Goal: Transaction & Acquisition: Subscribe to service/newsletter

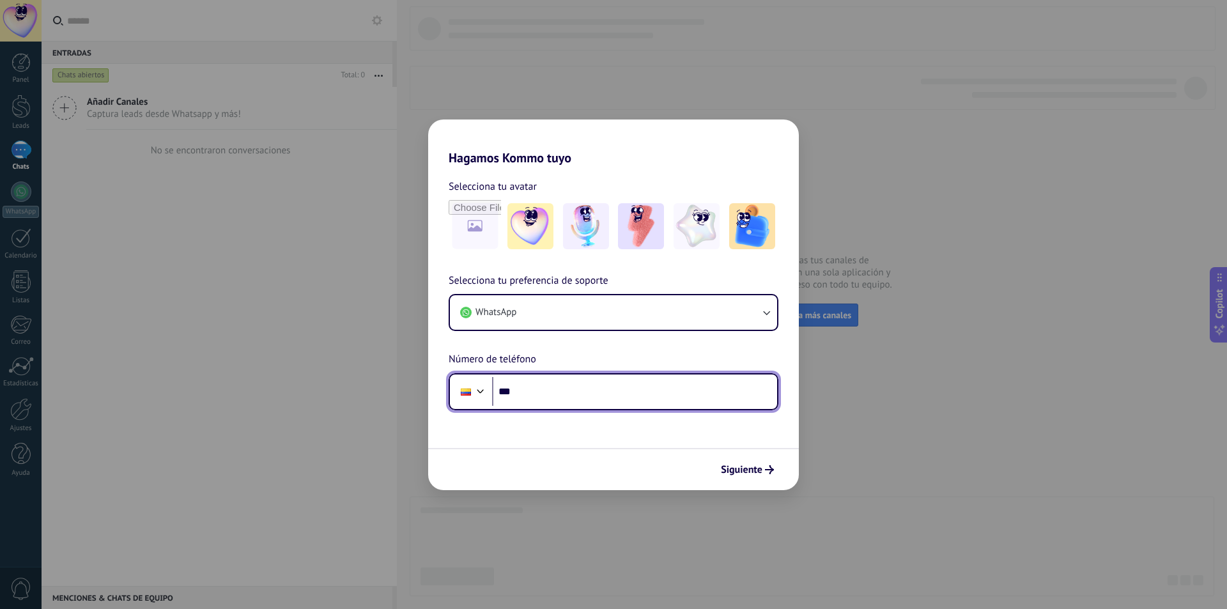
click at [549, 397] on input "***" at bounding box center [634, 391] width 285 height 29
click at [596, 396] on input "**********" at bounding box center [634, 391] width 285 height 29
type input "**********"
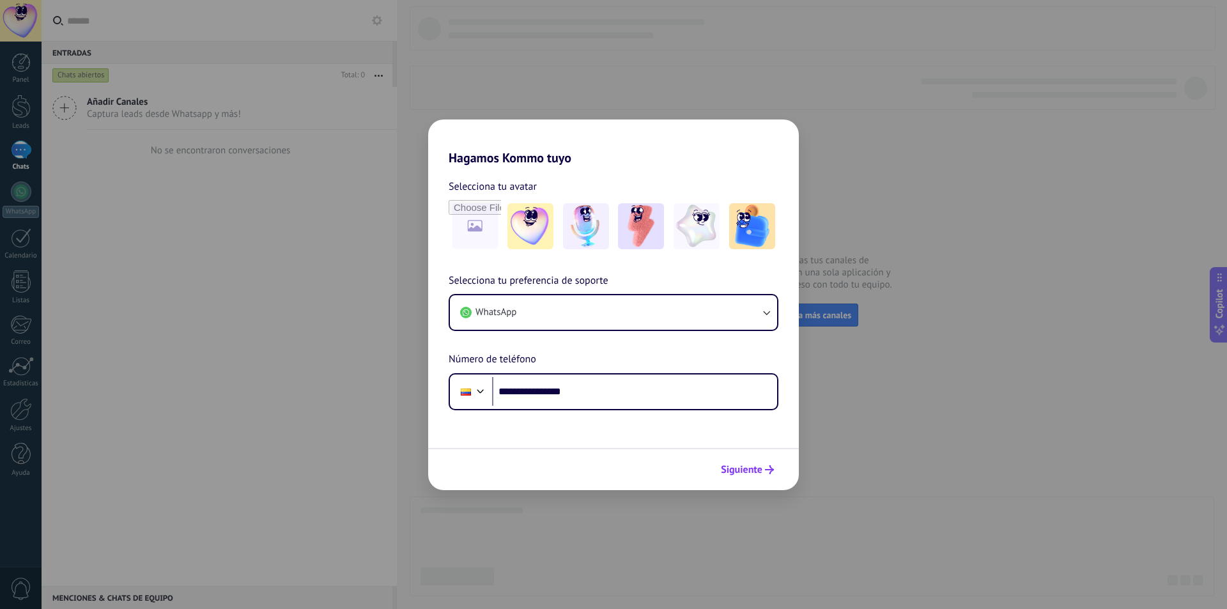
click at [743, 473] on span "Siguiente" at bounding box center [742, 469] width 42 height 9
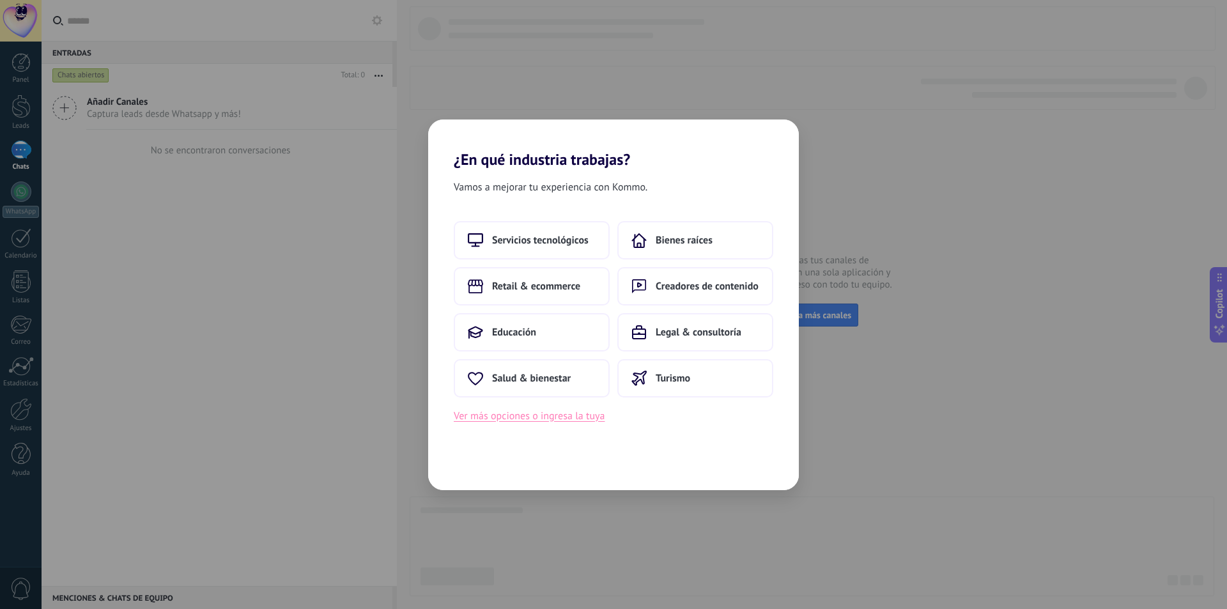
click at [534, 418] on button "Ver más opciones o ingresa la tuya" at bounding box center [529, 416] width 151 height 17
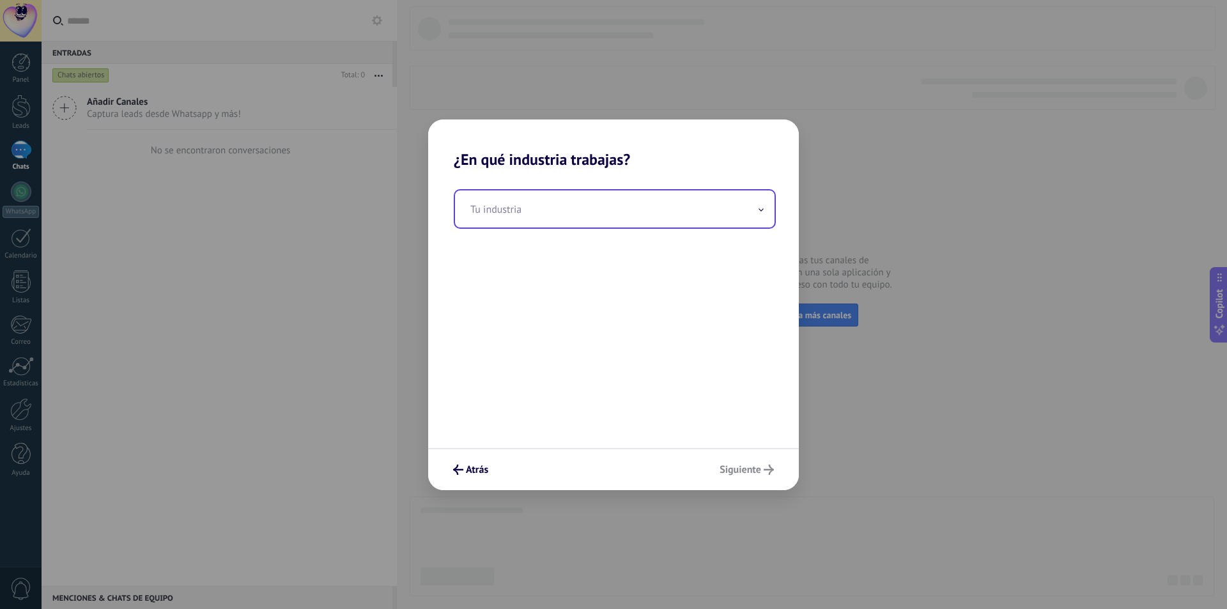
click at [557, 226] on input "text" at bounding box center [614, 208] width 319 height 37
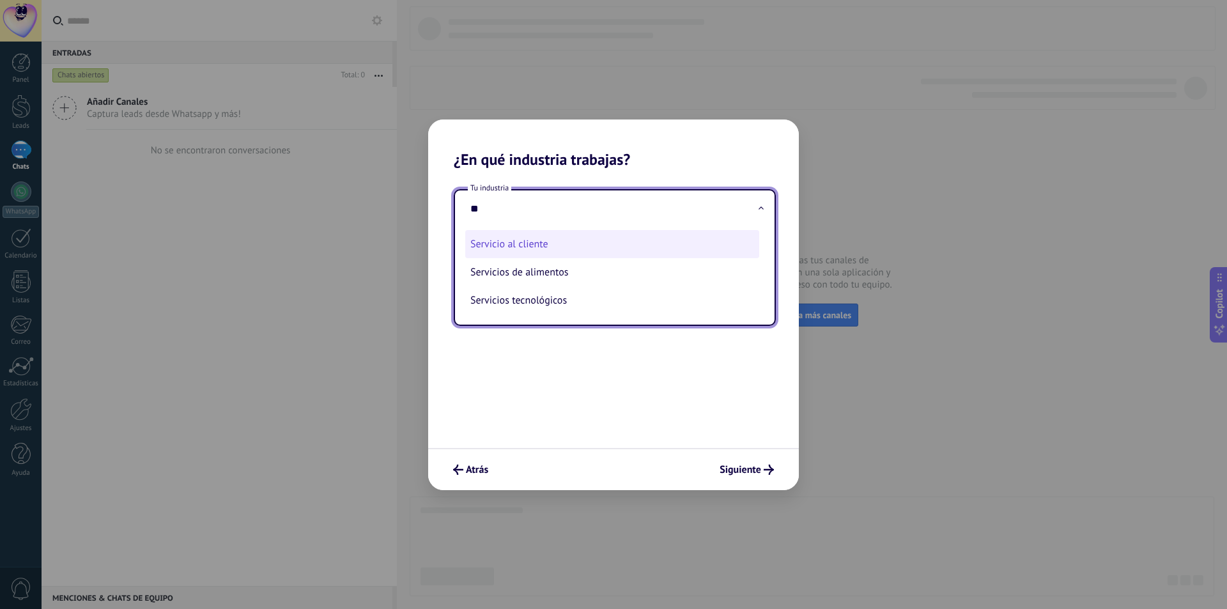
type input "*"
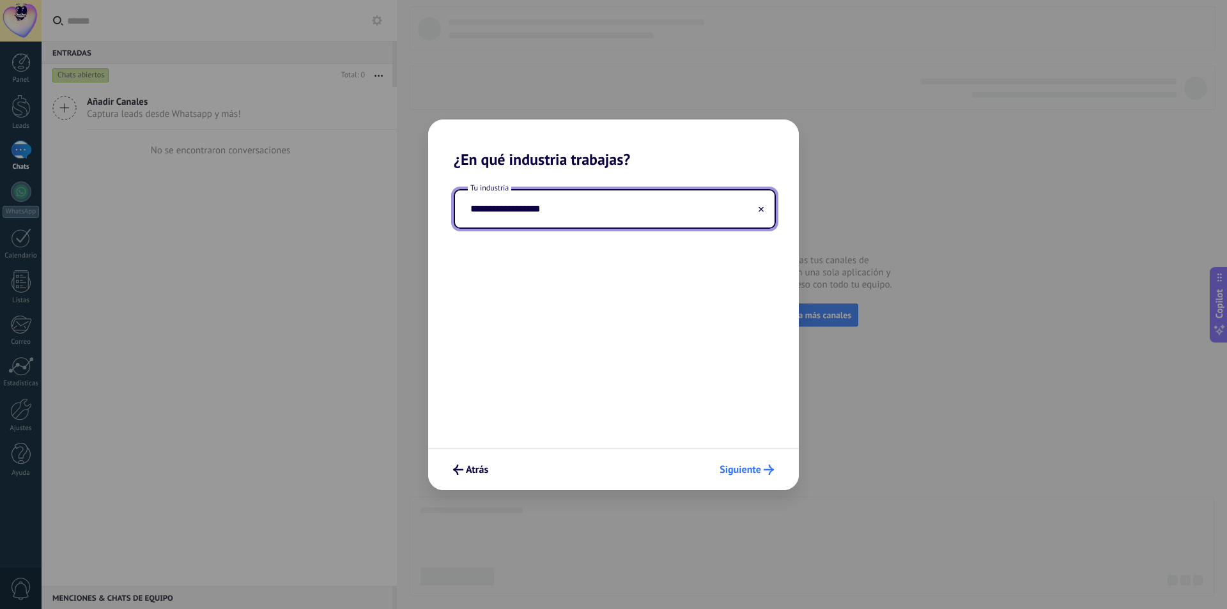
type input "**********"
click at [742, 468] on span "Siguiente" at bounding box center [740, 469] width 42 height 9
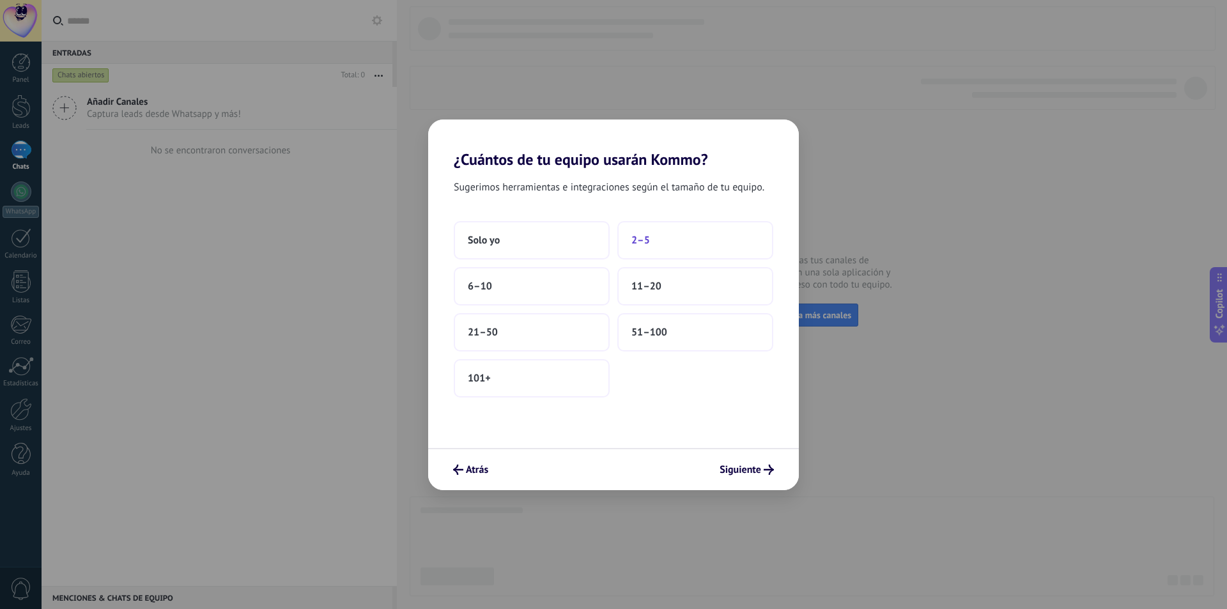
click at [696, 247] on button "2–5" at bounding box center [695, 240] width 156 height 38
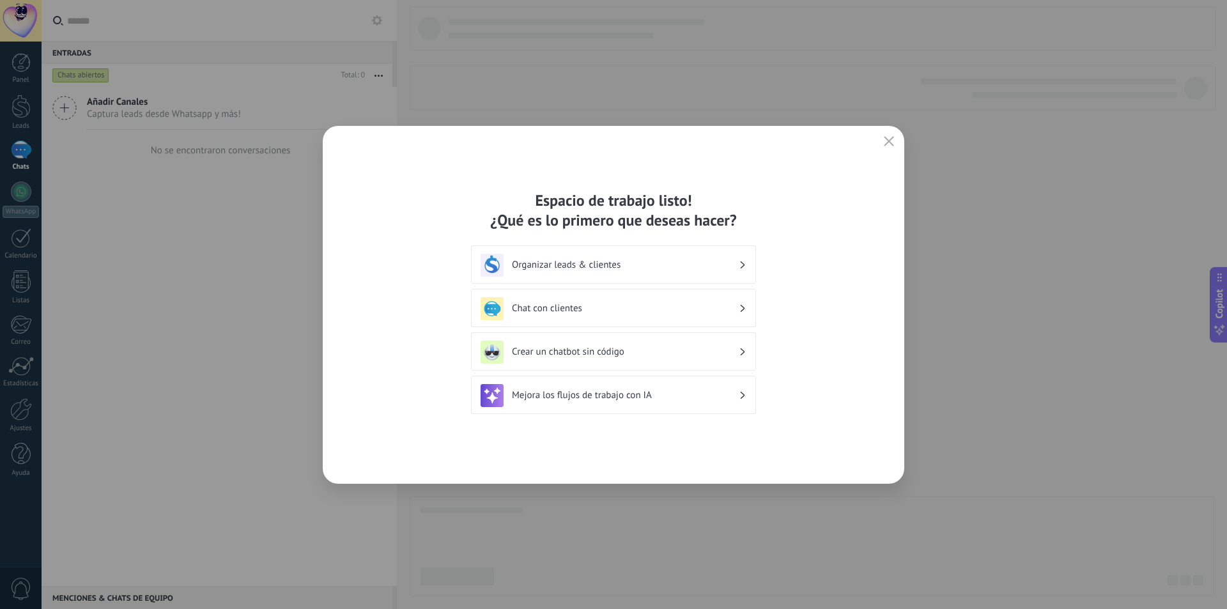
click at [680, 348] on h3 "Crear un chatbot sin código" at bounding box center [625, 352] width 227 height 12
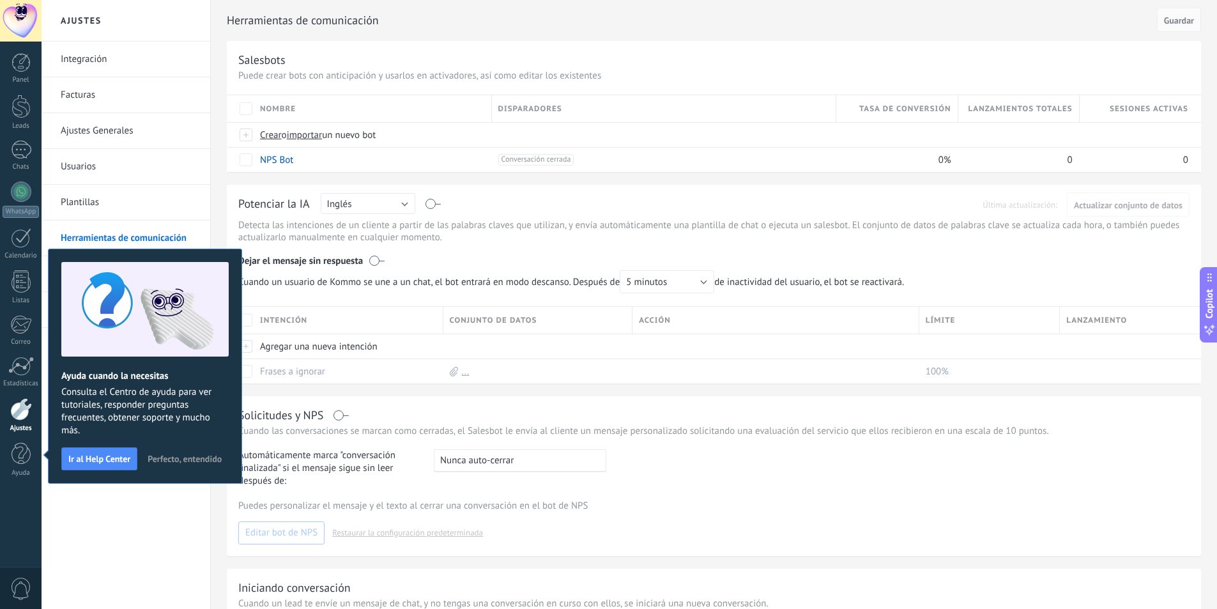
click at [878, 489] on div "Solicitudes y NPS Cuando las conversaciones se marcan como cerradas, el Salesbo…" at bounding box center [714, 476] width 974 height 160
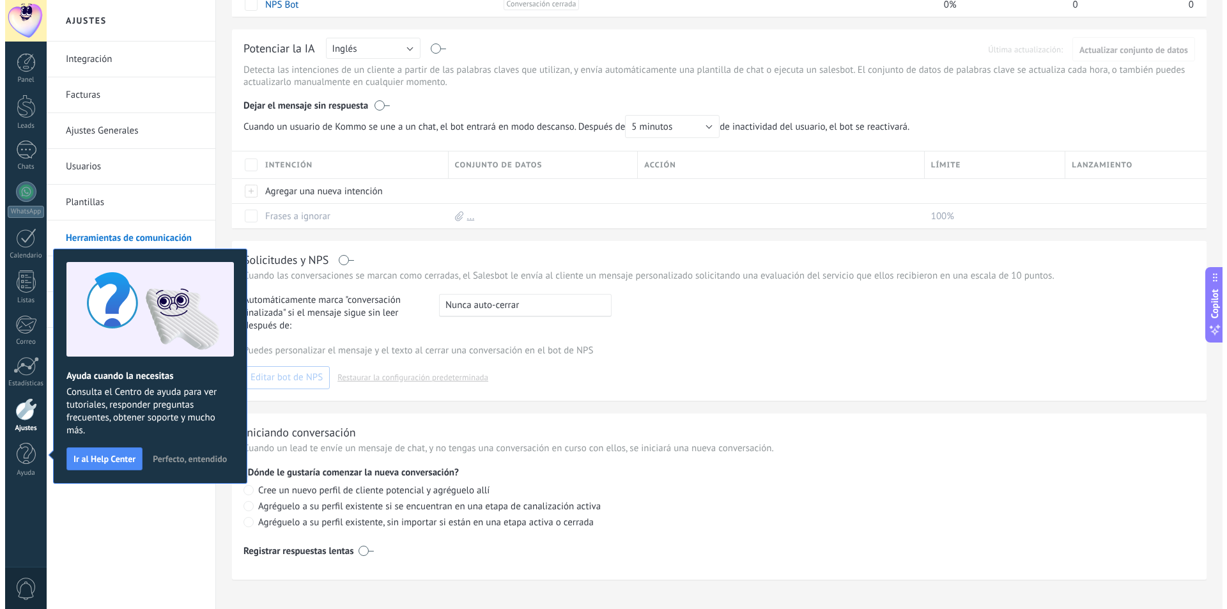
scroll to position [168, 0]
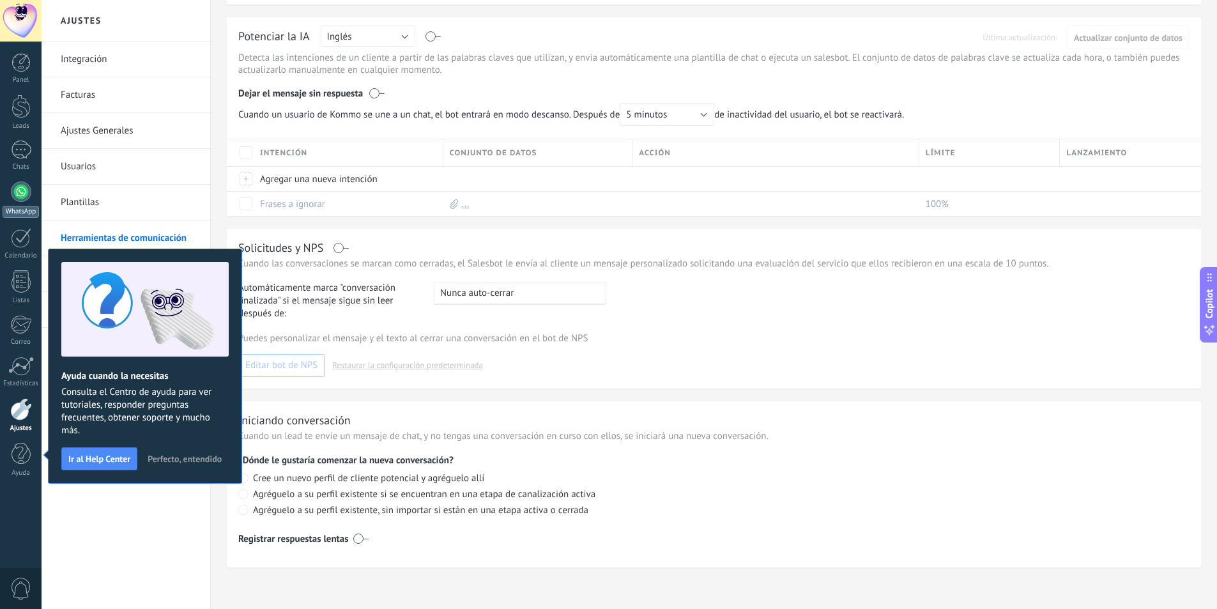
click at [12, 202] on link "WhatsApp" at bounding box center [21, 199] width 42 height 36
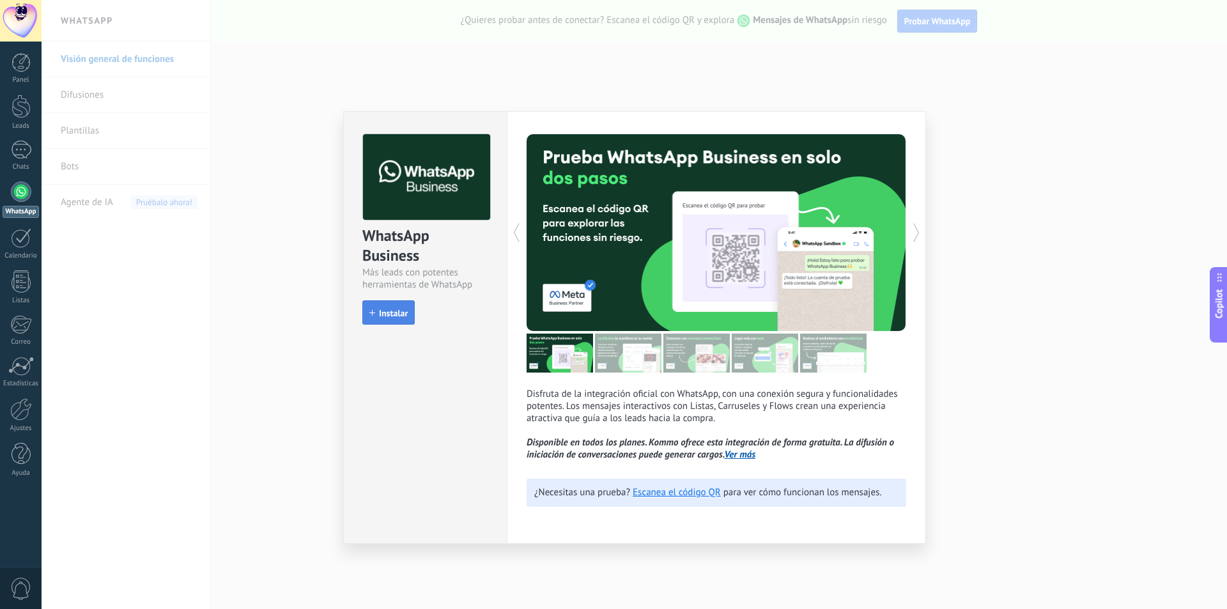
click at [399, 309] on span "Instalar" at bounding box center [393, 313] width 29 height 9
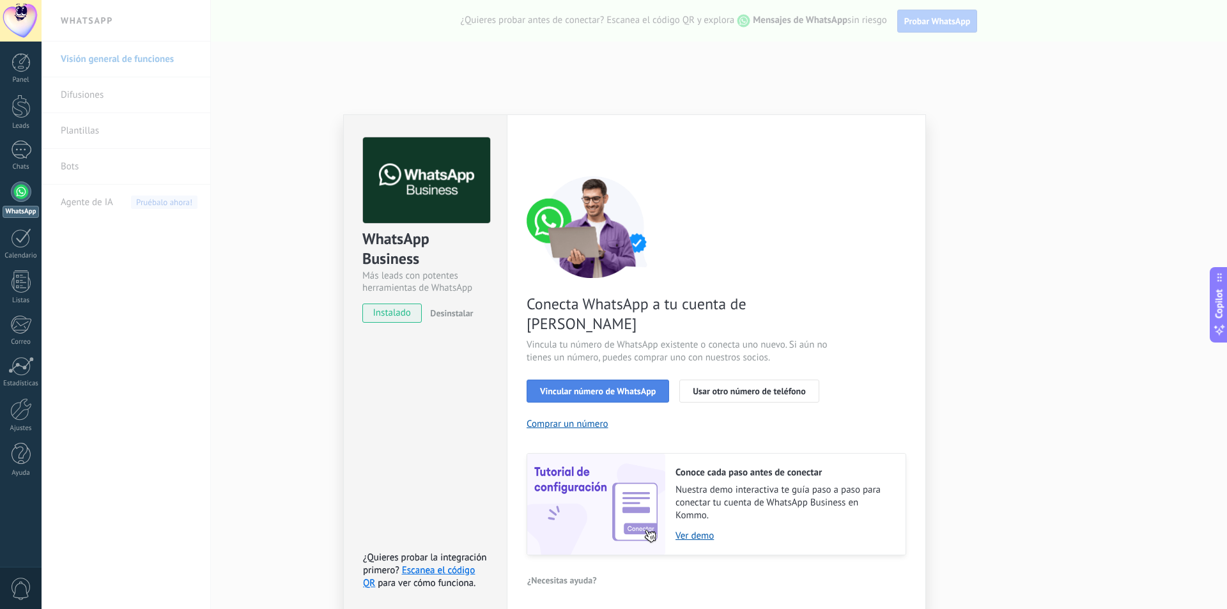
click at [571, 387] on span "Vincular número de WhatsApp" at bounding box center [598, 391] width 116 height 9
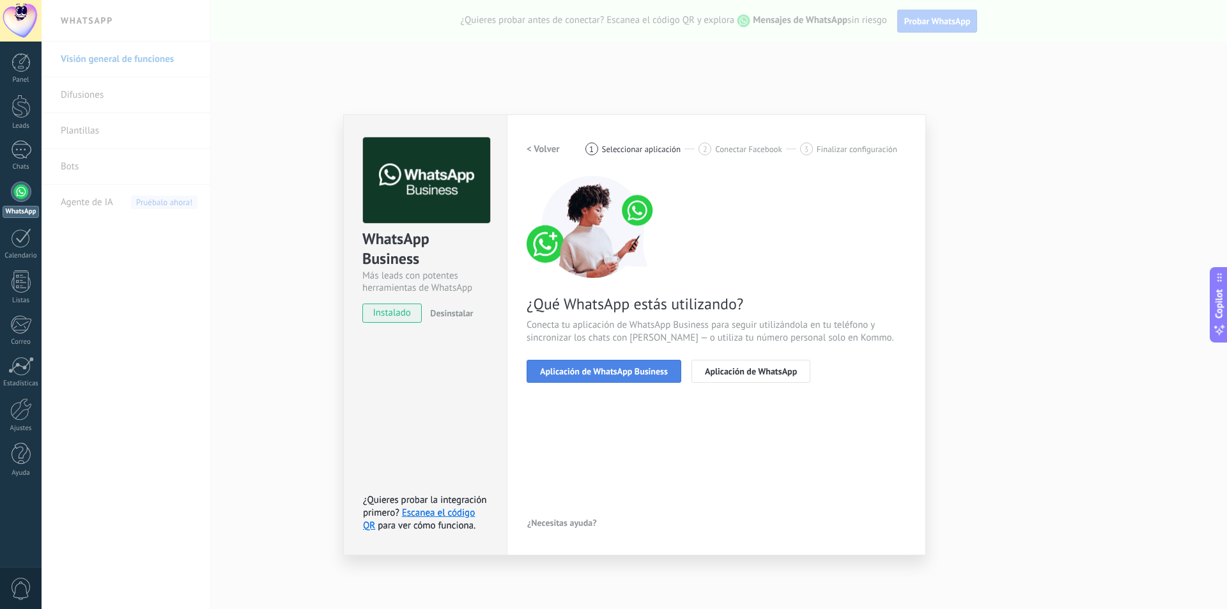
click at [601, 376] on span "Aplicación de WhatsApp Business" at bounding box center [604, 371] width 128 height 9
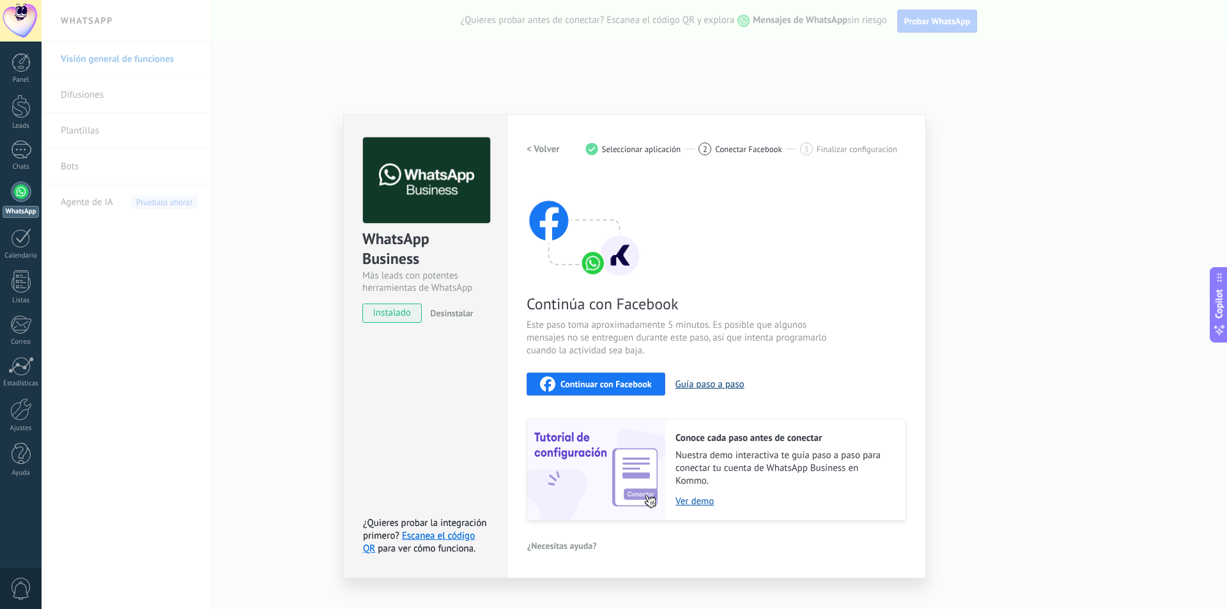
click at [707, 383] on button "Guía paso a paso" at bounding box center [709, 384] width 69 height 12
click at [625, 383] on span "Continuar con Facebook" at bounding box center [605, 384] width 91 height 9
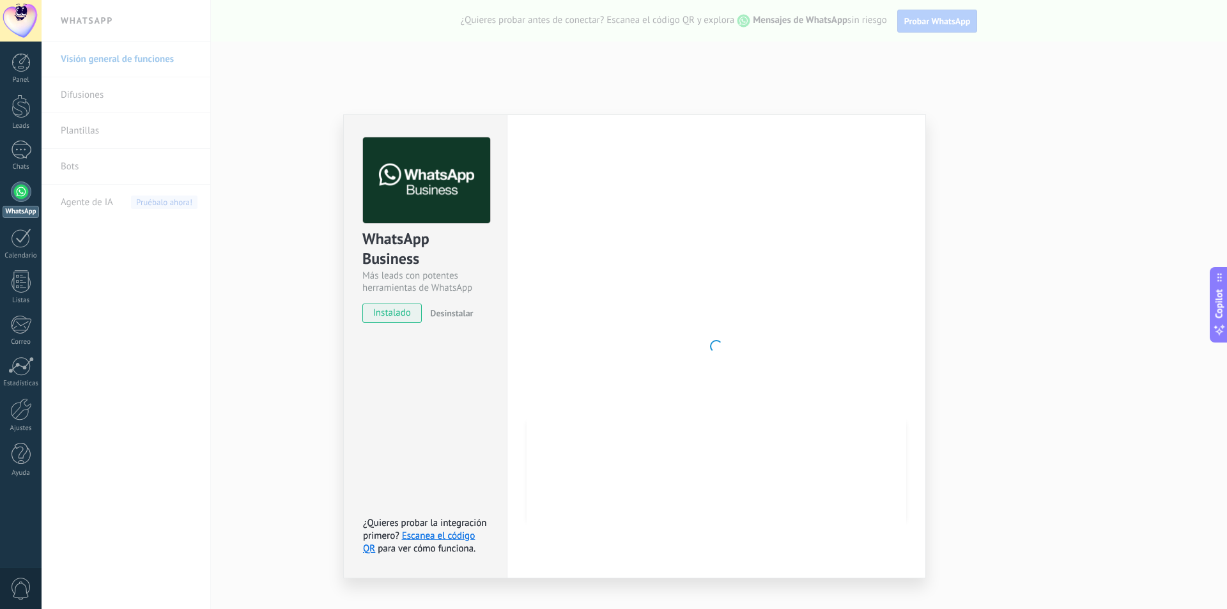
click at [778, 339] on div at bounding box center [716, 346] width 380 height 418
click at [678, 77] on div "WhatsApp Business Más leads con potentes herramientas de WhatsApp instalado Des…" at bounding box center [634, 304] width 1185 height 609
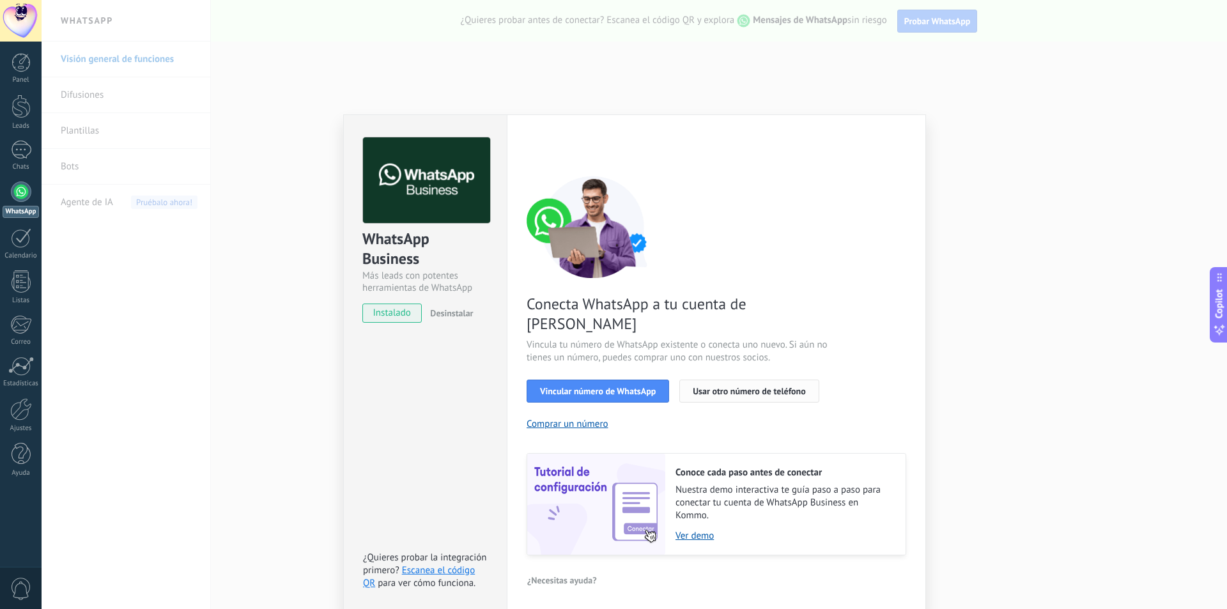
click at [730, 387] on span "Usar otro número de teléfono" at bounding box center [749, 391] width 112 height 9
click at [625, 387] on span "Vincular número de WhatsApp" at bounding box center [598, 391] width 116 height 9
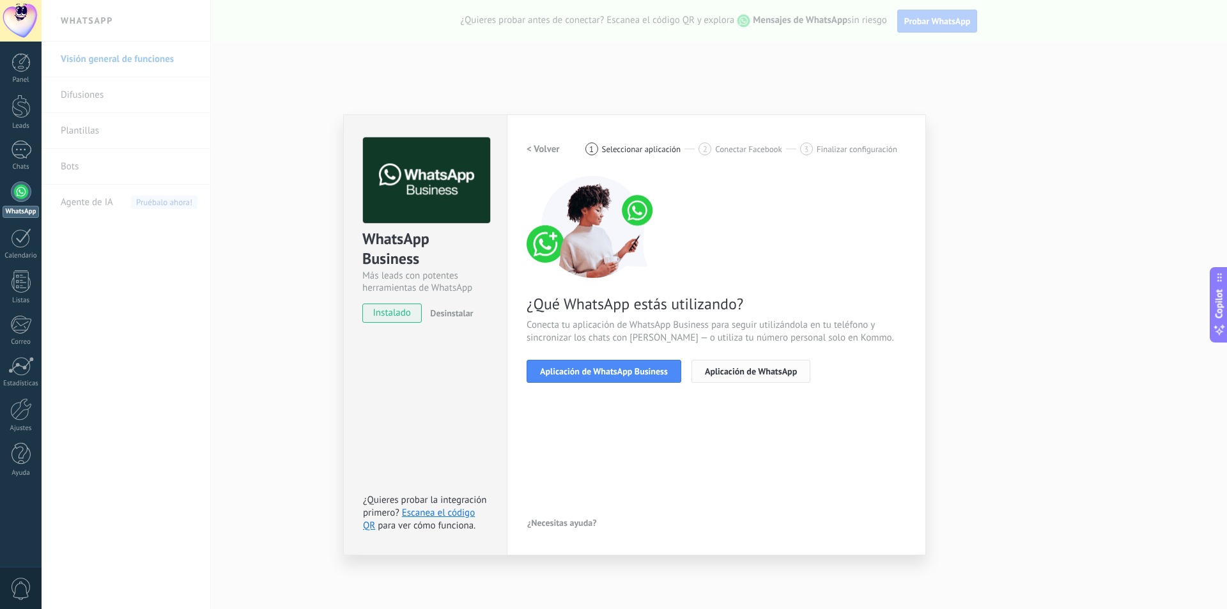
click at [735, 368] on span "Aplicación de WhatsApp" at bounding box center [751, 371] width 92 height 9
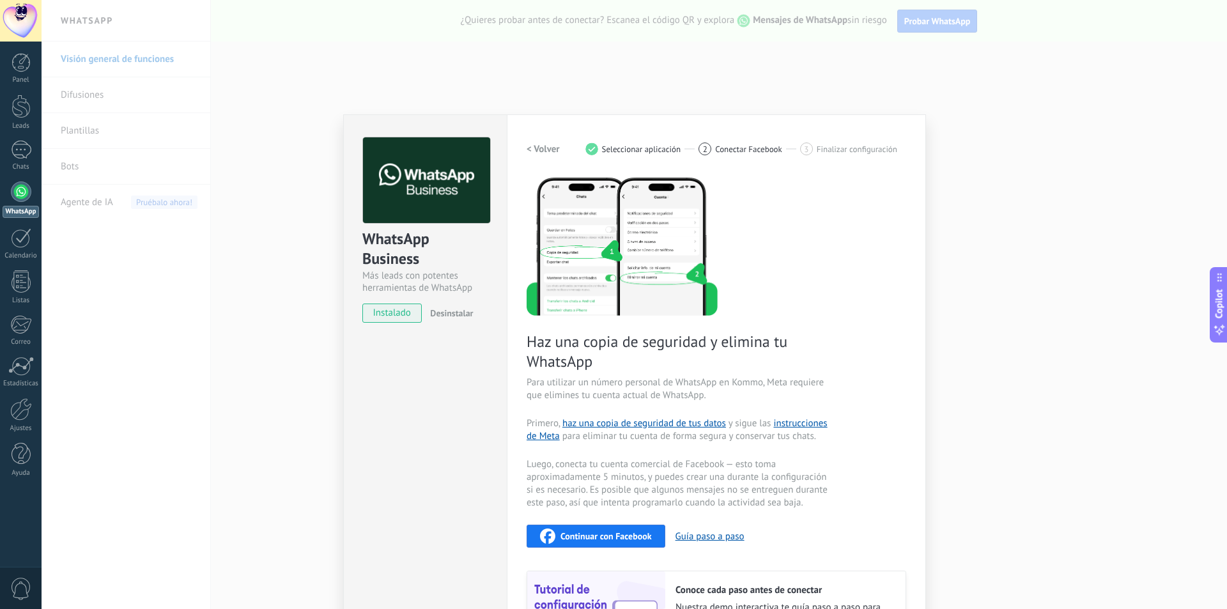
scroll to position [121, 0]
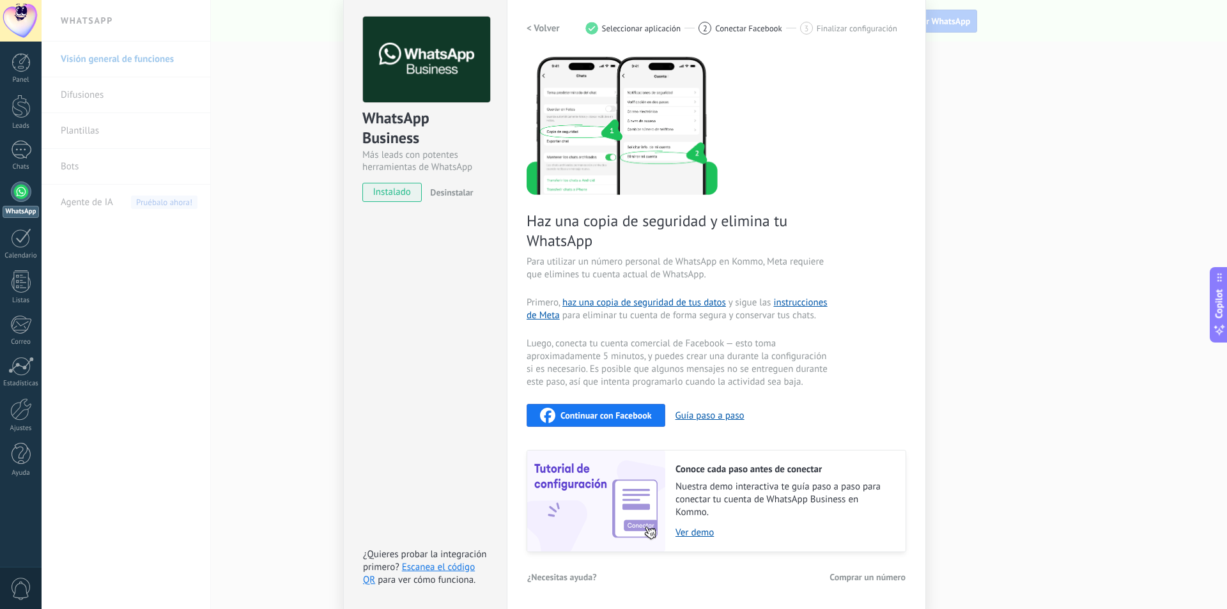
click at [597, 417] on span "Continuar con Facebook" at bounding box center [605, 415] width 91 height 9
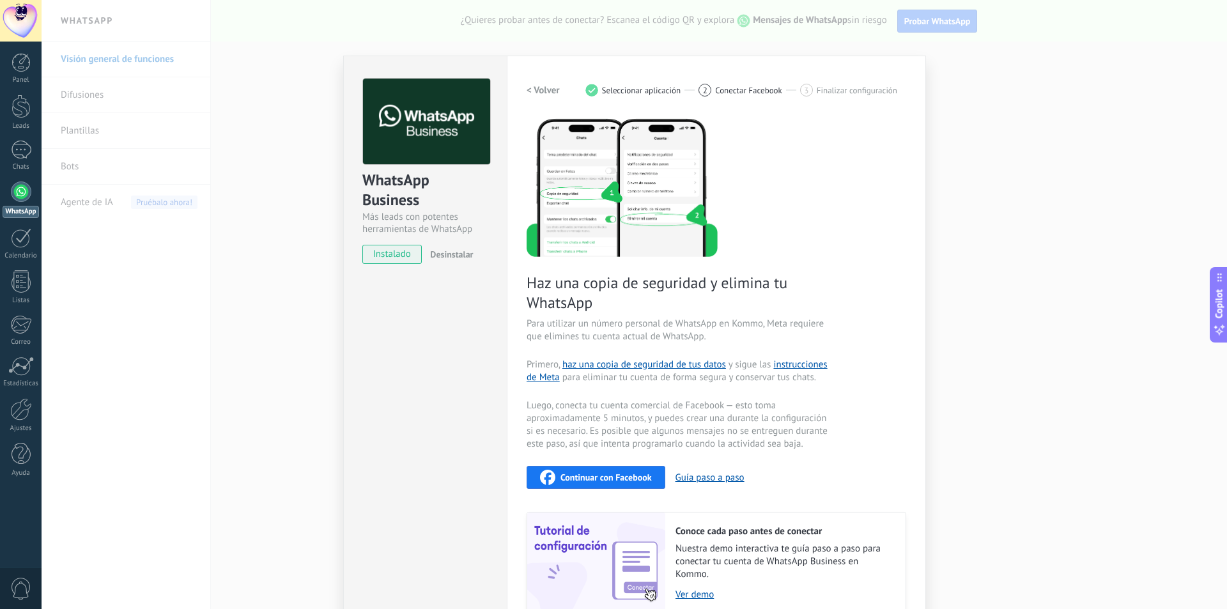
scroll to position [0, 0]
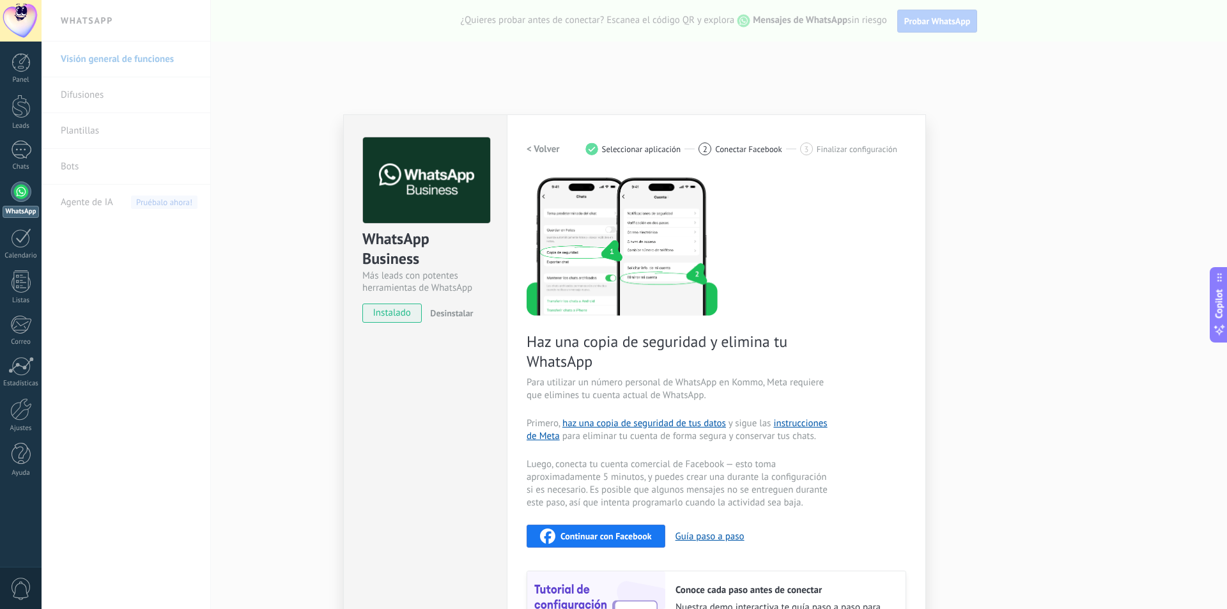
click at [645, 144] on span "Seleccionar aplicación" at bounding box center [641, 149] width 79 height 10
click at [727, 146] on span "Conectar Facebook" at bounding box center [748, 149] width 67 height 10
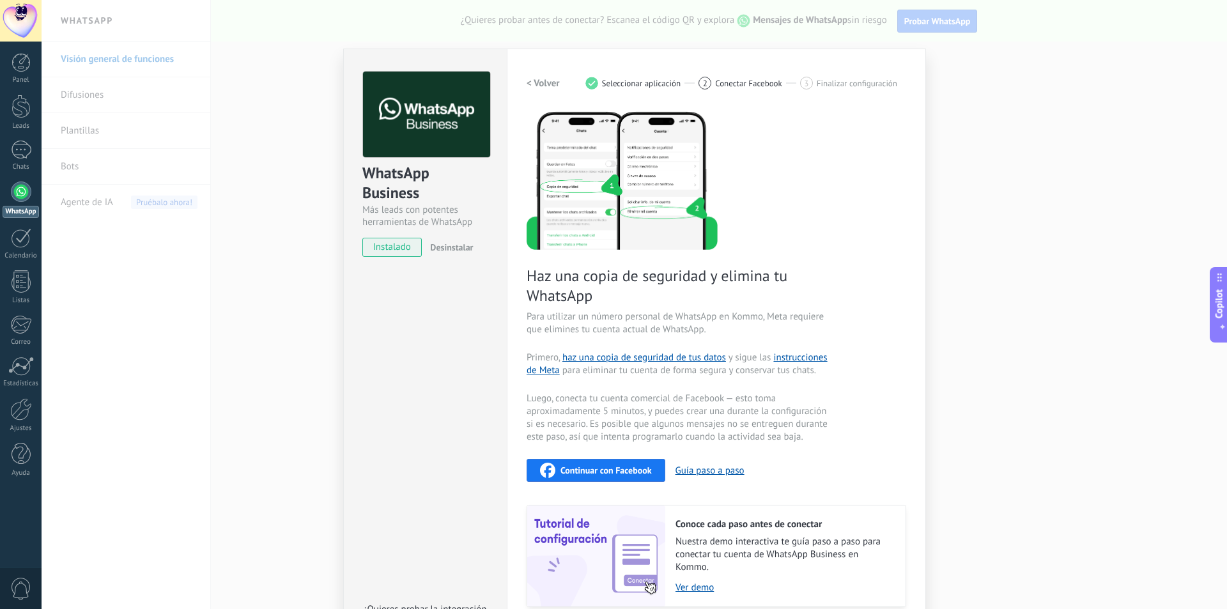
scroll to position [121, 0]
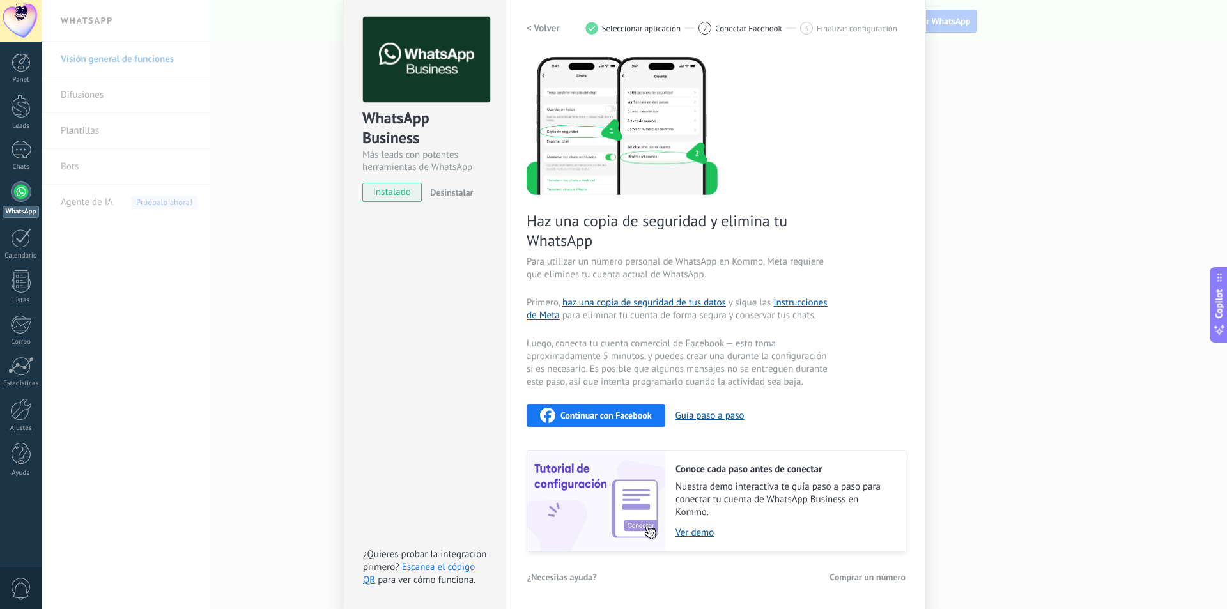
click at [981, 175] on div "WhatsApp Business Más leads con potentes herramientas de WhatsApp instalado Des…" at bounding box center [634, 304] width 1185 height 609
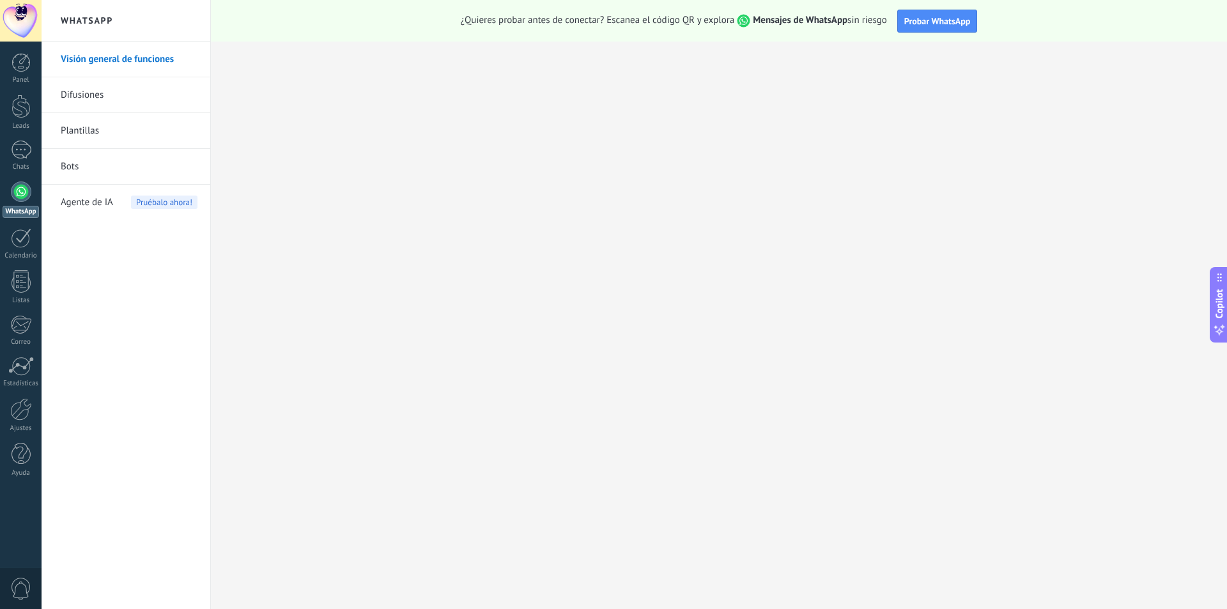
scroll to position [0, 0]
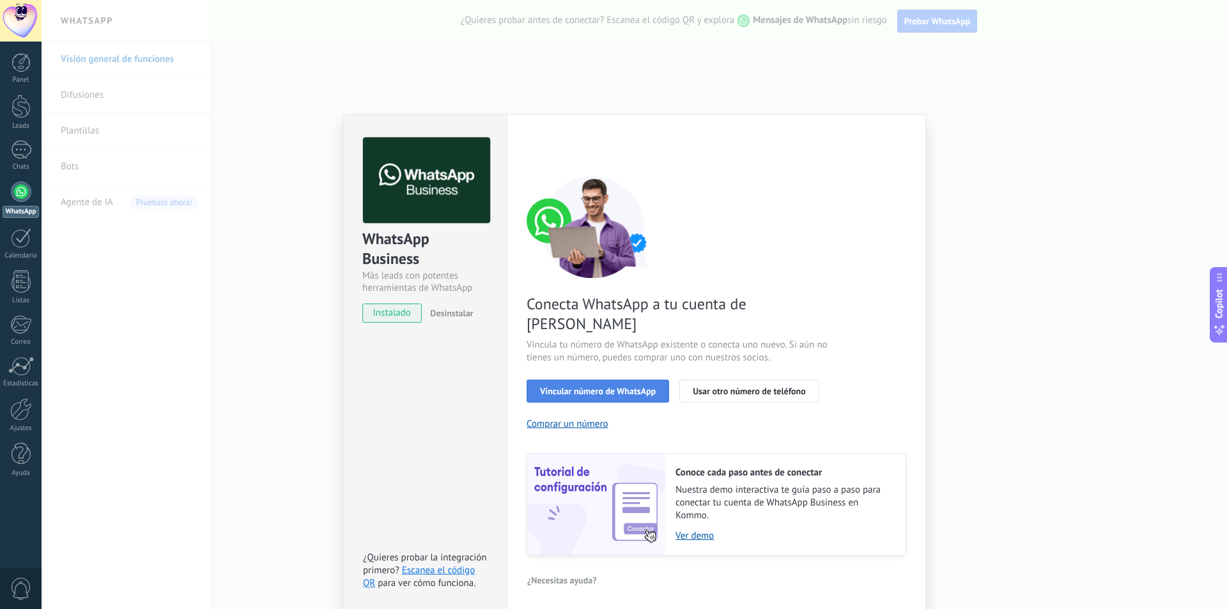
click at [562, 387] on span "Vincular número de WhatsApp" at bounding box center [598, 391] width 116 height 9
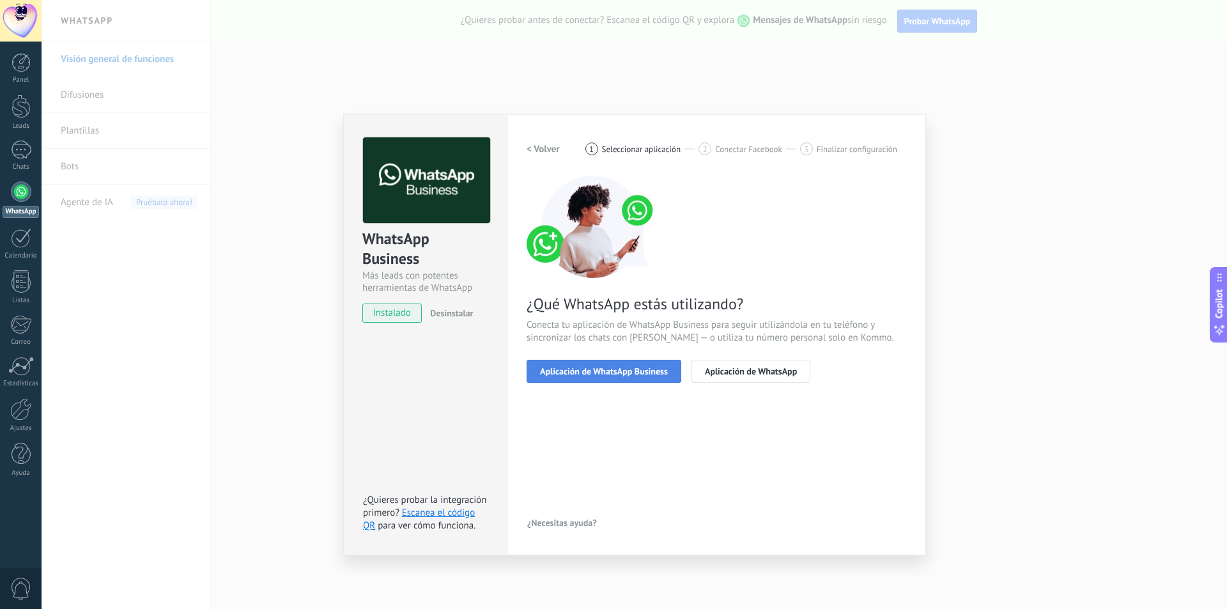
click at [592, 365] on button "Aplicación de WhatsApp Business" at bounding box center [603, 371] width 155 height 23
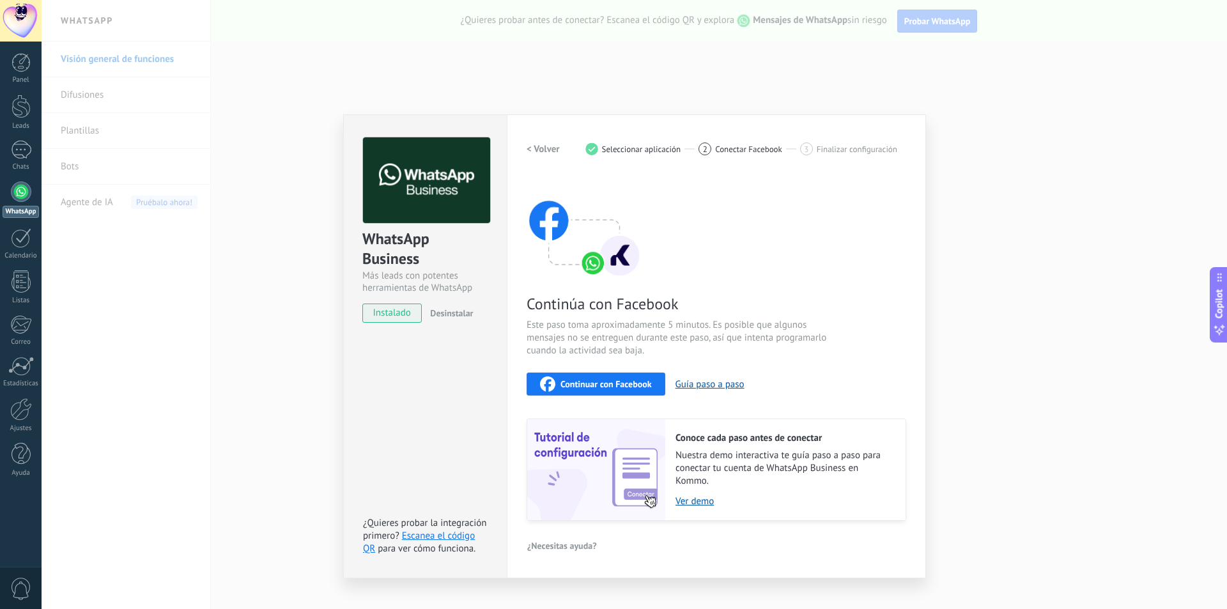
click at [599, 380] on span "Continuar con Facebook" at bounding box center [605, 384] width 91 height 9
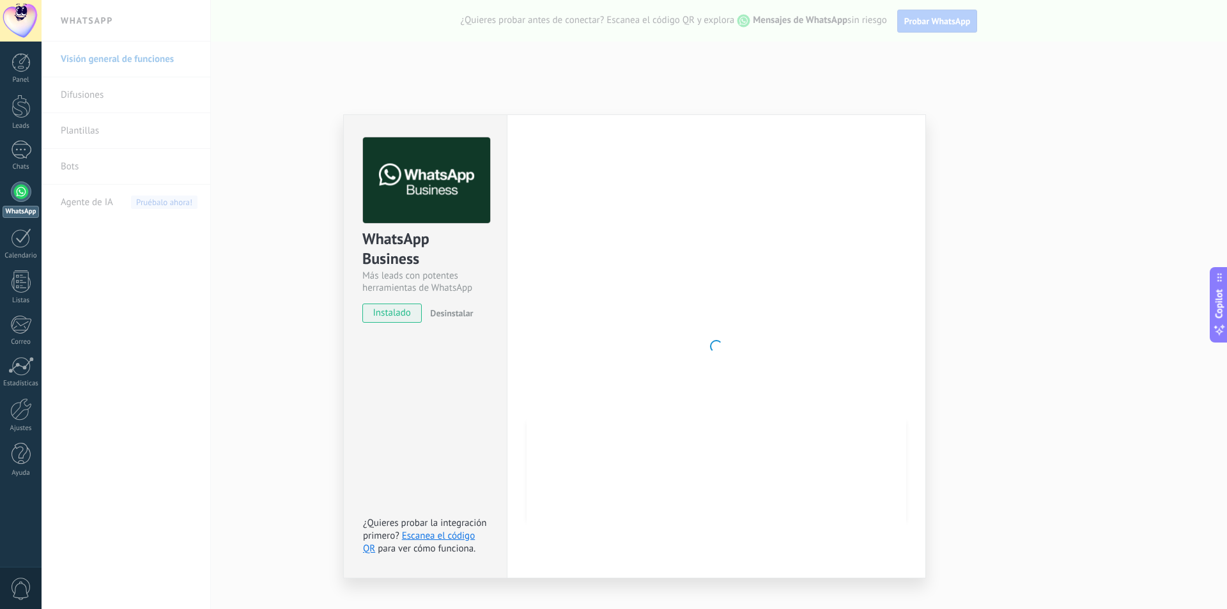
click at [1004, 337] on div "WhatsApp Business Más leads con potentes herramientas de WhatsApp instalado Des…" at bounding box center [634, 304] width 1185 height 609
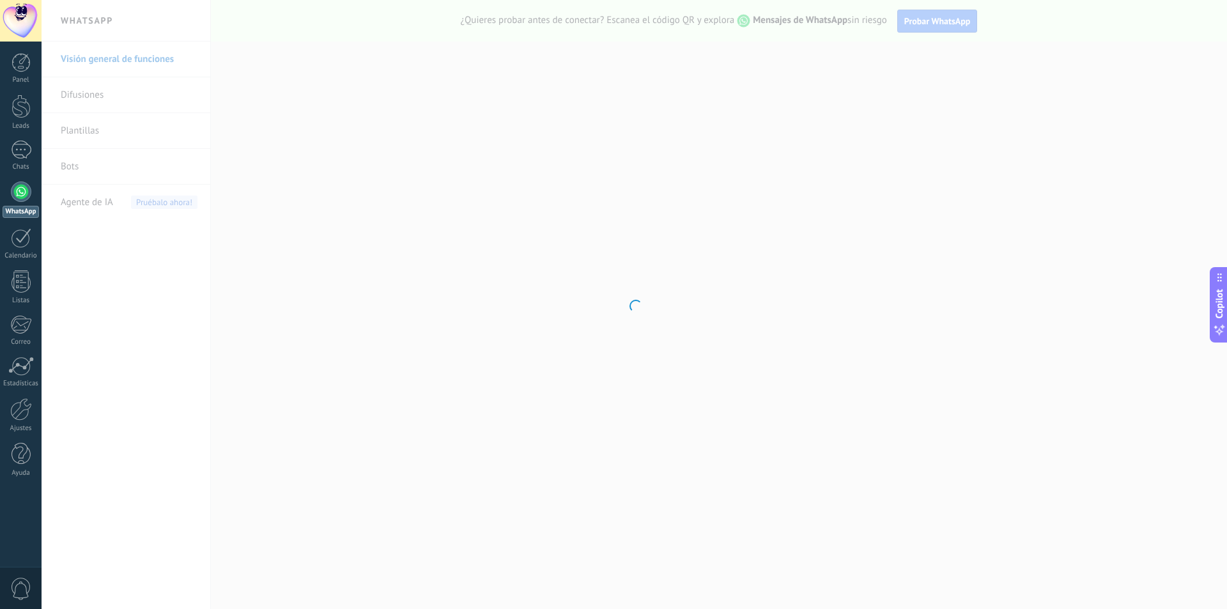
click at [405, 255] on div at bounding box center [634, 304] width 1185 height 609
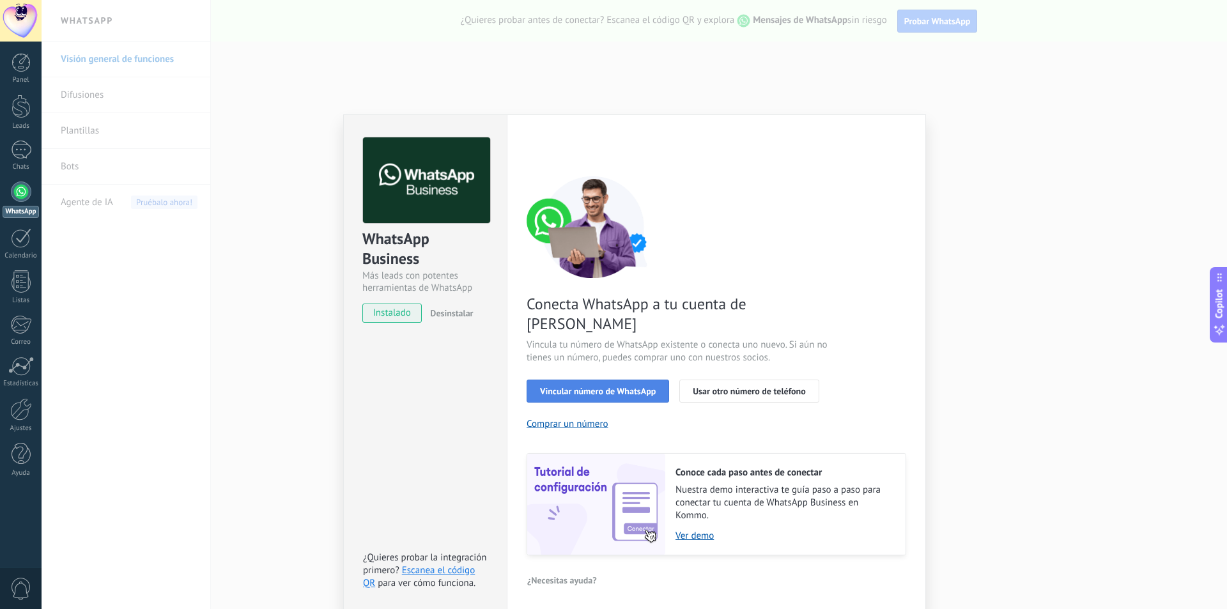
click at [584, 387] on span "Vincular número de WhatsApp" at bounding box center [598, 391] width 116 height 9
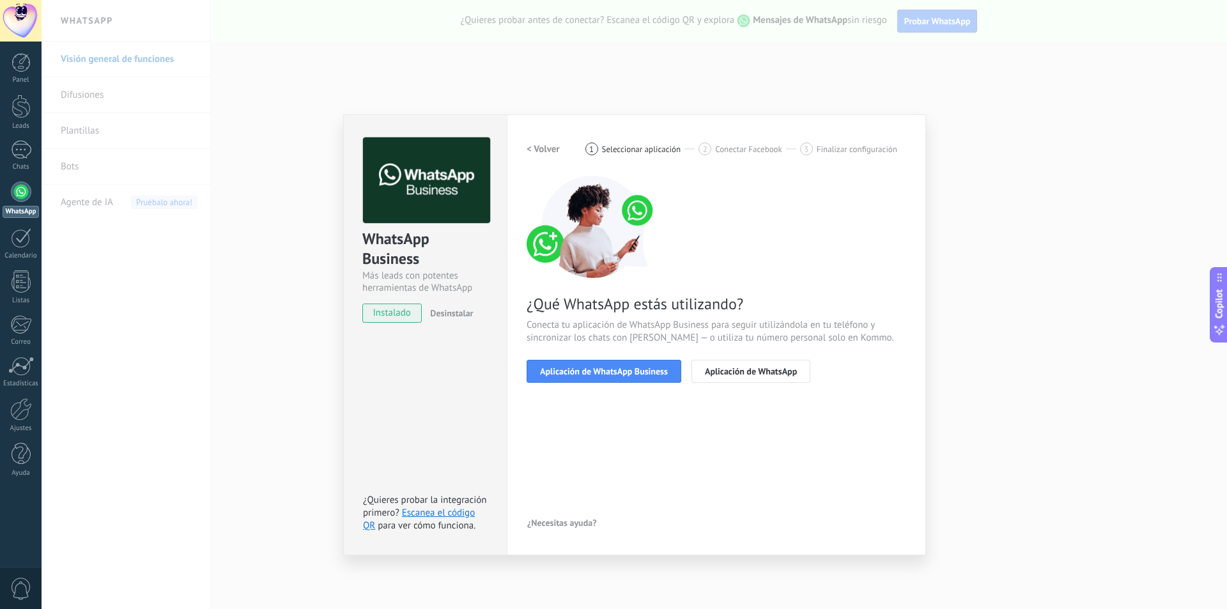
click at [584, 372] on span "Aplicación de WhatsApp Business" at bounding box center [604, 371] width 128 height 9
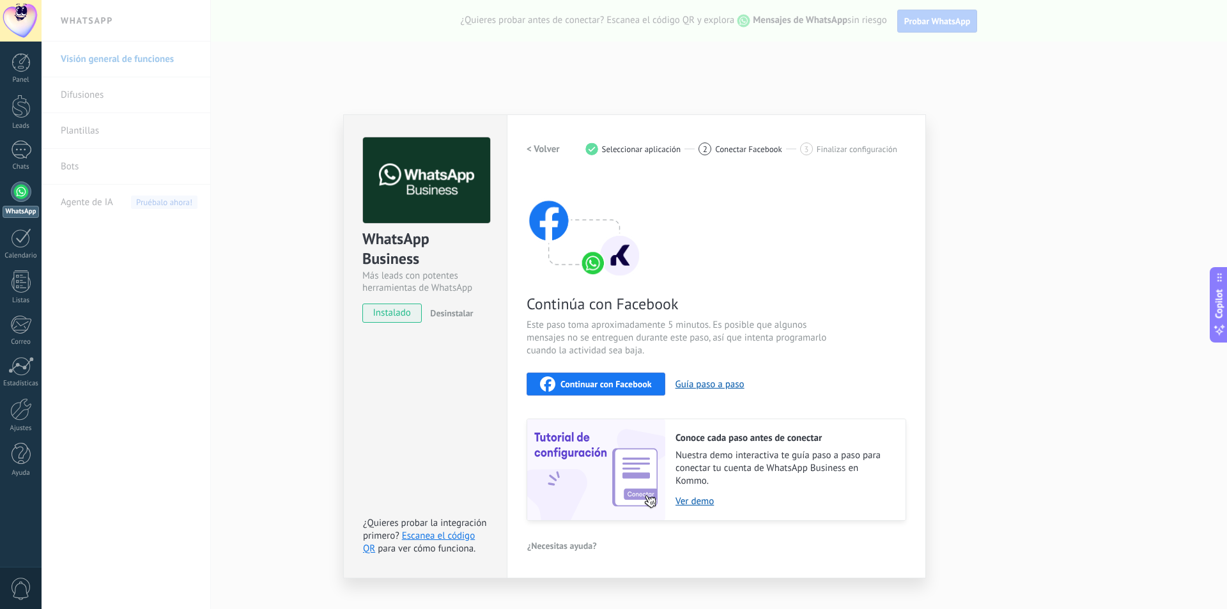
click at [588, 381] on span "Continuar con Facebook" at bounding box center [605, 384] width 91 height 9
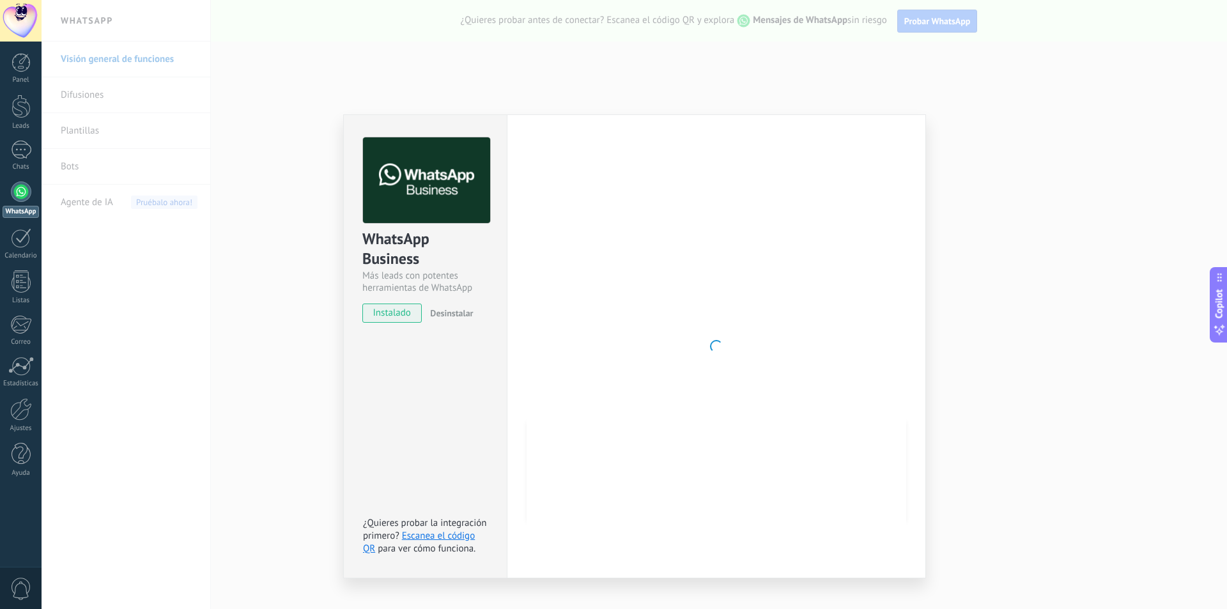
click at [317, 94] on div "WhatsApp Business Más leads con potentes herramientas de WhatsApp instalado Des…" at bounding box center [634, 304] width 1185 height 609
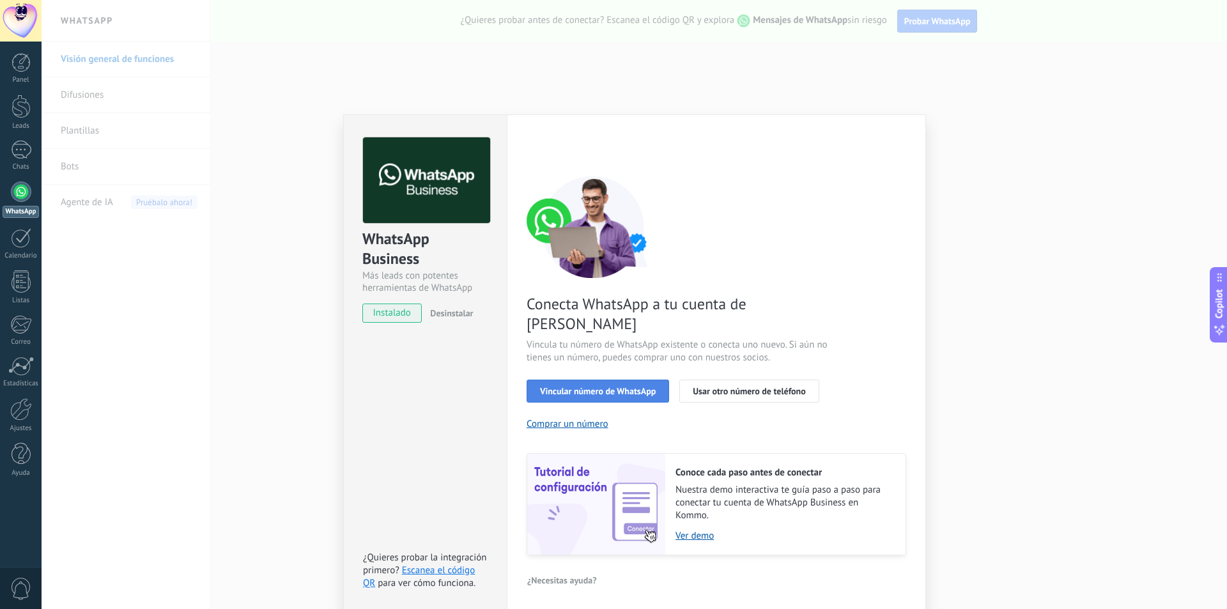
click at [601, 387] on span "Vincular número de WhatsApp" at bounding box center [598, 391] width 116 height 9
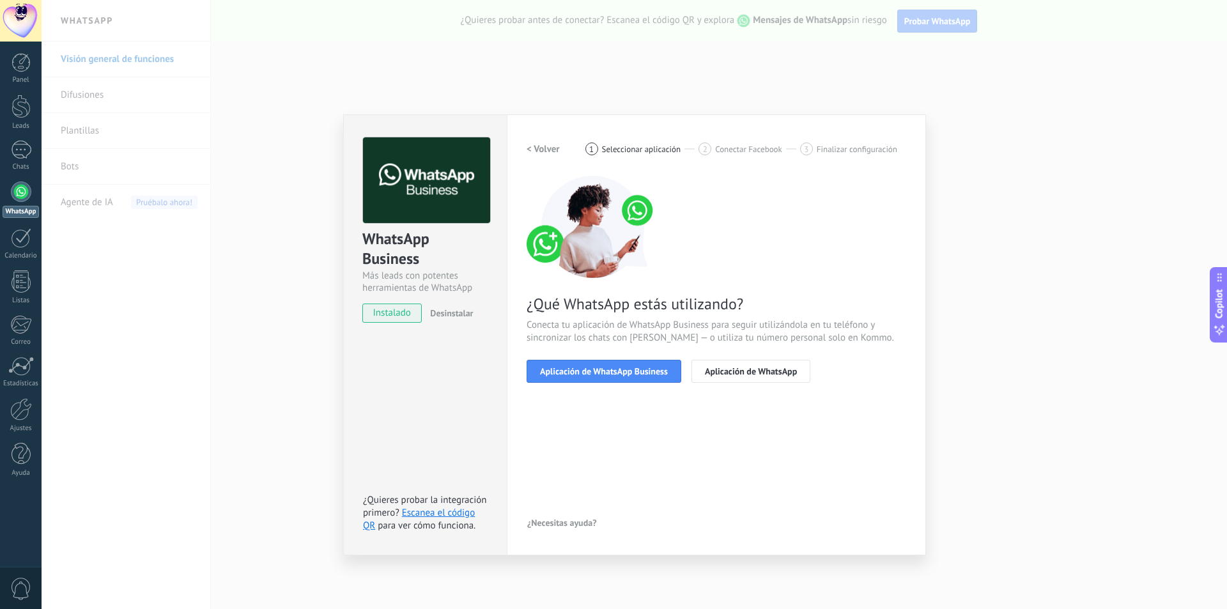
click at [601, 372] on span "Aplicación de WhatsApp Business" at bounding box center [604, 371] width 128 height 9
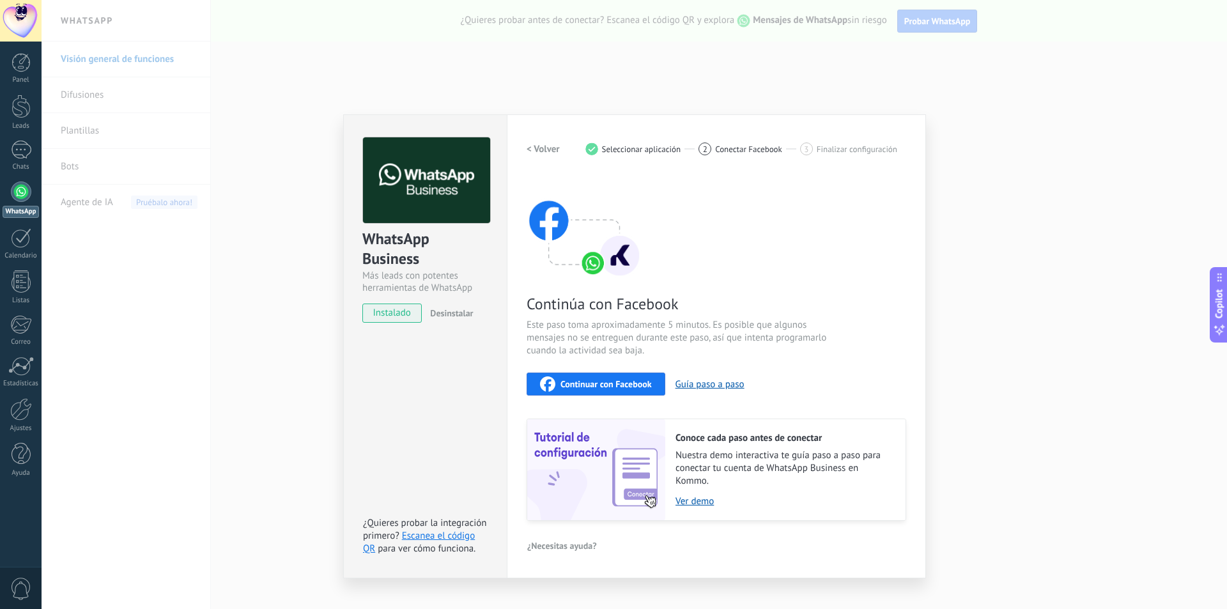
click at [600, 380] on span "Continuar con Facebook" at bounding box center [605, 384] width 91 height 9
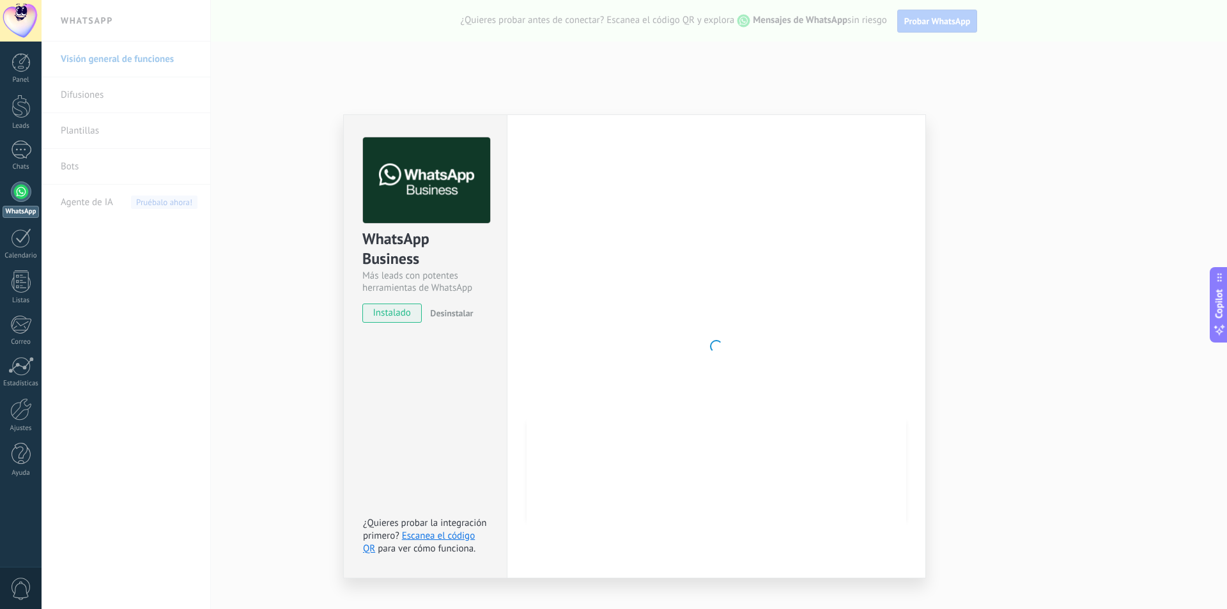
click at [882, 100] on div "WhatsApp Business Más leads con potentes herramientas de WhatsApp instalado Des…" at bounding box center [634, 304] width 1185 height 609
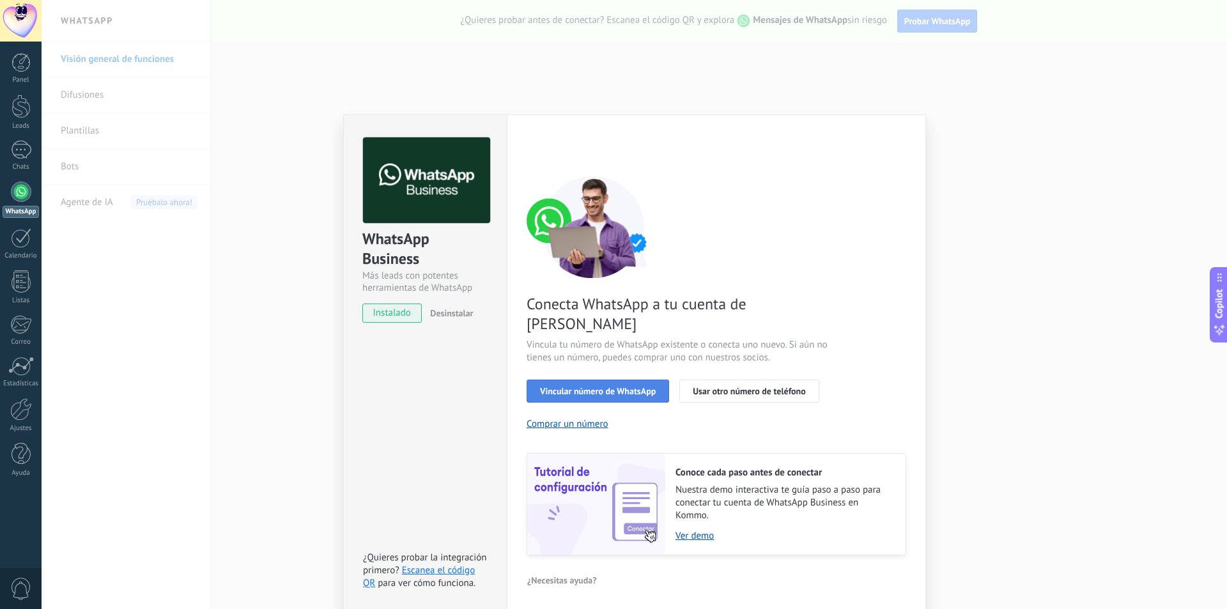
click at [603, 387] on span "Vincular número de WhatsApp" at bounding box center [598, 391] width 116 height 9
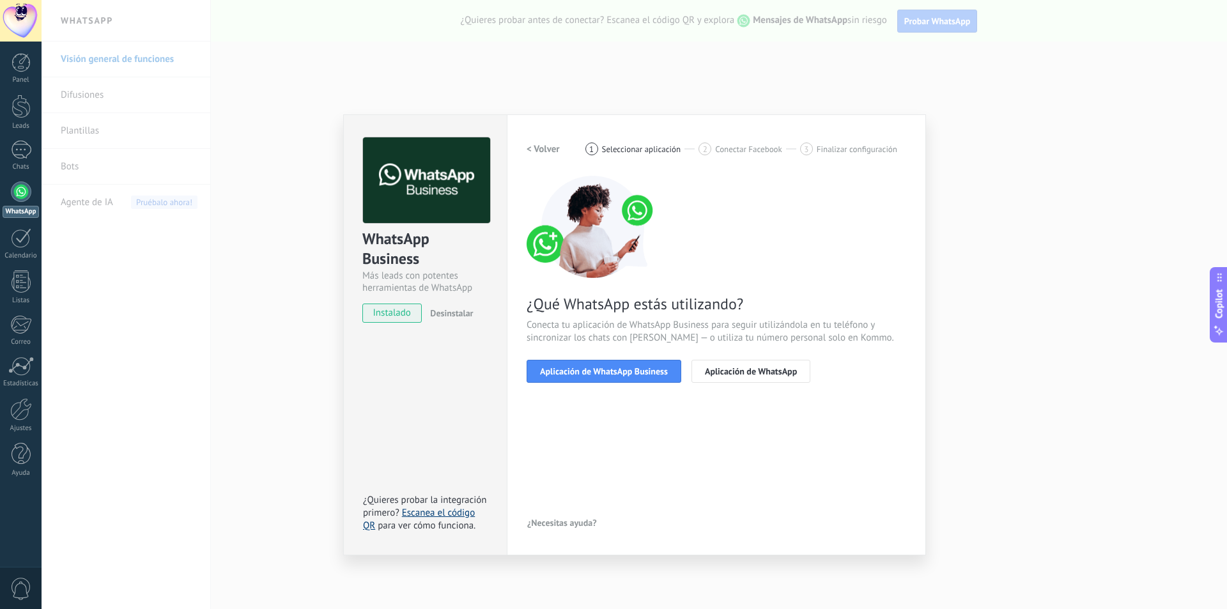
click at [451, 513] on link "Escanea el código QR" at bounding box center [419, 519] width 112 height 25
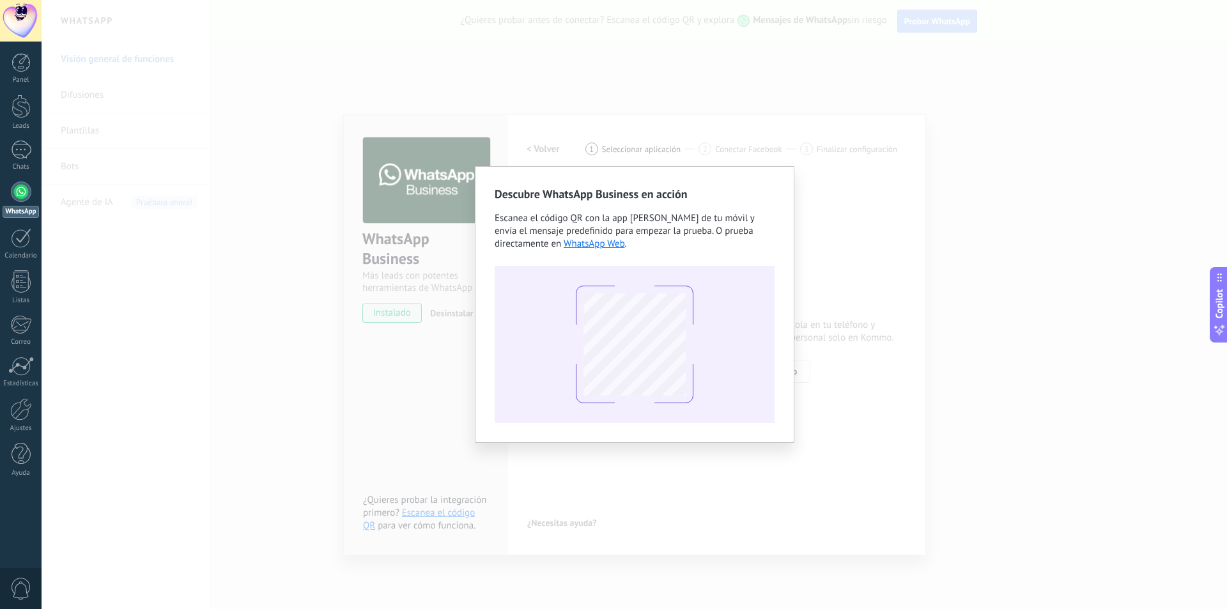
click at [863, 223] on div "Descubre WhatsApp Business en acción Escanea el código QR con la app [PERSON_NA…" at bounding box center [634, 304] width 1185 height 609
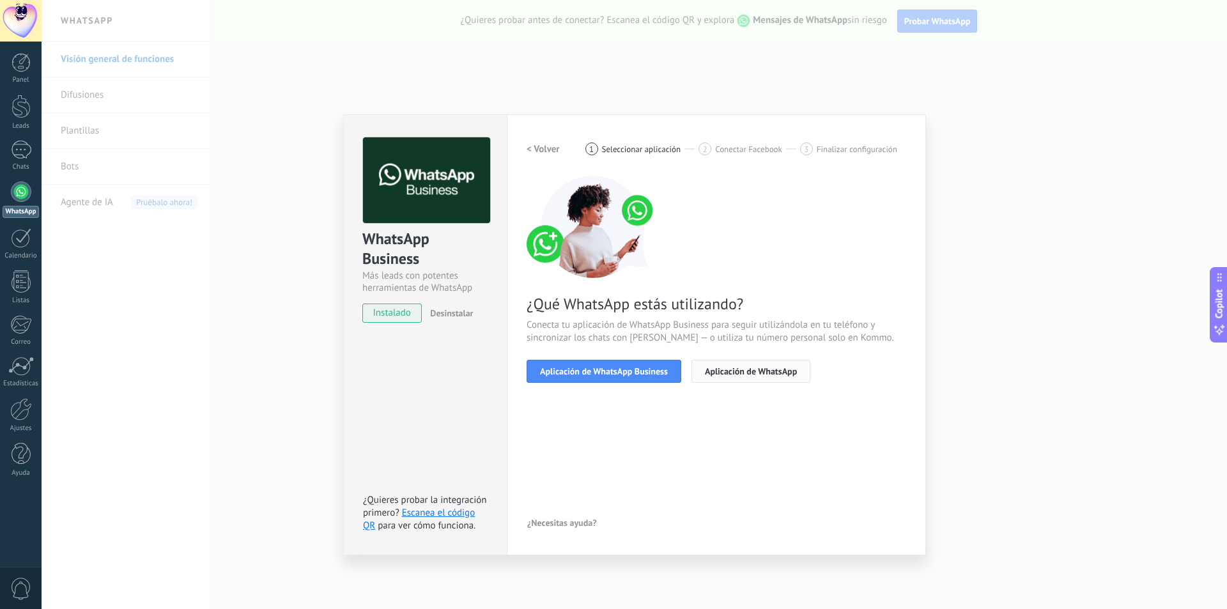
click at [750, 379] on button "Aplicación de WhatsApp" at bounding box center [750, 371] width 119 height 23
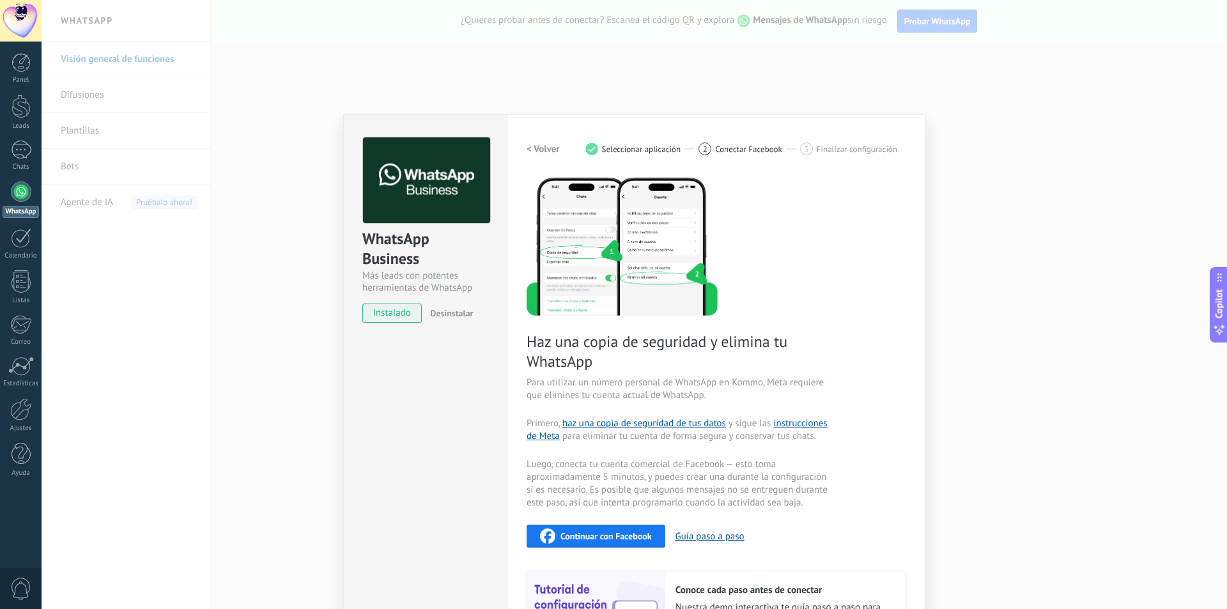
click at [289, 127] on div "WhatsApp Business Más leads con potentes herramientas de WhatsApp instalado Des…" at bounding box center [634, 304] width 1185 height 609
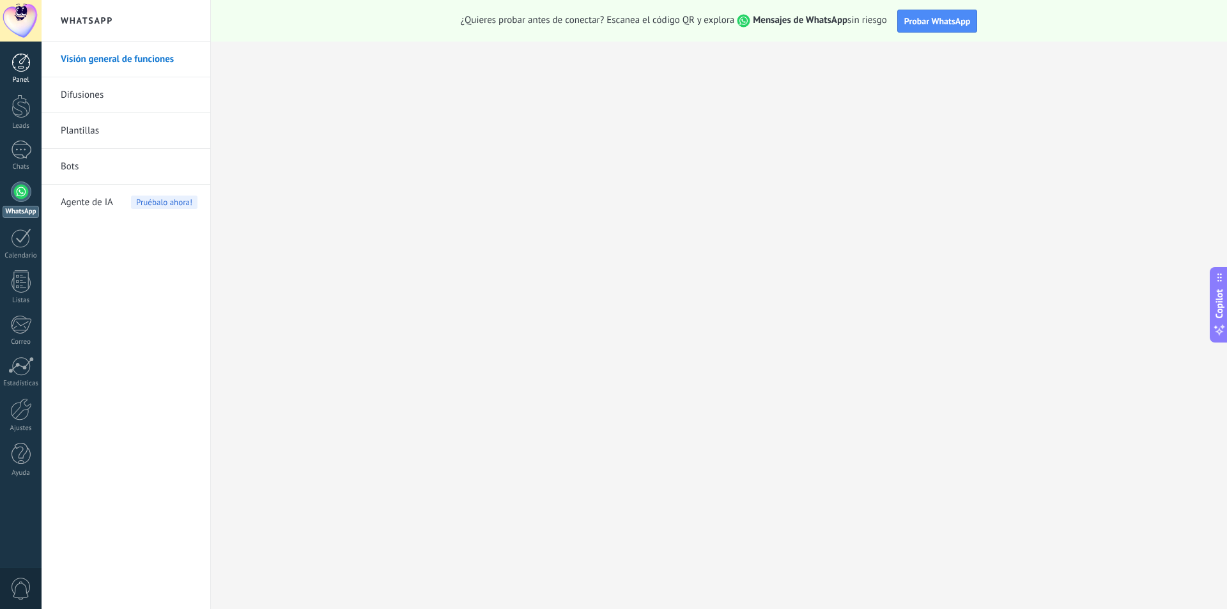
click at [14, 64] on div at bounding box center [21, 62] width 19 height 19
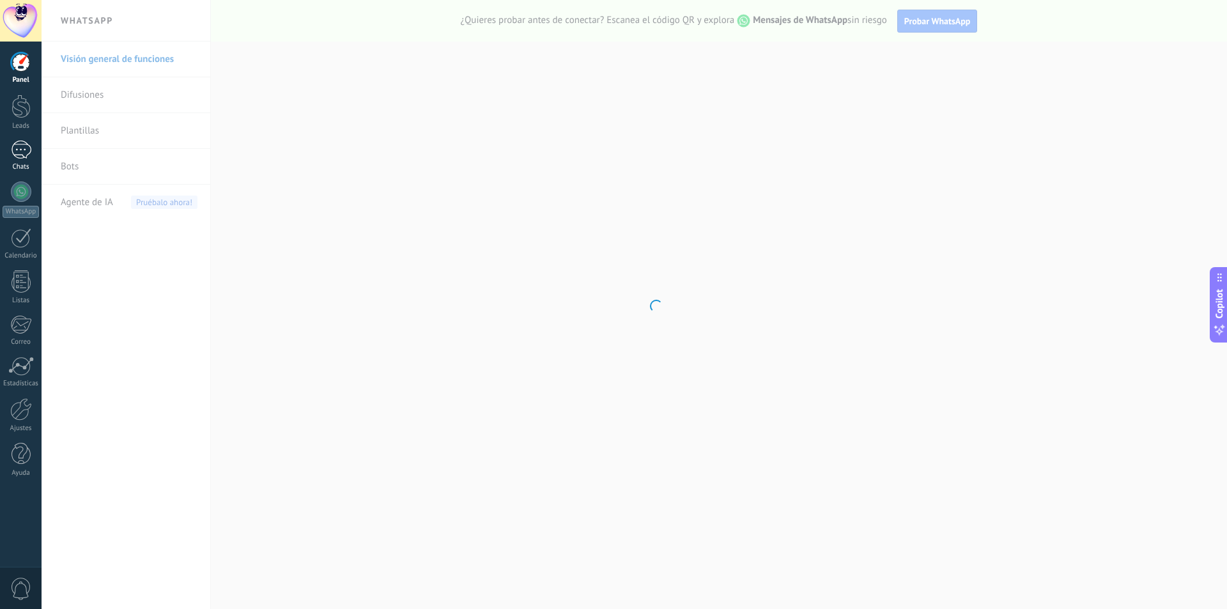
click at [18, 152] on div at bounding box center [21, 150] width 20 height 19
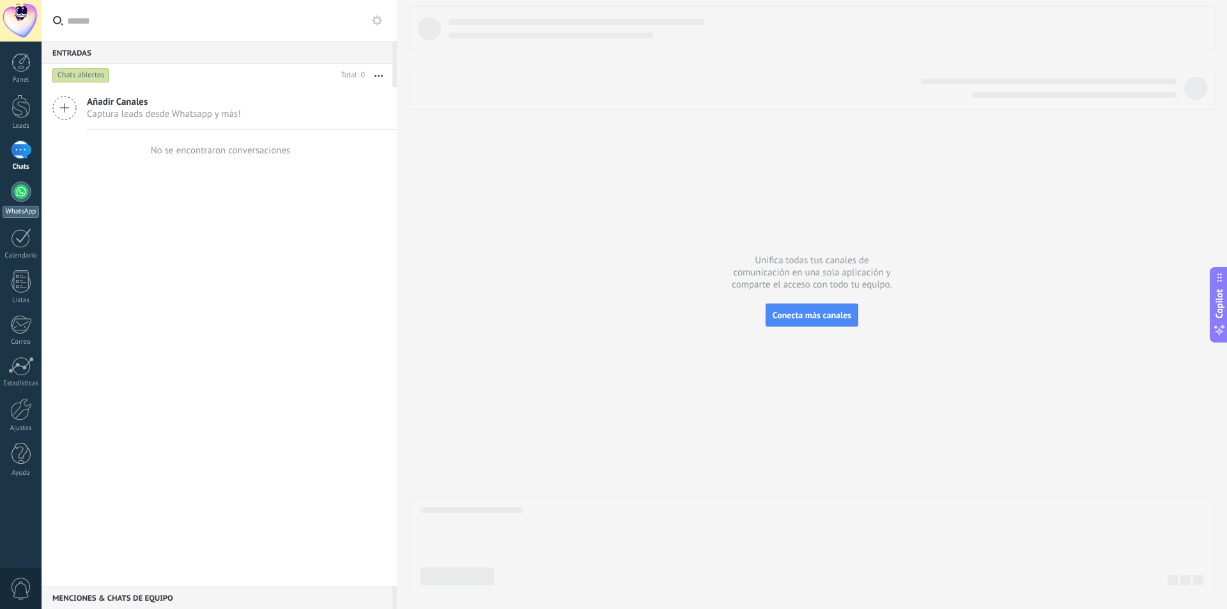
click at [11, 201] on link "WhatsApp" at bounding box center [21, 199] width 42 height 36
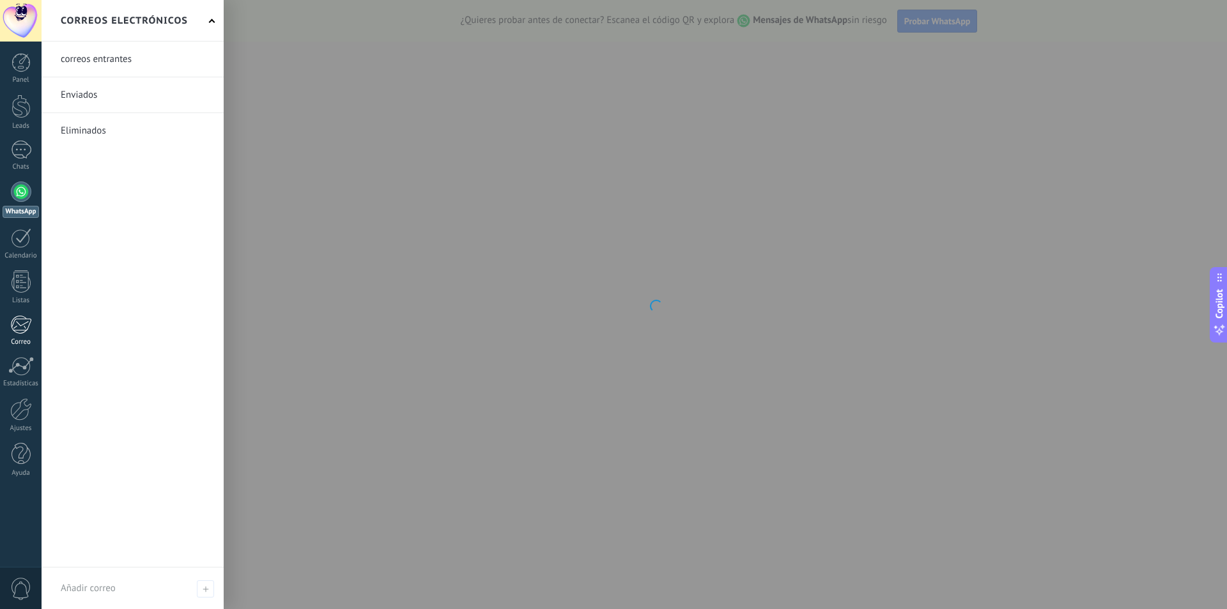
click at [10, 326] on link "Correo" at bounding box center [21, 330] width 42 height 31
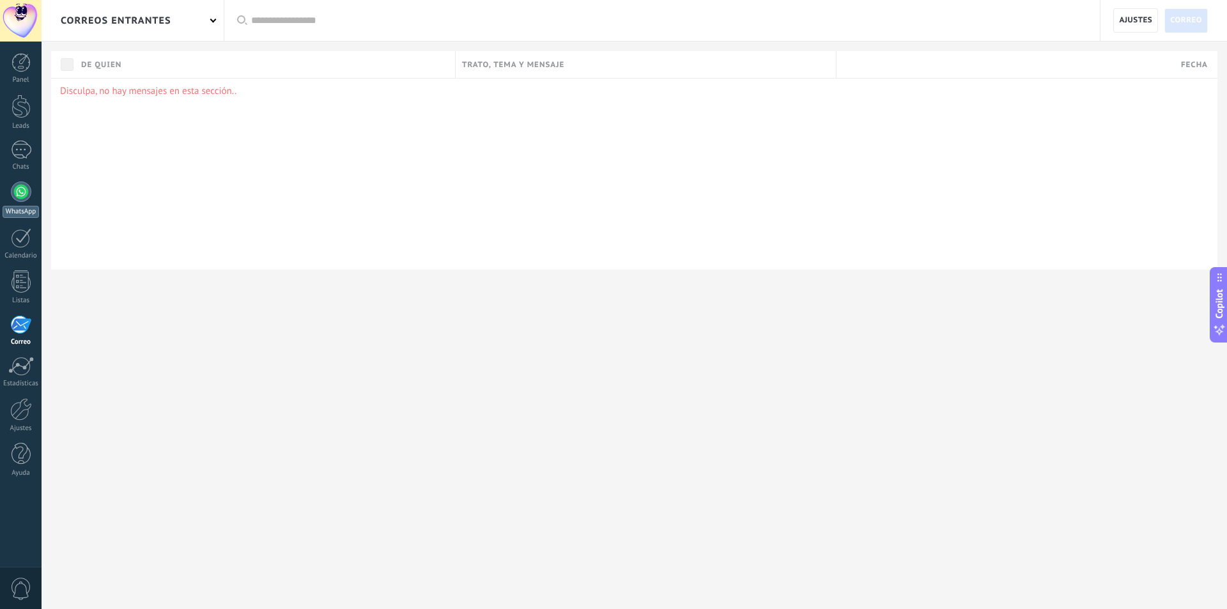
click at [20, 207] on div "WhatsApp" at bounding box center [21, 212] width 36 height 12
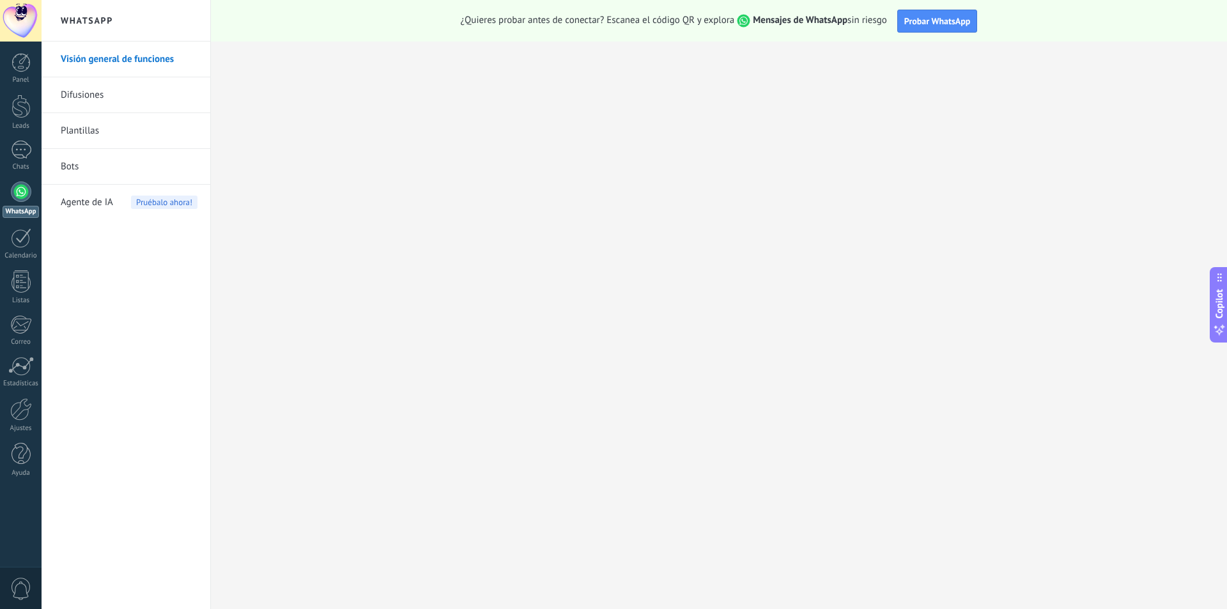
click at [15, 20] on div at bounding box center [21, 21] width 42 height 42
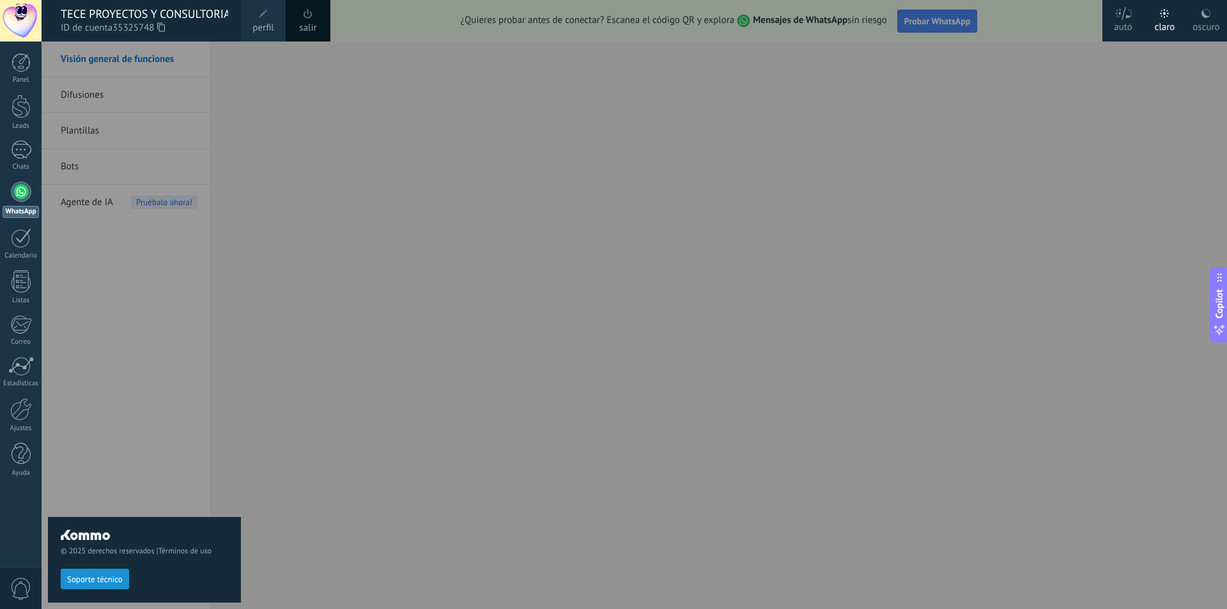
click at [264, 24] on span "perfil" at bounding box center [262, 28] width 21 height 14
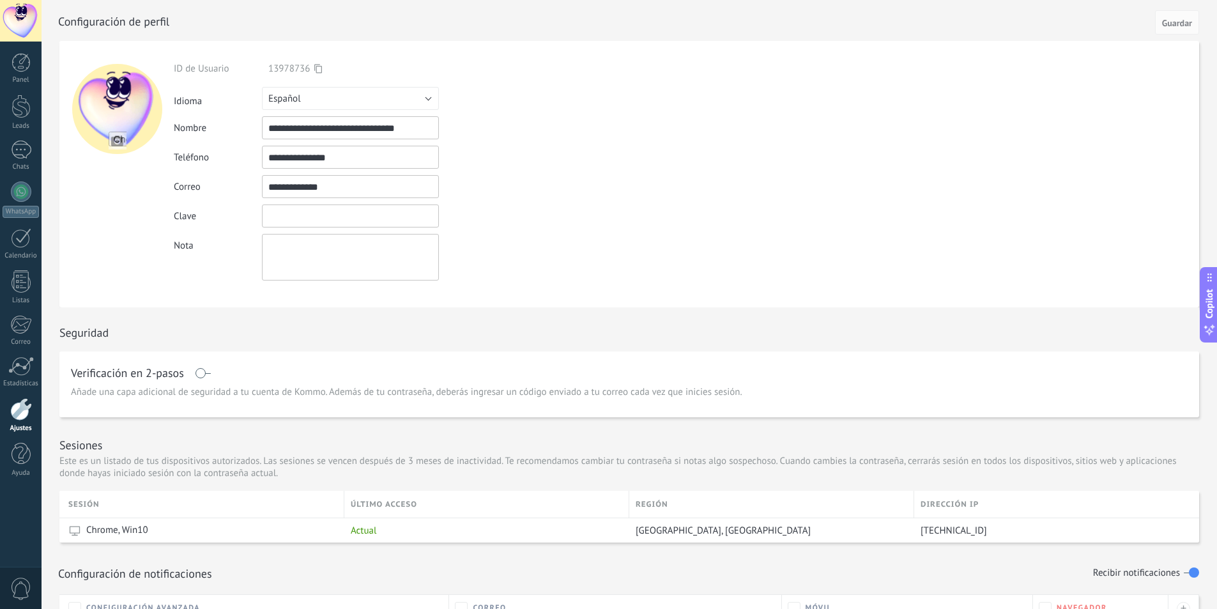
click at [295, 209] on input "textbox" at bounding box center [350, 215] width 177 height 23
click at [294, 220] on input "textbox" at bounding box center [350, 215] width 177 height 23
click at [536, 183] on div "Ingrese una dirección de correo válida" at bounding box center [513, 186] width 148 height 11
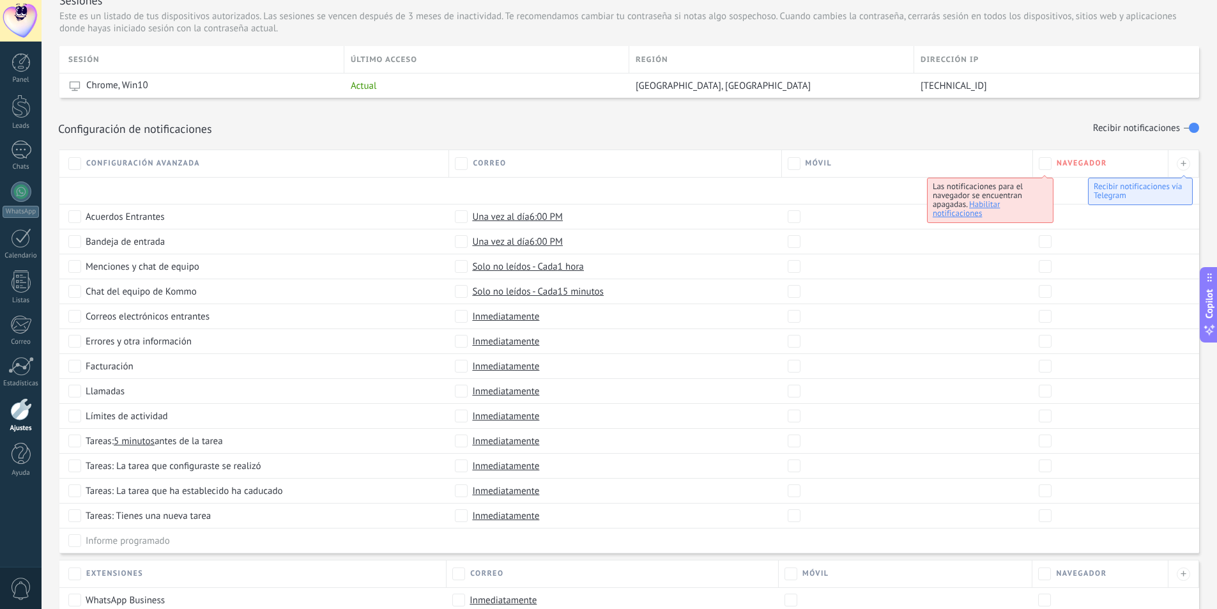
scroll to position [496, 0]
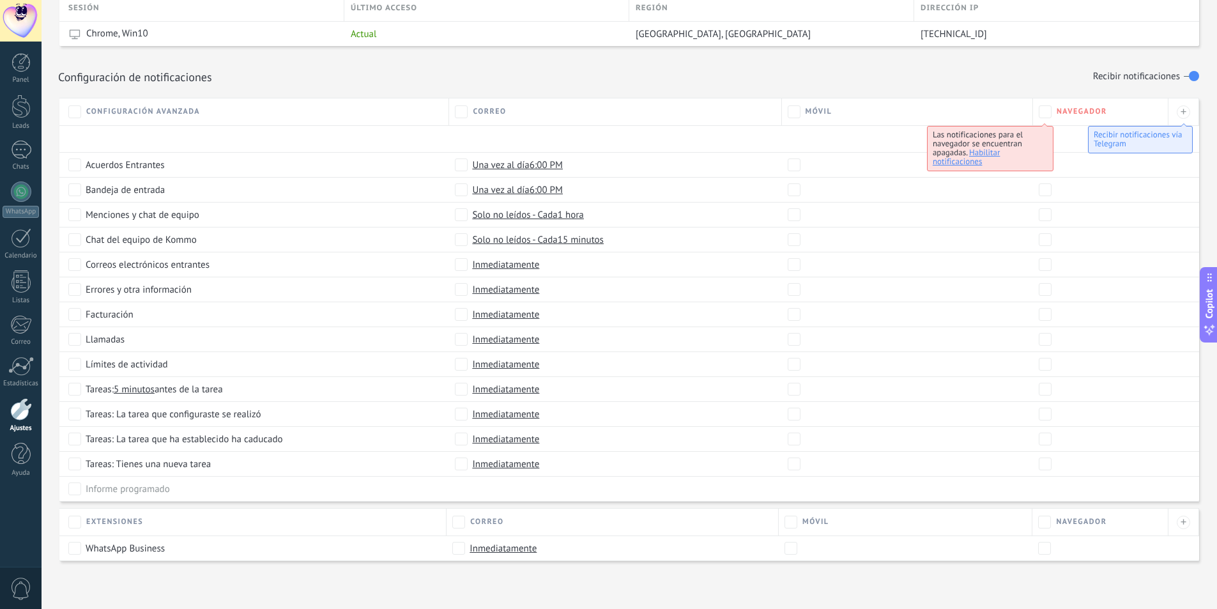
click at [22, 25] on div at bounding box center [21, 21] width 42 height 42
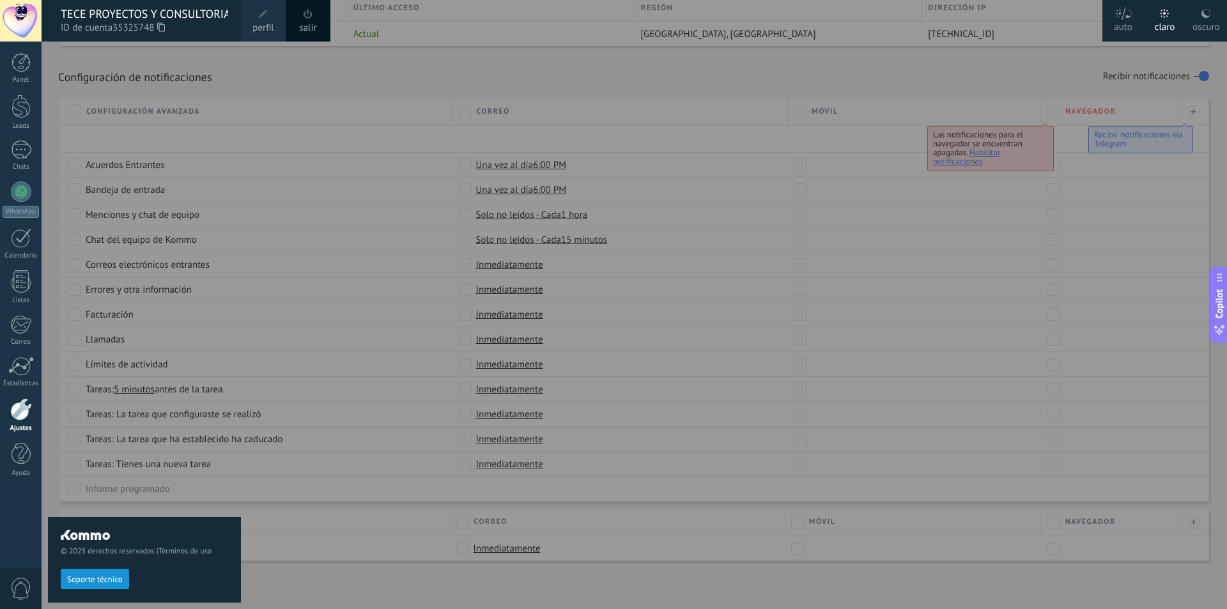
click at [22, 27] on div at bounding box center [21, 21] width 42 height 42
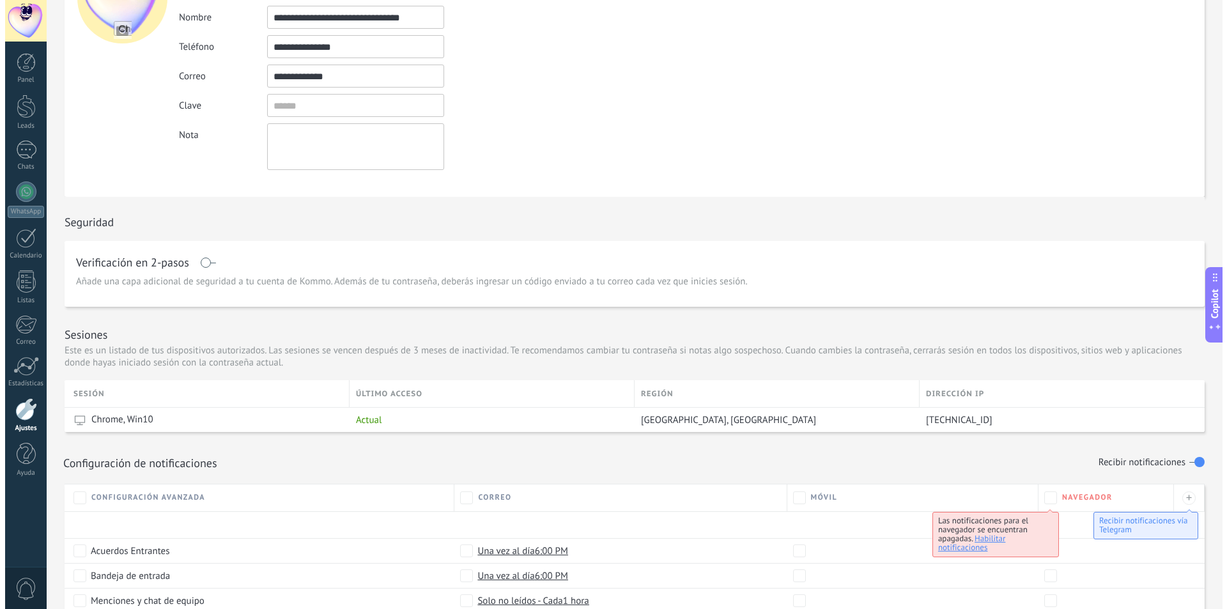
scroll to position [0, 0]
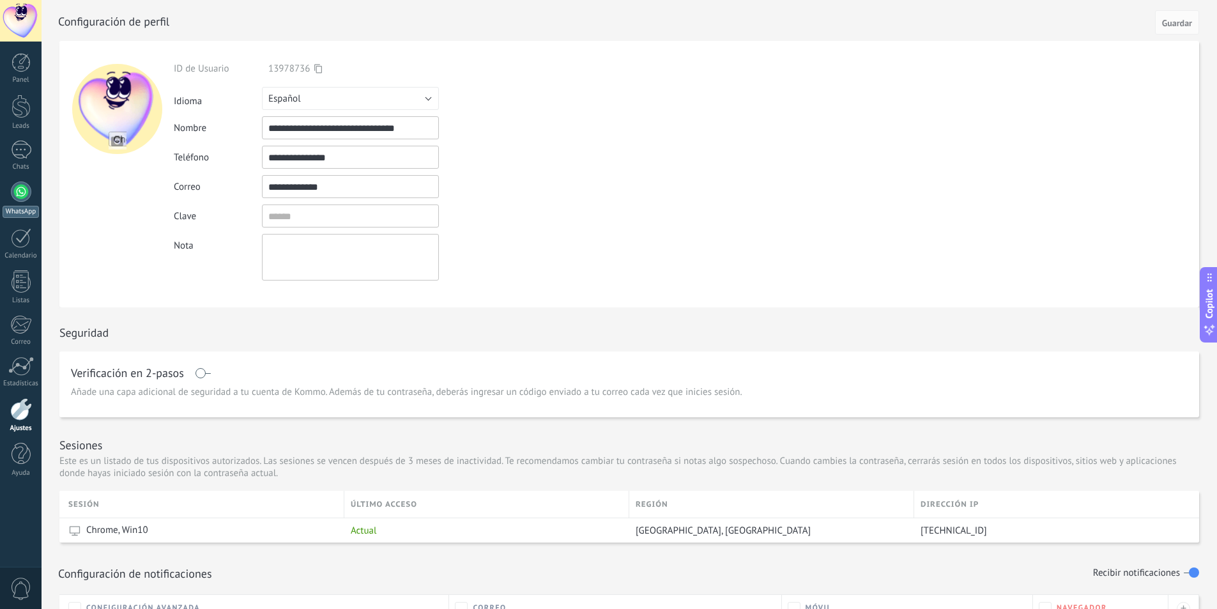
click at [22, 201] on div at bounding box center [21, 191] width 20 height 20
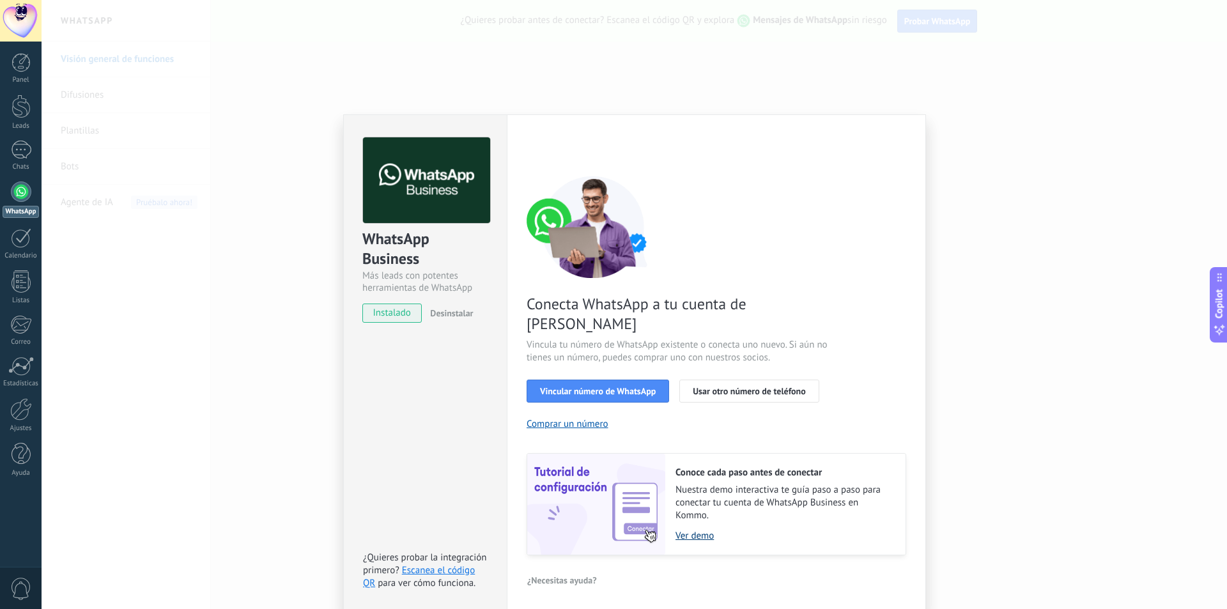
click at [698, 530] on link "Ver demo" at bounding box center [783, 536] width 217 height 12
click at [683, 68] on div "WhatsApp Business Más leads con potentes herramientas de WhatsApp instalado Des…" at bounding box center [634, 304] width 1185 height 609
click at [853, 73] on div "WhatsApp Business Más leads con potentes herramientas de WhatsApp instalado Des…" at bounding box center [634, 304] width 1185 height 609
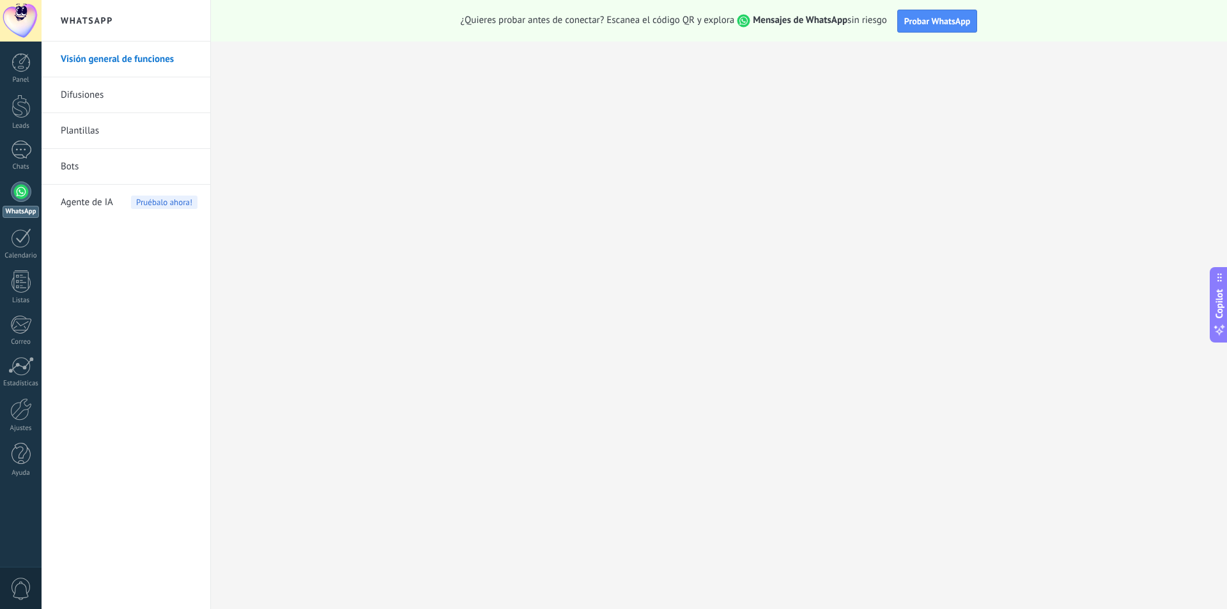
click at [33, 20] on div at bounding box center [21, 21] width 42 height 42
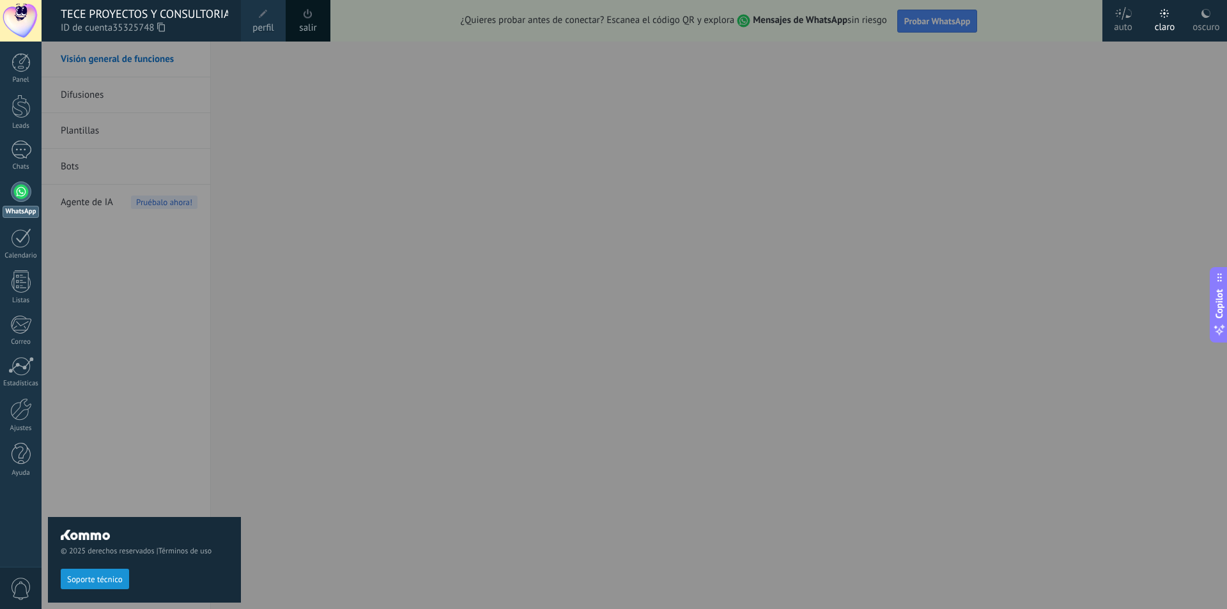
click at [15, 196] on div at bounding box center [21, 191] width 20 height 20
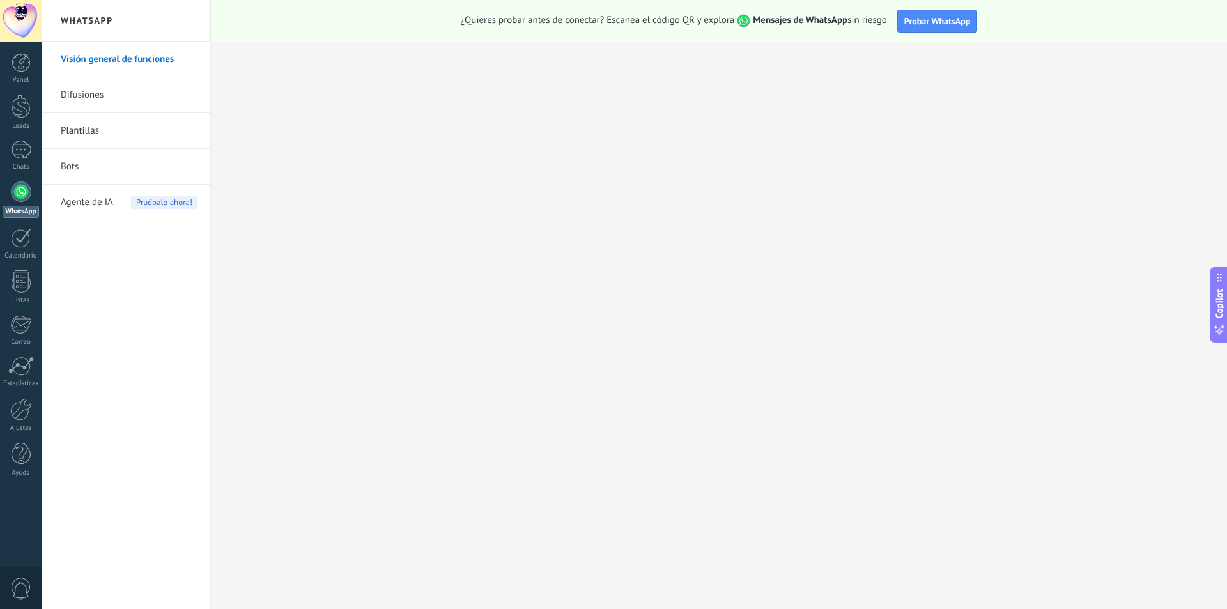
click at [19, 197] on div at bounding box center [21, 191] width 20 height 20
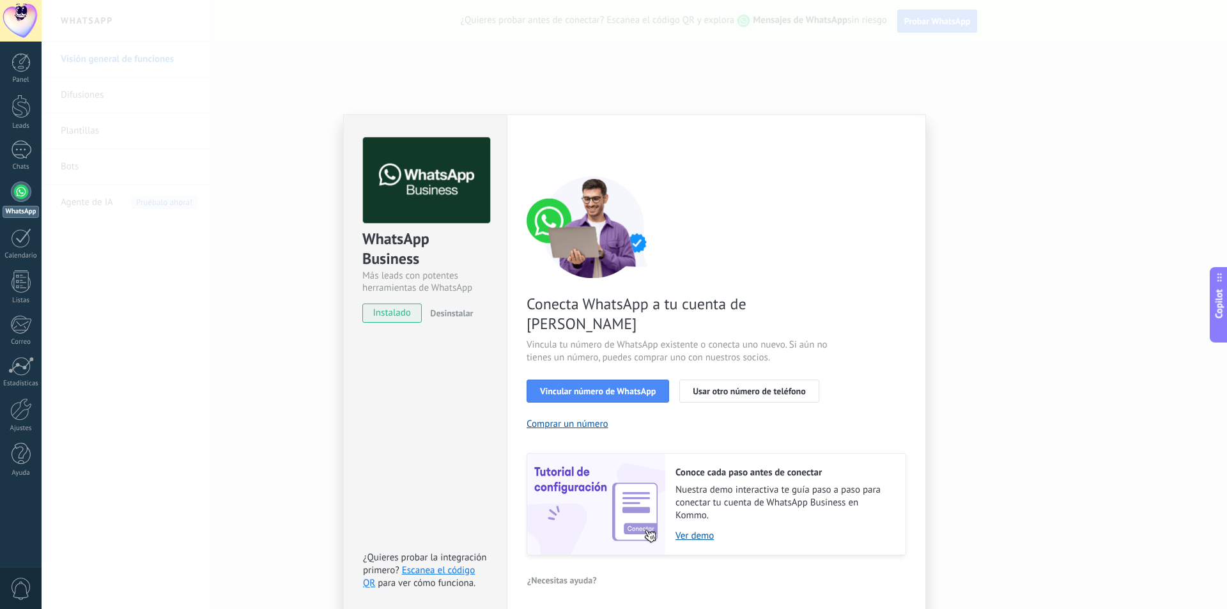
click at [20, 19] on div at bounding box center [21, 21] width 42 height 42
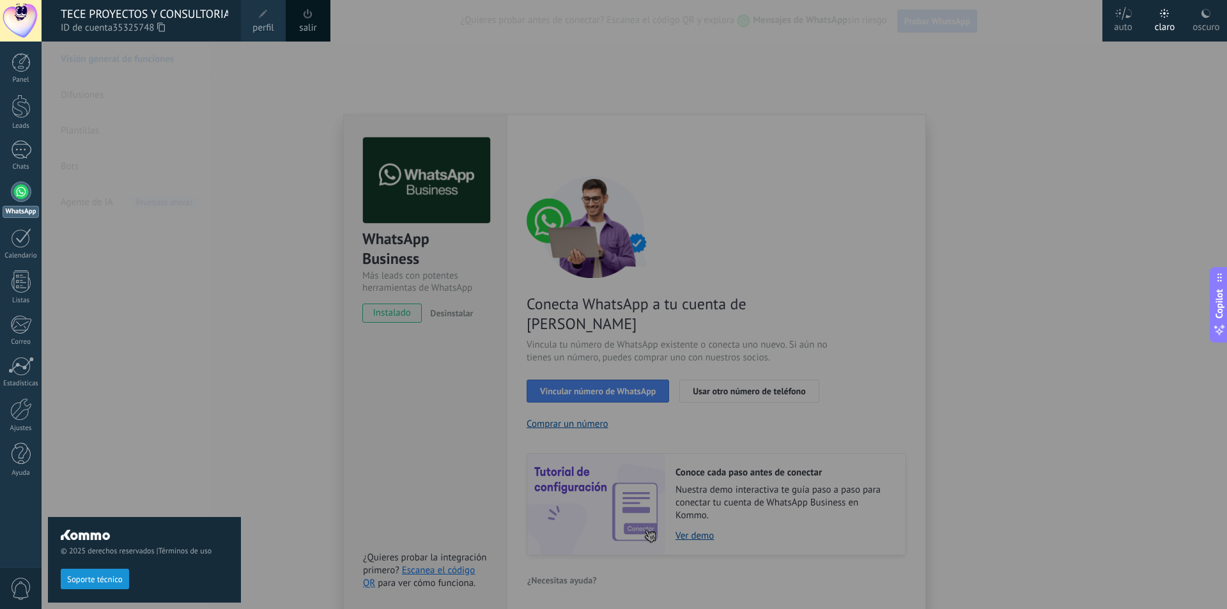
click at [305, 13] on span at bounding box center [307, 14] width 9 height 10
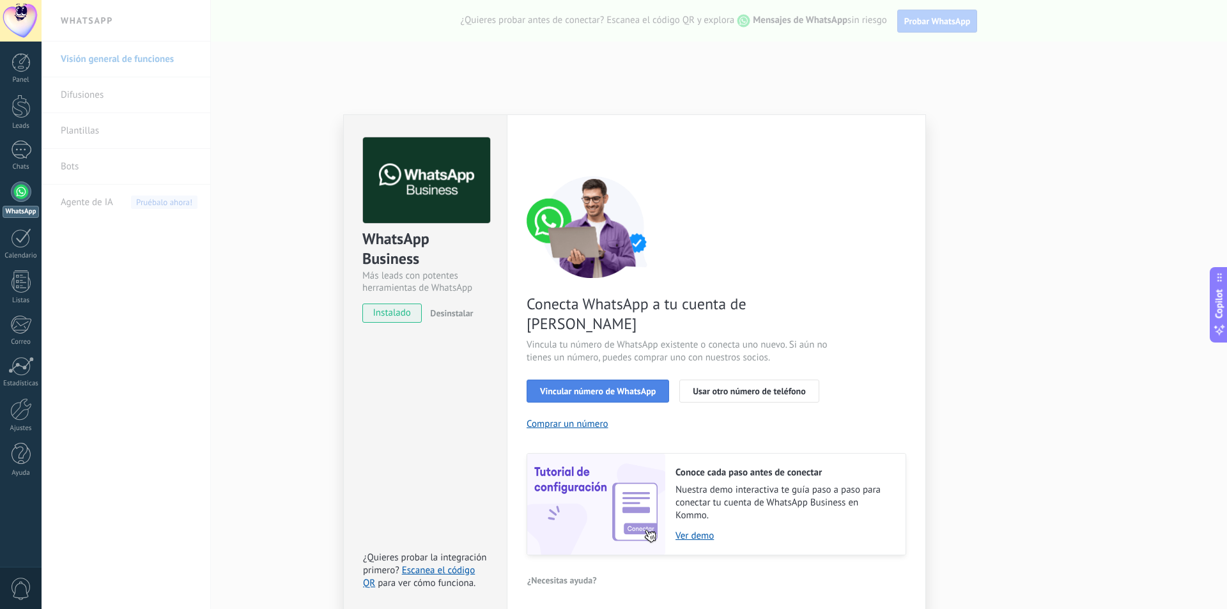
click at [622, 387] on span "Vincular número de WhatsApp" at bounding box center [598, 391] width 116 height 9
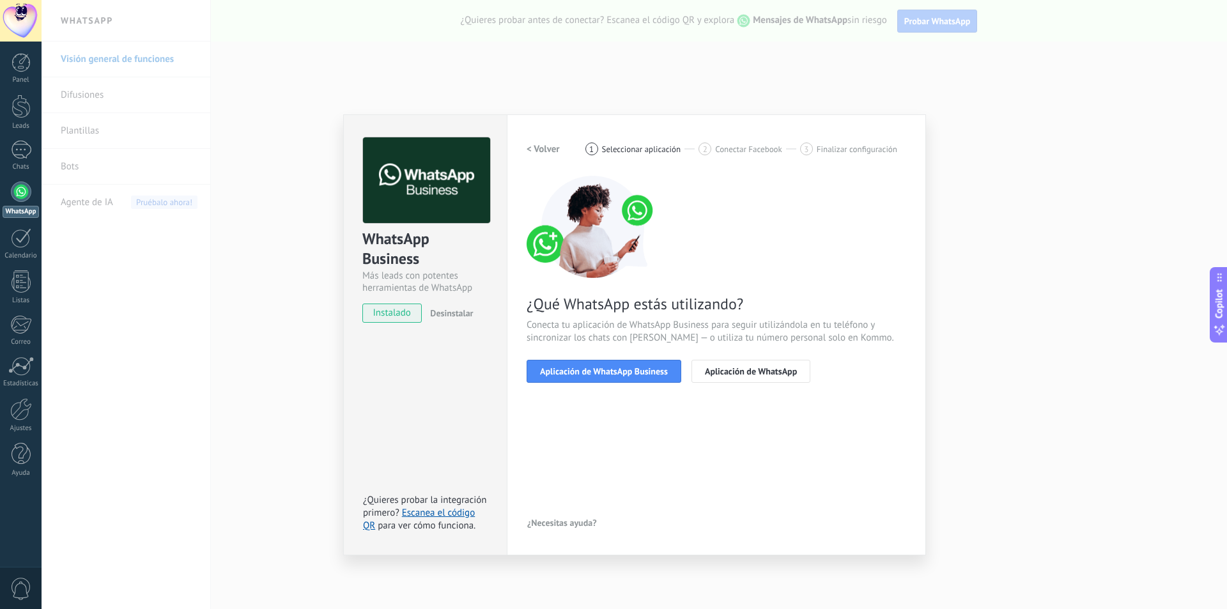
click at [622, 372] on span "Aplicación de WhatsApp Business" at bounding box center [604, 371] width 128 height 9
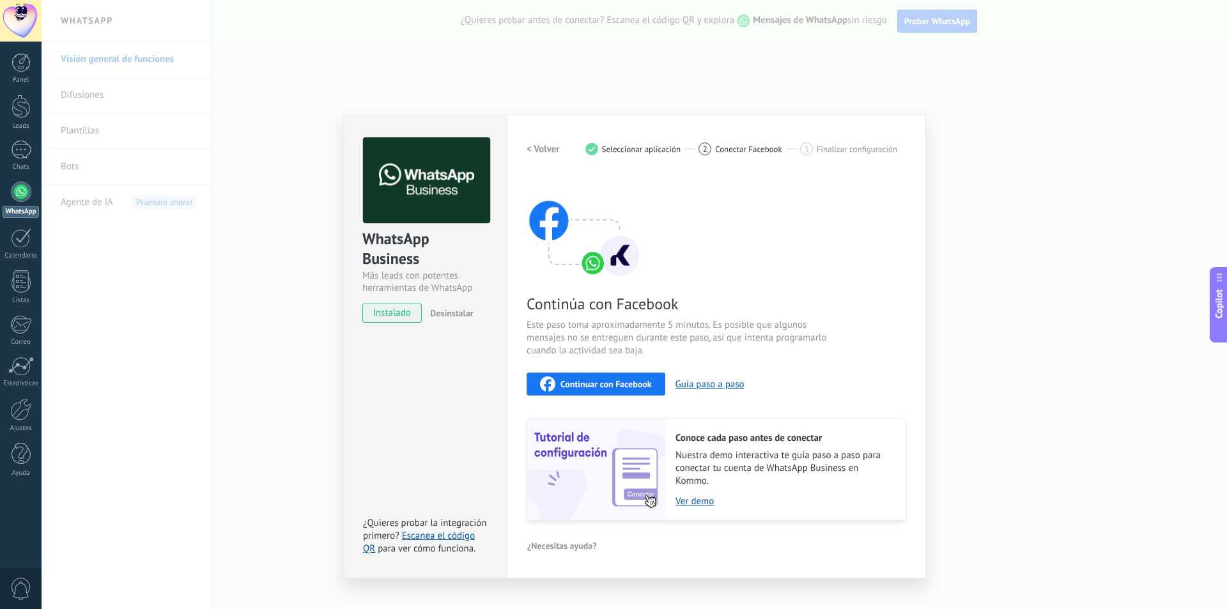
click at [610, 382] on span "Continuar con Facebook" at bounding box center [605, 384] width 91 height 9
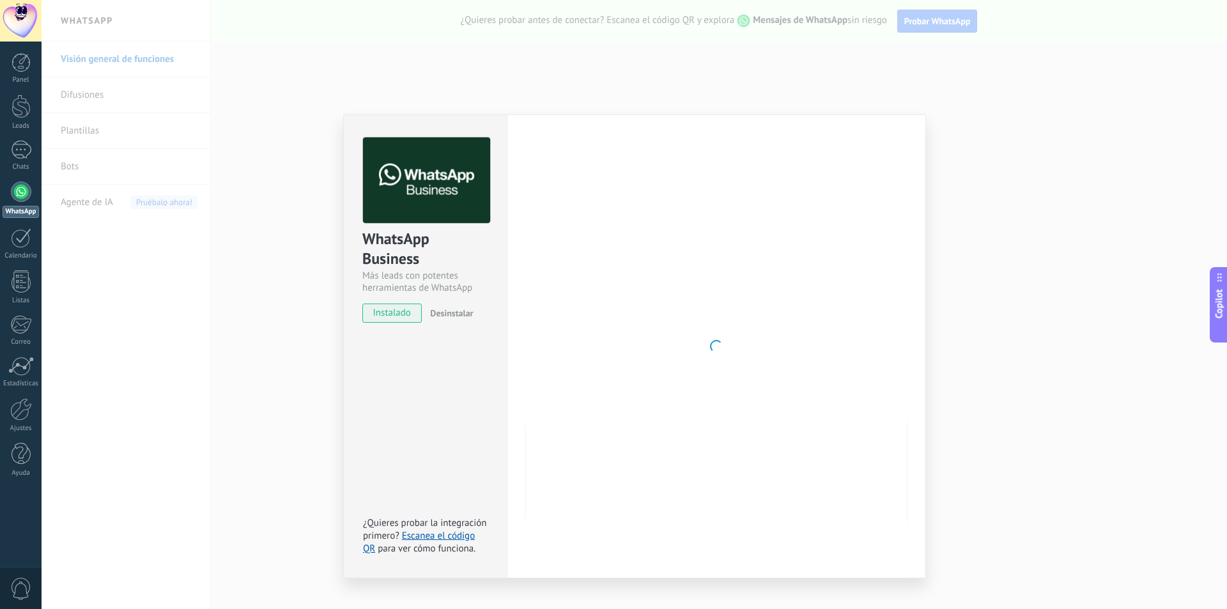
click at [669, 223] on div at bounding box center [716, 346] width 380 height 418
click at [1073, 273] on div "WhatsApp Business Más leads con potentes herramientas de WhatsApp instalado Des…" at bounding box center [634, 304] width 1185 height 609
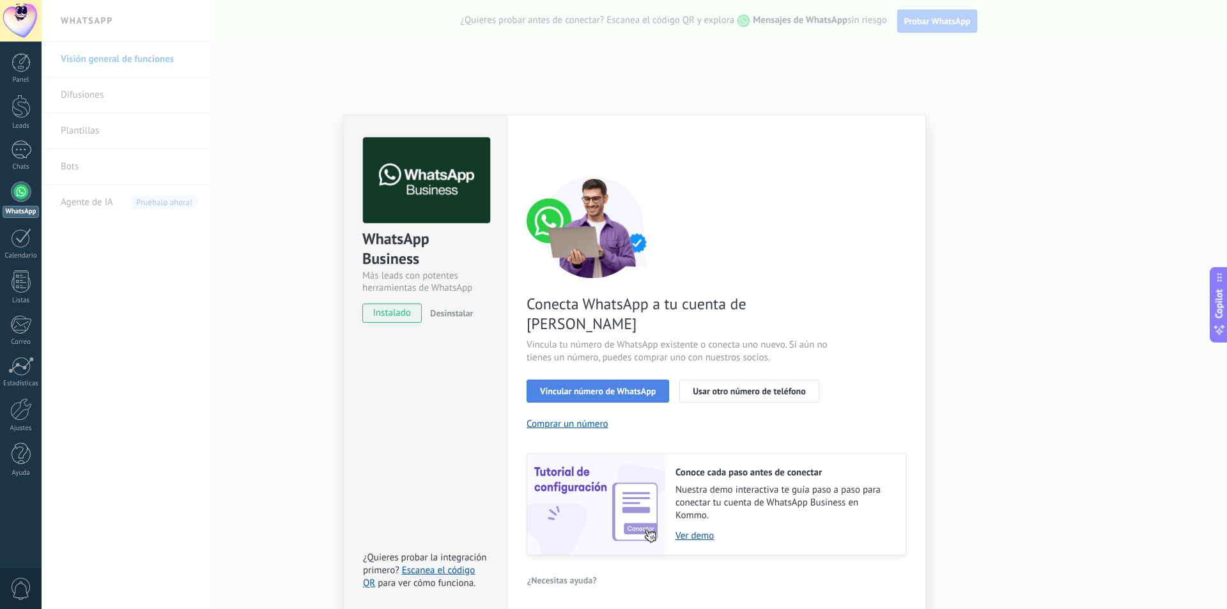
click at [610, 387] on span "Vincular número de WhatsApp" at bounding box center [598, 391] width 116 height 9
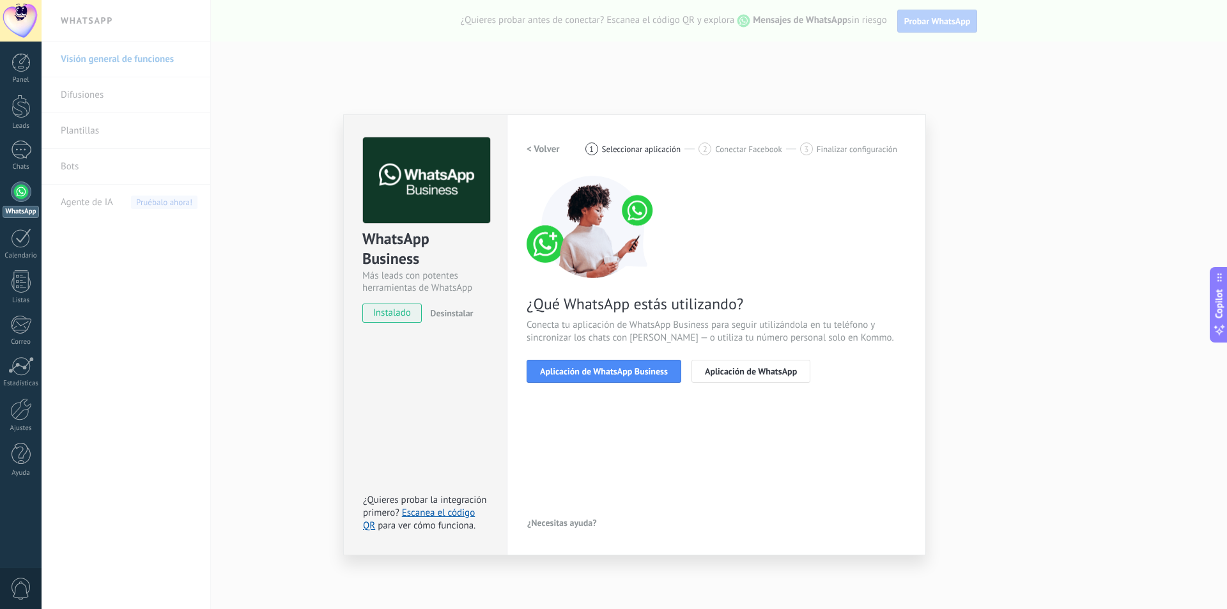
click at [610, 371] on span "Aplicación de WhatsApp Business" at bounding box center [604, 371] width 128 height 9
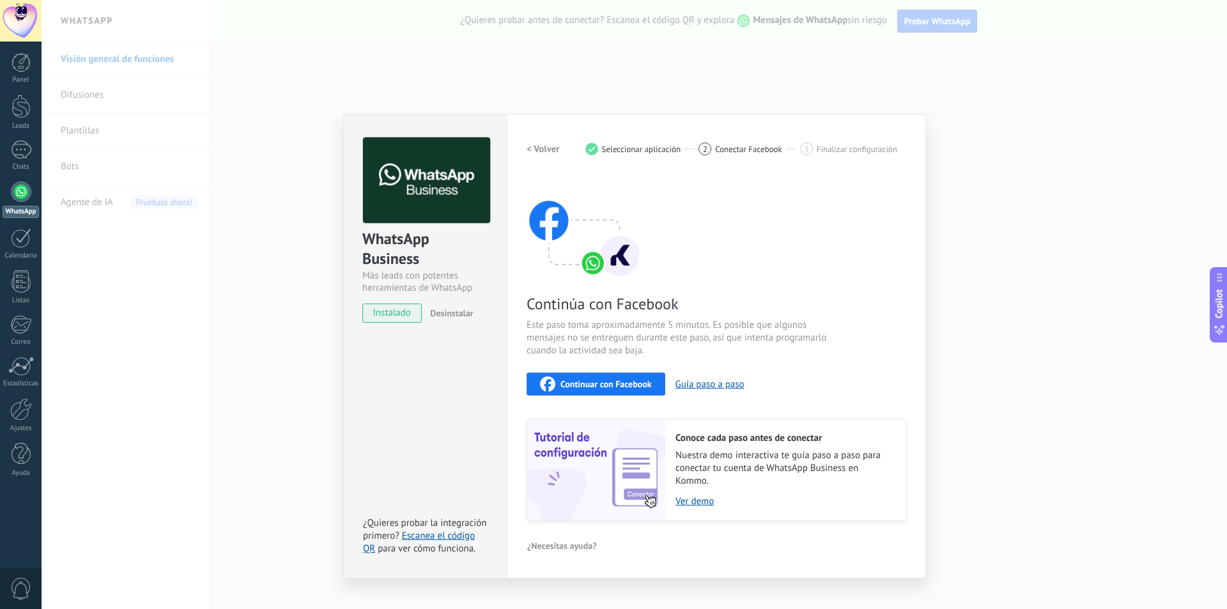
click at [613, 384] on span "Continuar con Facebook" at bounding box center [605, 384] width 91 height 9
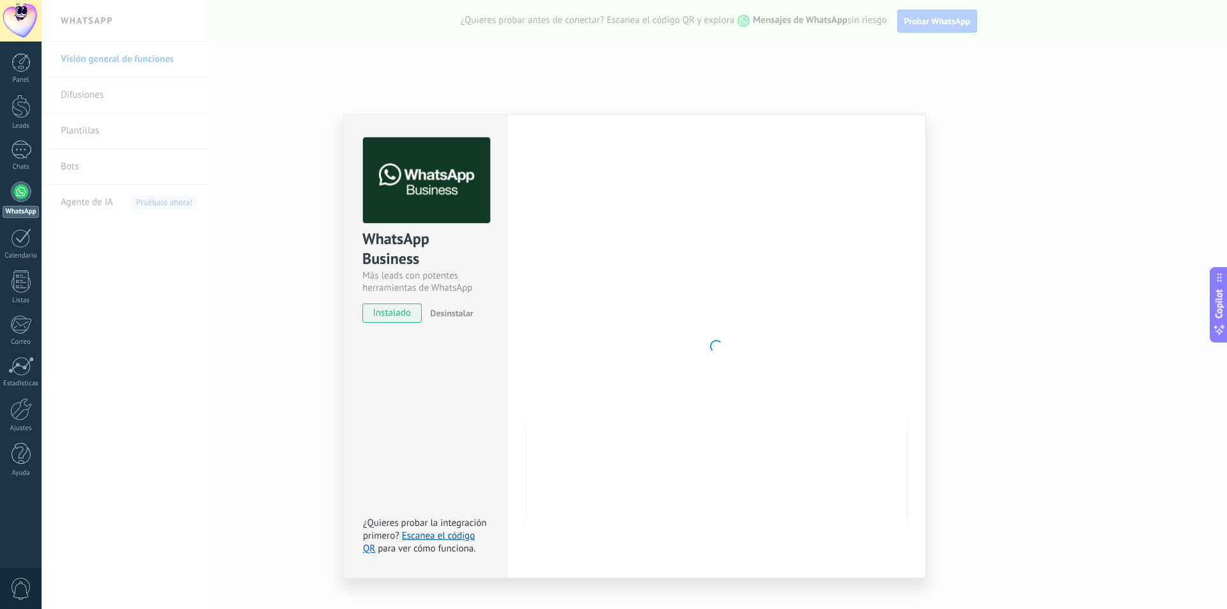
click at [824, 224] on div at bounding box center [716, 346] width 380 height 418
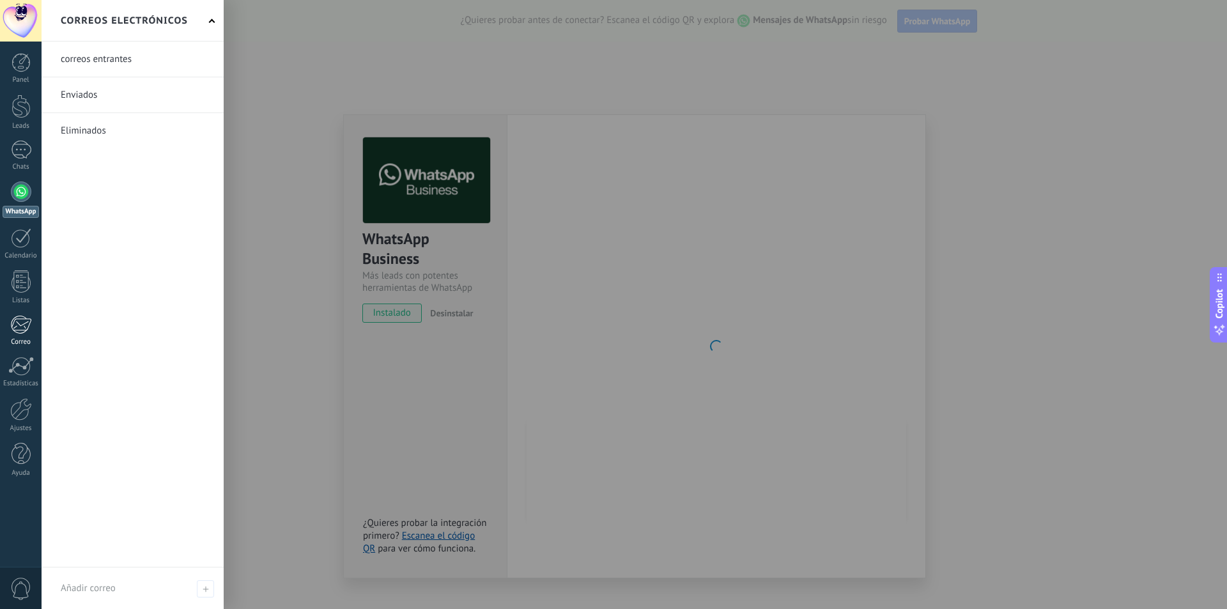
click at [17, 319] on div at bounding box center [20, 324] width 21 height 19
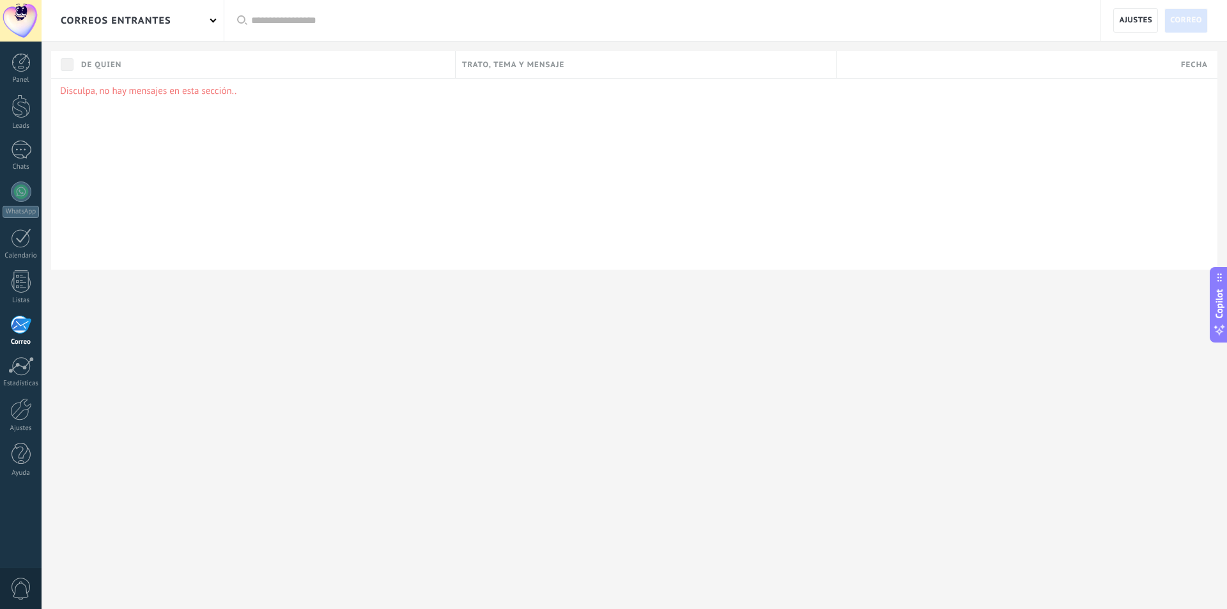
click at [187, 22] on div "correos entrantes" at bounding box center [133, 20] width 182 height 41
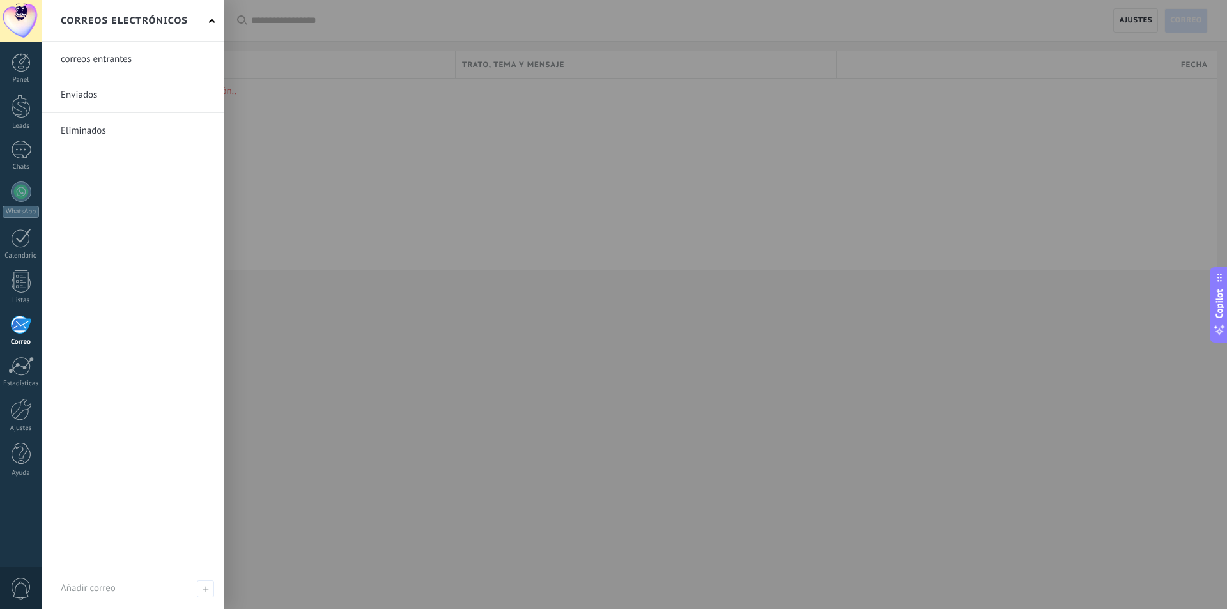
click at [187, 22] on h2 "Correos electrónicos" at bounding box center [124, 21] width 127 height 40
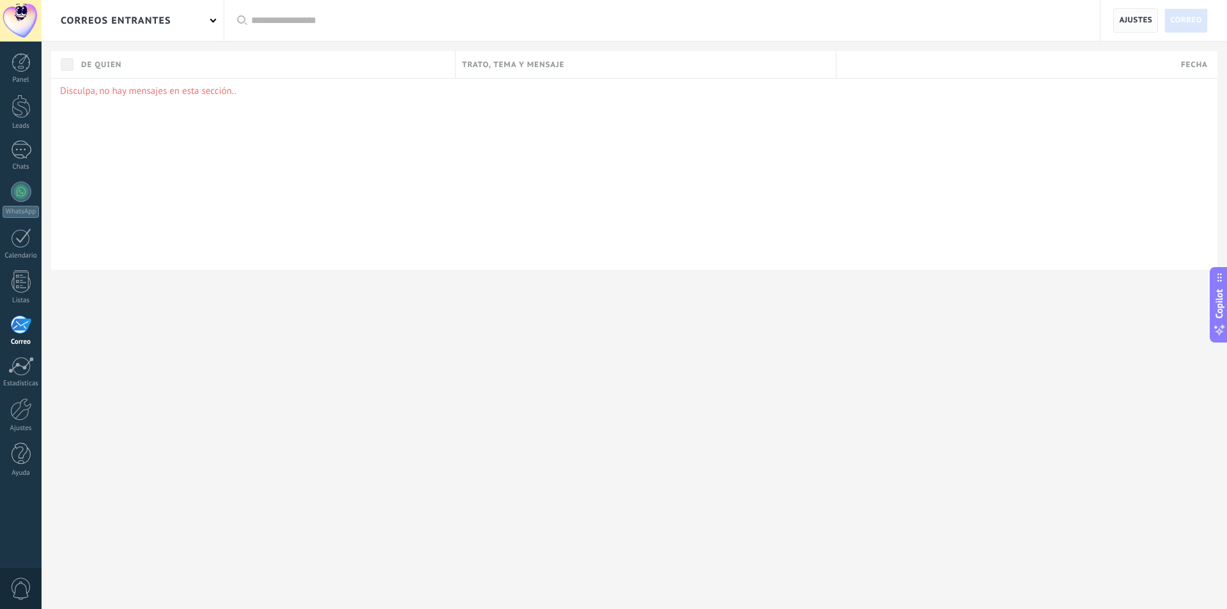
click at [1130, 26] on span "Ajustes" at bounding box center [1135, 20] width 33 height 23
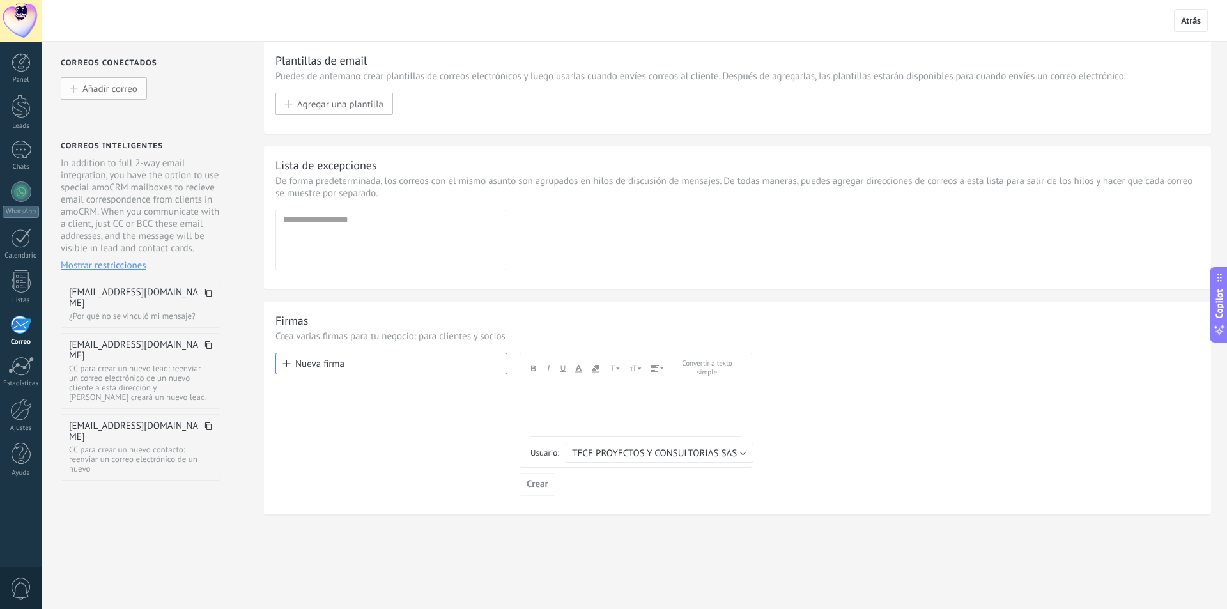
click at [112, 92] on span "Añadir correo" at bounding box center [109, 88] width 55 height 11
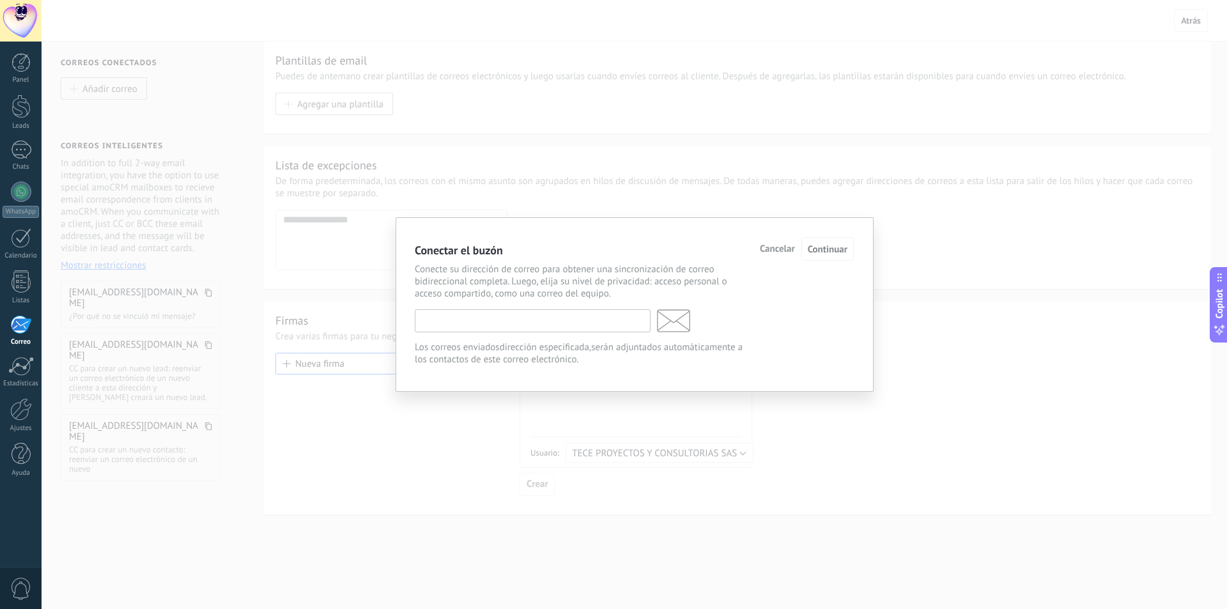
click at [440, 325] on input "text" at bounding box center [533, 320] width 236 height 23
type input "**********"
click at [830, 255] on span "Continuar con Google" at bounding box center [800, 250] width 90 height 10
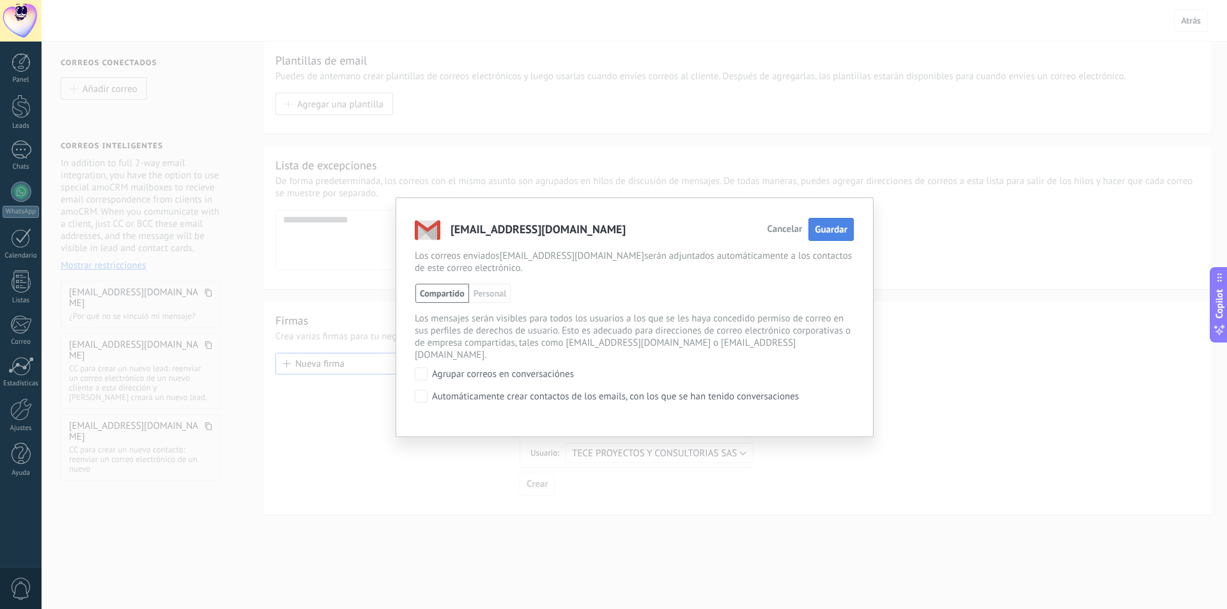
click at [832, 225] on span "Guardar" at bounding box center [831, 230] width 33 height 12
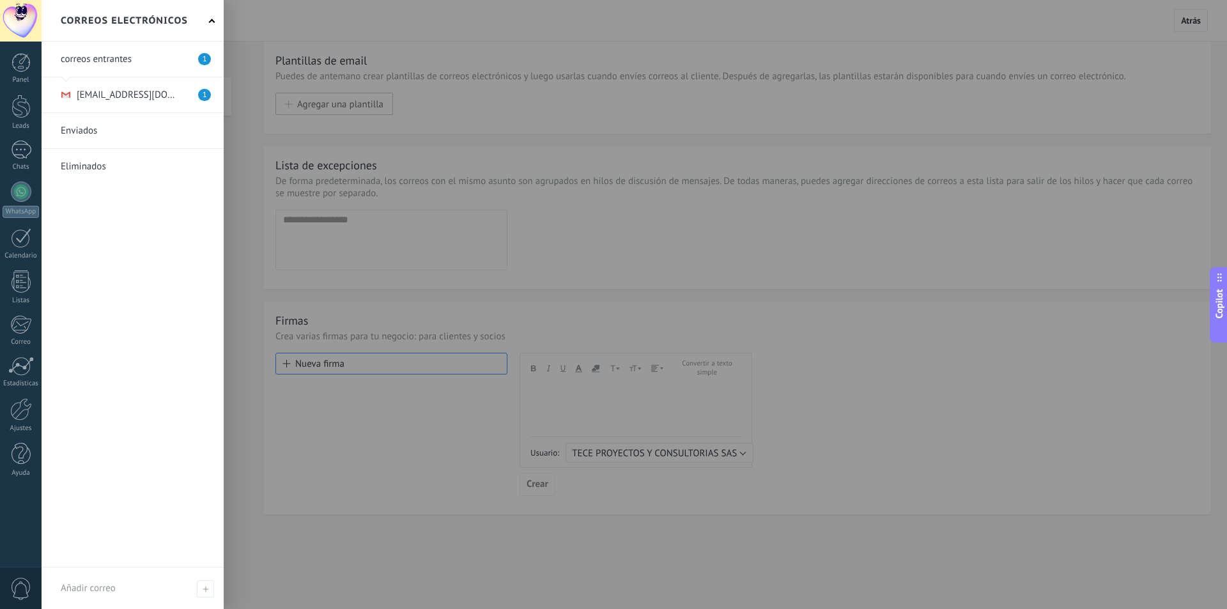
click at [188, 95] on link at bounding box center [133, 94] width 182 height 35
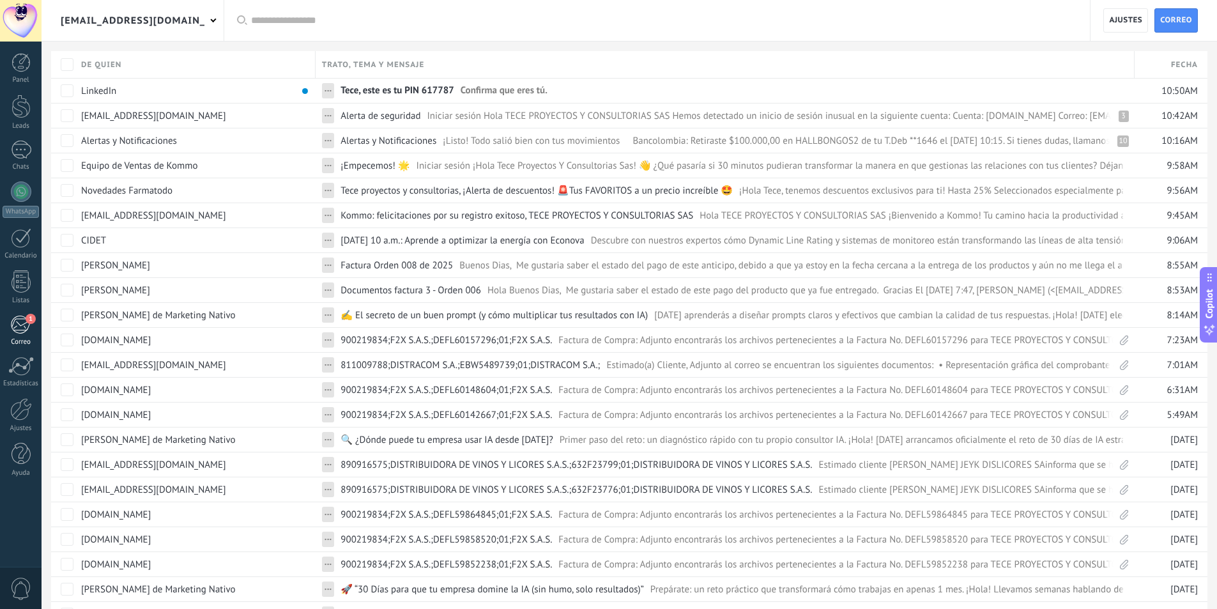
click at [25, 331] on div "1" at bounding box center [20, 324] width 21 height 19
click at [1115, 19] on span "Ajustes" at bounding box center [1125, 20] width 33 height 23
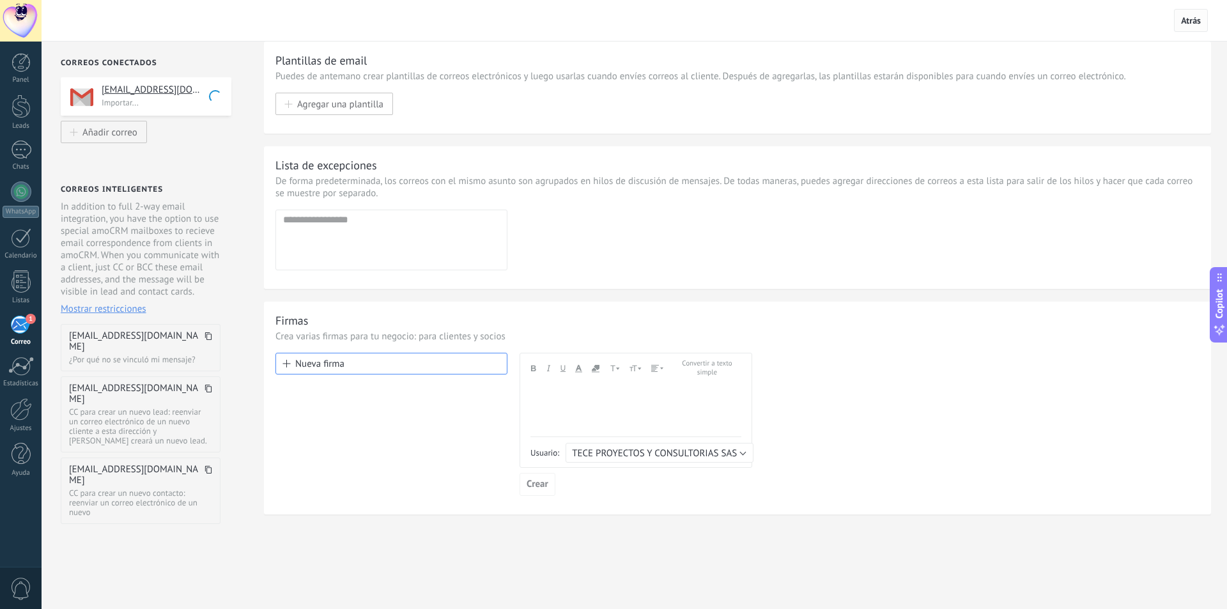
click at [1185, 19] on span "Atrás" at bounding box center [1191, 21] width 20 height 12
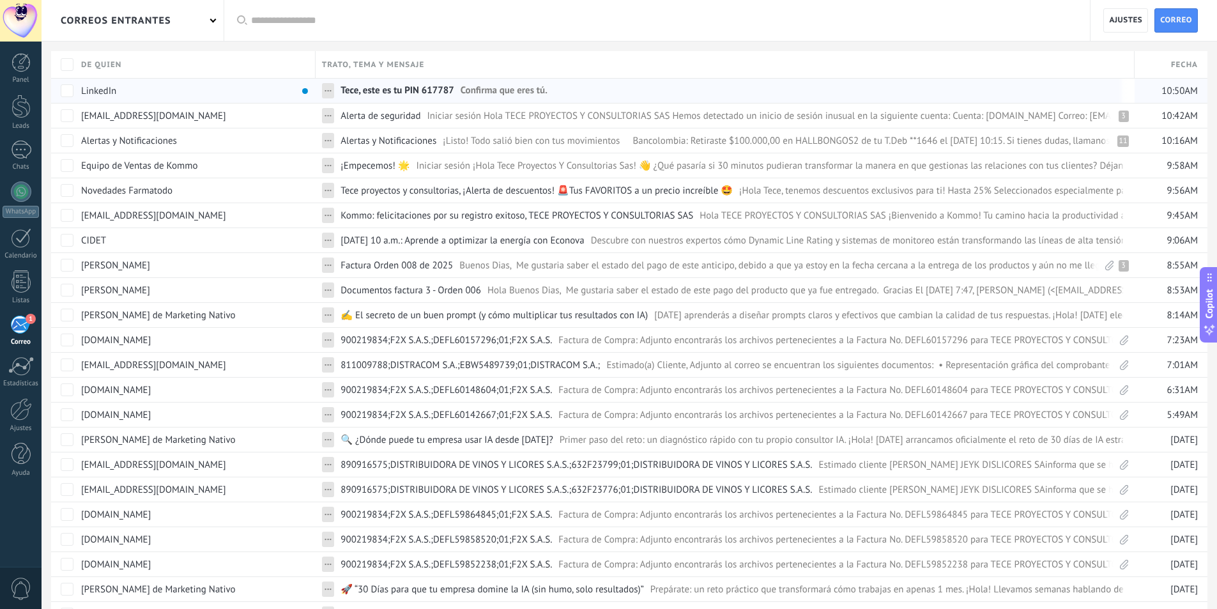
click at [327, 86] on span "..." at bounding box center [328, 88] width 7 height 12
click at [466, 24] on div at bounding box center [608, 21] width 1217 height 42
click at [199, 24] on div "correos entrantes" at bounding box center [133, 20] width 182 height 41
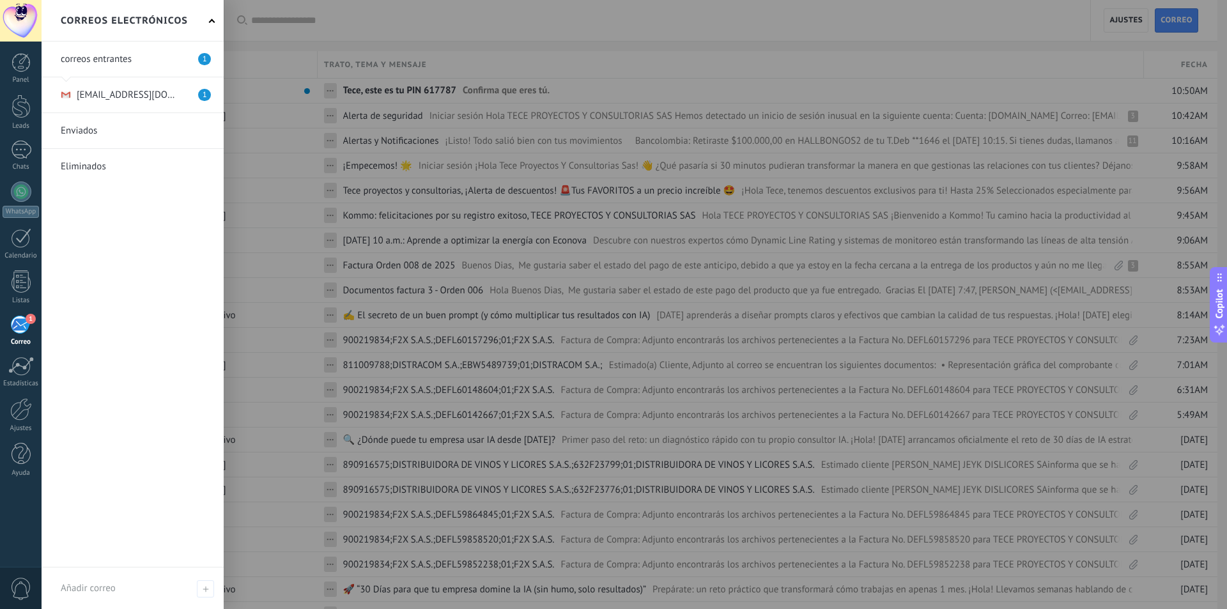
click at [740, 13] on div at bounding box center [655, 304] width 1227 height 609
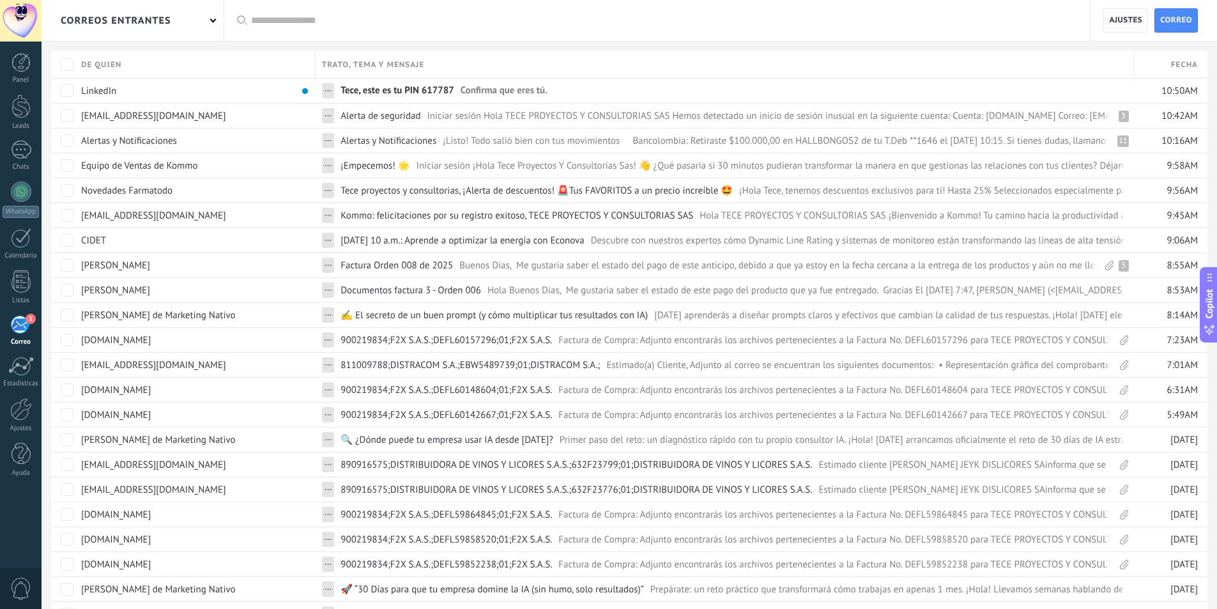
click at [1129, 13] on span "Ajustes" at bounding box center [1125, 20] width 33 height 23
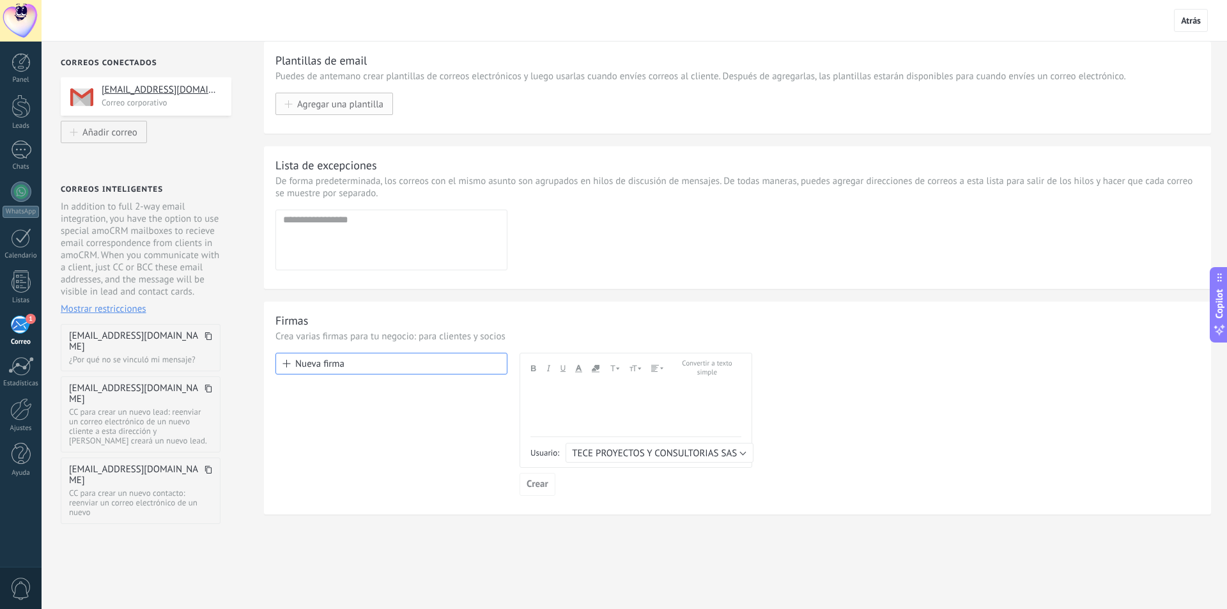
click at [358, 108] on span "Agregar una plantilla" at bounding box center [340, 103] width 86 height 11
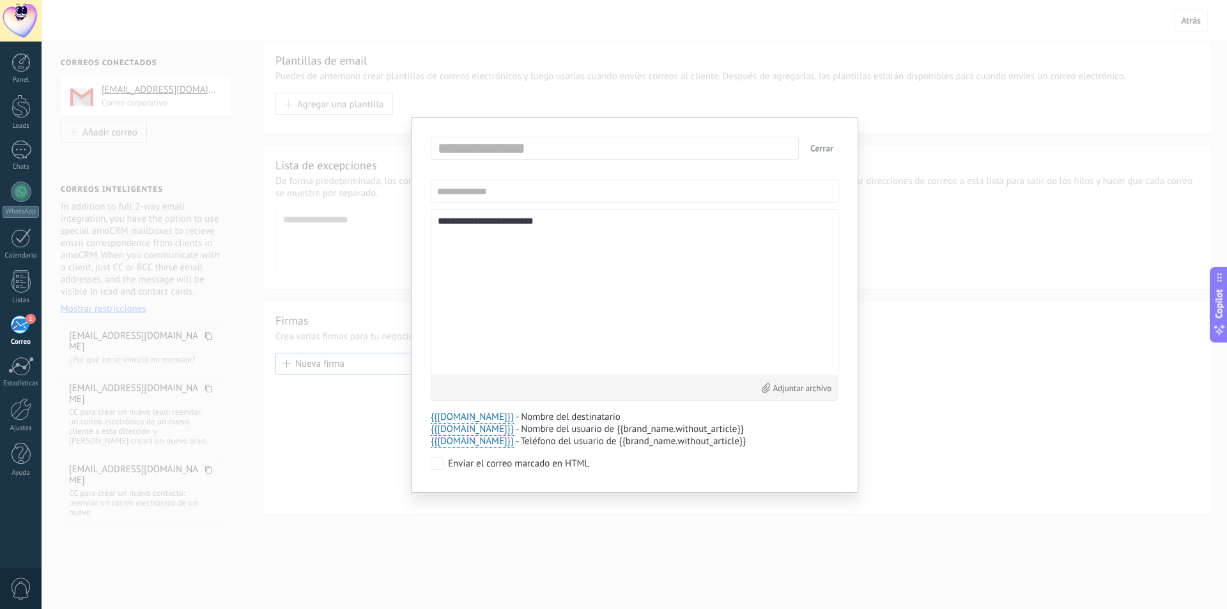
click at [347, 133] on div "**********" at bounding box center [634, 304] width 1185 height 609
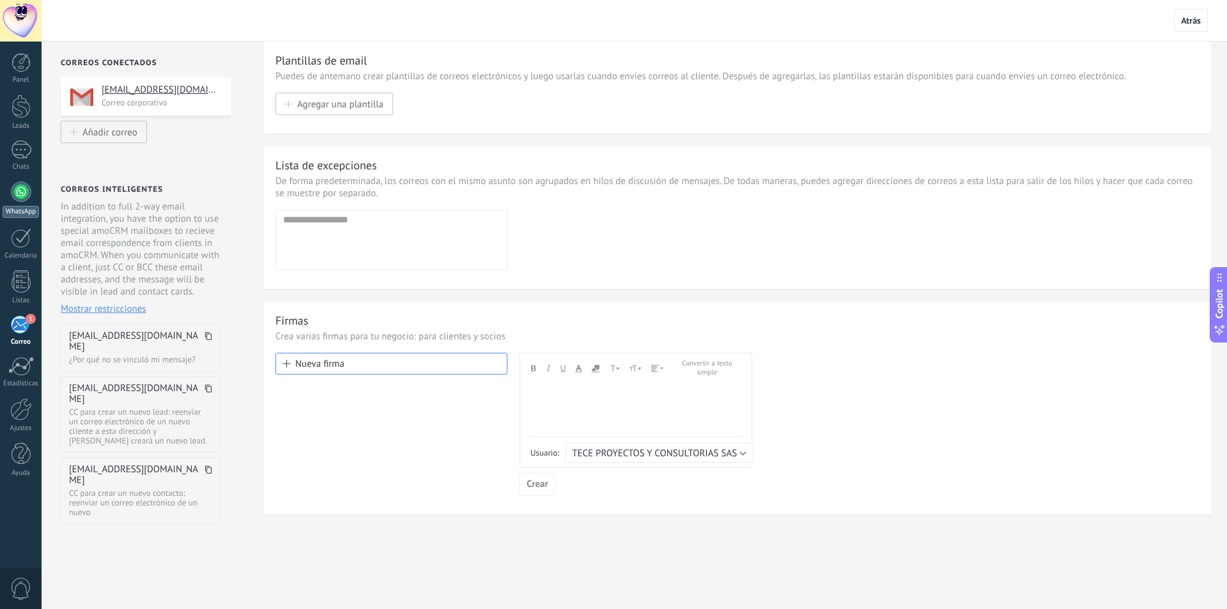
click at [22, 201] on div at bounding box center [21, 191] width 20 height 20
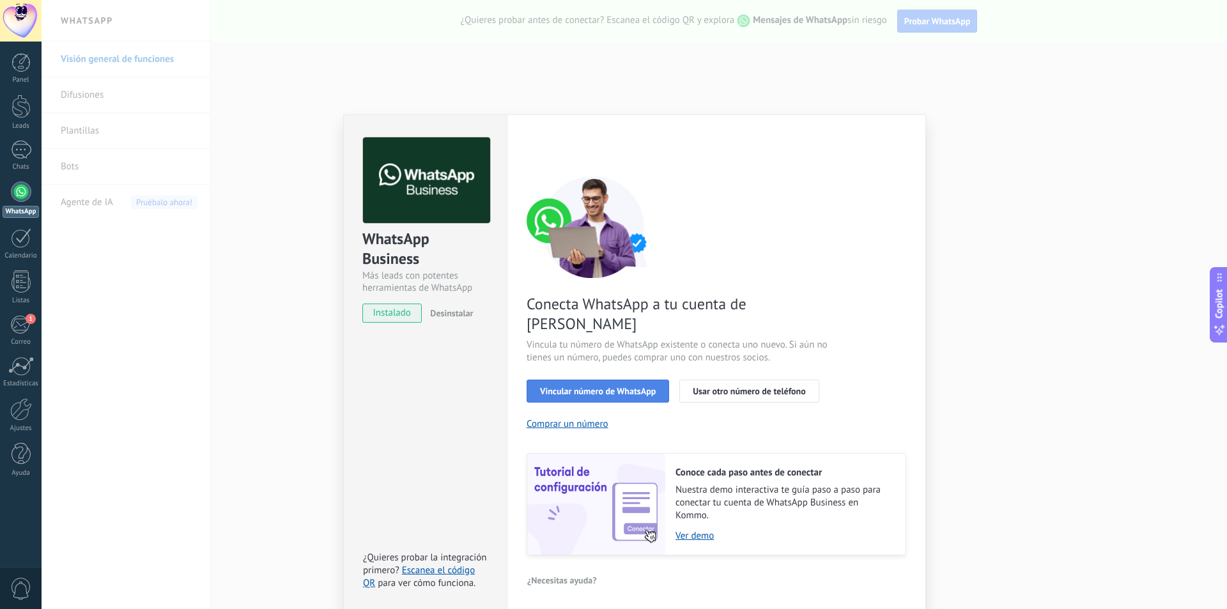
click at [584, 387] on span "Vincular número de WhatsApp" at bounding box center [598, 391] width 116 height 9
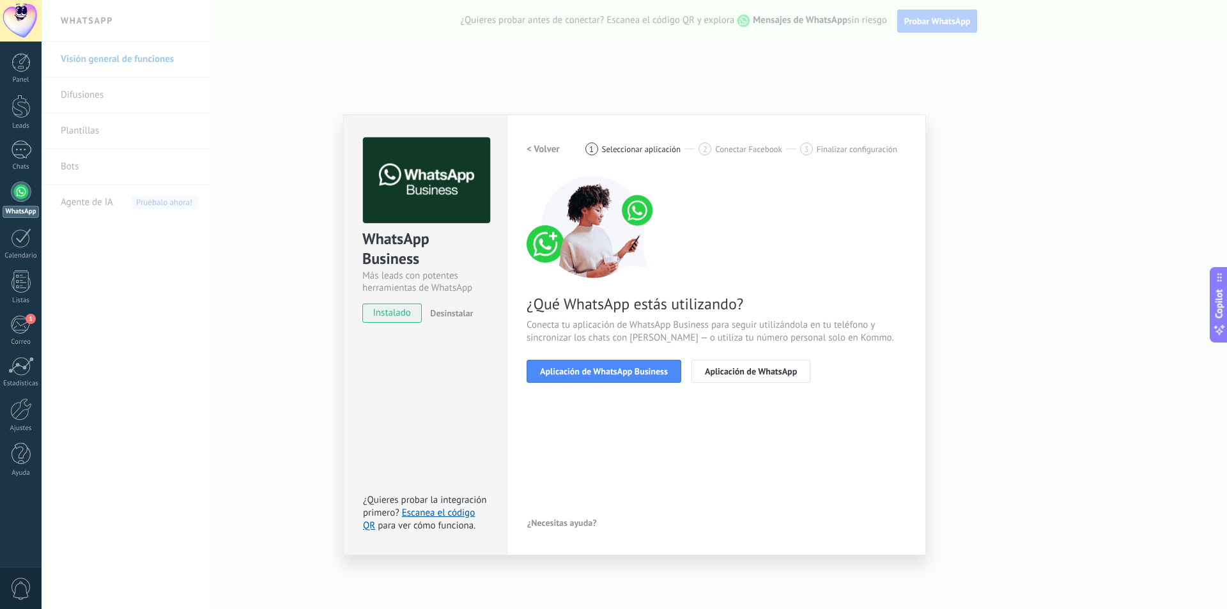
click at [584, 367] on span "Aplicación de WhatsApp Business" at bounding box center [604, 371] width 128 height 9
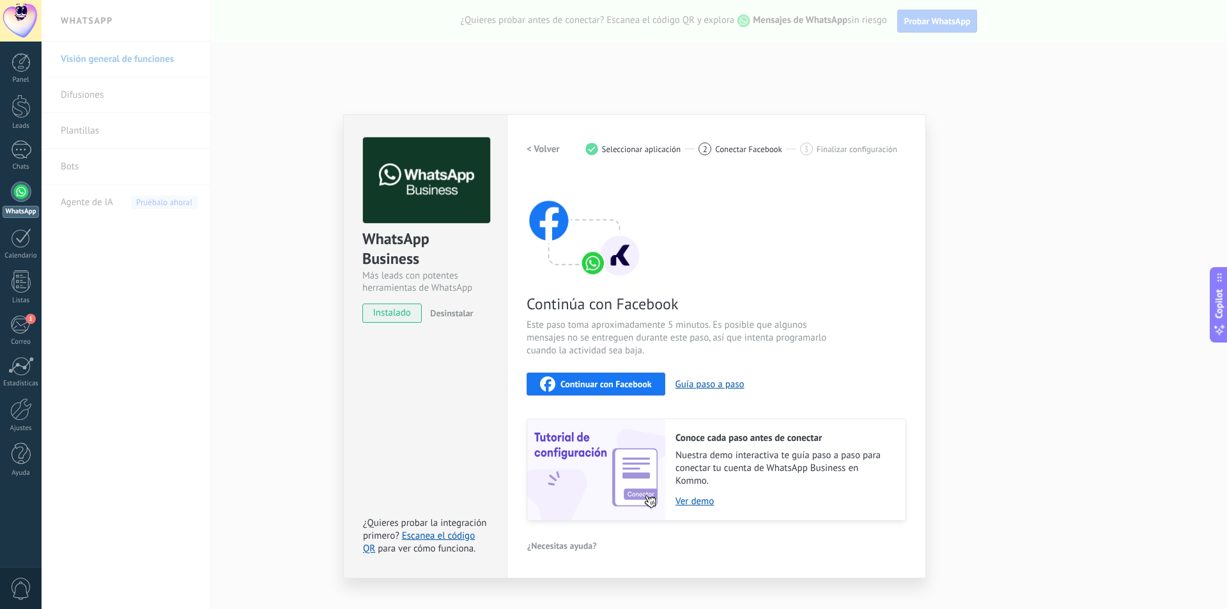
click at [595, 388] on span "Continuar con Facebook" at bounding box center [605, 384] width 91 height 9
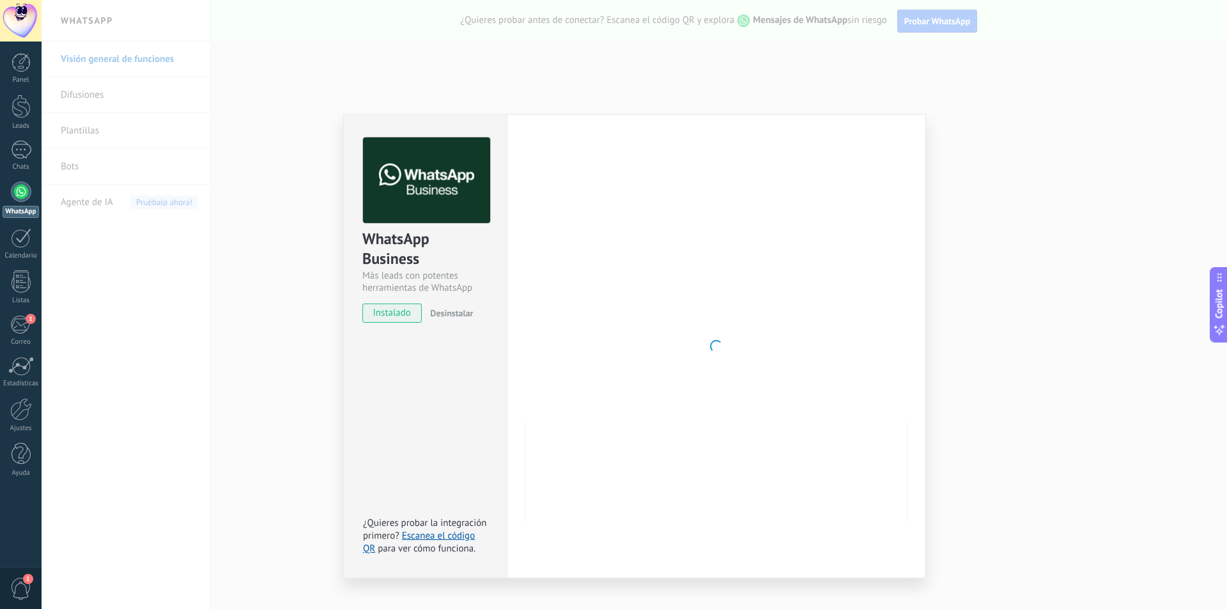
click at [677, 325] on div at bounding box center [716, 346] width 380 height 418
click at [406, 316] on span "instalado" at bounding box center [392, 312] width 58 height 19
click at [1039, 210] on div "WhatsApp Business Más leads con potentes herramientas de WhatsApp instalado Des…" at bounding box center [634, 304] width 1185 height 609
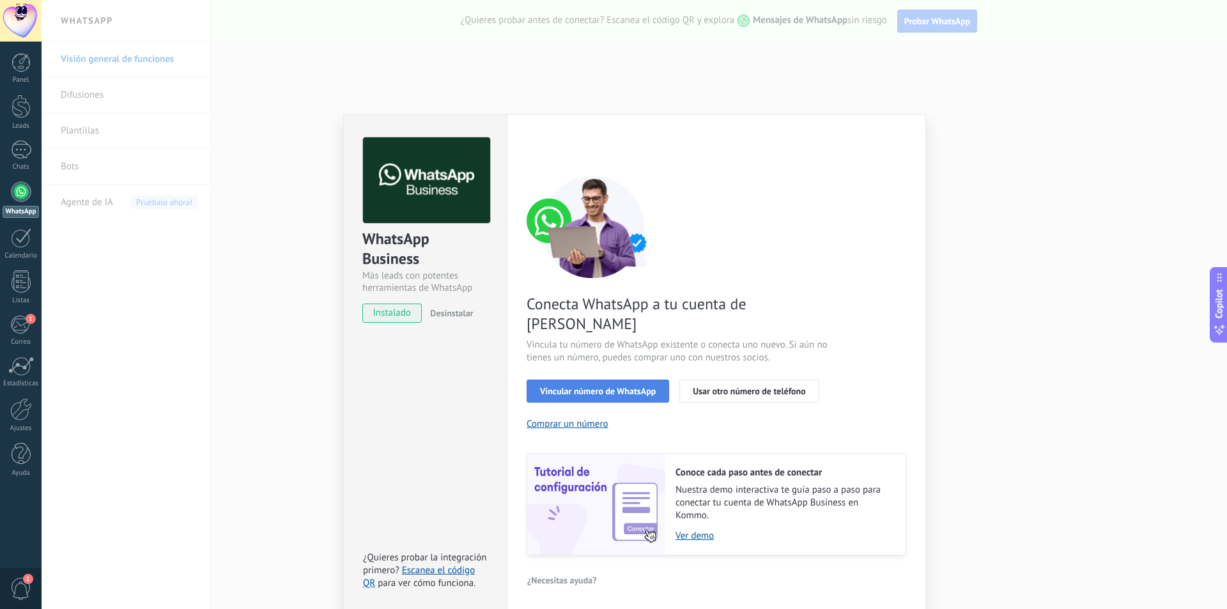
click at [599, 387] on span "Vincular número de WhatsApp" at bounding box center [598, 391] width 116 height 9
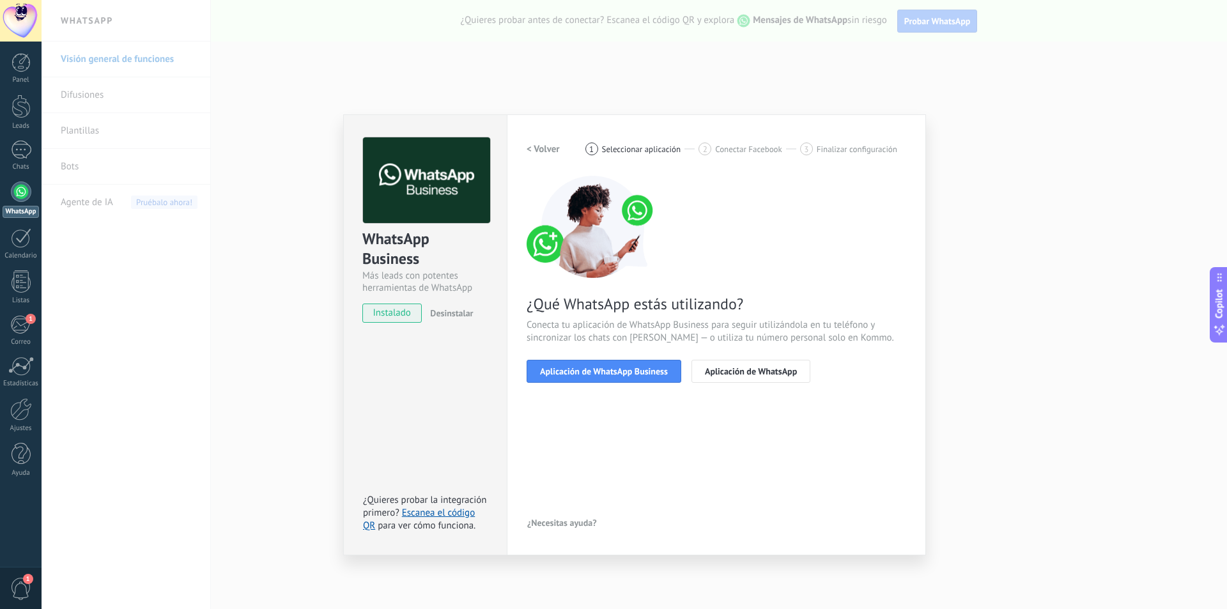
click at [599, 372] on span "Aplicación de WhatsApp Business" at bounding box center [604, 371] width 128 height 9
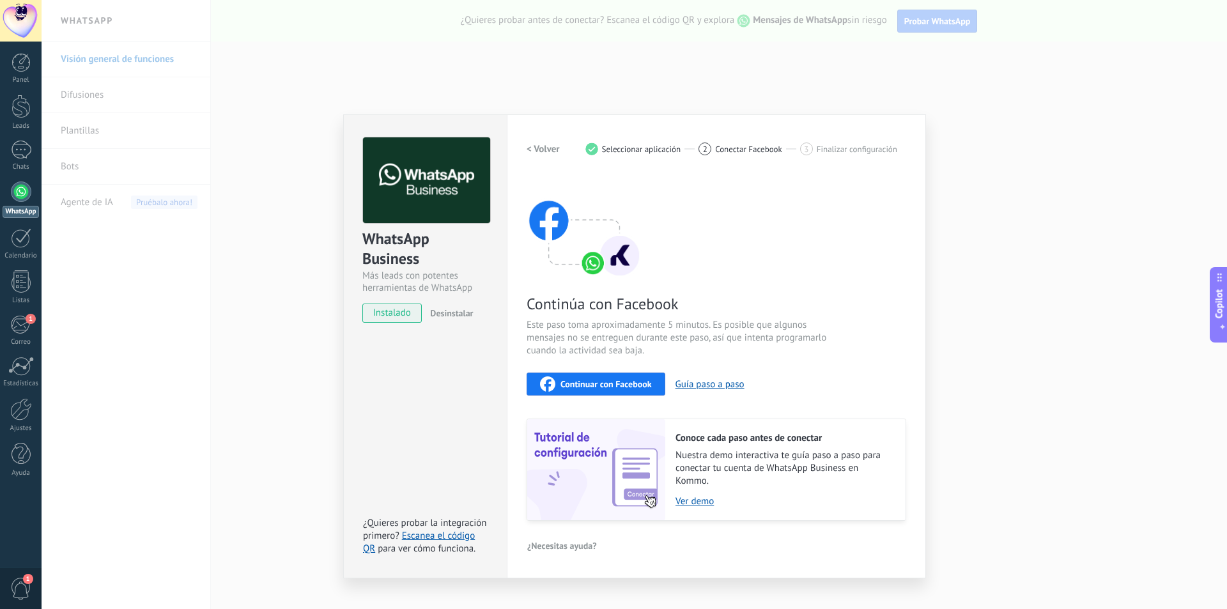
click at [600, 374] on button "Continuar con Facebook" at bounding box center [595, 383] width 139 height 23
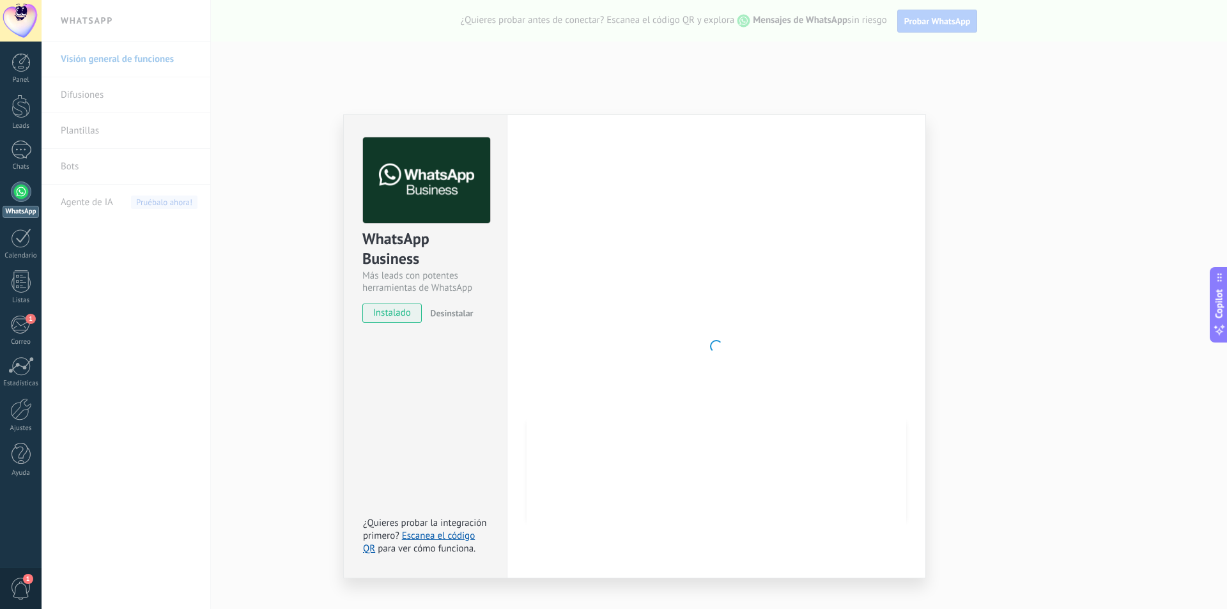
click at [19, 206] on div "WhatsApp" at bounding box center [21, 212] width 36 height 12
click at [20, 198] on div at bounding box center [21, 191] width 20 height 20
click at [1034, 229] on div "WhatsApp Business Más leads con potentes herramientas de WhatsApp instalado Des…" at bounding box center [634, 304] width 1185 height 609
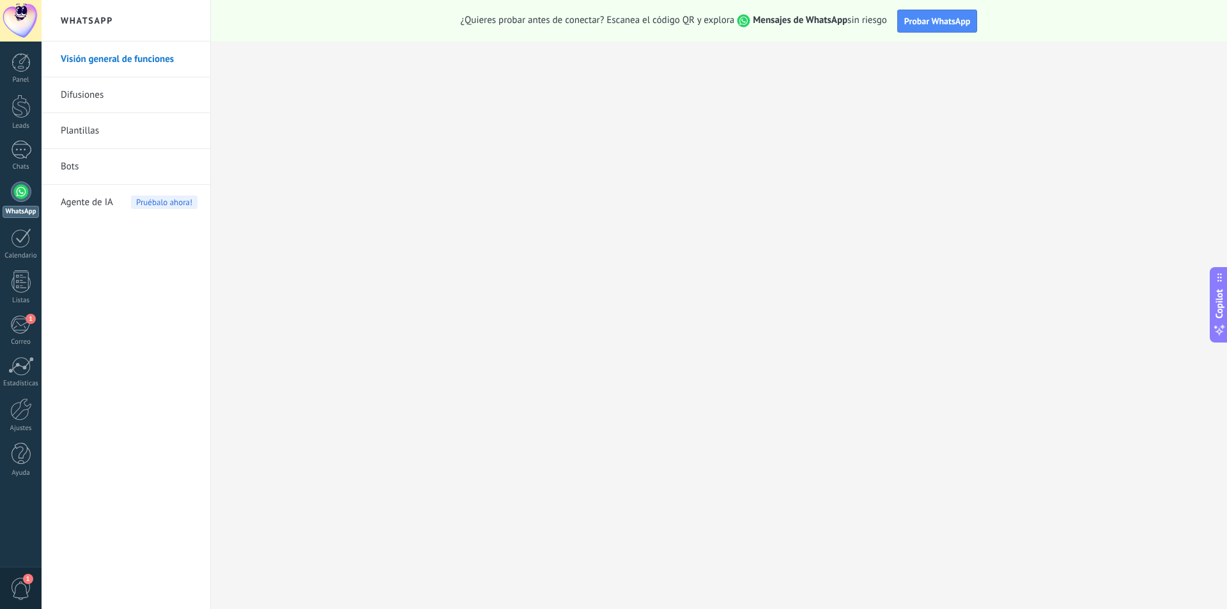
click at [22, 196] on div at bounding box center [21, 191] width 20 height 20
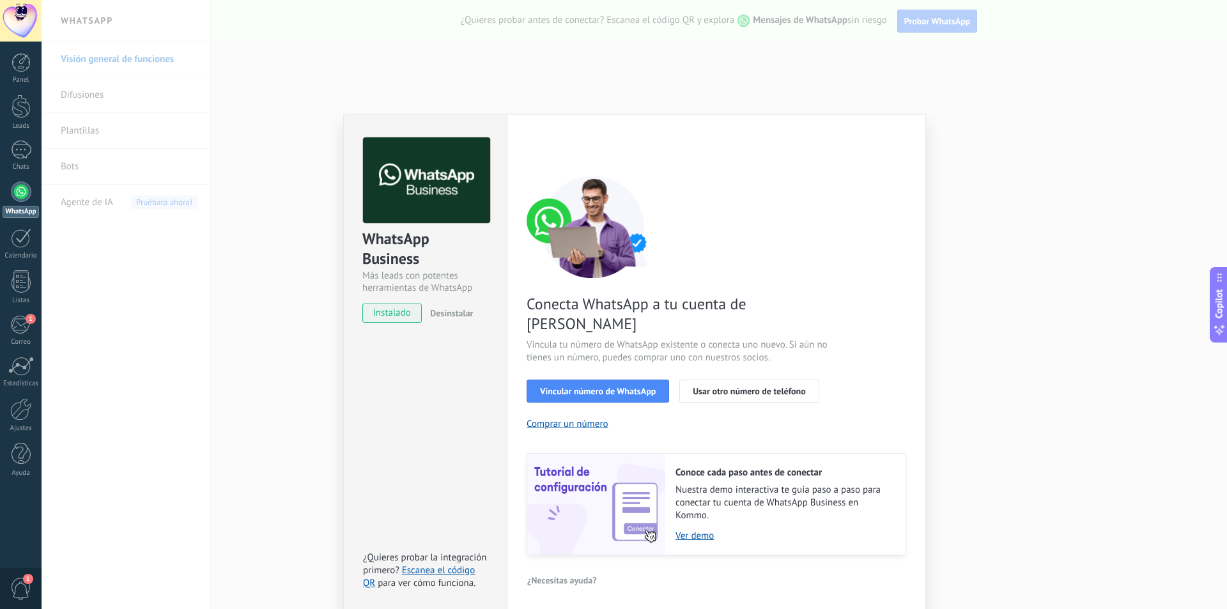
click at [594, 38] on div "WhatsApp Business Más leads con potentes herramientas de WhatsApp instalado Des…" at bounding box center [634, 304] width 1185 height 609
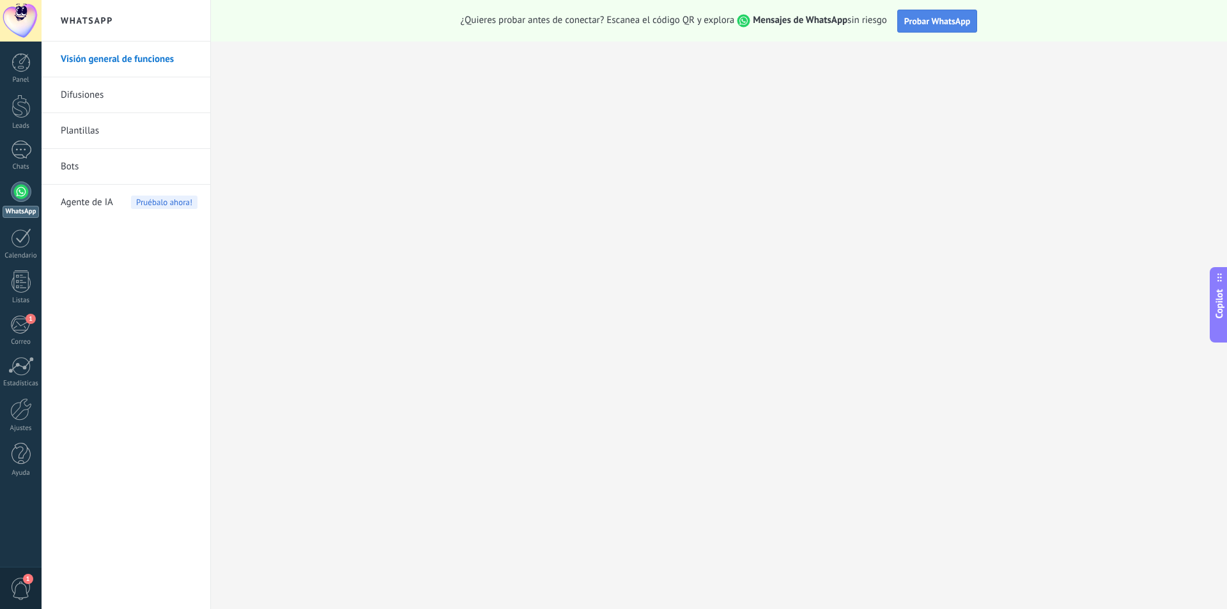
click at [911, 18] on span "Probar WhatsApp" at bounding box center [937, 21] width 66 height 12
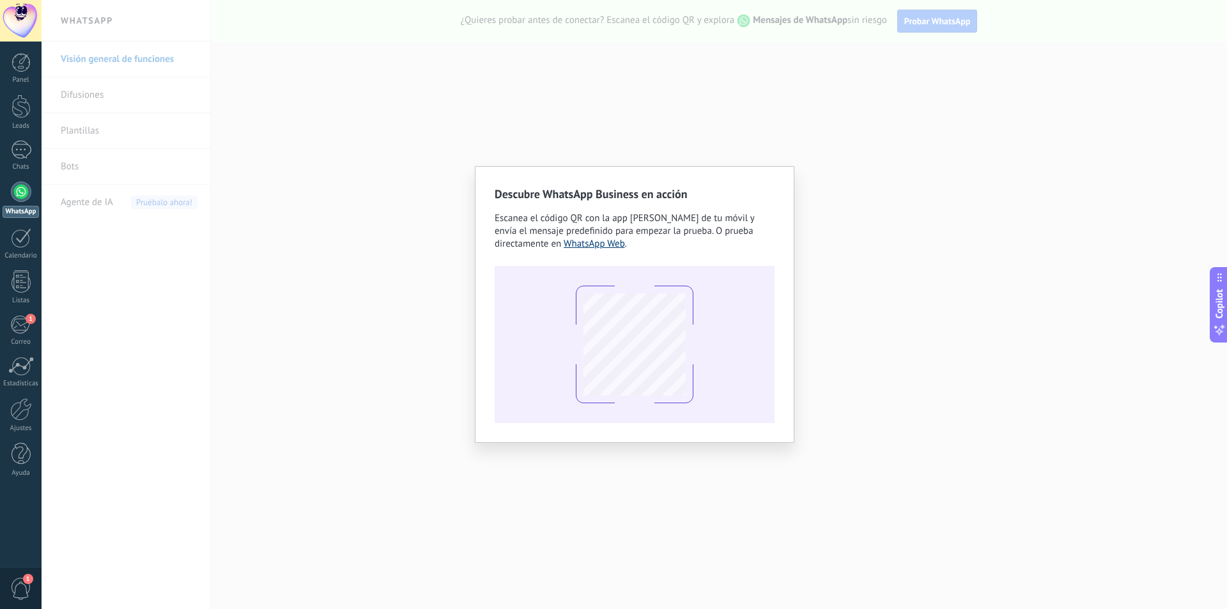
click at [592, 238] on link "WhatsApp Web" at bounding box center [594, 244] width 61 height 12
click at [921, 173] on div "Descubre WhatsApp Business en acción Escanea el código QR con la app [PERSON_NA…" at bounding box center [634, 304] width 1185 height 609
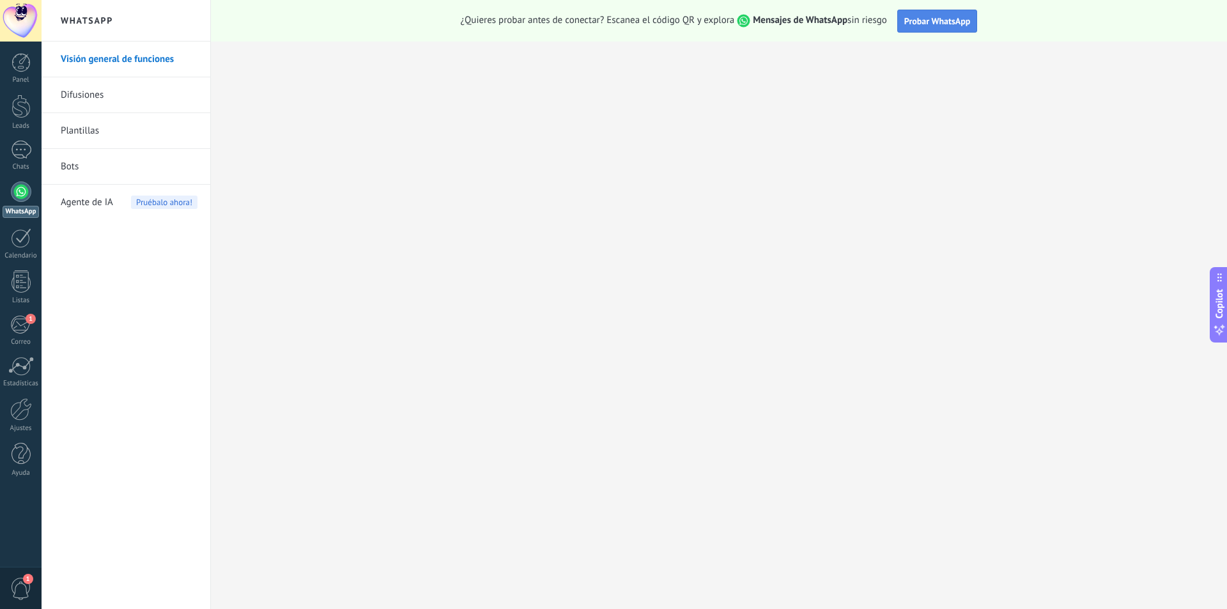
click at [929, 22] on span "Probar WhatsApp" at bounding box center [937, 21] width 66 height 12
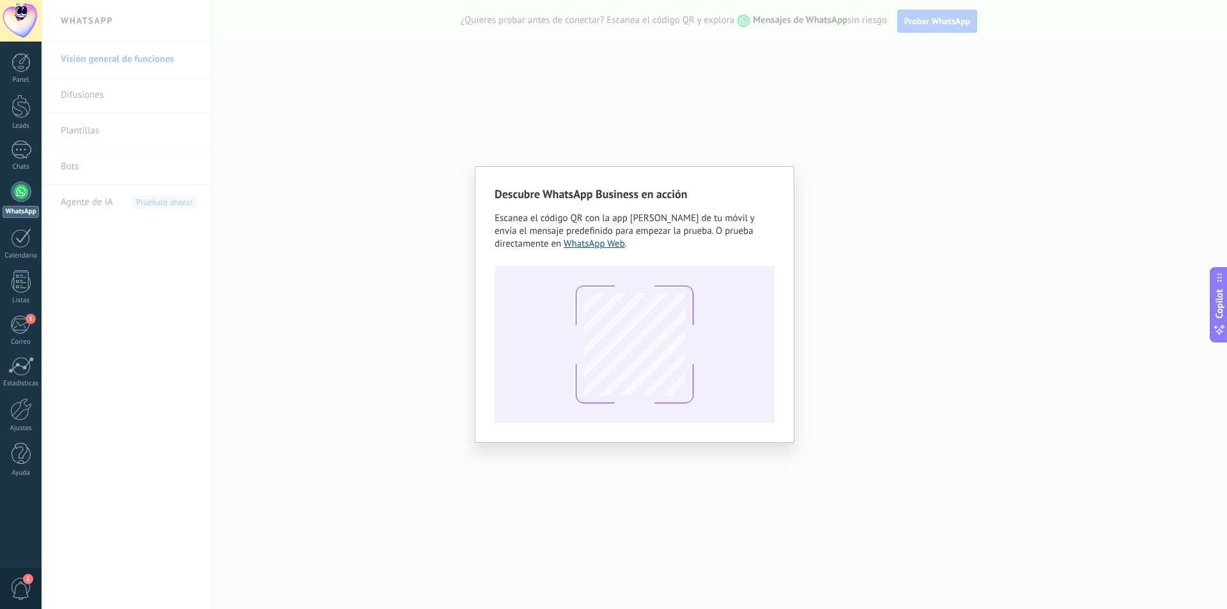
click at [381, 247] on div "Descubre WhatsApp Business en acción Escanea el código QR con la app [PERSON_NA…" at bounding box center [634, 304] width 1185 height 609
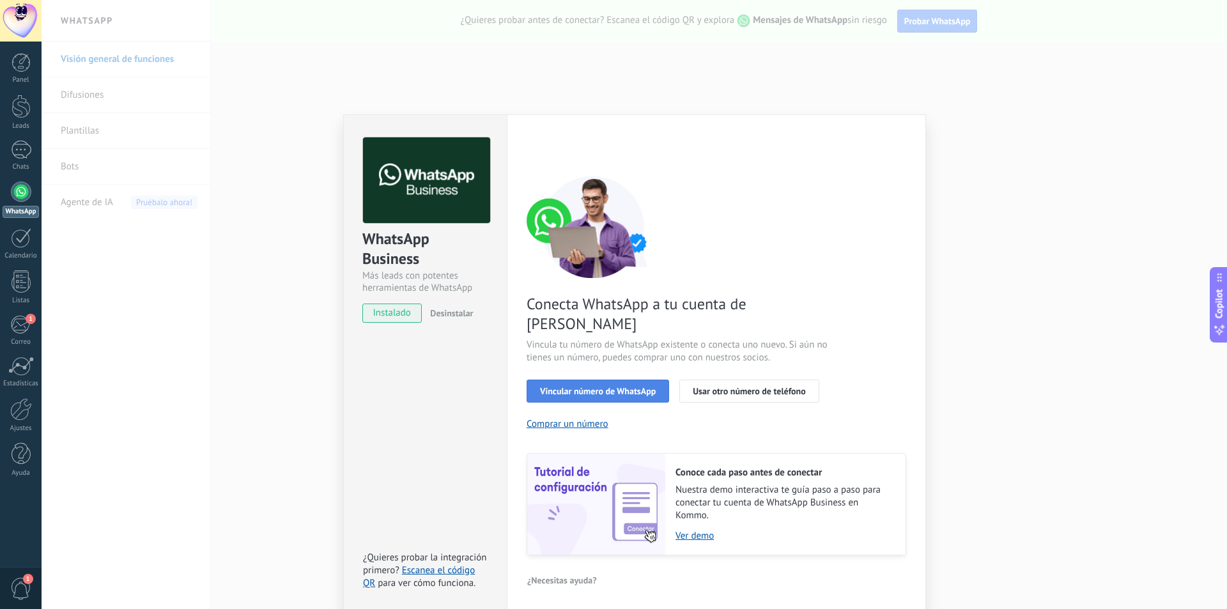
click at [579, 387] on span "Vincular número de WhatsApp" at bounding box center [598, 391] width 116 height 9
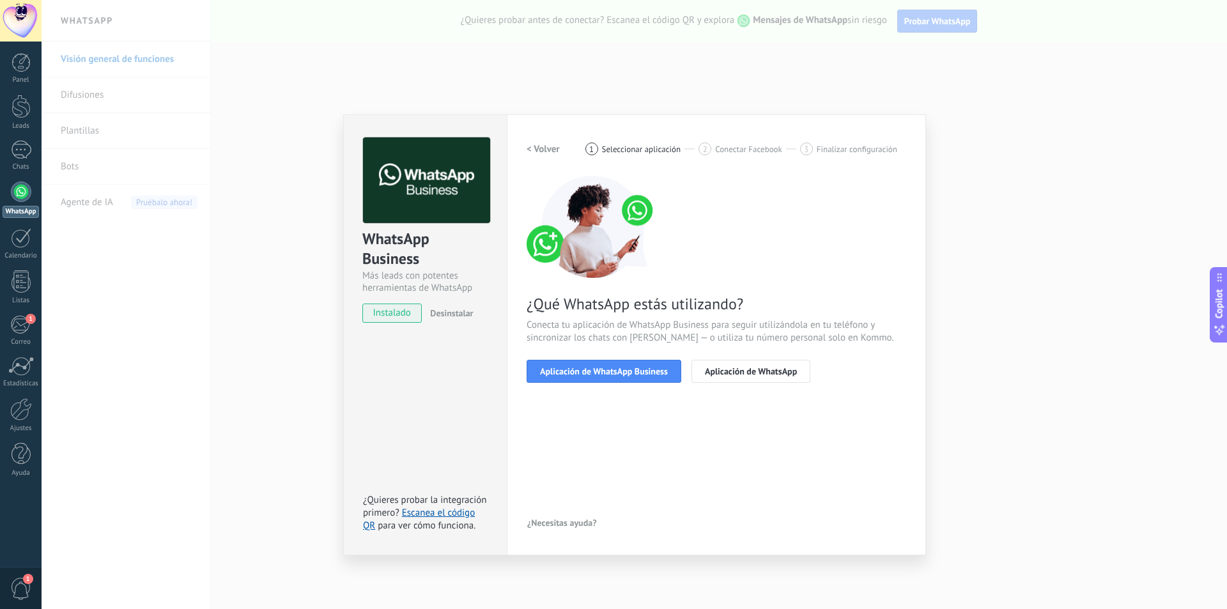
click at [579, 370] on span "Aplicación de WhatsApp Business" at bounding box center [604, 371] width 128 height 9
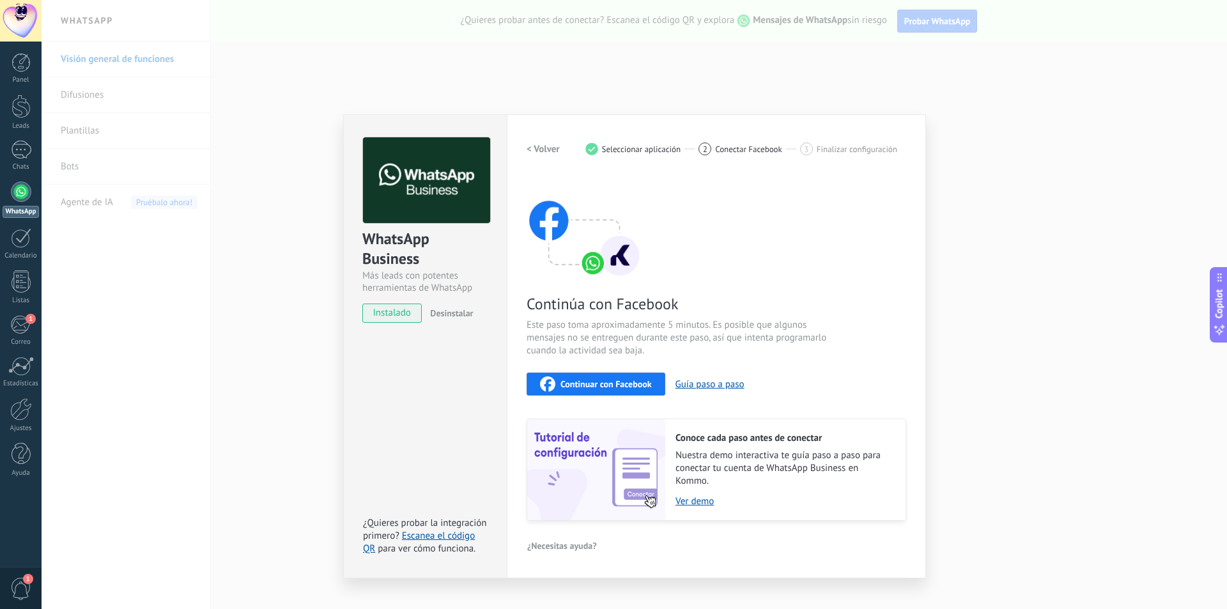
click at [587, 388] on span "Continuar con Facebook" at bounding box center [605, 384] width 91 height 9
click at [724, 429] on div "Conoce cada paso antes de conectar Nuestra demo interactiva te guía paso a paso…" at bounding box center [785, 469] width 240 height 101
click at [734, 149] on span "Conectar Facebook" at bounding box center [748, 149] width 67 height 10
click at [1008, 257] on div "WhatsApp Business Más leads con potentes herramientas de WhatsApp instalado Des…" at bounding box center [634, 304] width 1185 height 609
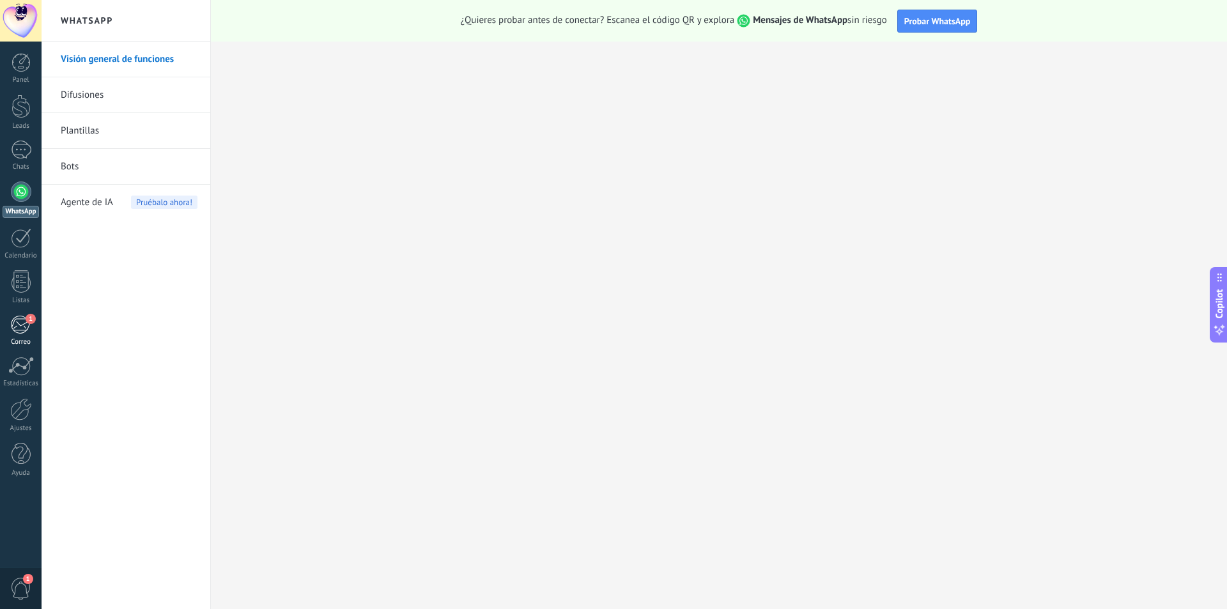
click at [22, 330] on div "1" at bounding box center [20, 324] width 21 height 19
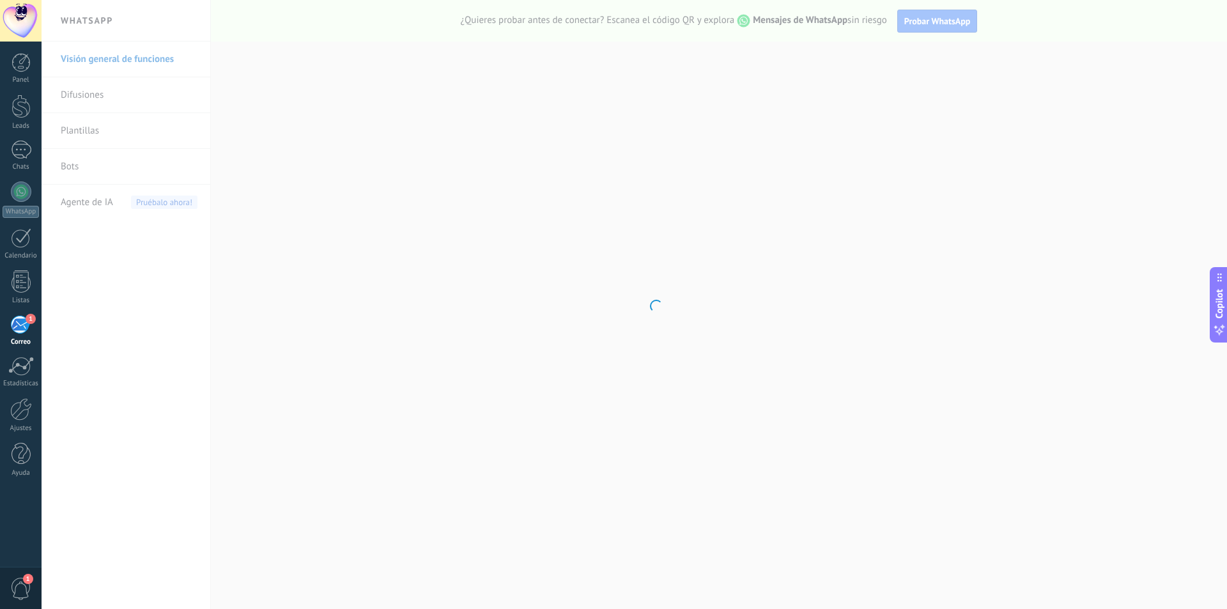
click at [15, 586] on span "1" at bounding box center [21, 589] width 22 height 22
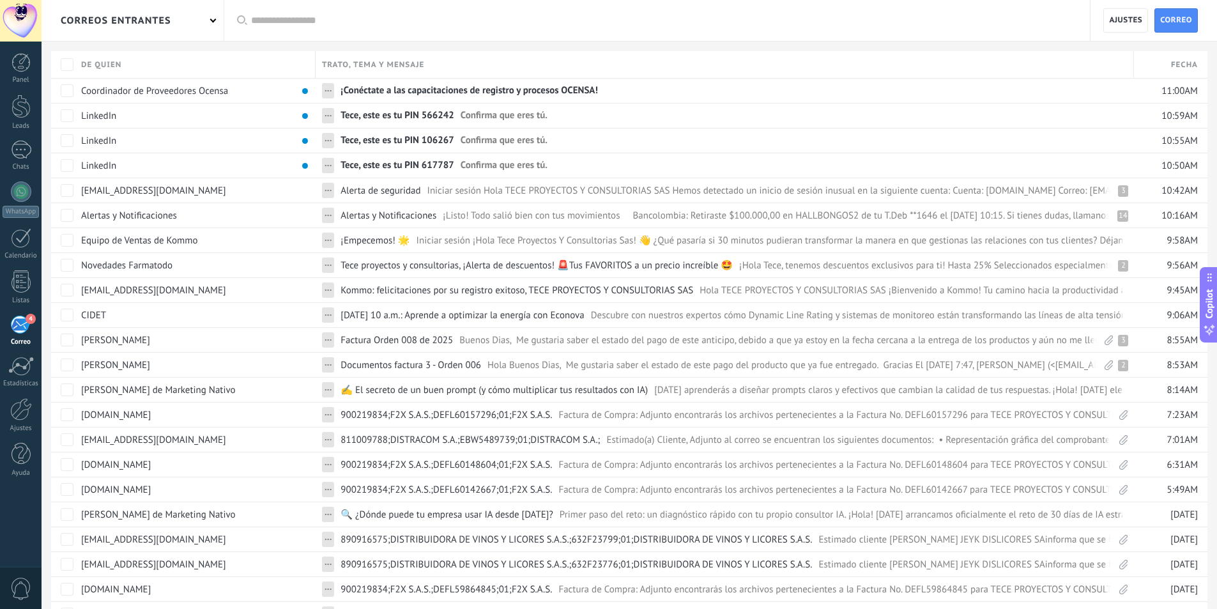
click at [13, 585] on span "0" at bounding box center [21, 589] width 22 height 22
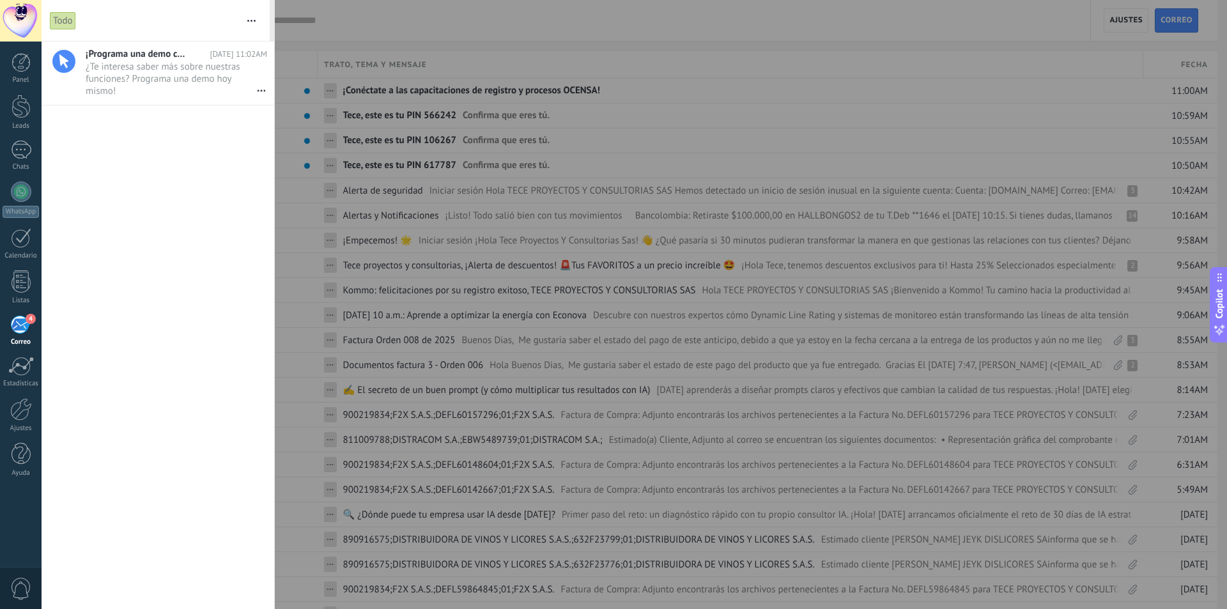
click at [19, 317] on div "4" at bounding box center [20, 324] width 21 height 19
click at [20, 329] on div "4" at bounding box center [20, 324] width 21 height 19
click at [19, 416] on div at bounding box center [21, 409] width 22 height 22
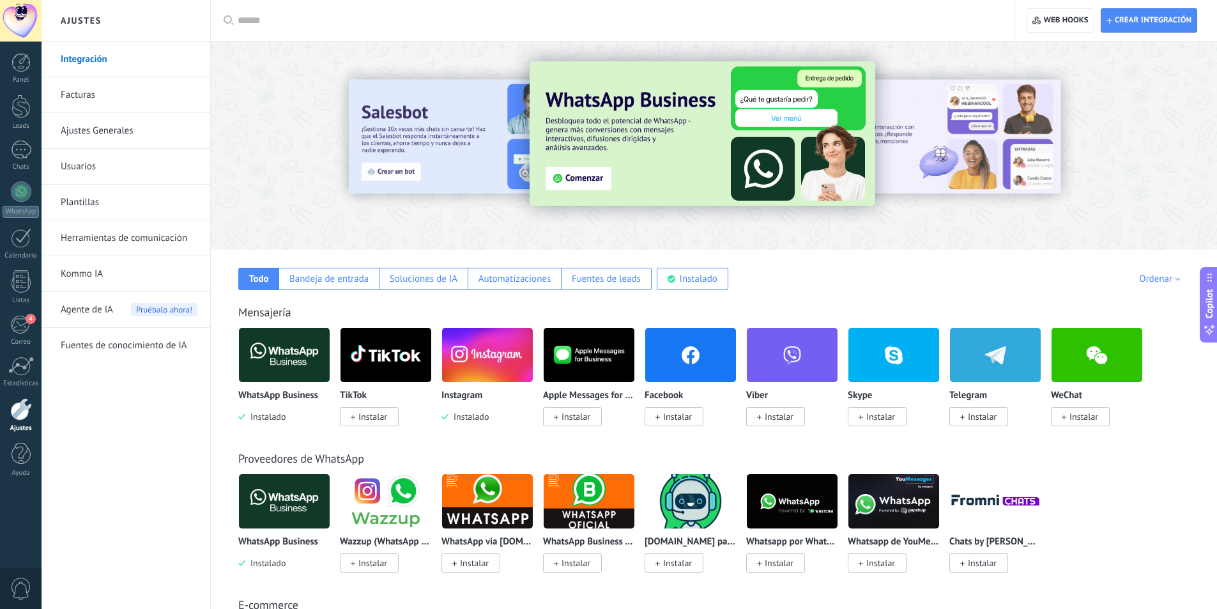
click at [81, 203] on link "Plantillas" at bounding box center [129, 203] width 137 height 36
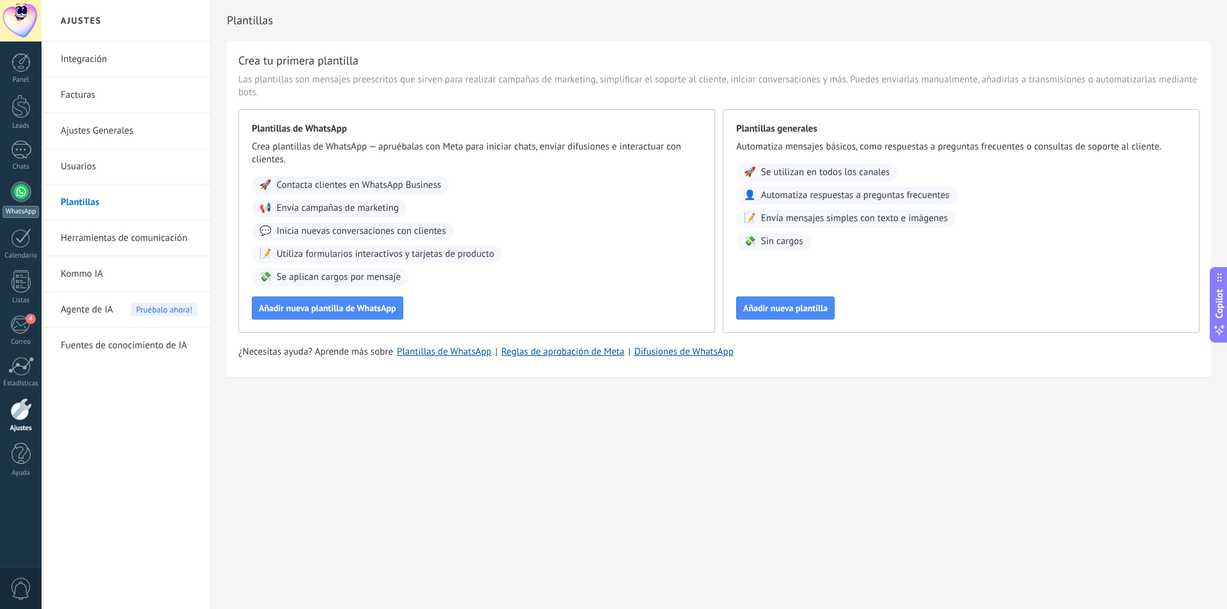
click at [24, 202] on link "WhatsApp" at bounding box center [21, 199] width 42 height 36
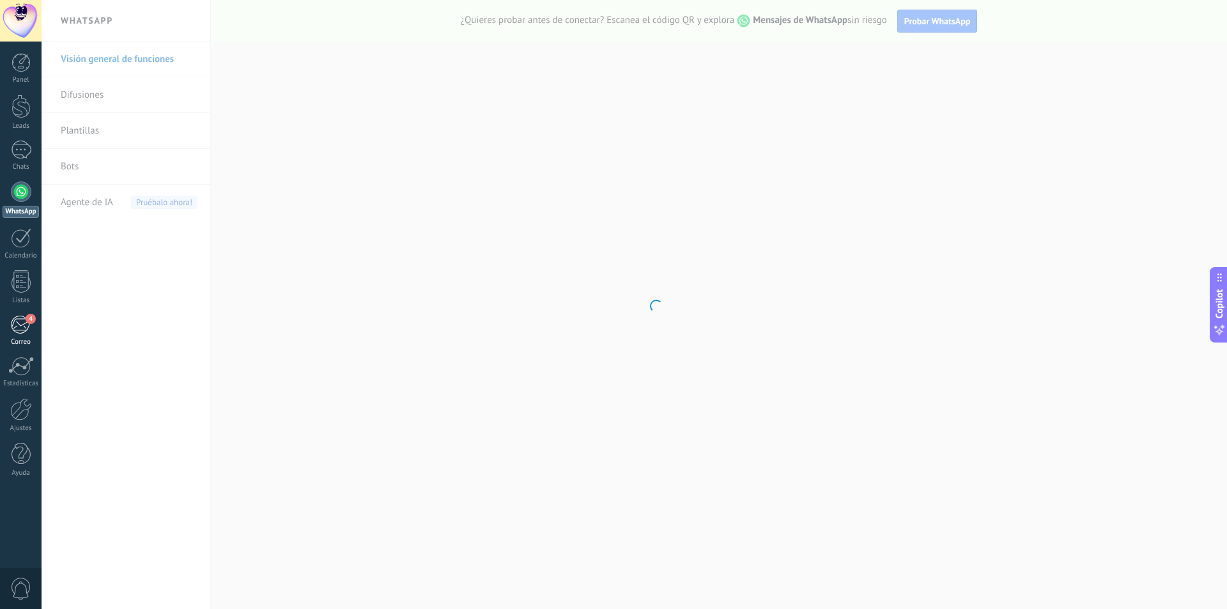
click at [20, 319] on div "4" at bounding box center [20, 324] width 21 height 19
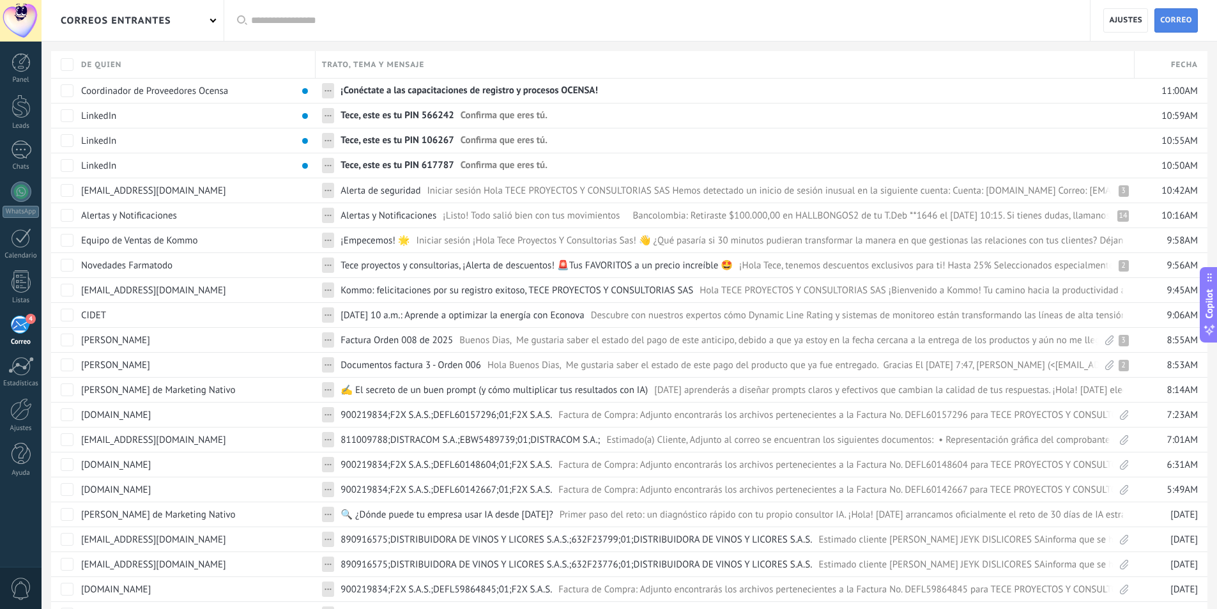
click at [1171, 15] on span "Correo" at bounding box center [1176, 20] width 32 height 23
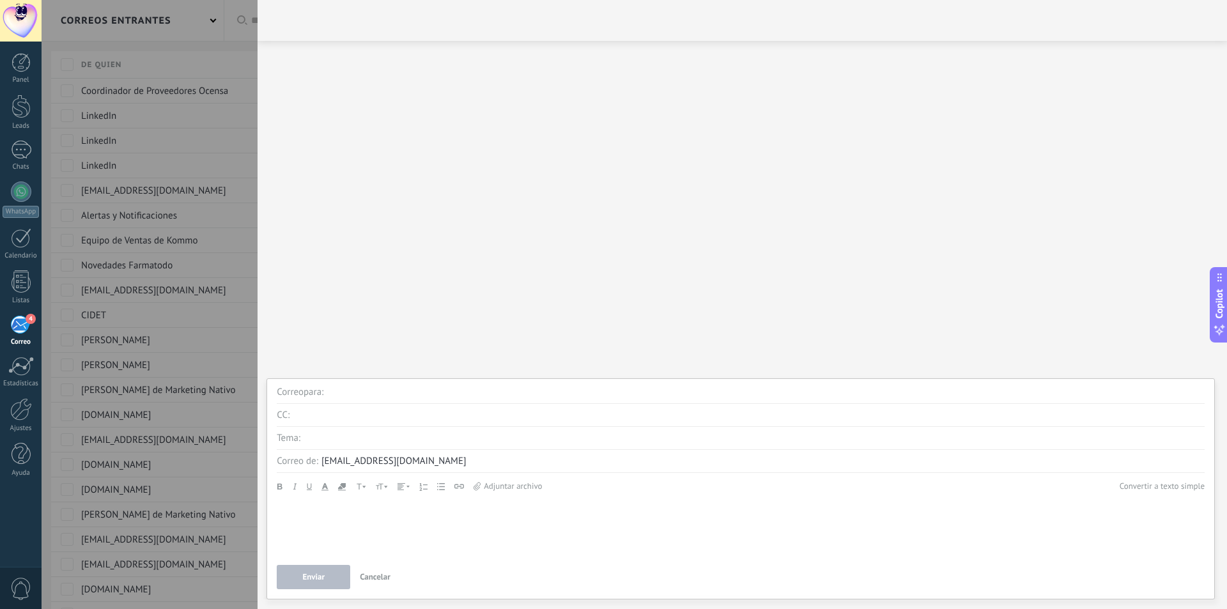
click at [247, 31] on div at bounding box center [613, 304] width 1227 height 609
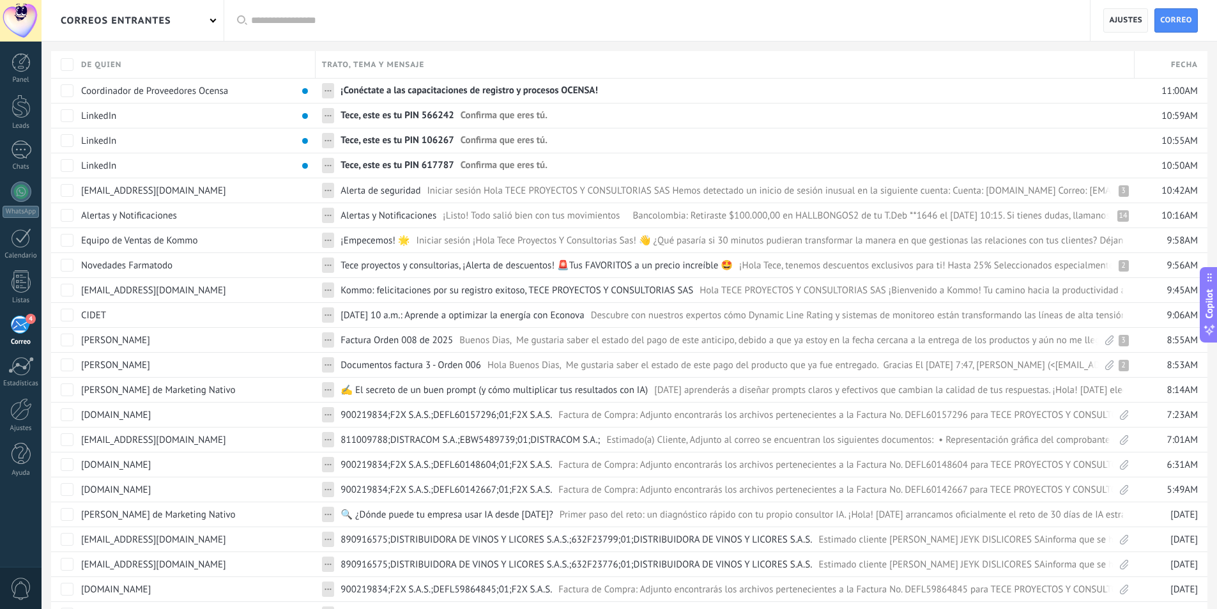
click at [1110, 17] on span "Ajustes" at bounding box center [1125, 20] width 33 height 23
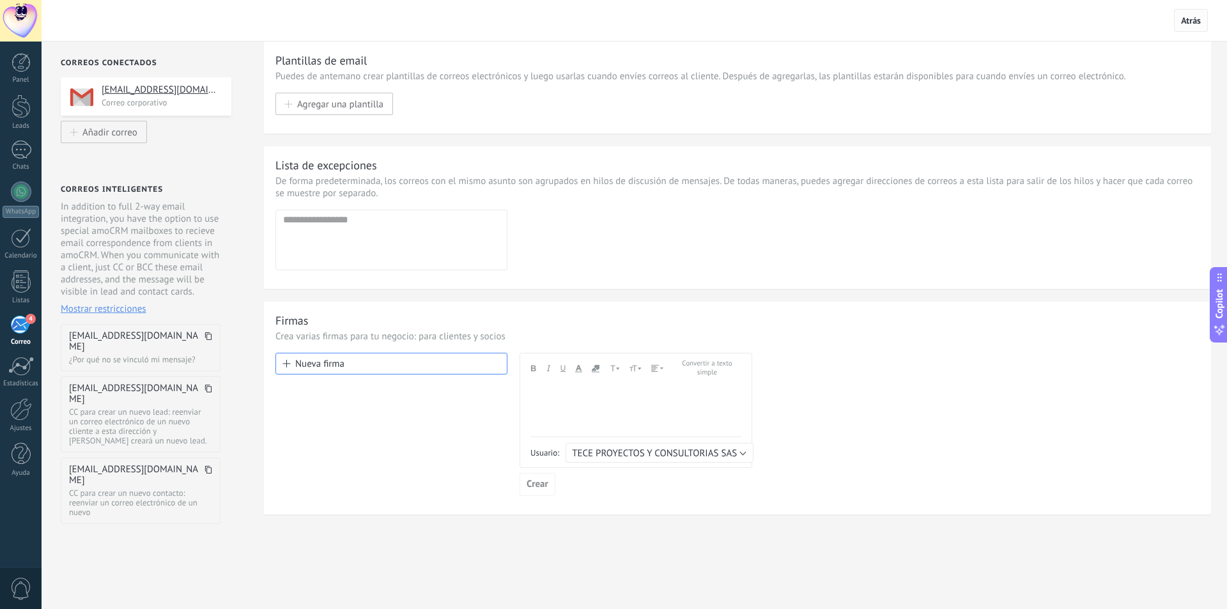
click at [1183, 19] on span "Atrás" at bounding box center [1191, 21] width 20 height 12
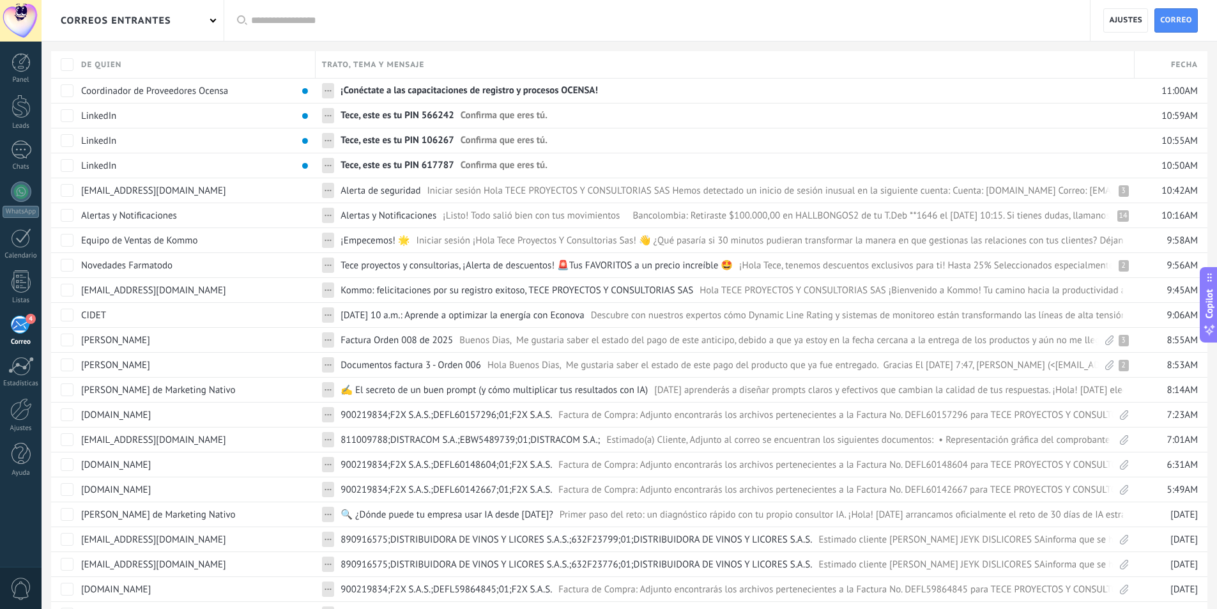
drag, startPoint x: 1131, startPoint y: 27, endPoint x: 202, endPoint y: 20, distance: 929.0
click at [202, 20] on div "correos entrantes" at bounding box center [133, 20] width 182 height 41
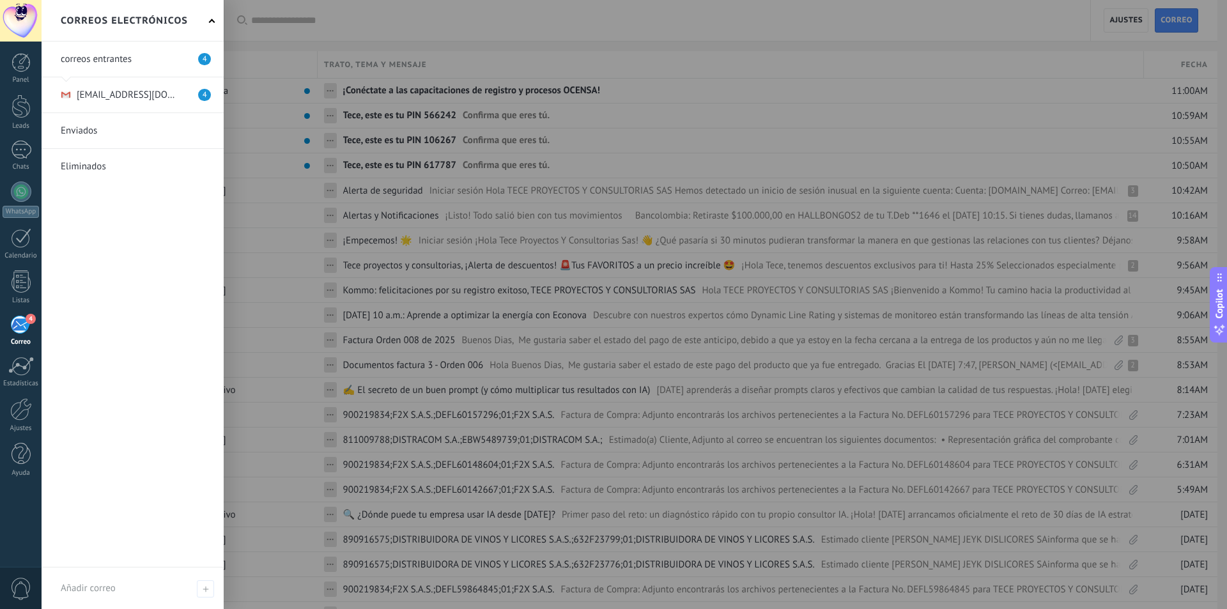
click at [202, 20] on div "Correos electrónicos" at bounding box center [133, 21] width 182 height 42
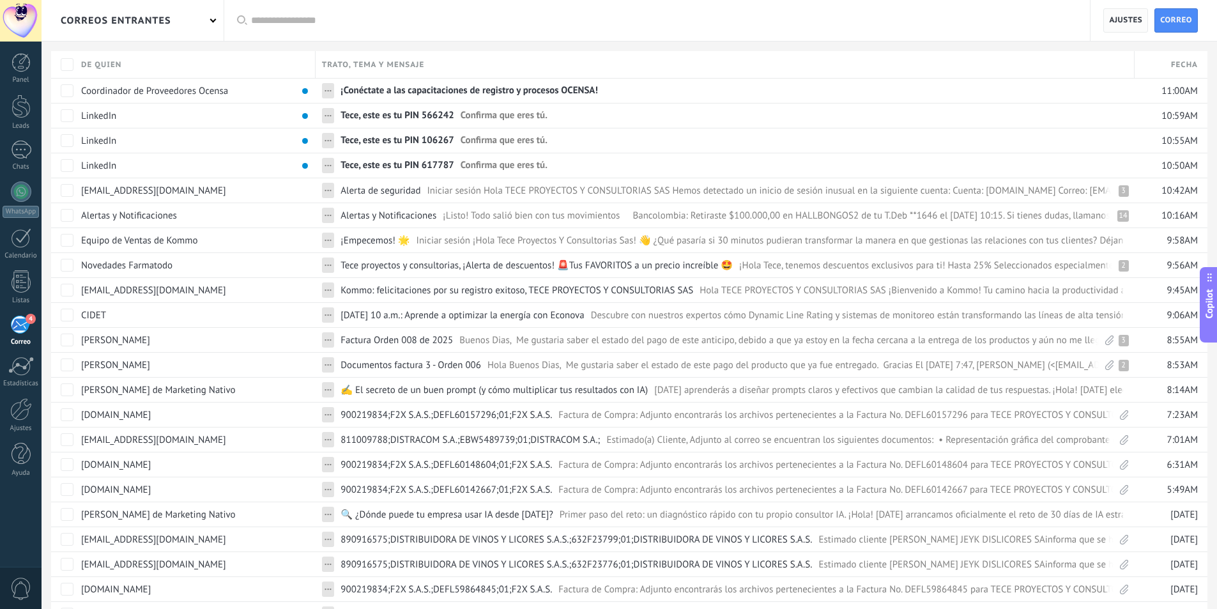
click at [1130, 26] on span "Ajustes" at bounding box center [1125, 20] width 33 height 23
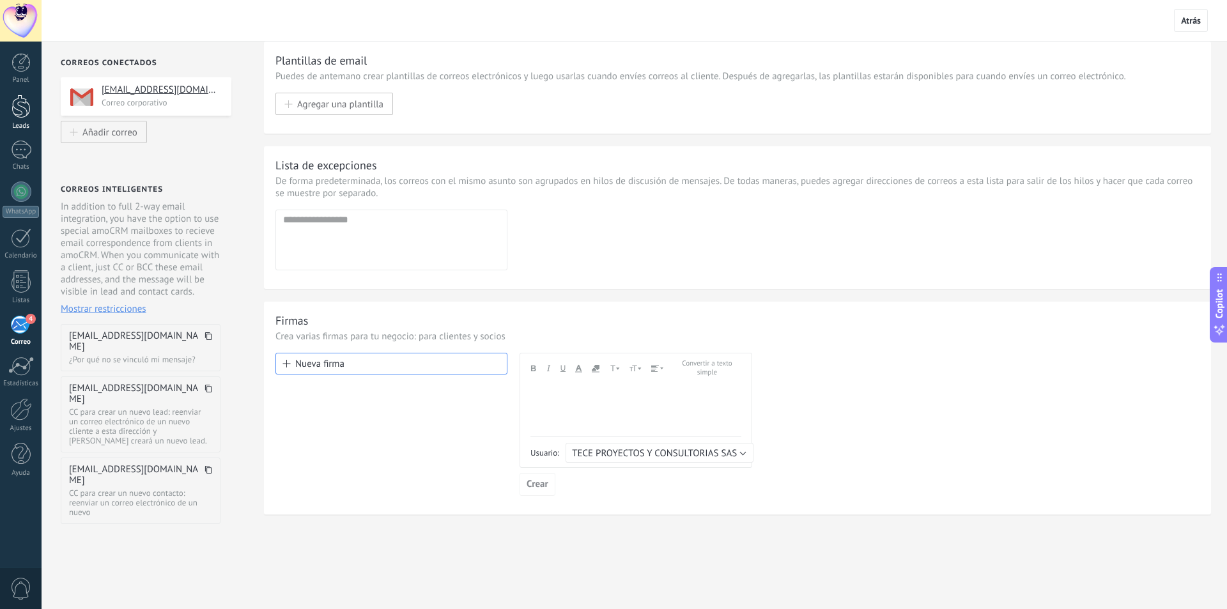
click at [23, 109] on div at bounding box center [21, 107] width 19 height 24
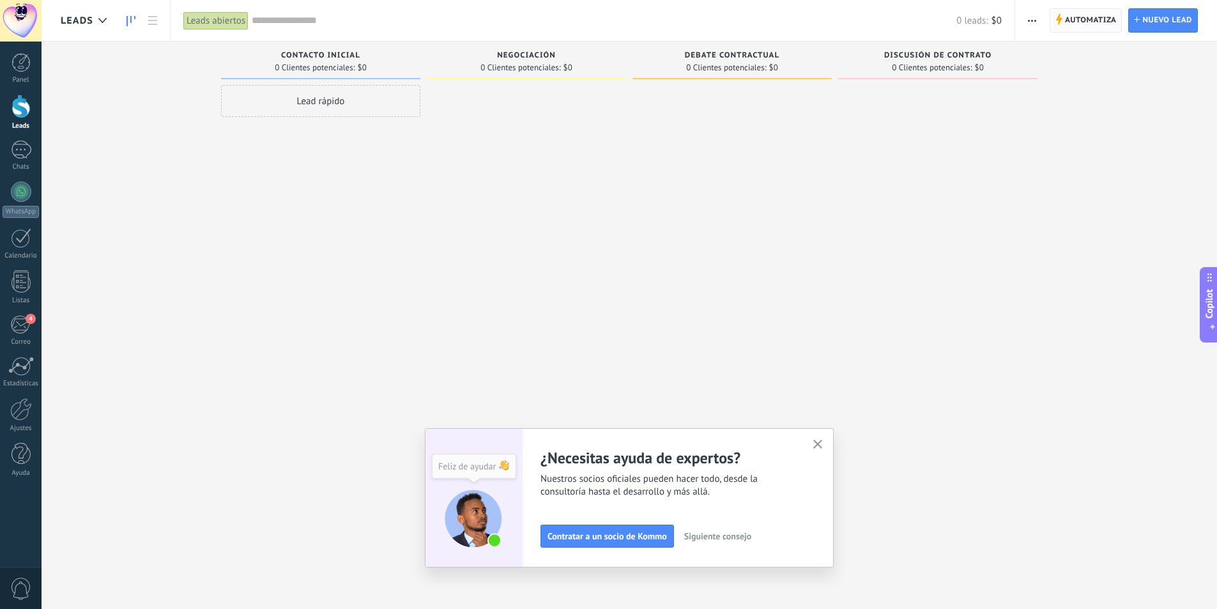
click at [1077, 24] on span "Automatiza" at bounding box center [1091, 20] width 52 height 23
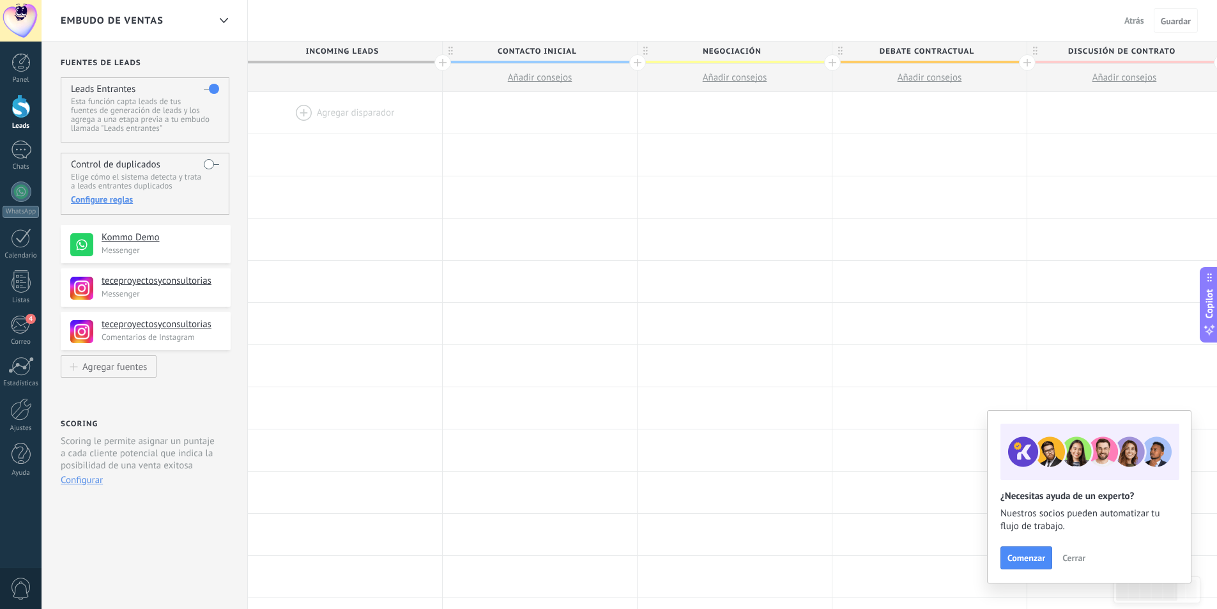
click at [201, 26] on div "Embudo de ventas" at bounding box center [135, 20] width 148 height 41
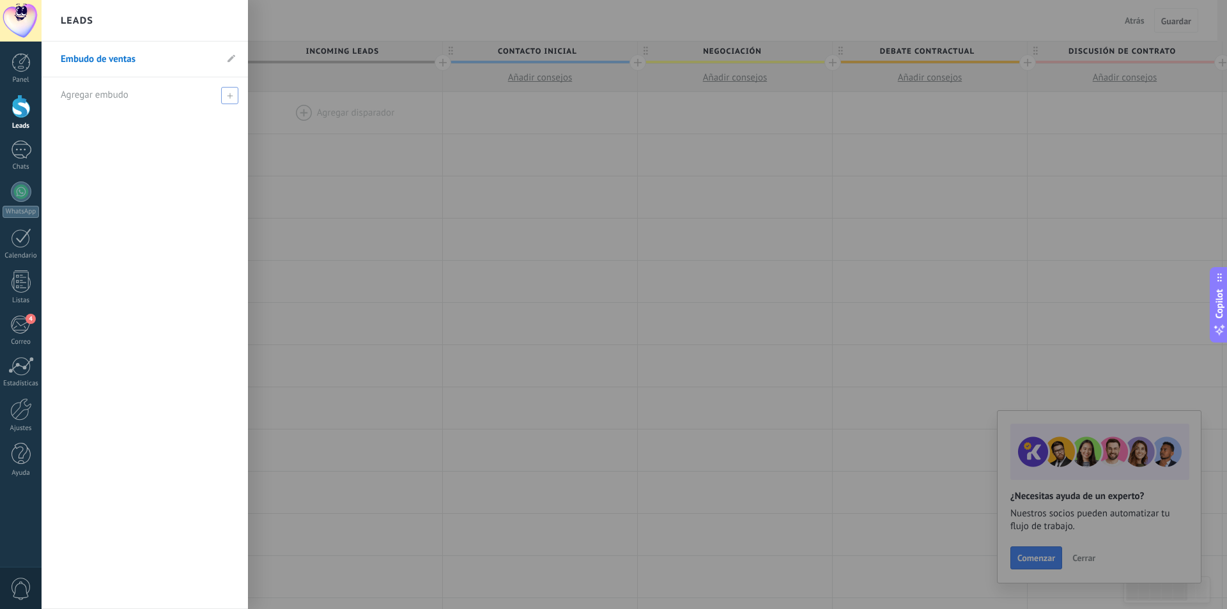
click at [229, 90] on span at bounding box center [229, 95] width 17 height 17
click at [288, 19] on div at bounding box center [655, 304] width 1227 height 609
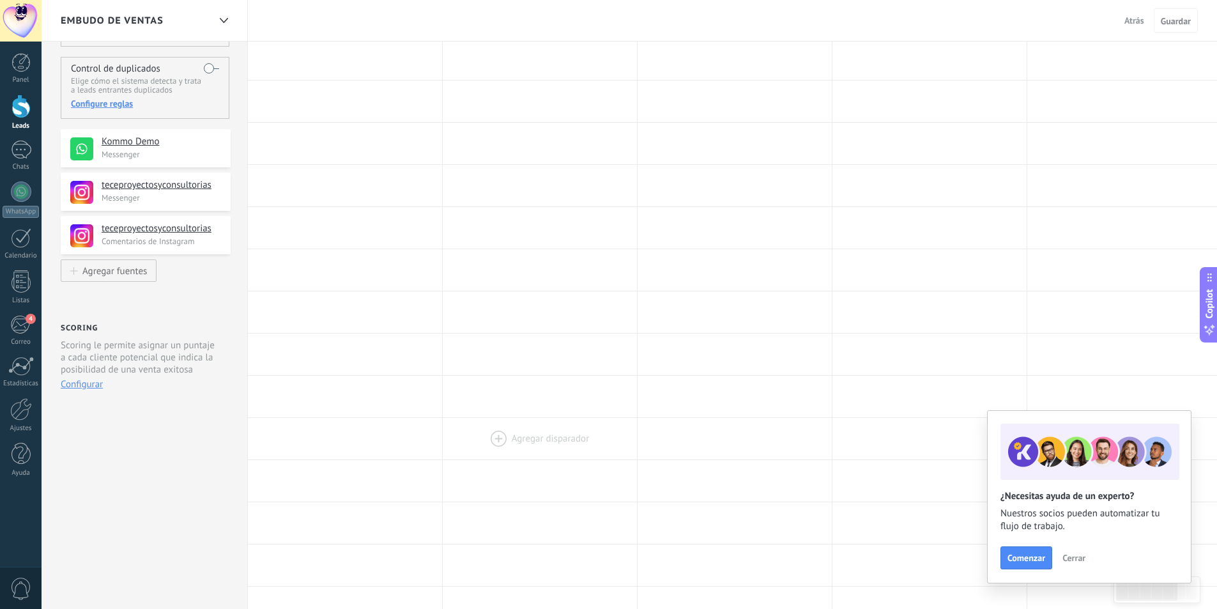
scroll to position [256, 0]
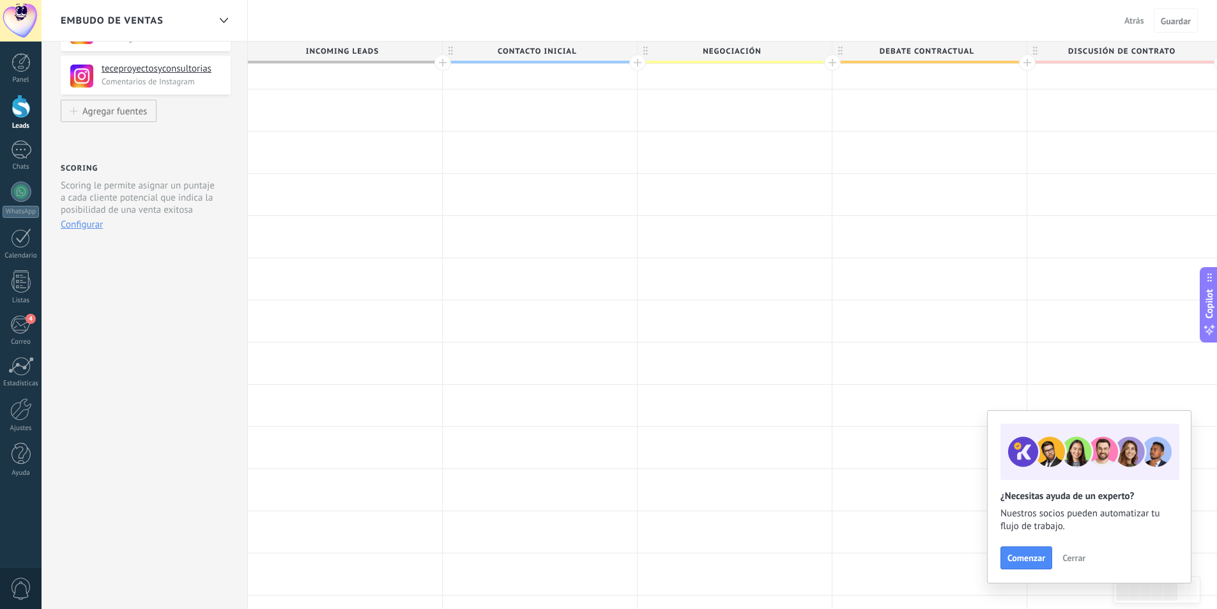
click at [1076, 553] on span "Cerrar" at bounding box center [1073, 557] width 23 height 9
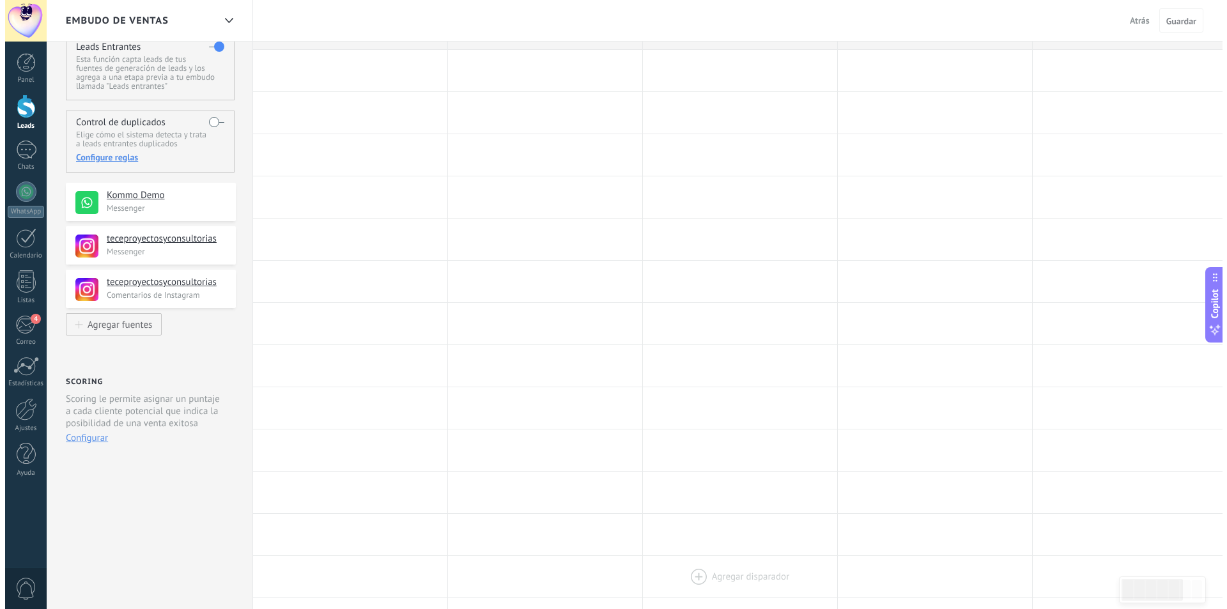
scroll to position [0, 0]
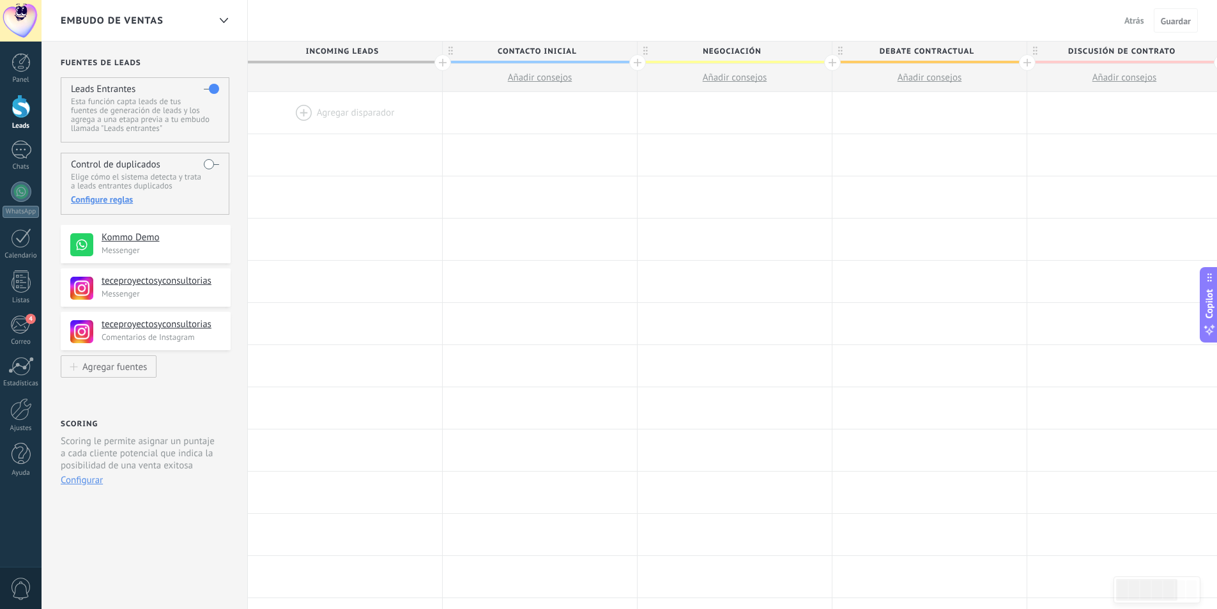
click at [142, 121] on p "Esta función capta leads de tus fuentes de generación de leads y los agrega a u…" at bounding box center [145, 115] width 148 height 36
click at [137, 114] on p "Esta función capta leads de tus fuentes de generación de leads y los agrega a u…" at bounding box center [145, 115] width 148 height 36
click at [199, 19] on div "Embudo de ventas" at bounding box center [135, 20] width 148 height 41
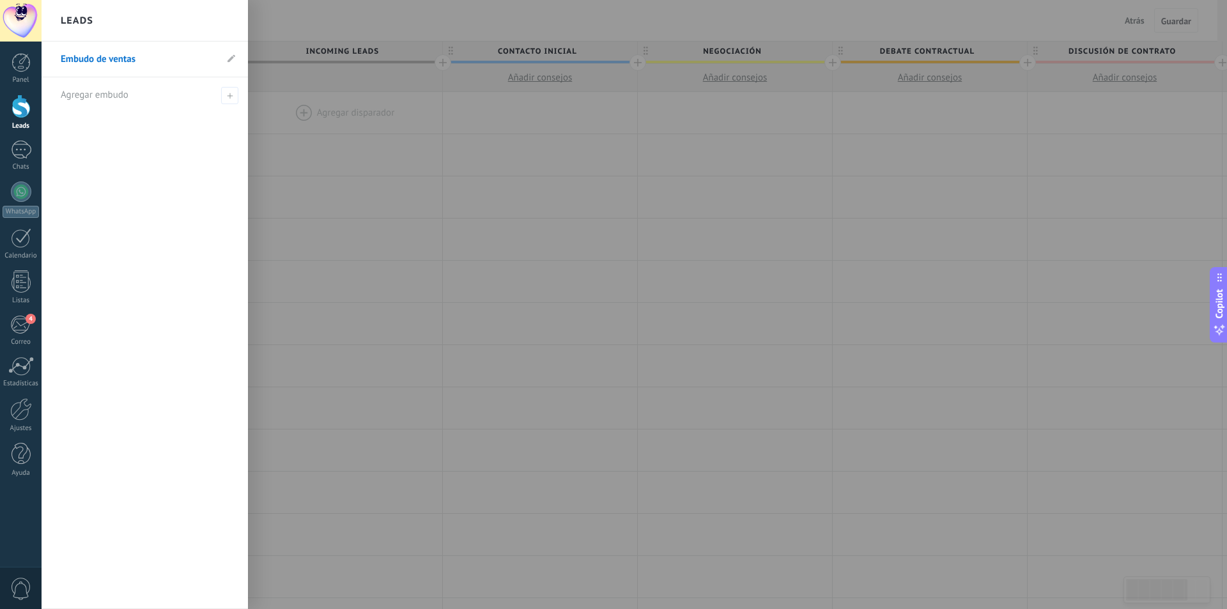
click at [199, 19] on div "Leads" at bounding box center [145, 21] width 206 height 42
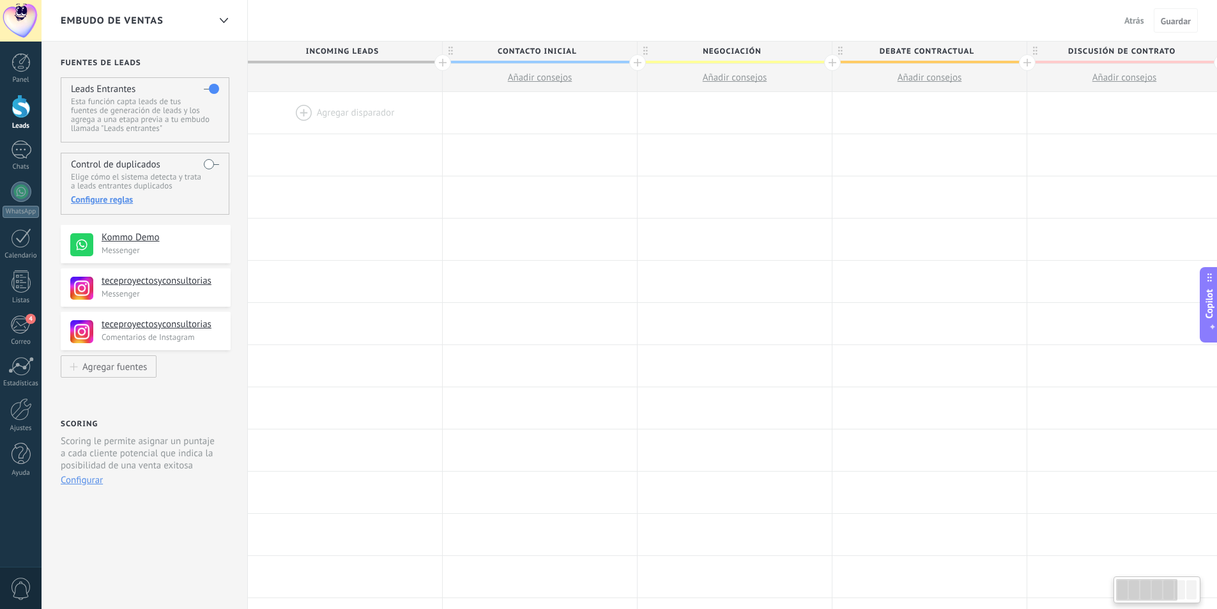
click at [365, 51] on span "Incoming leads" at bounding box center [342, 52] width 188 height 20
click at [303, 112] on div at bounding box center [345, 113] width 194 height 42
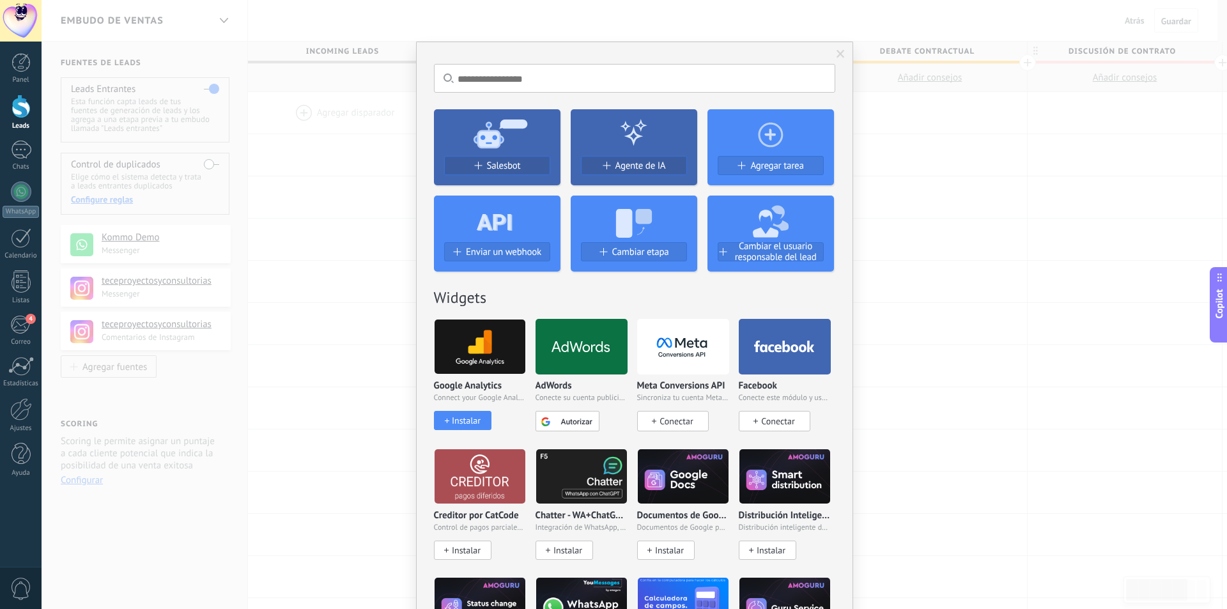
click at [500, 71] on input "text" at bounding box center [634, 78] width 401 height 29
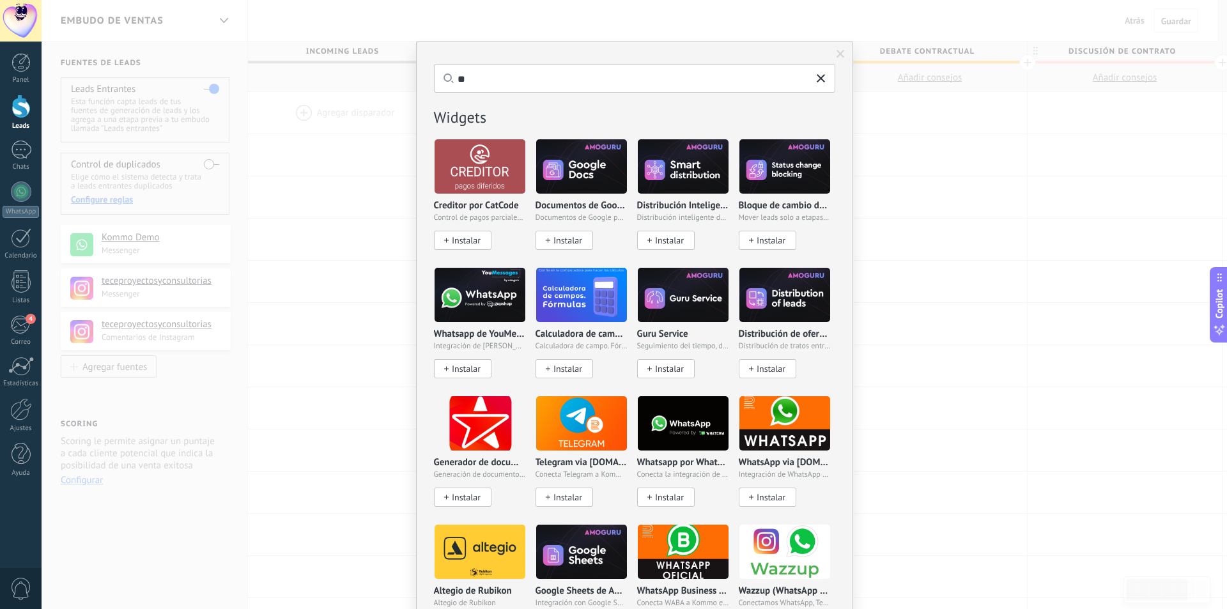
type input "*"
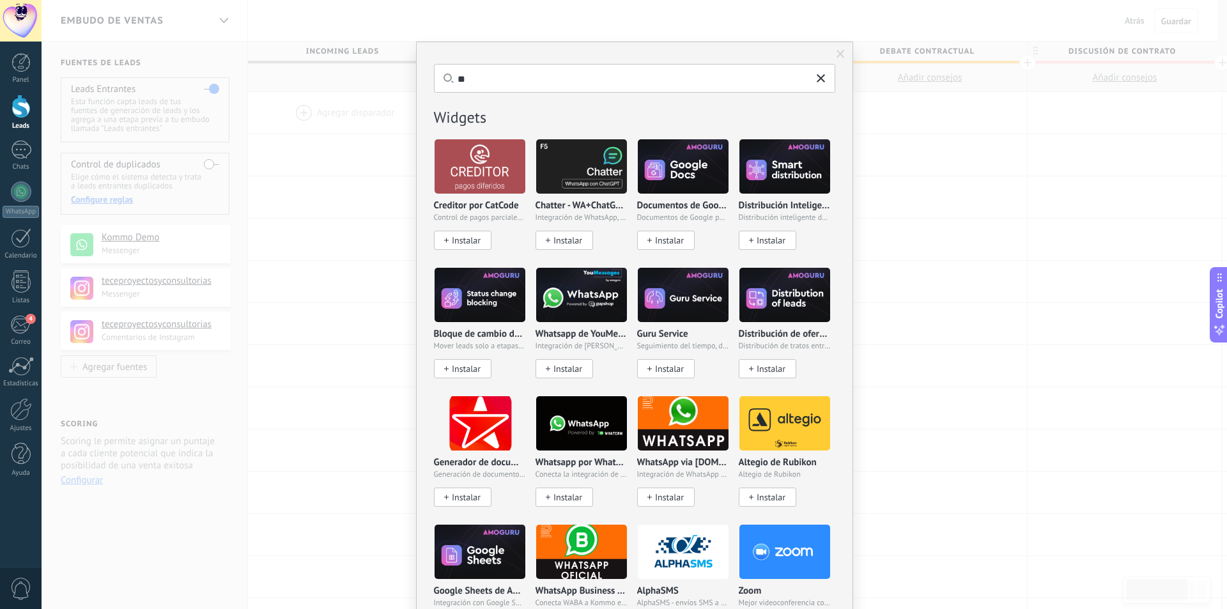
type input "*"
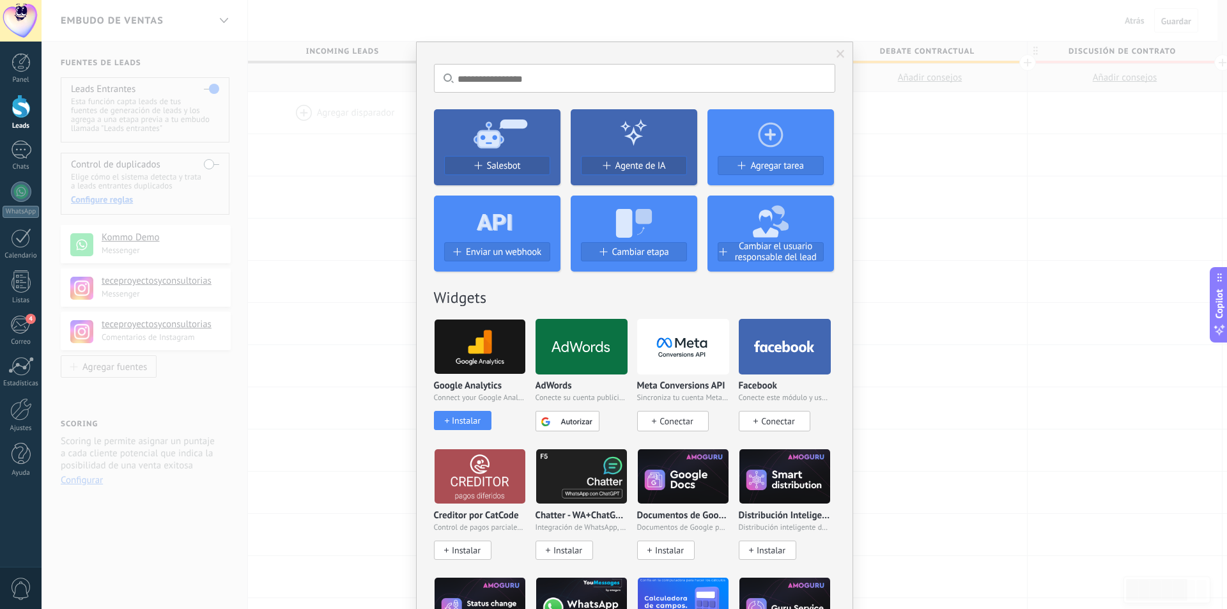
click at [767, 139] on use at bounding box center [770, 134] width 25 height 25
click at [762, 134] on use at bounding box center [770, 134] width 25 height 25
click at [496, 78] on input "text" at bounding box center [634, 78] width 401 height 29
paste input "*****"
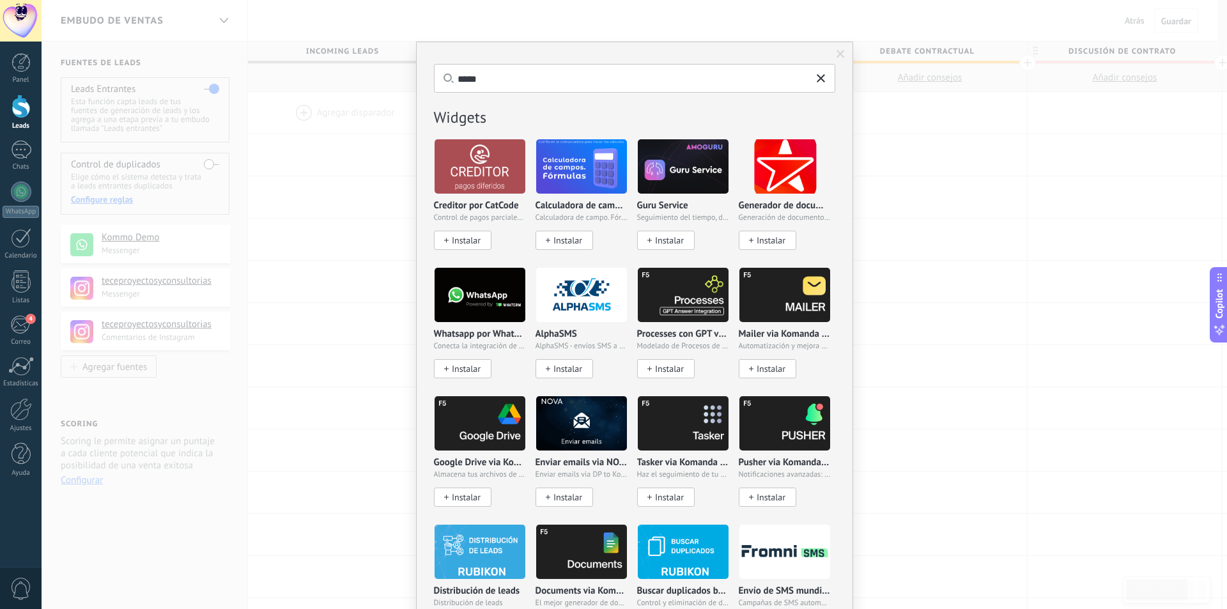
type input "*****"
click at [445, 81] on icon at bounding box center [448, 78] width 10 height 10
click at [820, 81] on use at bounding box center [821, 78] width 8 height 8
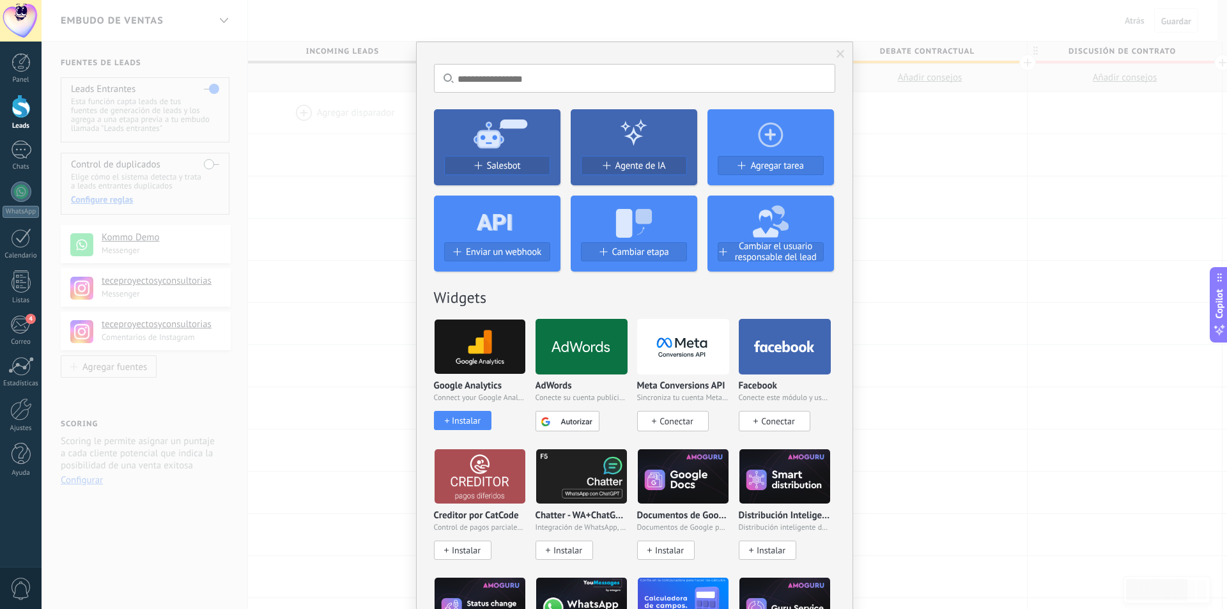
click at [842, 53] on span at bounding box center [840, 54] width 21 height 22
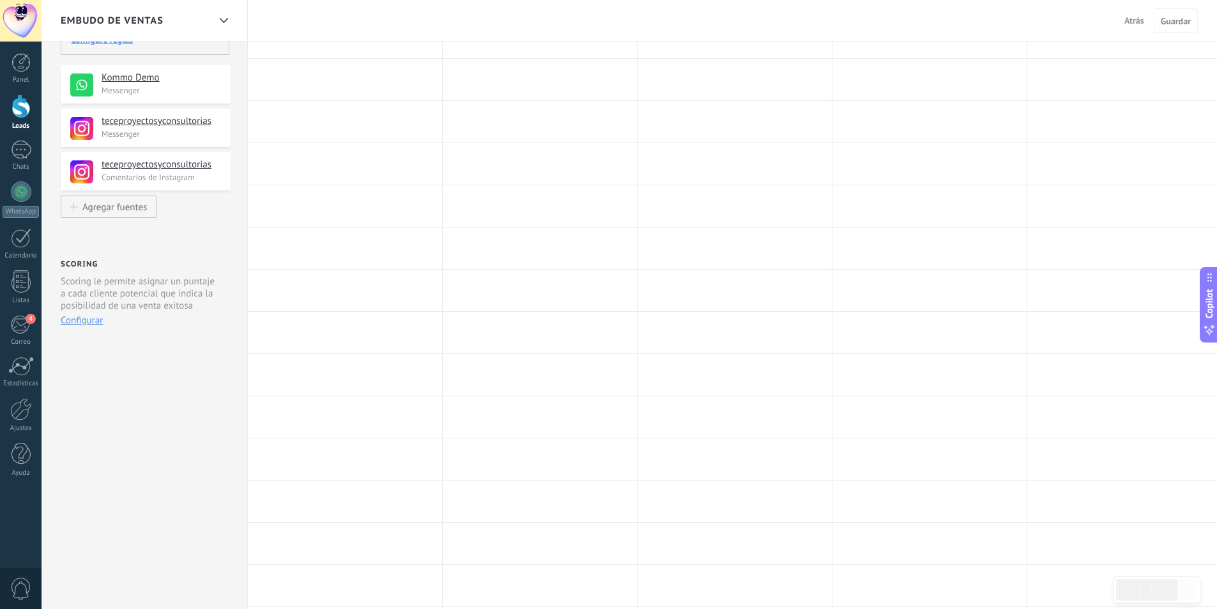
scroll to position [52, 0]
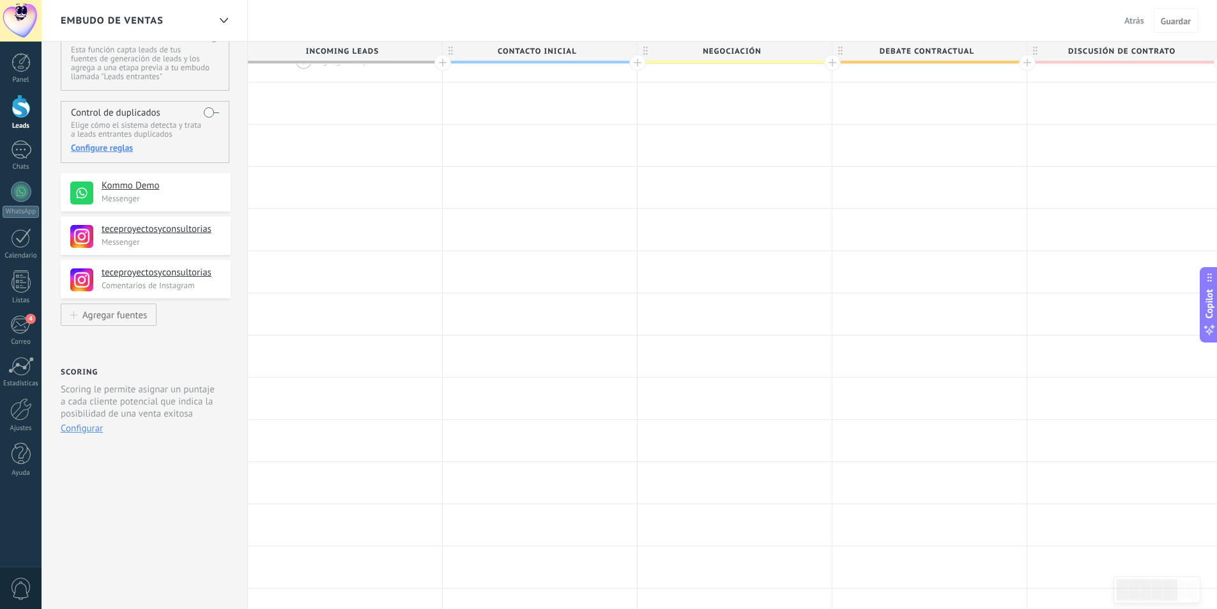
click at [1132, 20] on span "Atrás" at bounding box center [1134, 21] width 20 height 12
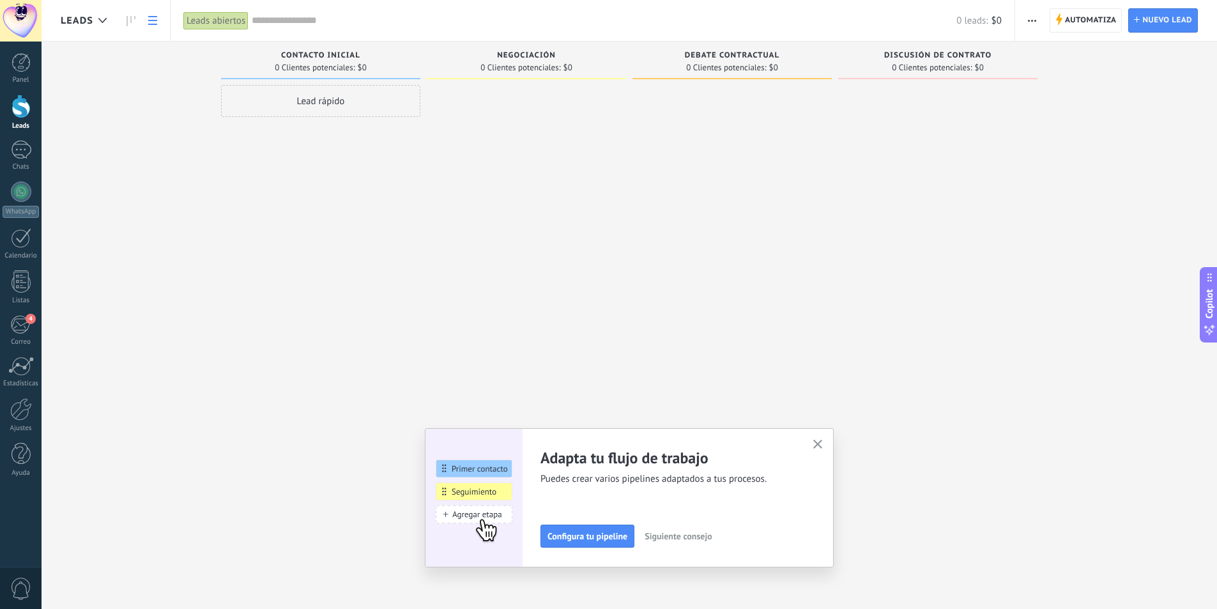
click at [151, 22] on icon at bounding box center [152, 20] width 9 height 9
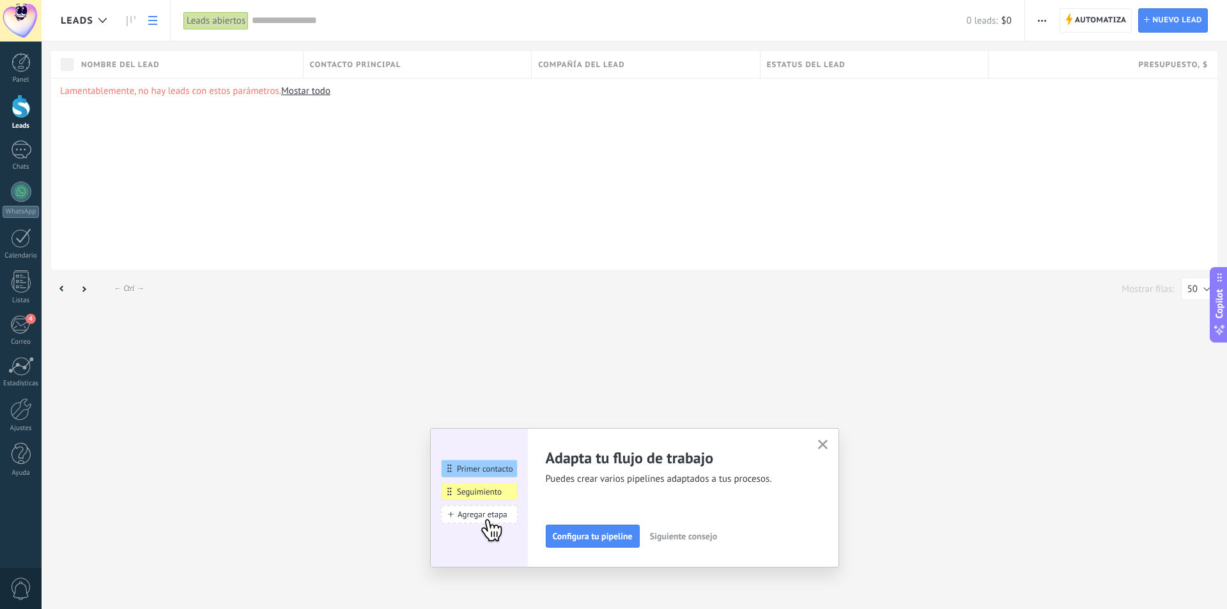
click at [151, 22] on icon at bounding box center [152, 20] width 9 height 9
click at [824, 442] on icon "button" at bounding box center [823, 445] width 10 height 10
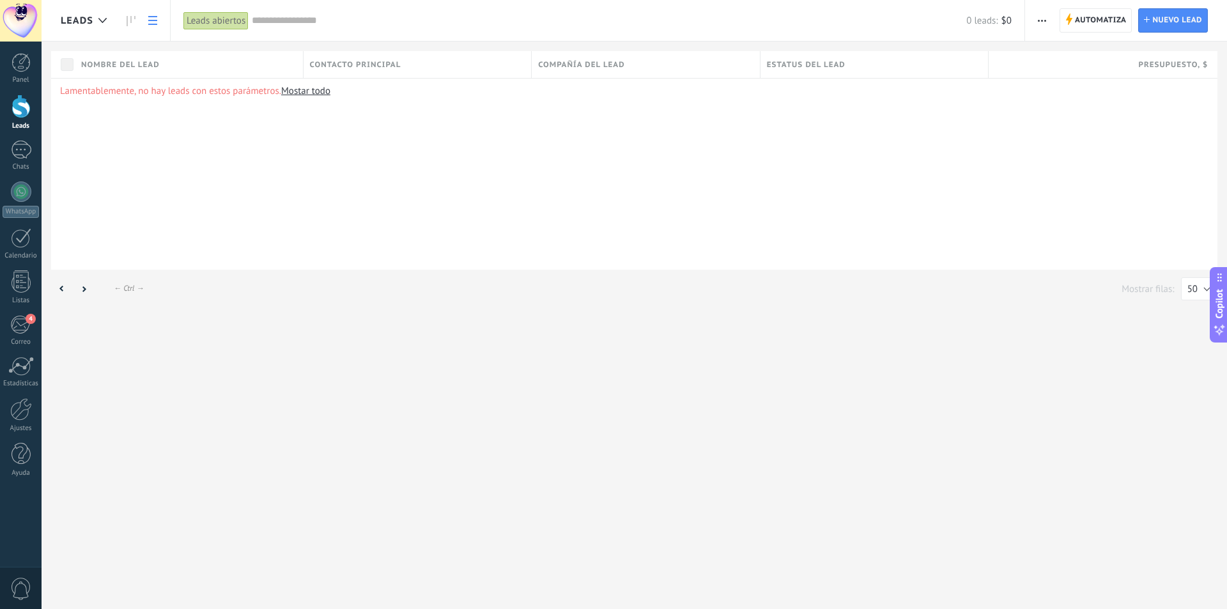
click at [224, 26] on div "Leads abiertos" at bounding box center [215, 21] width 65 height 19
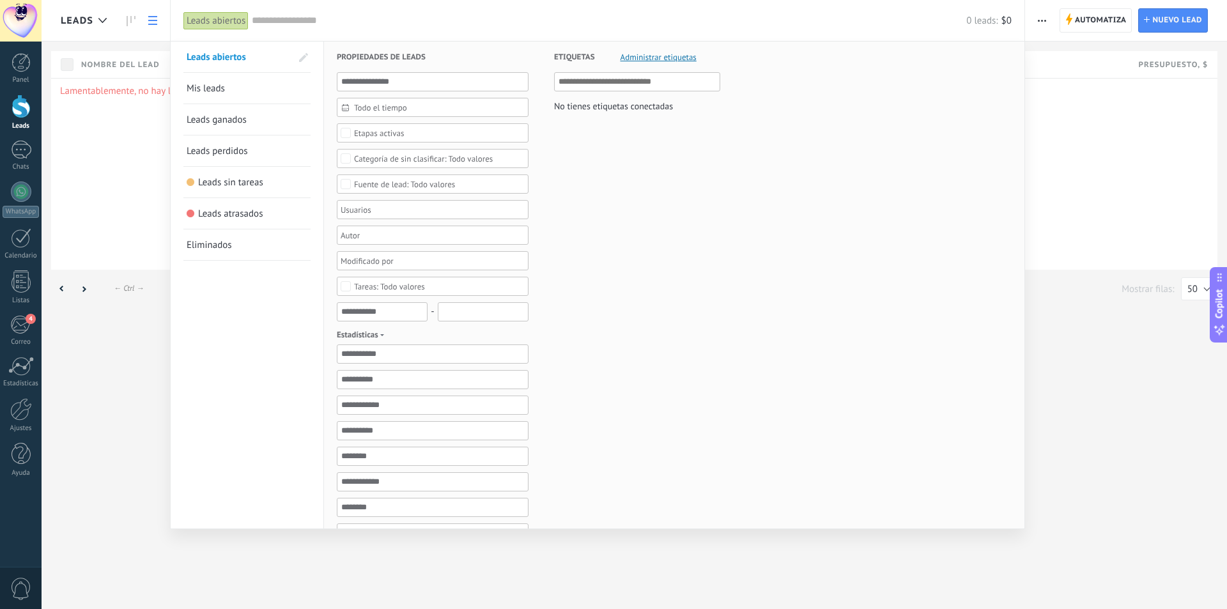
click at [224, 26] on div "Leads abiertos" at bounding box center [215, 21] width 65 height 19
click at [1158, 131] on div at bounding box center [613, 304] width 1227 height 609
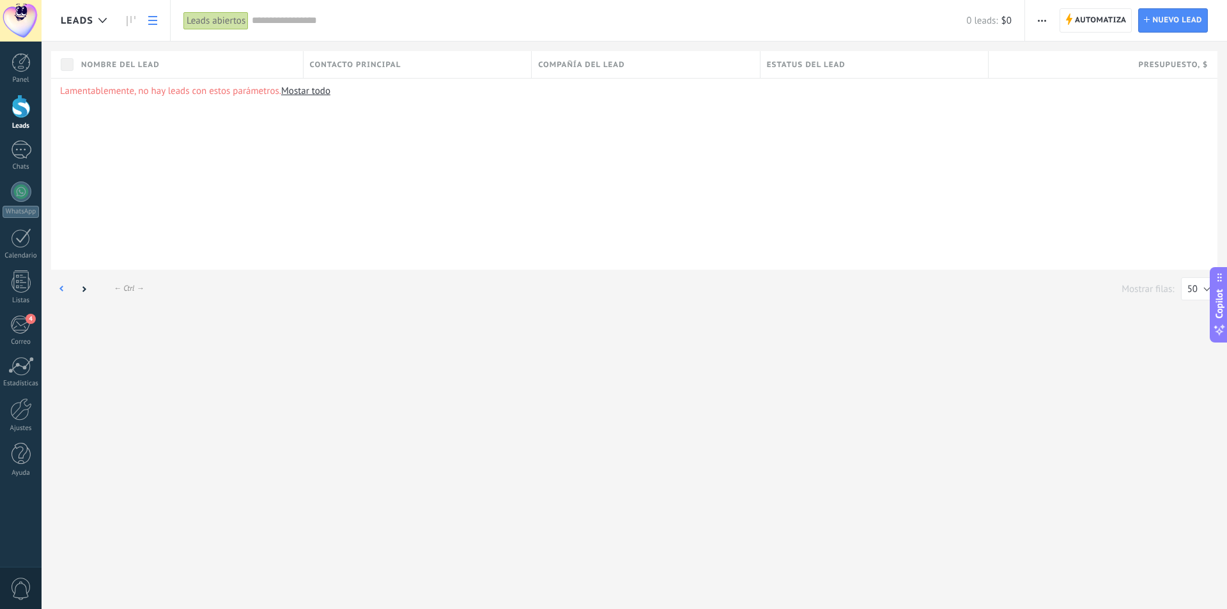
click at [63, 291] on use at bounding box center [62, 289] width 4 height 6
click at [315, 91] on link "Mostar todo" at bounding box center [305, 91] width 49 height 12
click at [20, 115] on div at bounding box center [21, 107] width 19 height 24
click at [100, 20] on use at bounding box center [102, 20] width 8 height 5
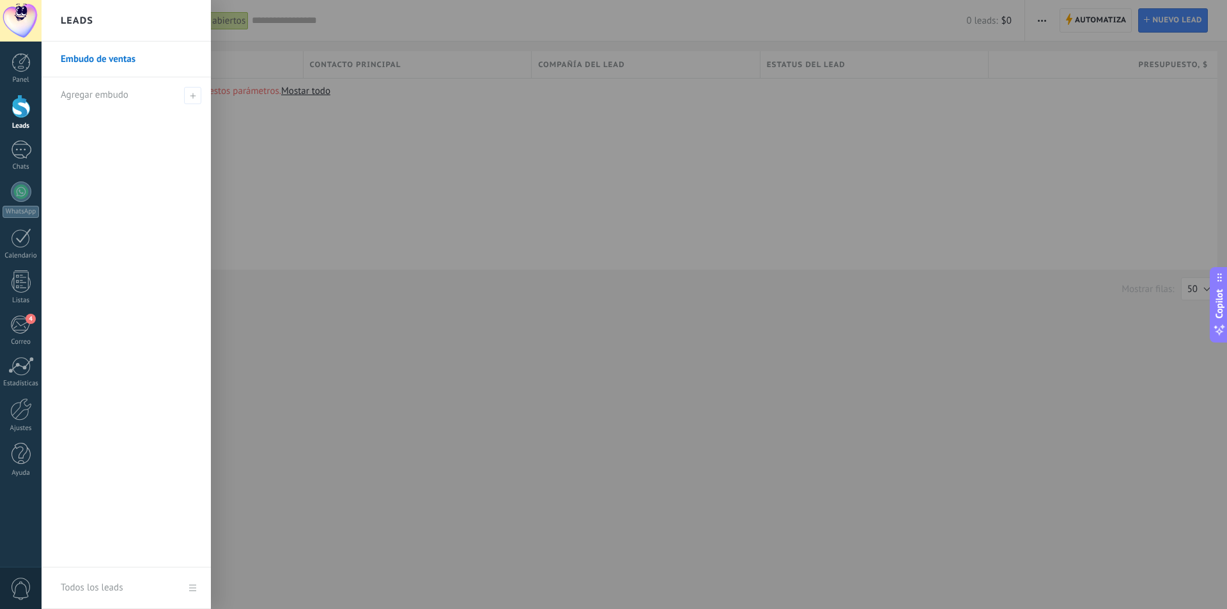
drag, startPoint x: 100, startPoint y: 20, endPoint x: 617, endPoint y: 5, distance: 517.1
click at [101, 20] on div "Leads" at bounding box center [126, 21] width 169 height 42
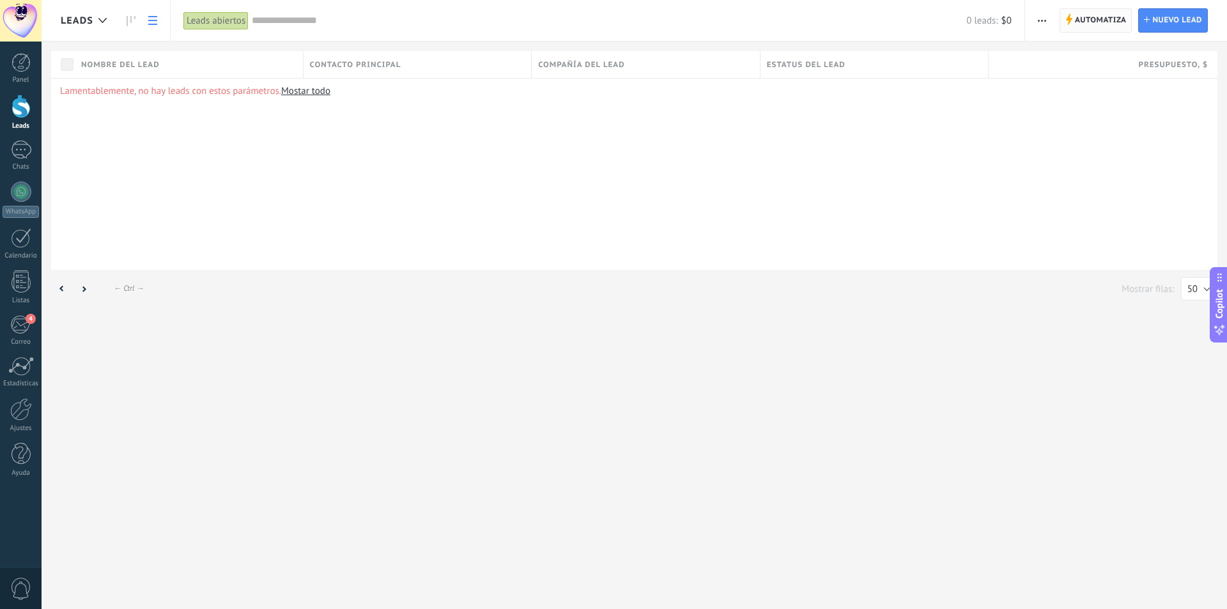
click at [1111, 17] on span "Automatiza" at bounding box center [1101, 20] width 52 height 23
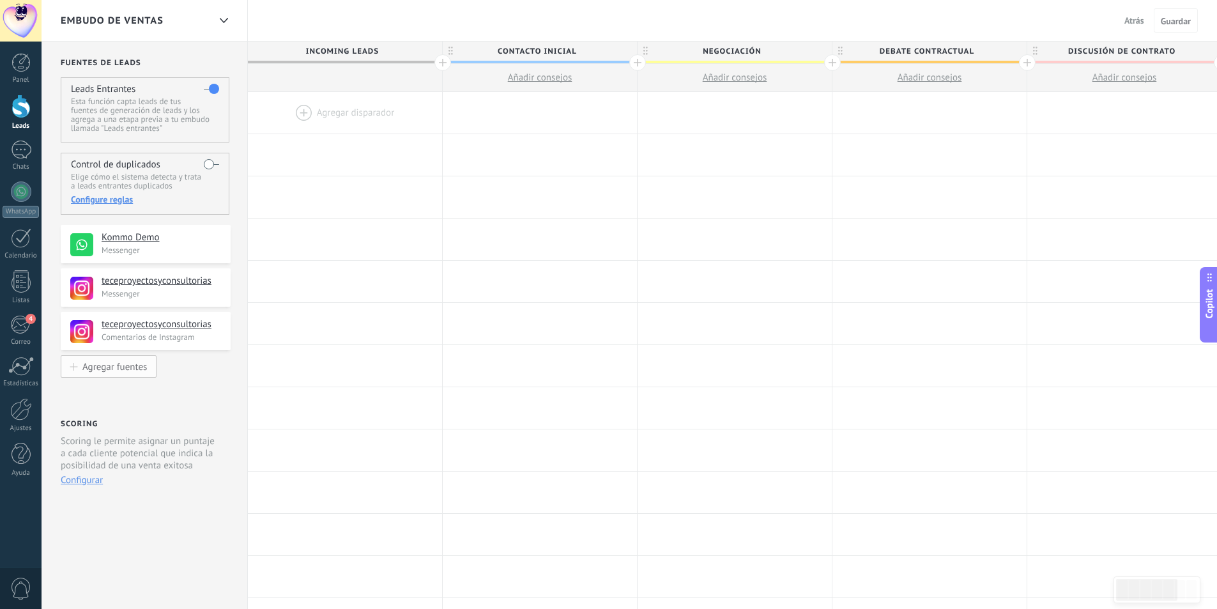
click at [93, 367] on div "Agregar fuentes" at bounding box center [114, 366] width 65 height 11
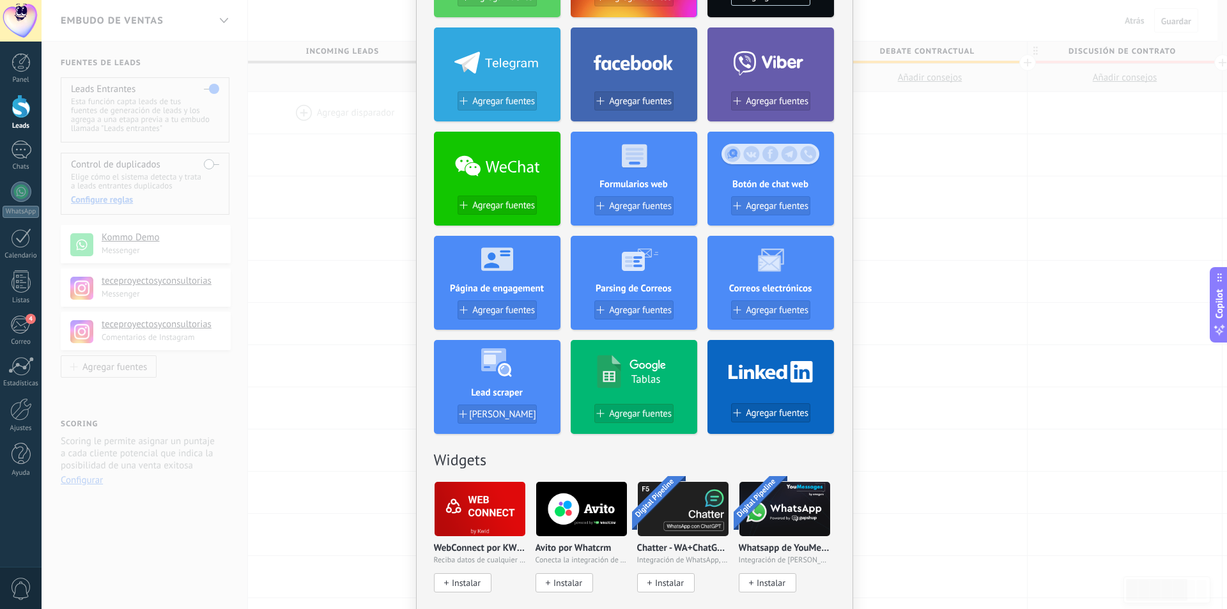
scroll to position [106, 0]
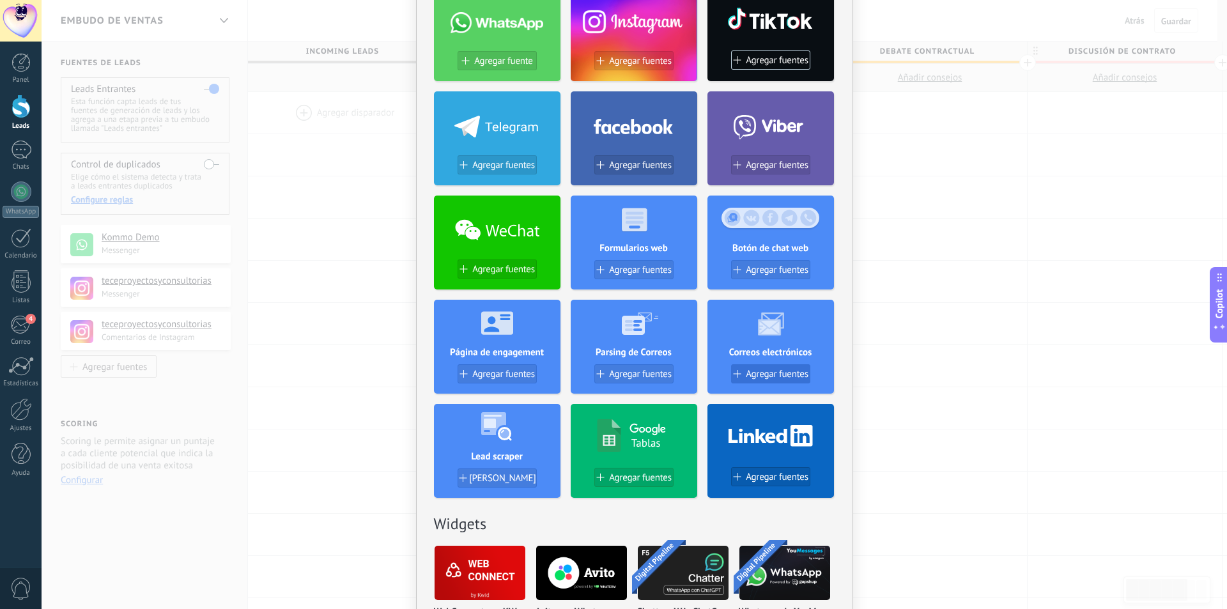
click at [791, 374] on span "Agregar fuentes" at bounding box center [777, 374] width 63 height 11
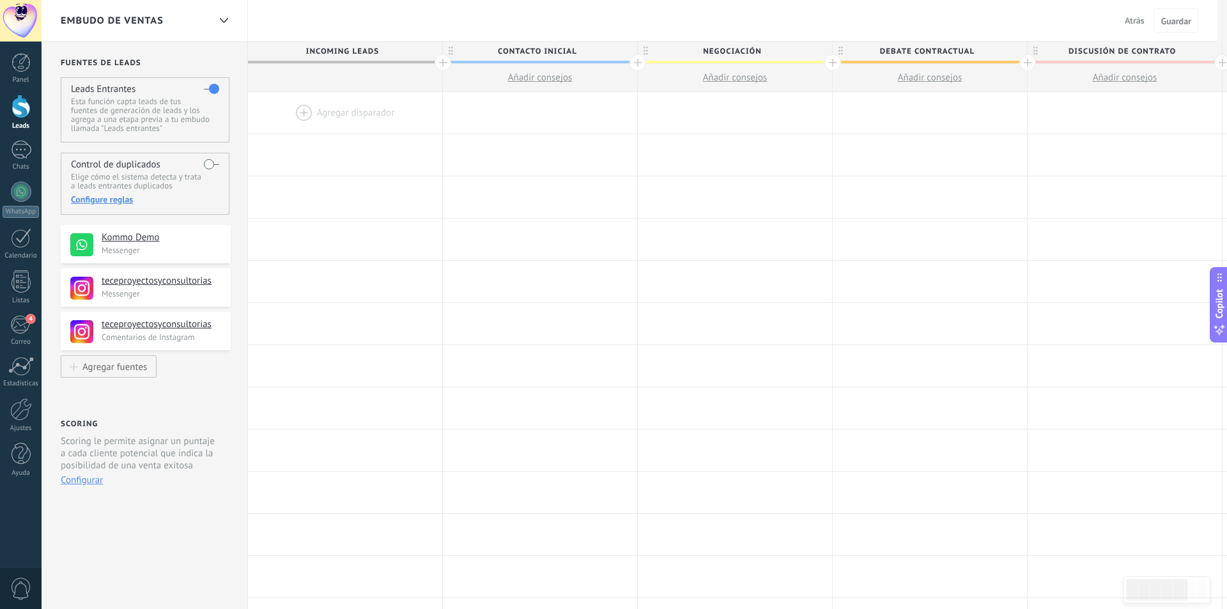
scroll to position [0, 0]
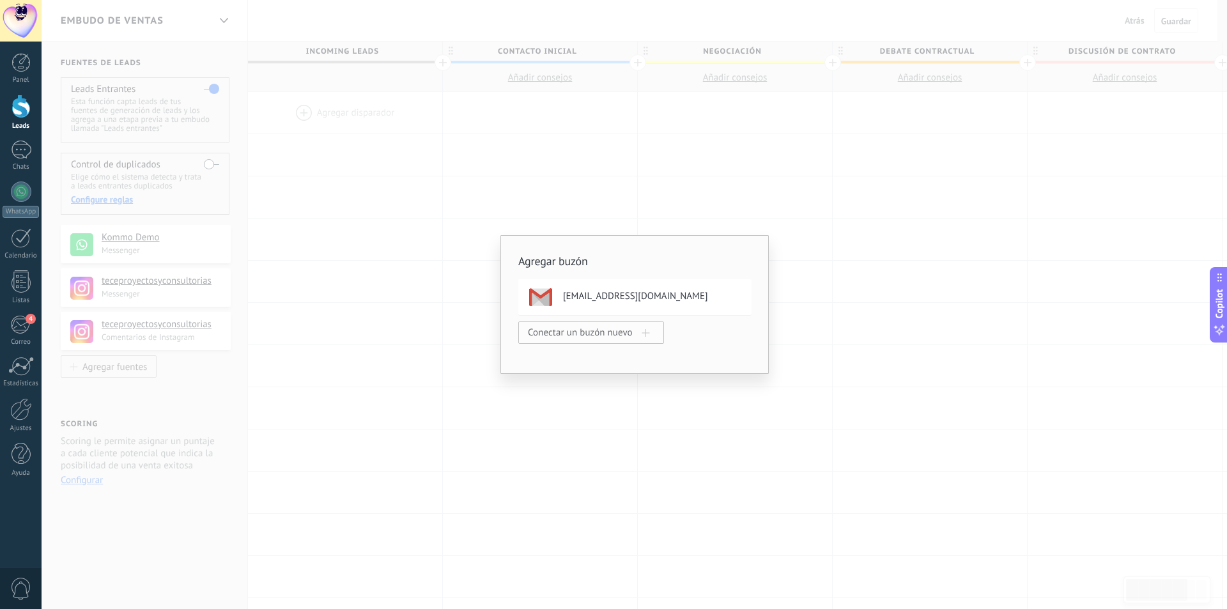
click at [574, 332] on span "Conectar un buzón nuevo" at bounding box center [585, 332] width 114 height 12
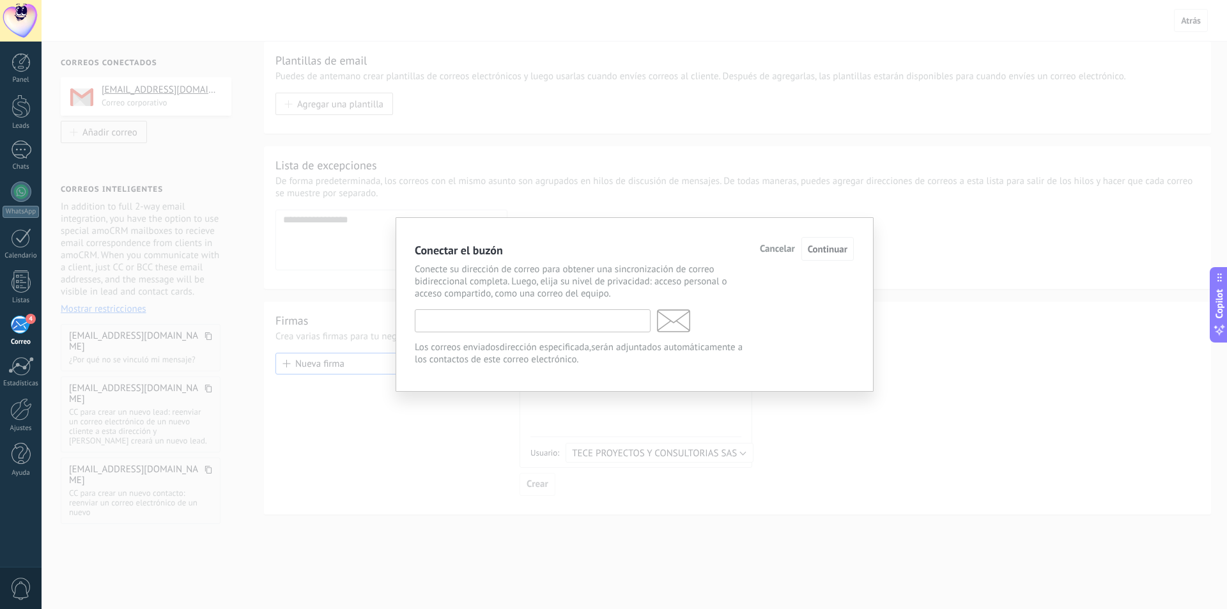
click at [569, 318] on input "text" at bounding box center [533, 320] width 236 height 23
type input "*"
type input "**********"
click at [799, 251] on span "Continuar con Google" at bounding box center [800, 250] width 90 height 10
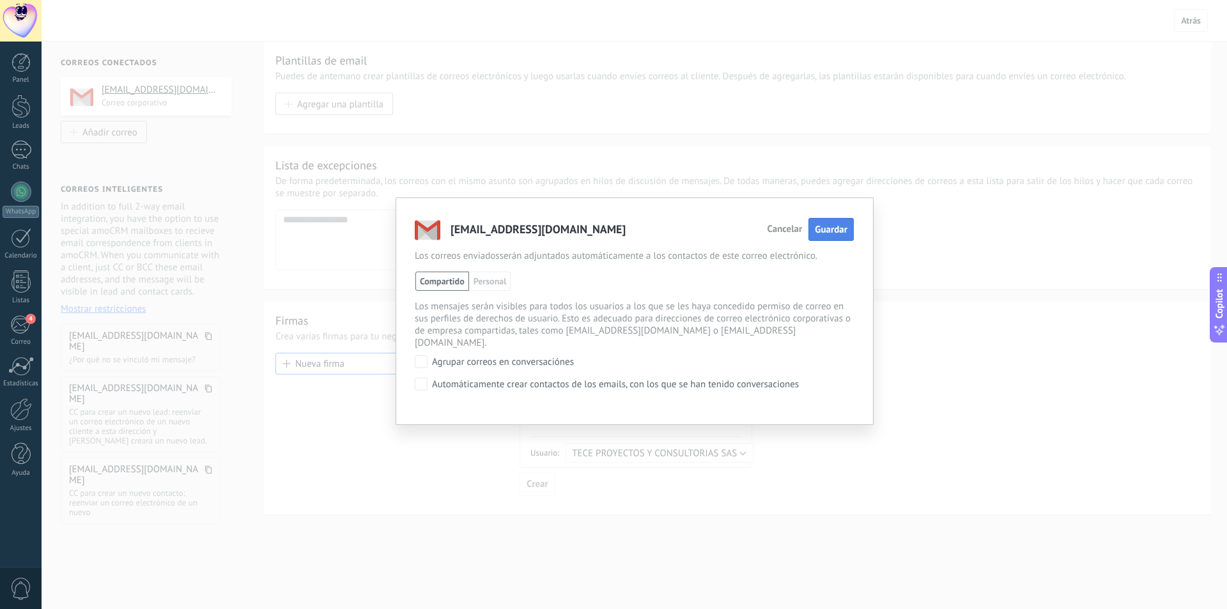
click at [829, 229] on span "Guardar" at bounding box center [831, 230] width 33 height 12
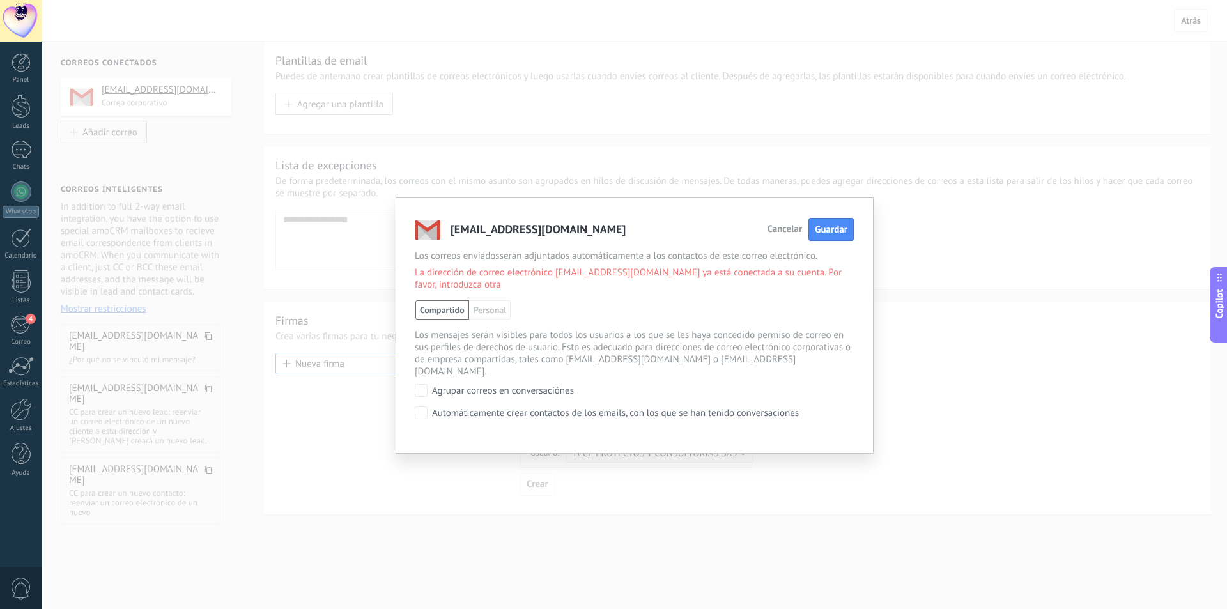
click at [903, 263] on div "info@tcsas.co Cancelar Guardar Los correos enviados serán adjuntados automática…" at bounding box center [634, 304] width 1185 height 609
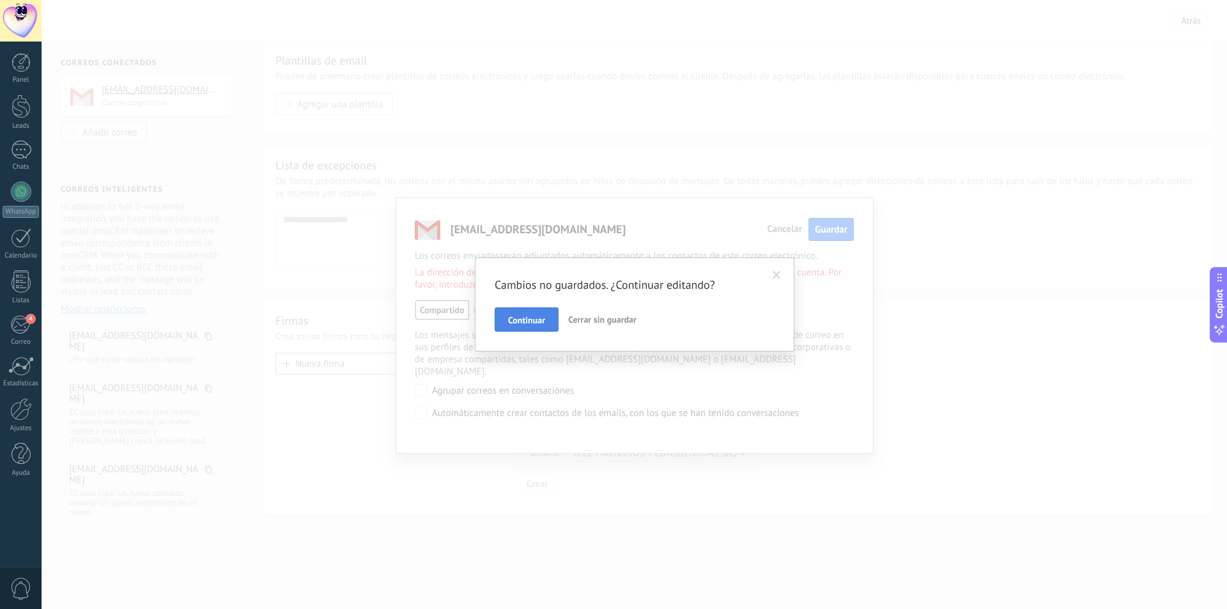
click at [542, 319] on span "Continuar" at bounding box center [526, 320] width 37 height 9
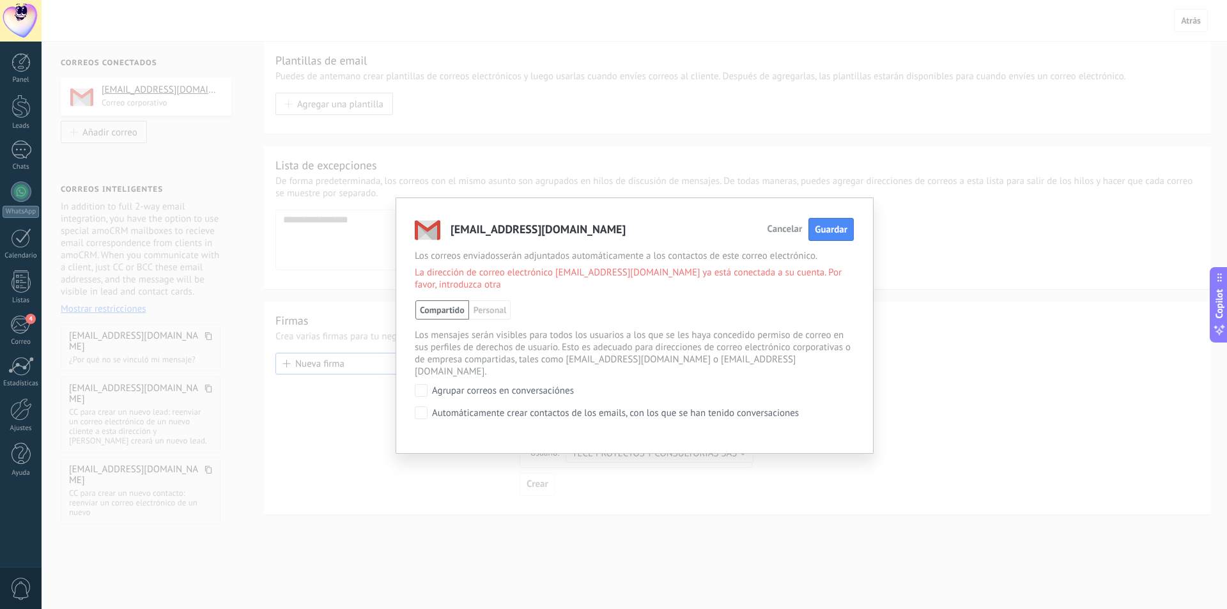
click at [790, 229] on span "Cancelar" at bounding box center [784, 229] width 35 height 9
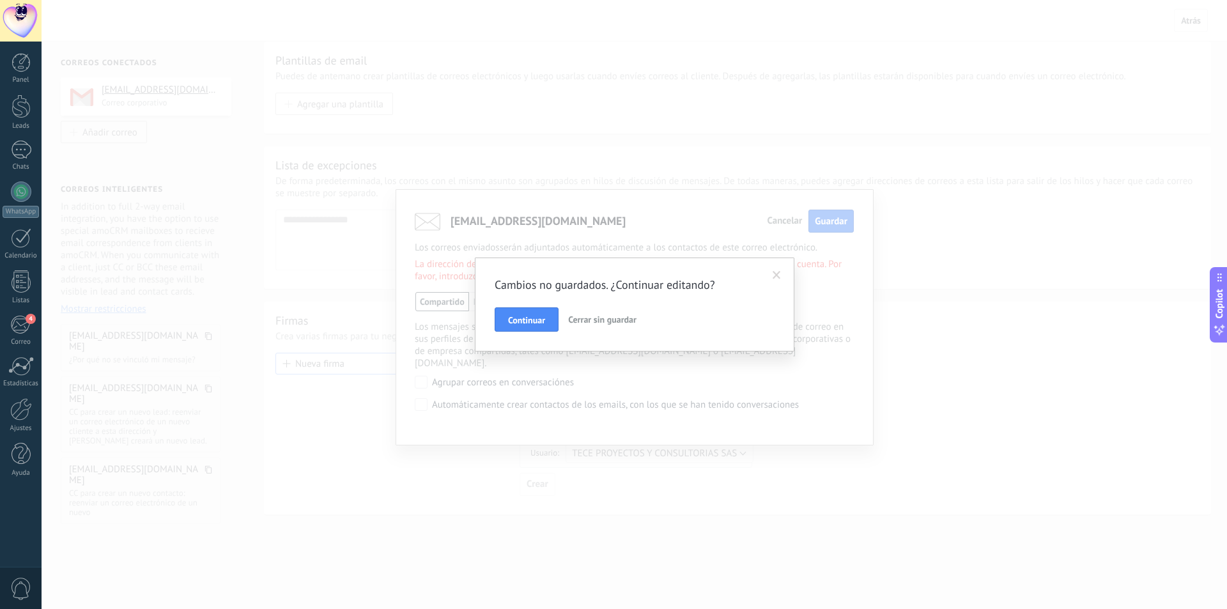
click at [601, 322] on span "Cerrar sin guardar" at bounding box center [602, 320] width 68 height 12
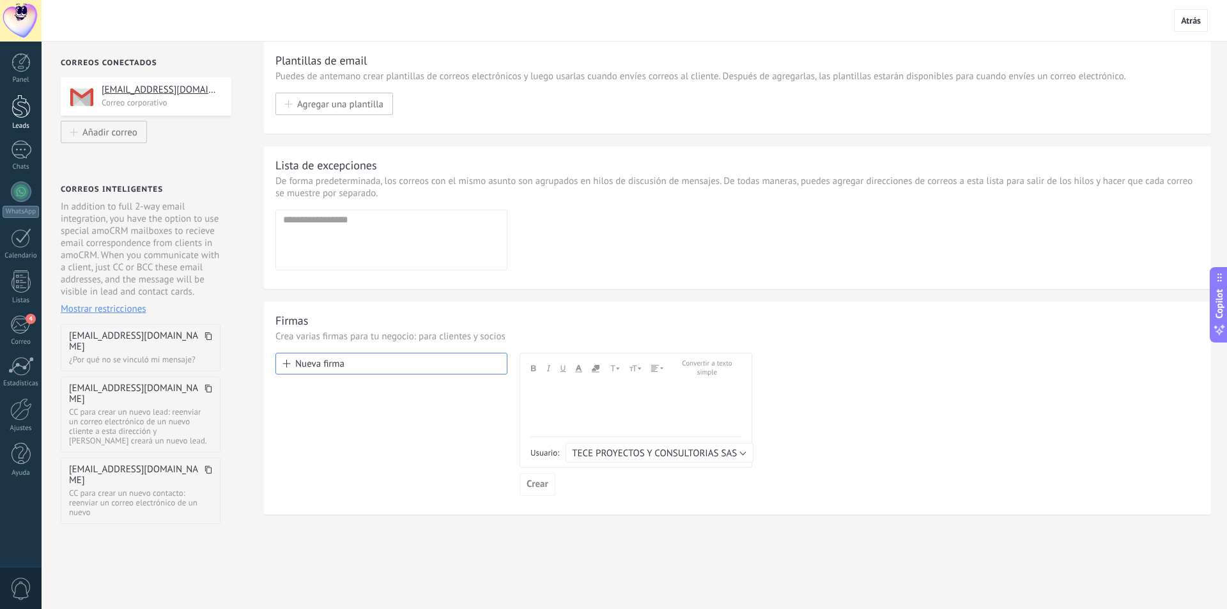
click at [18, 104] on div at bounding box center [21, 107] width 19 height 24
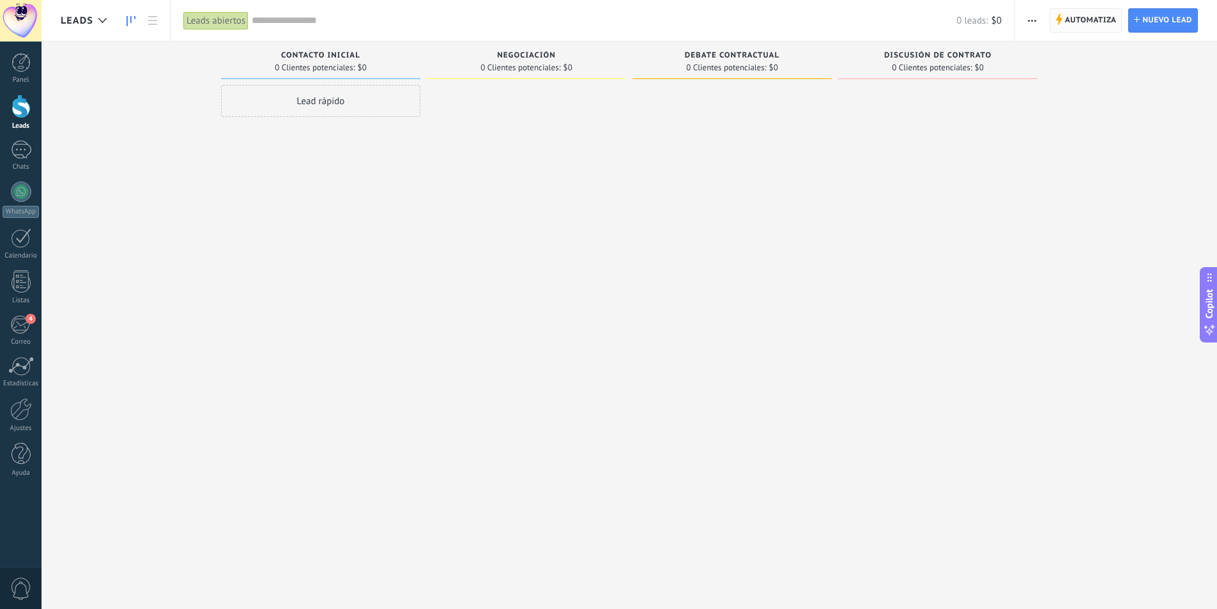
click at [1093, 15] on span "Automatiza" at bounding box center [1091, 20] width 52 height 23
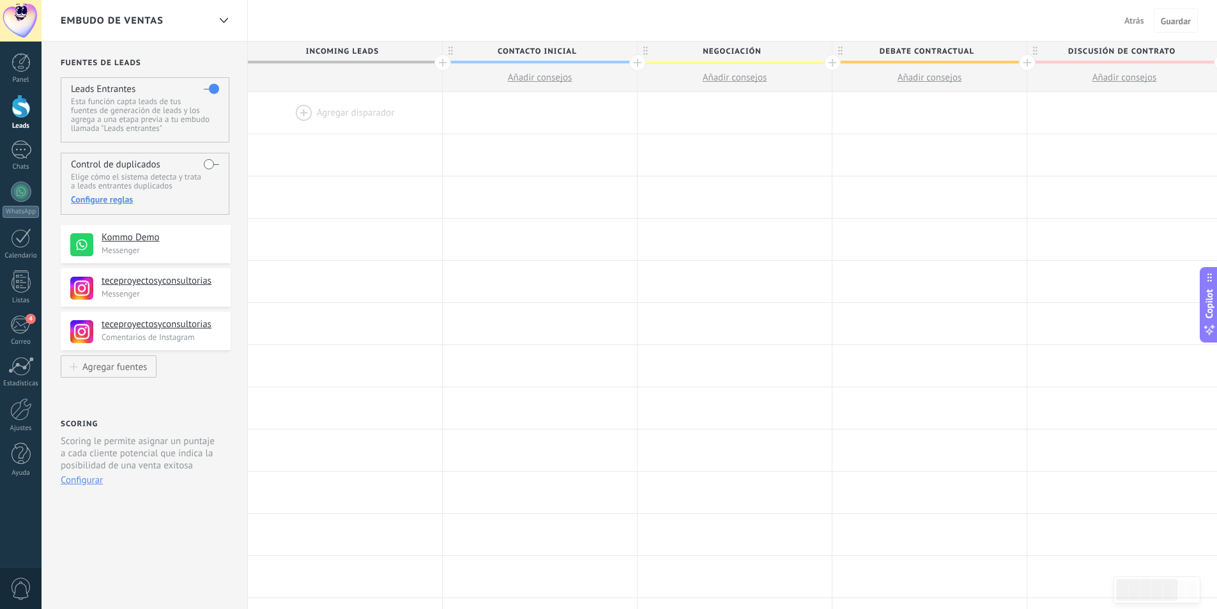
click at [375, 114] on div at bounding box center [345, 113] width 194 height 42
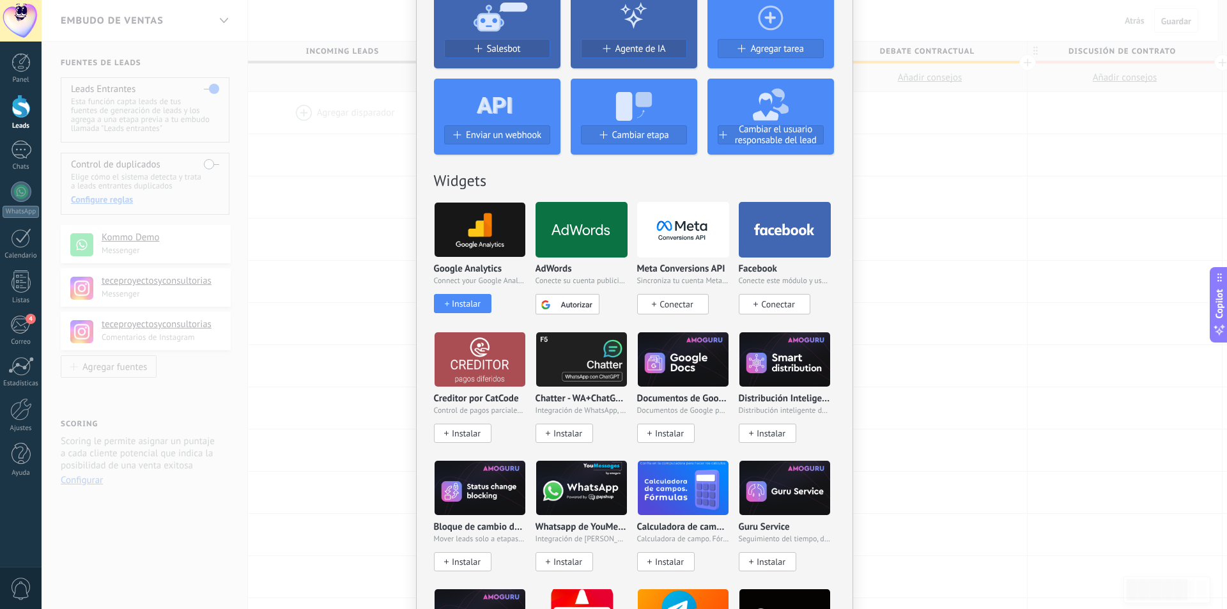
scroll to position [64, 0]
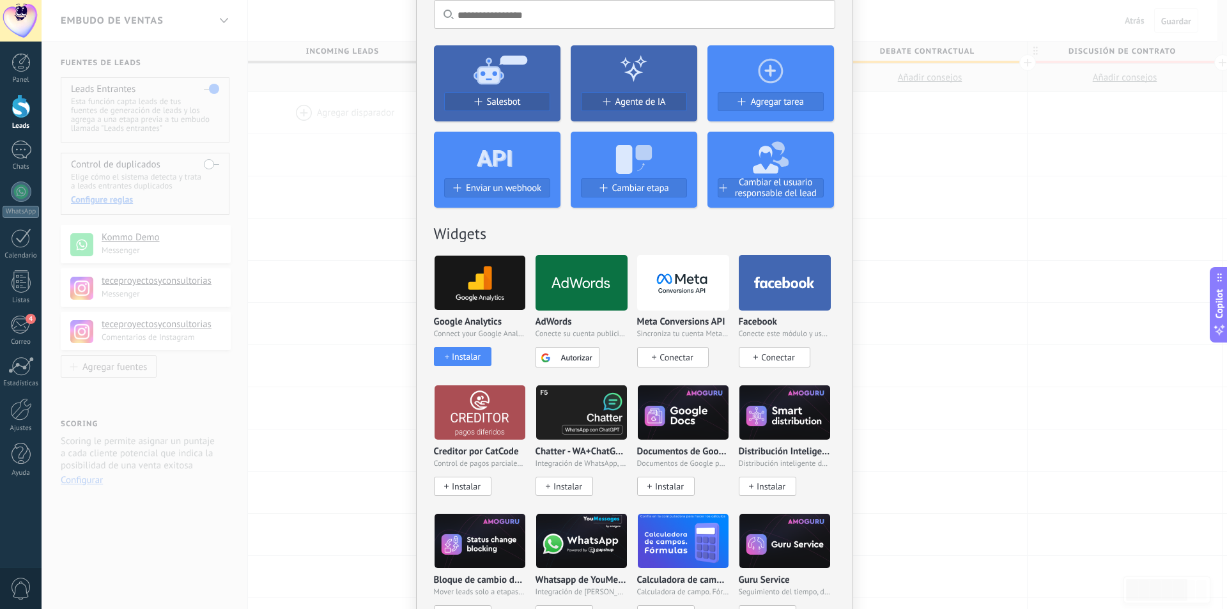
click at [465, 16] on input "text" at bounding box center [634, 14] width 401 height 29
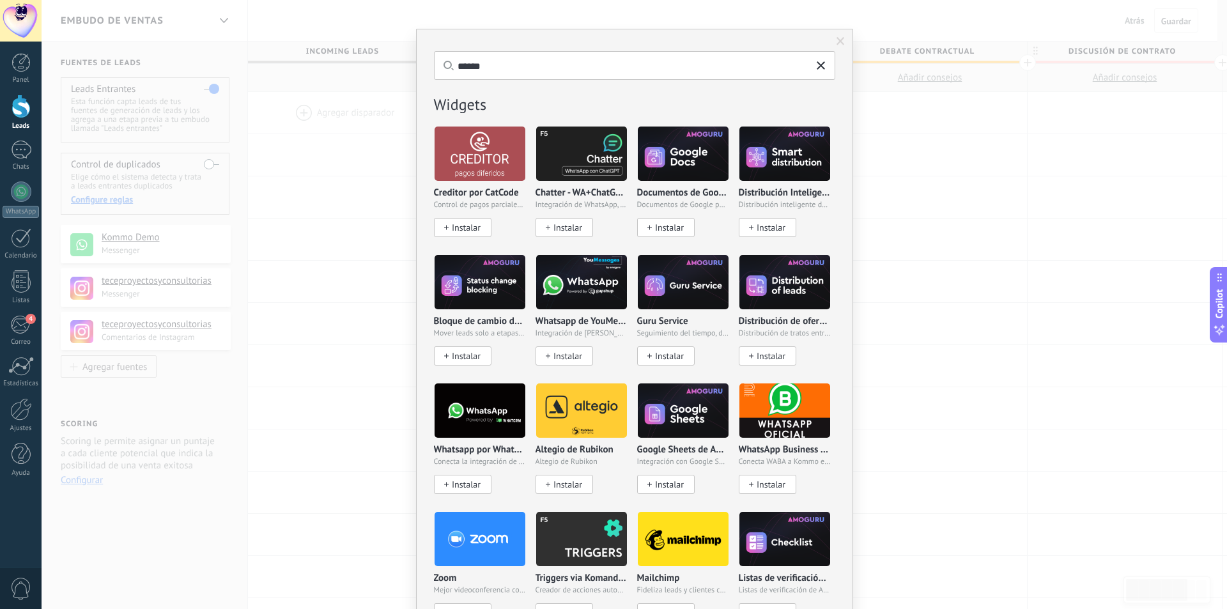
scroll to position [0, 0]
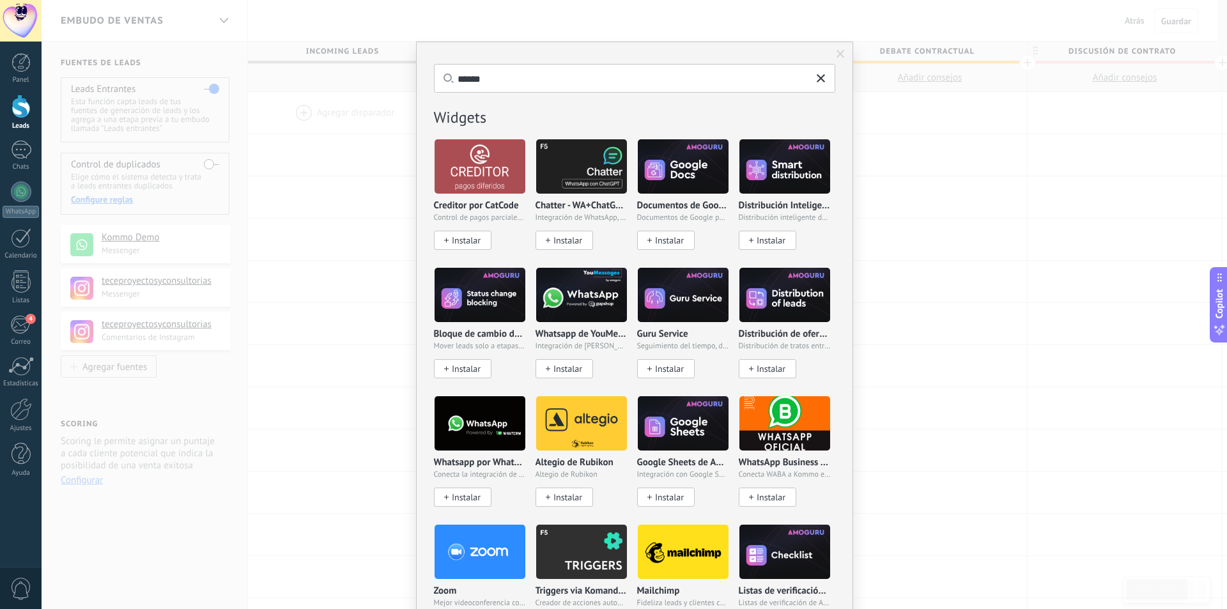
type input "******"
click at [1043, 163] on div "****** No hay resultados Salesbot Agente de IA Agregar tarea Enviar un webhook …" at bounding box center [634, 304] width 1185 height 609
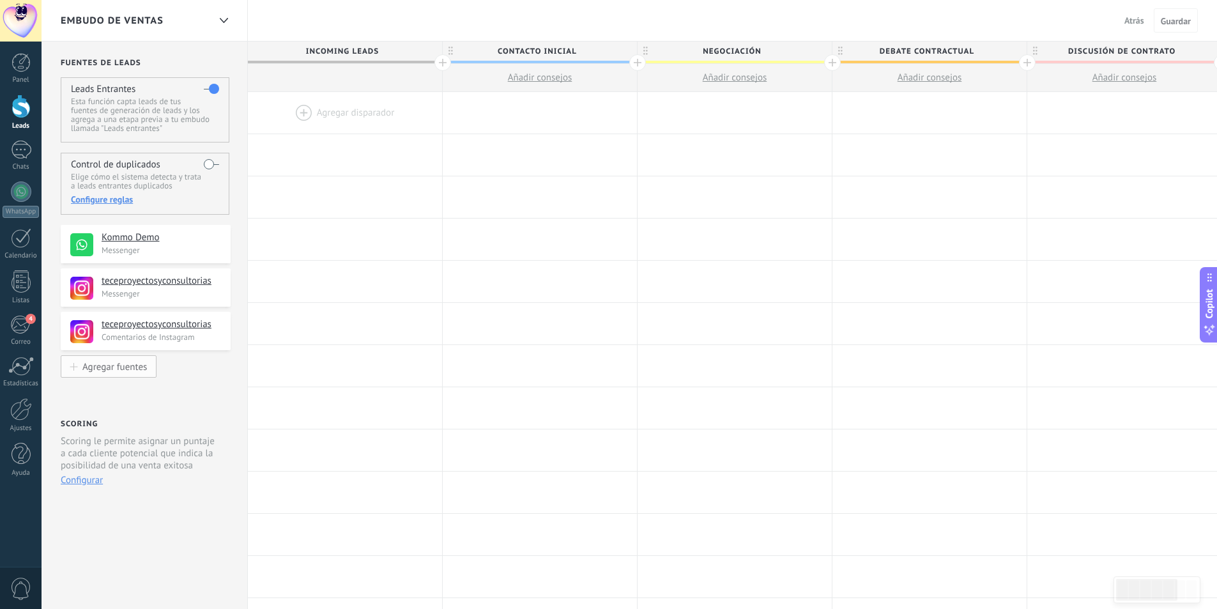
click at [117, 366] on div "Agregar fuentes" at bounding box center [114, 366] width 65 height 11
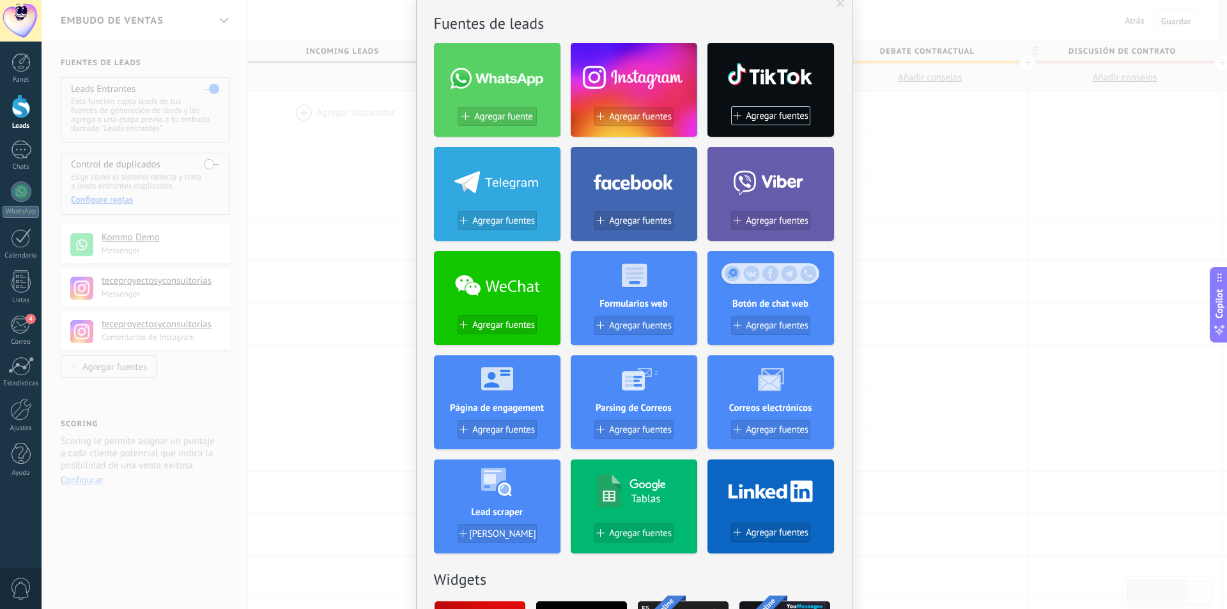
scroll to position [128, 0]
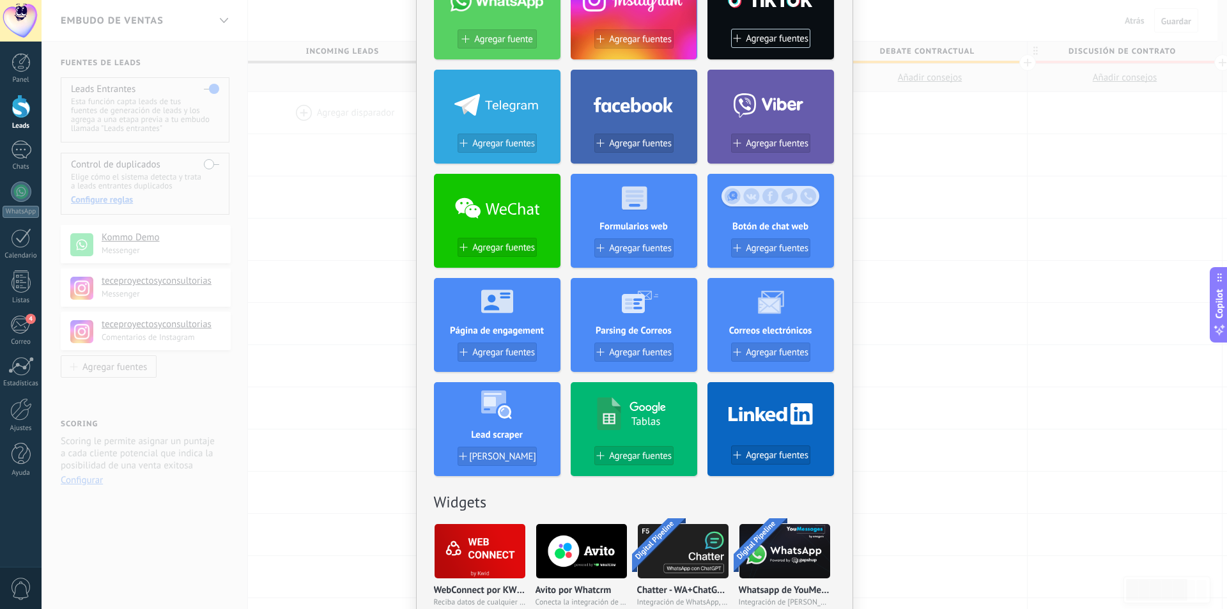
click at [770, 315] on div at bounding box center [770, 301] width 127 height 47
click at [771, 305] on use at bounding box center [770, 303] width 27 height 24
click at [761, 353] on span "Agregar fuentes" at bounding box center [777, 352] width 63 height 11
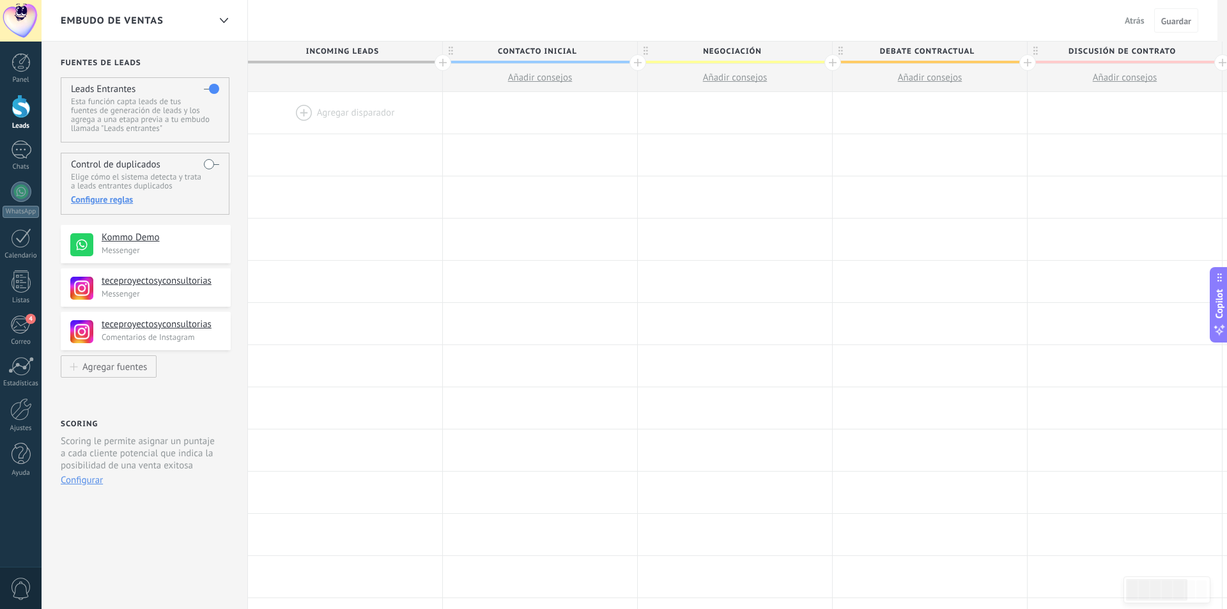
scroll to position [0, 0]
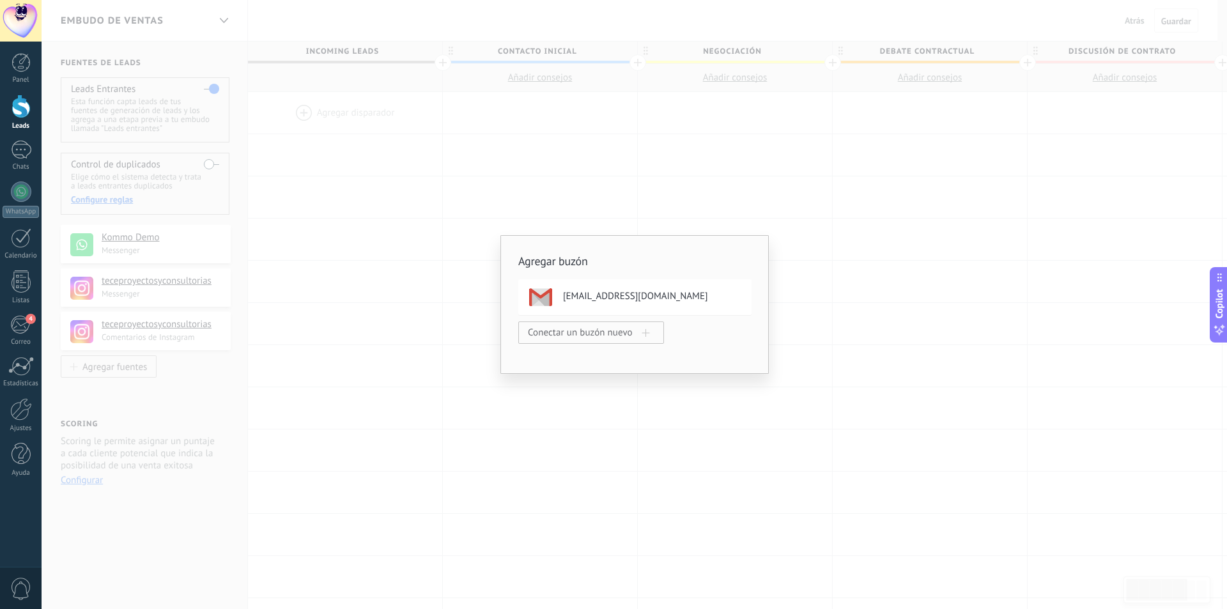
click at [614, 300] on h4 "[EMAIL_ADDRESS][DOMAIN_NAME]" at bounding box center [635, 296] width 145 height 13
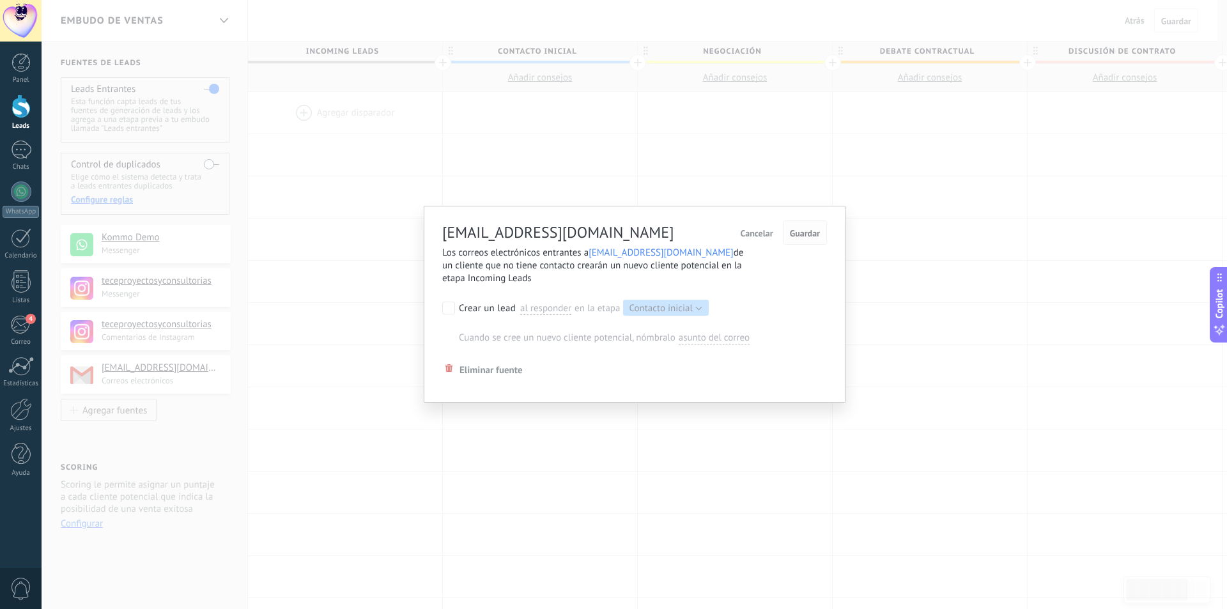
click at [796, 240] on button "Guardar" at bounding box center [805, 232] width 44 height 24
click at [803, 226] on button "Guardar" at bounding box center [805, 232] width 44 height 24
click at [802, 233] on span "Guardar" at bounding box center [805, 233] width 30 height 9
click at [798, 238] on span "Guardar" at bounding box center [805, 233] width 30 height 9
click at [359, 305] on div "info@tcsas.co Cancelar Guardar Los correos electrónicos entrantes a info@tcsas.…" at bounding box center [634, 304] width 1185 height 609
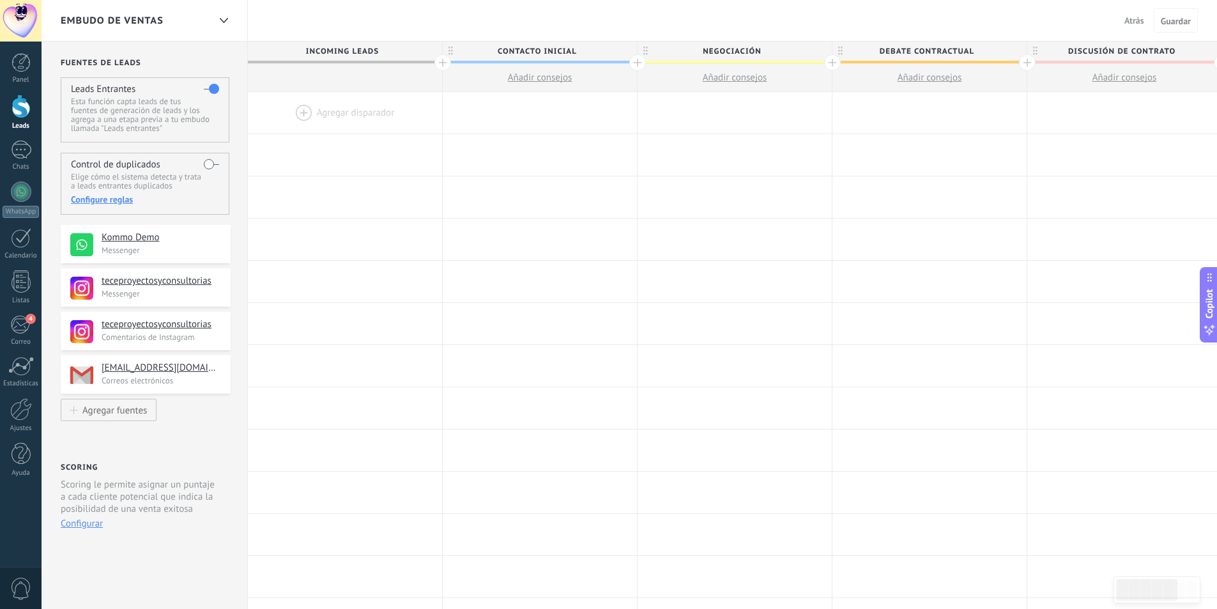
click at [364, 121] on div at bounding box center [345, 113] width 194 height 42
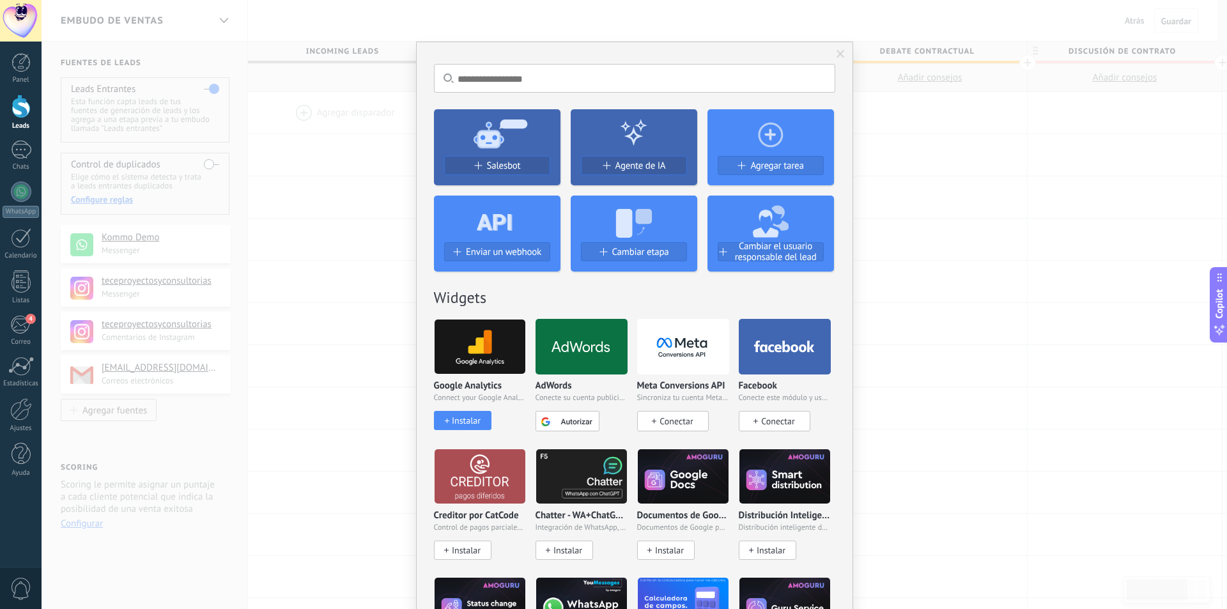
click at [477, 81] on input "text" at bounding box center [634, 78] width 401 height 29
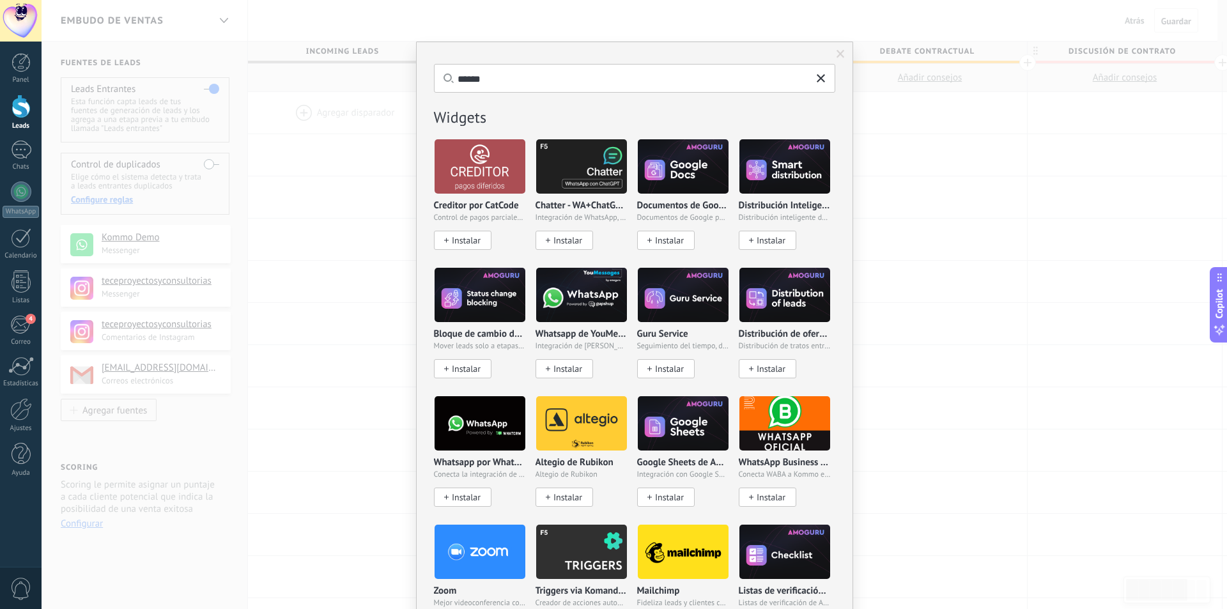
type input "******"
click at [838, 52] on span at bounding box center [840, 54] width 8 height 9
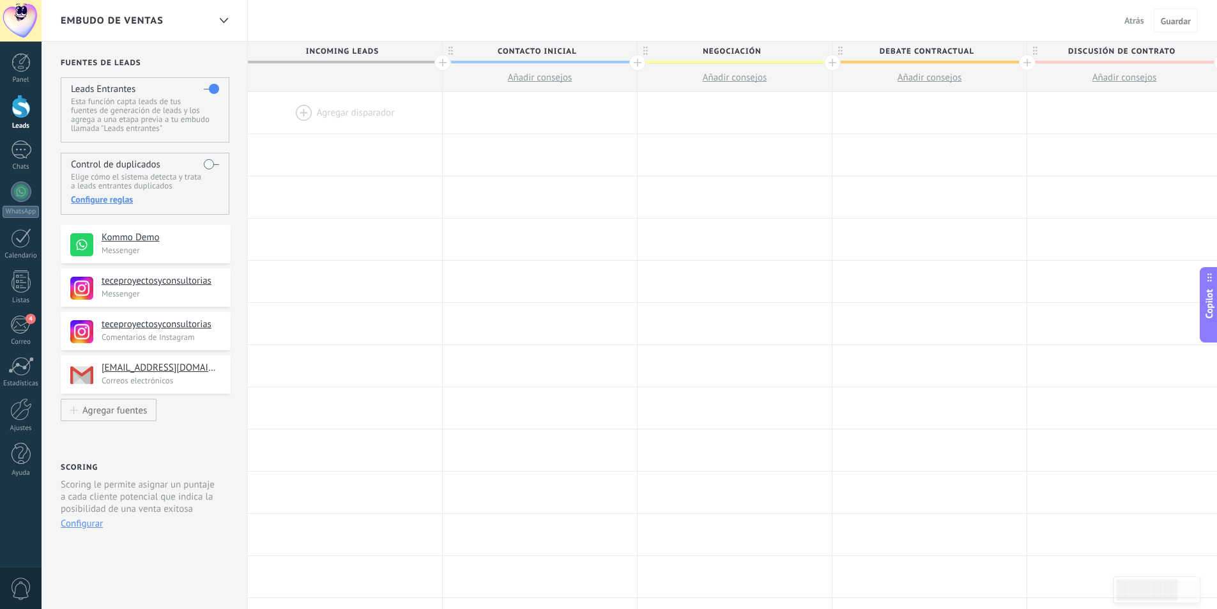
click at [353, 44] on span "Incoming leads" at bounding box center [342, 52] width 188 height 20
click at [500, 114] on div at bounding box center [540, 113] width 194 height 42
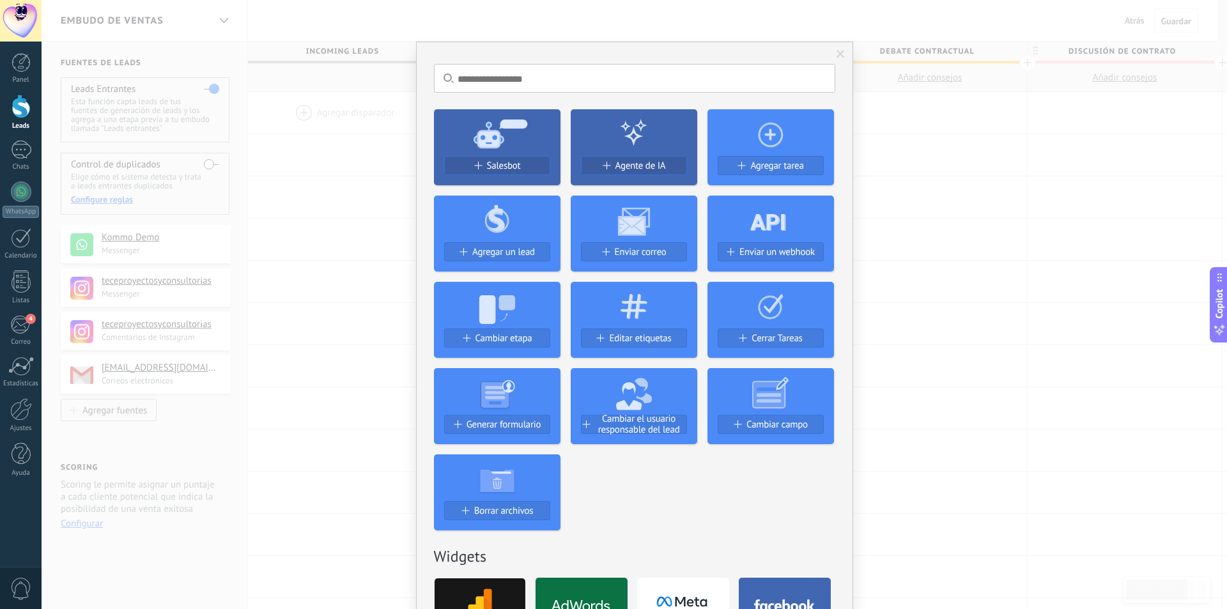
click at [836, 49] on span at bounding box center [840, 54] width 21 height 22
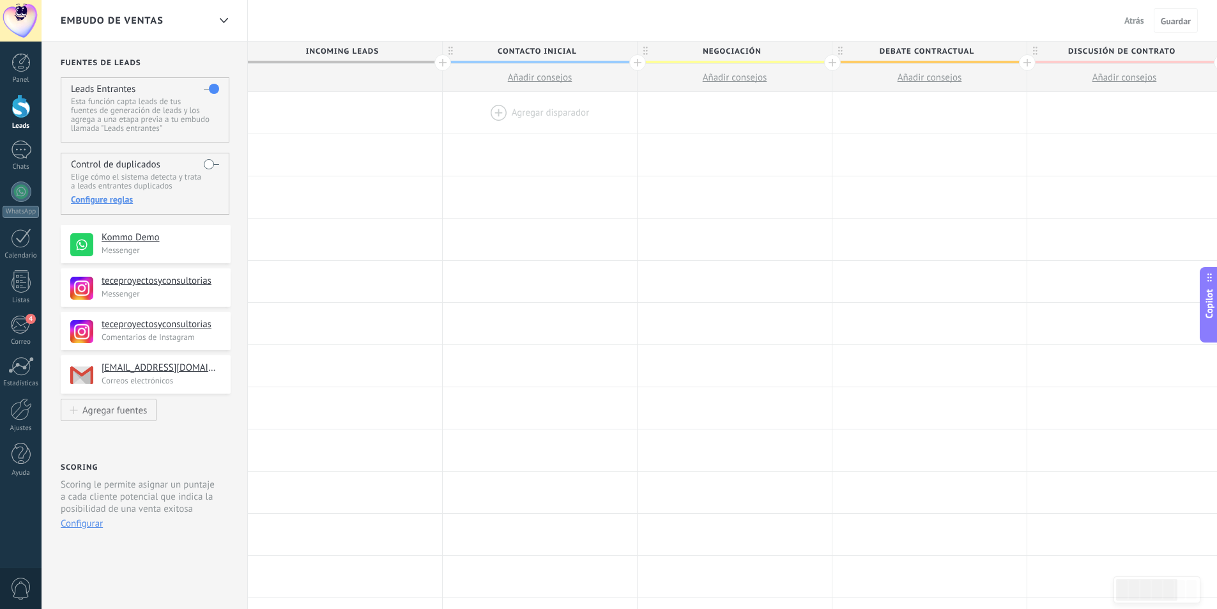
click at [508, 116] on div at bounding box center [540, 113] width 194 height 42
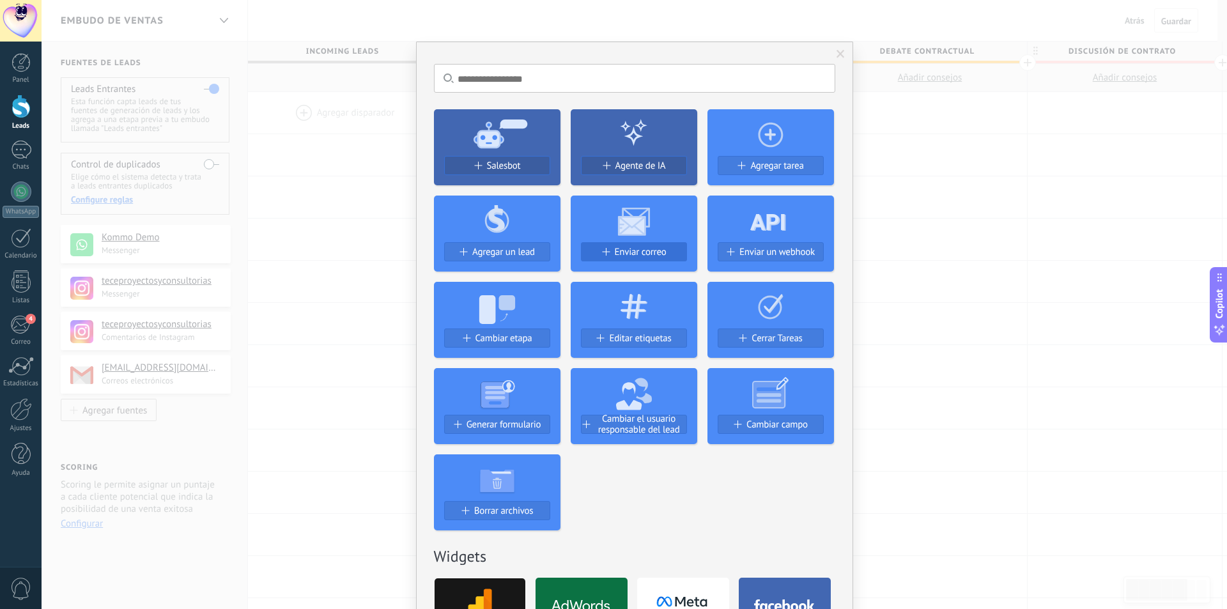
click at [630, 254] on span "Enviar correo" at bounding box center [641, 252] width 52 height 11
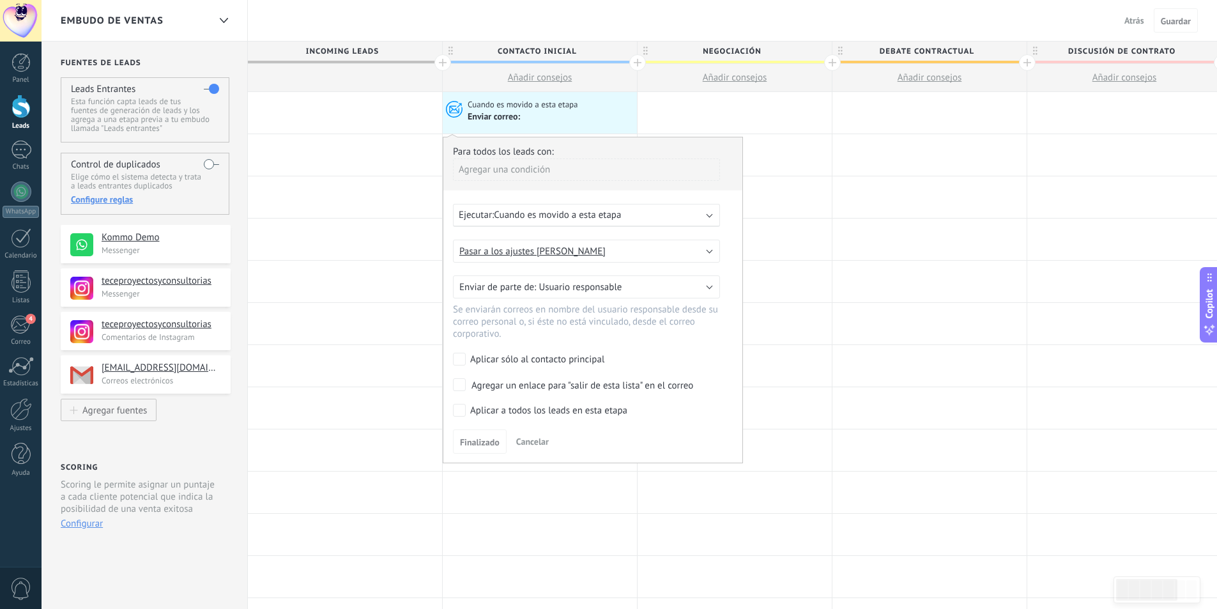
click at [611, 210] on span "Cuando es movido a esta etapa" at bounding box center [557, 215] width 127 height 12
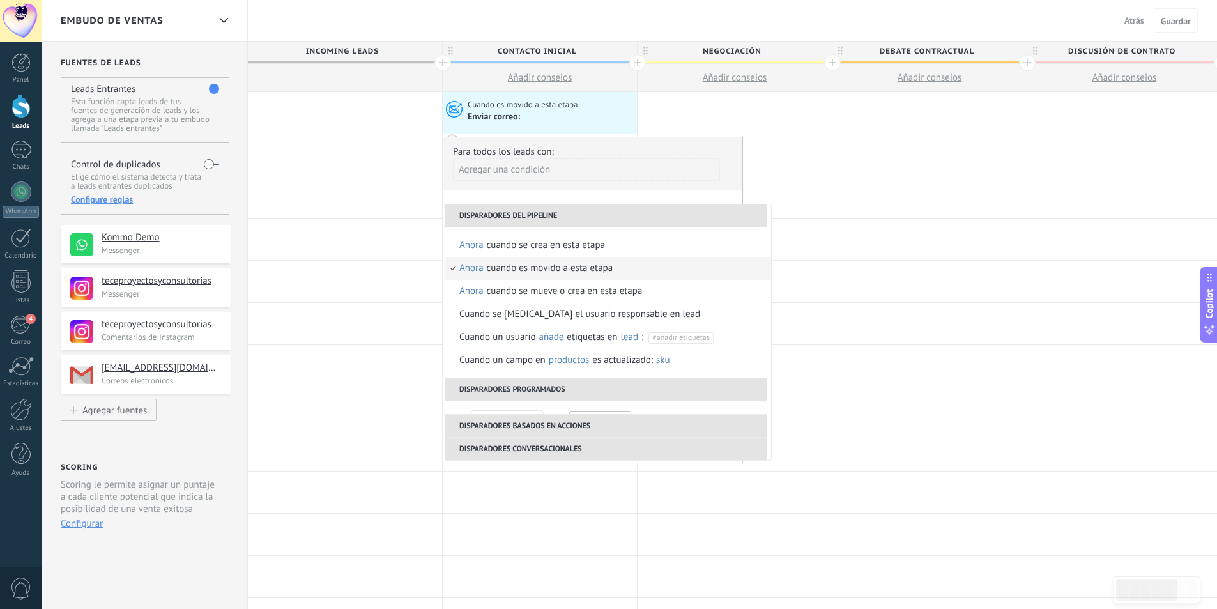
click at [599, 104] on div "Cuando es movido a esta etapa" at bounding box center [550, 105] width 165 height 12
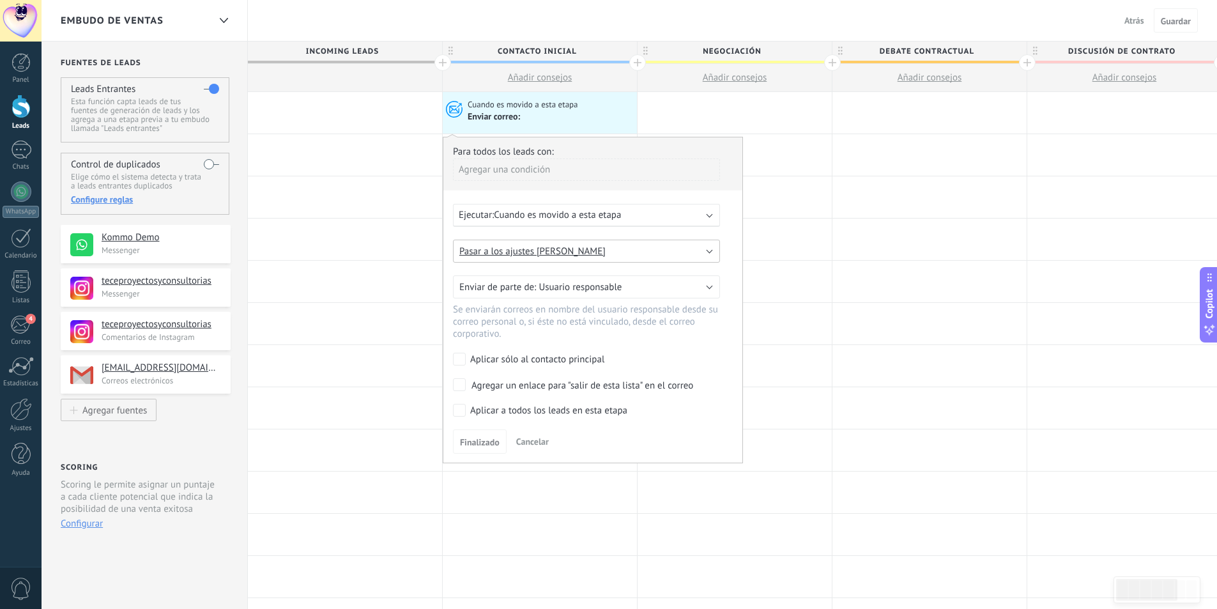
click at [588, 251] on button "Pasar a los ajustes [PERSON_NAME]" at bounding box center [586, 251] width 267 height 23
click at [719, 245] on li "Pasar a los ajustes [PERSON_NAME]" at bounding box center [582, 251] width 274 height 22
click at [838, 180] on div at bounding box center [929, 197] width 194 height 42
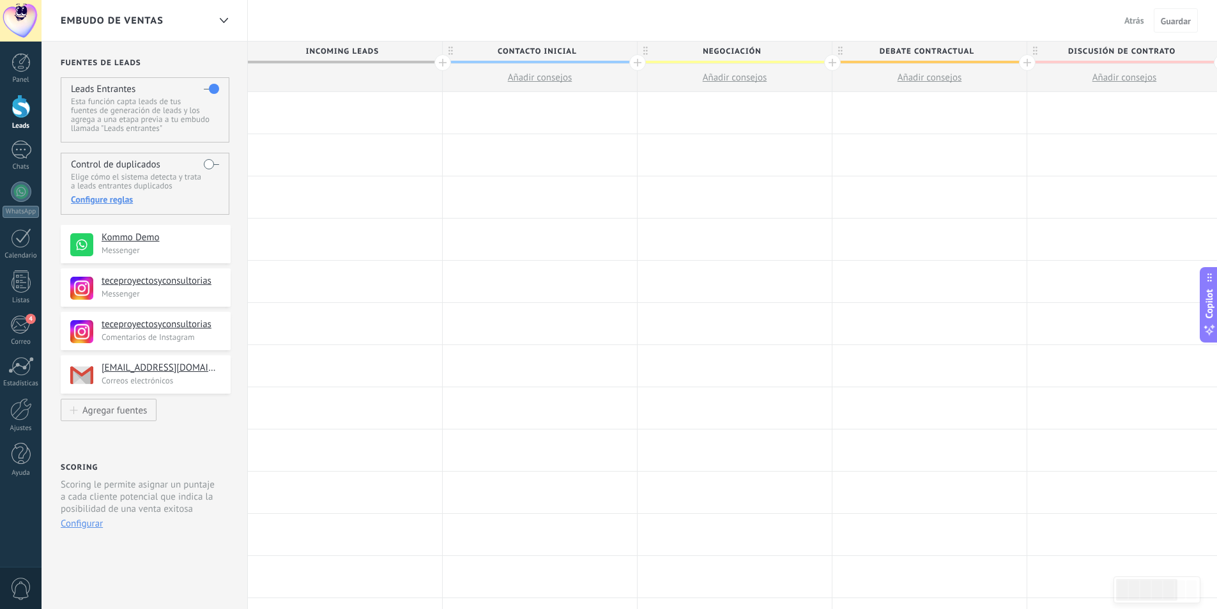
click at [574, 110] on div at bounding box center [540, 113] width 194 height 42
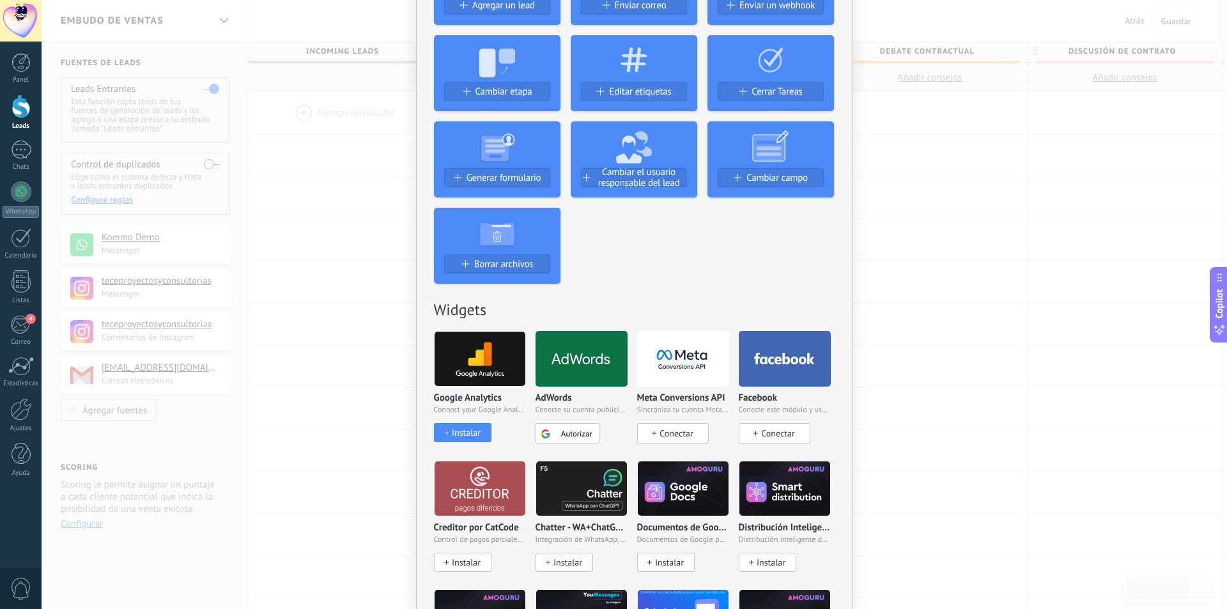
scroll to position [256, 0]
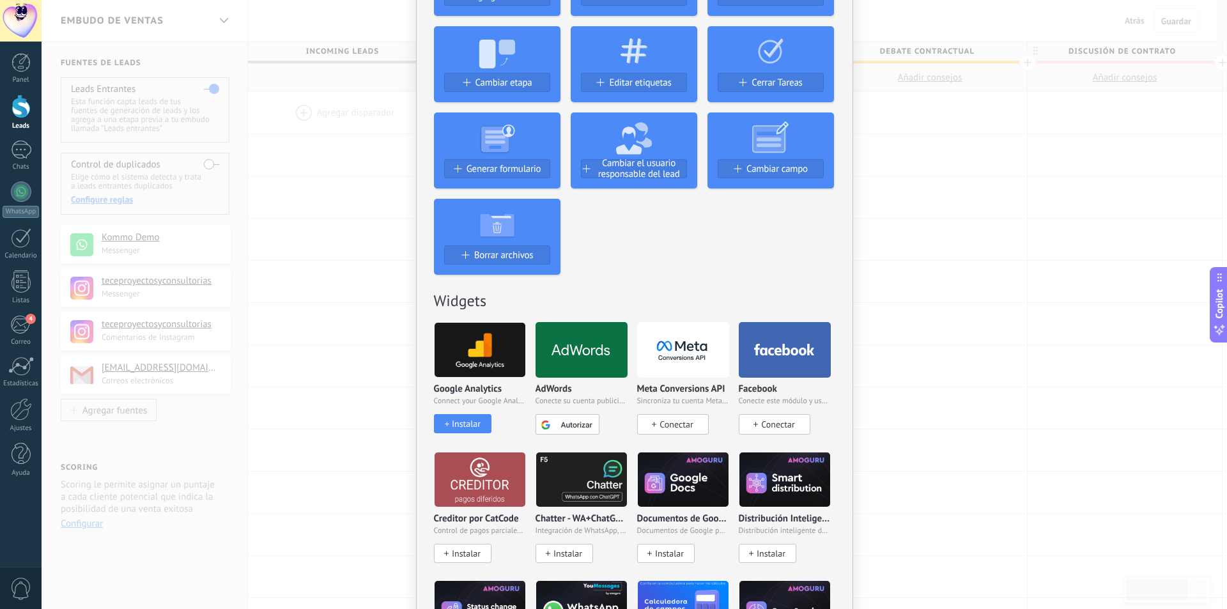
click at [1041, 330] on div "No hay resultados Salesbot Agente de IA Agregar tarea Agregar un lead Enviar co…" at bounding box center [634, 304] width 1185 height 609
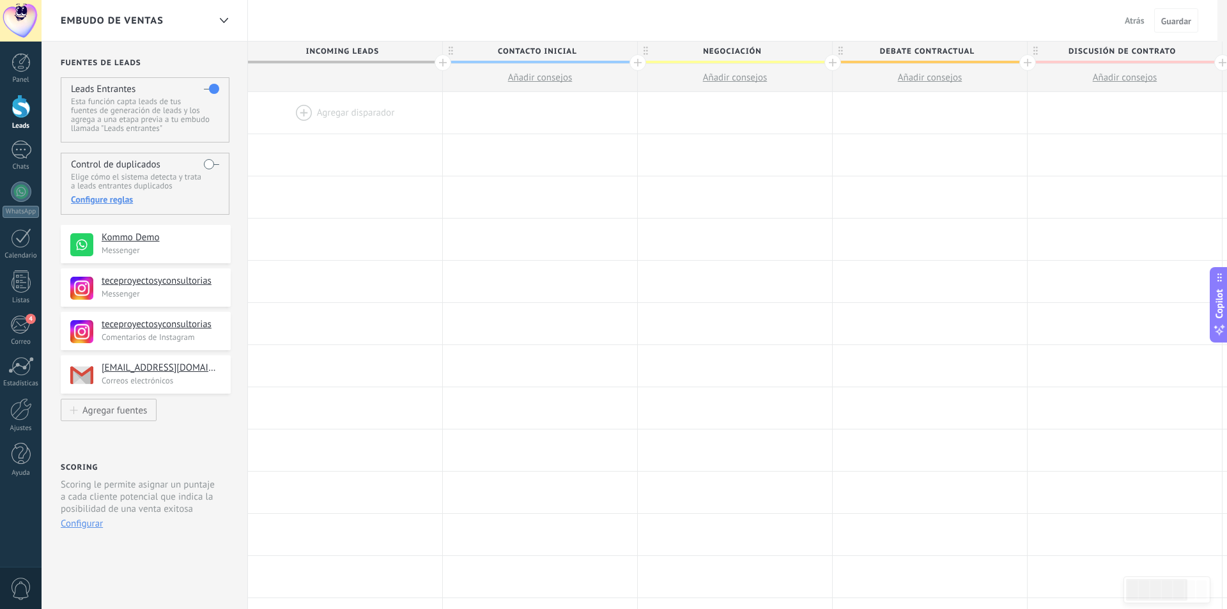
scroll to position [0, 0]
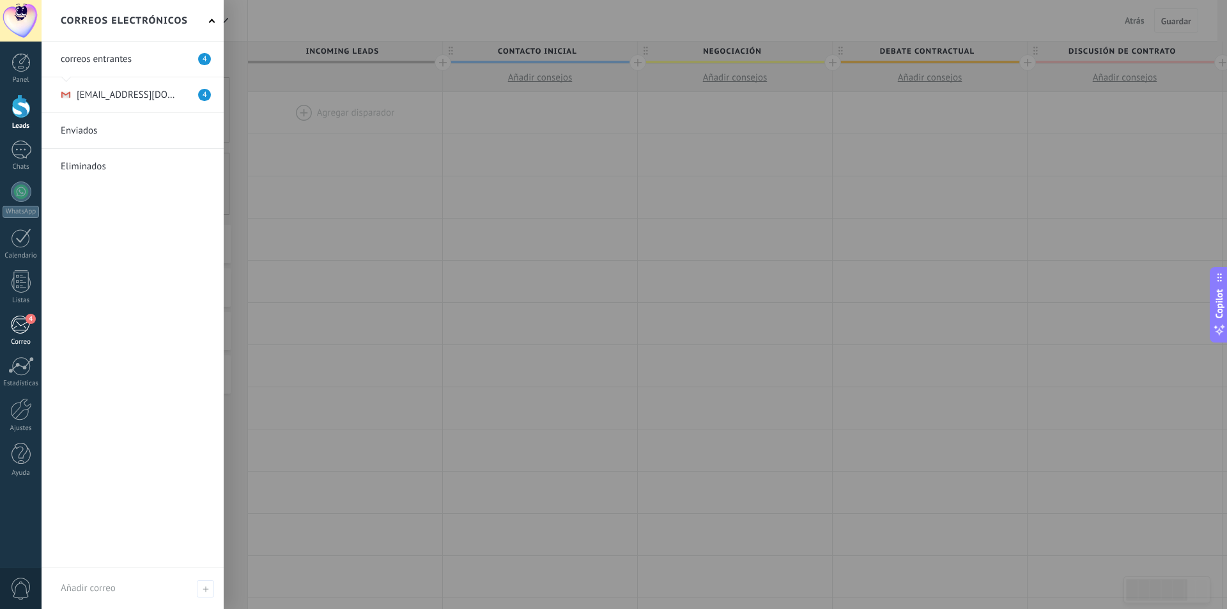
click at [20, 321] on div "4" at bounding box center [20, 324] width 21 height 19
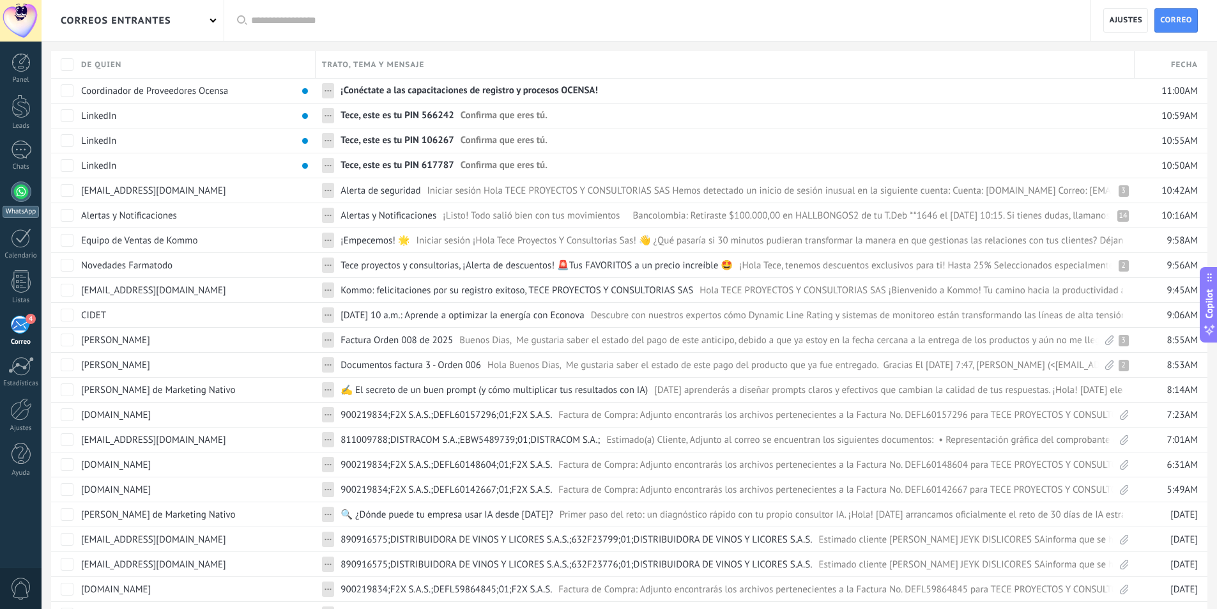
click at [15, 192] on div at bounding box center [21, 191] width 20 height 20
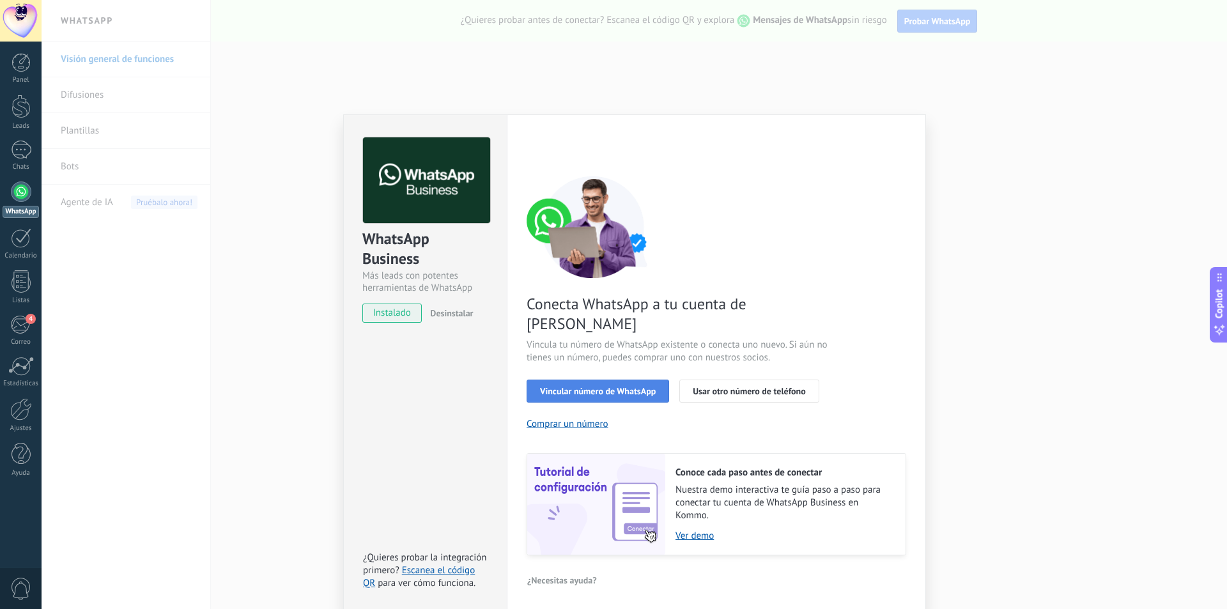
click at [599, 387] on span "Vincular número de WhatsApp" at bounding box center [598, 391] width 116 height 9
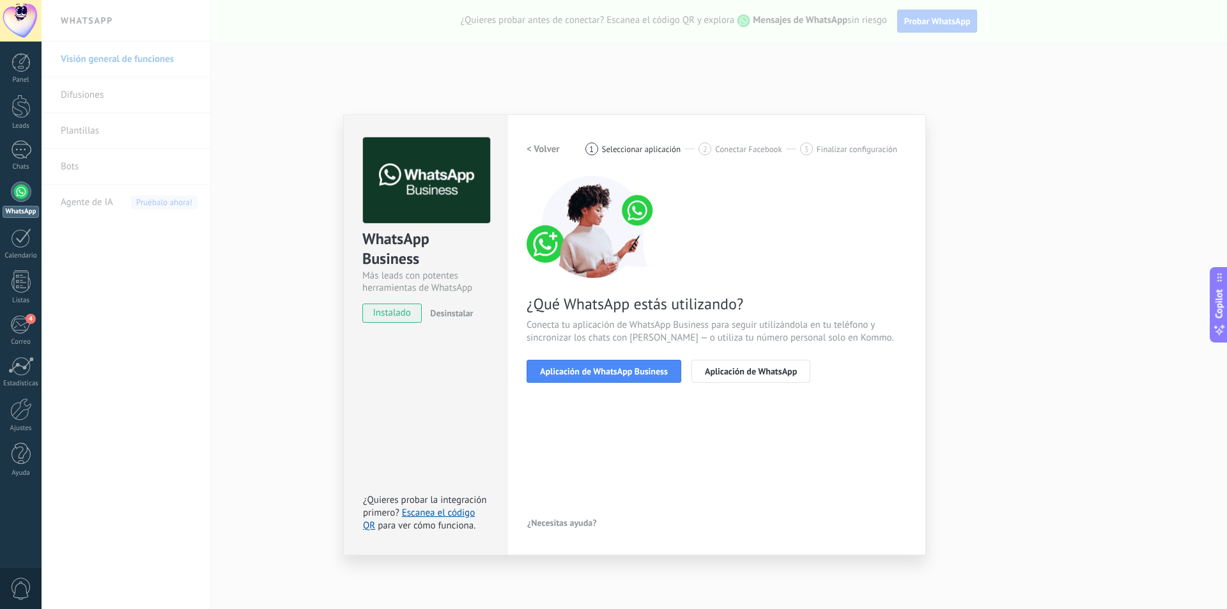
click at [599, 371] on span "Aplicación de WhatsApp Business" at bounding box center [604, 371] width 128 height 9
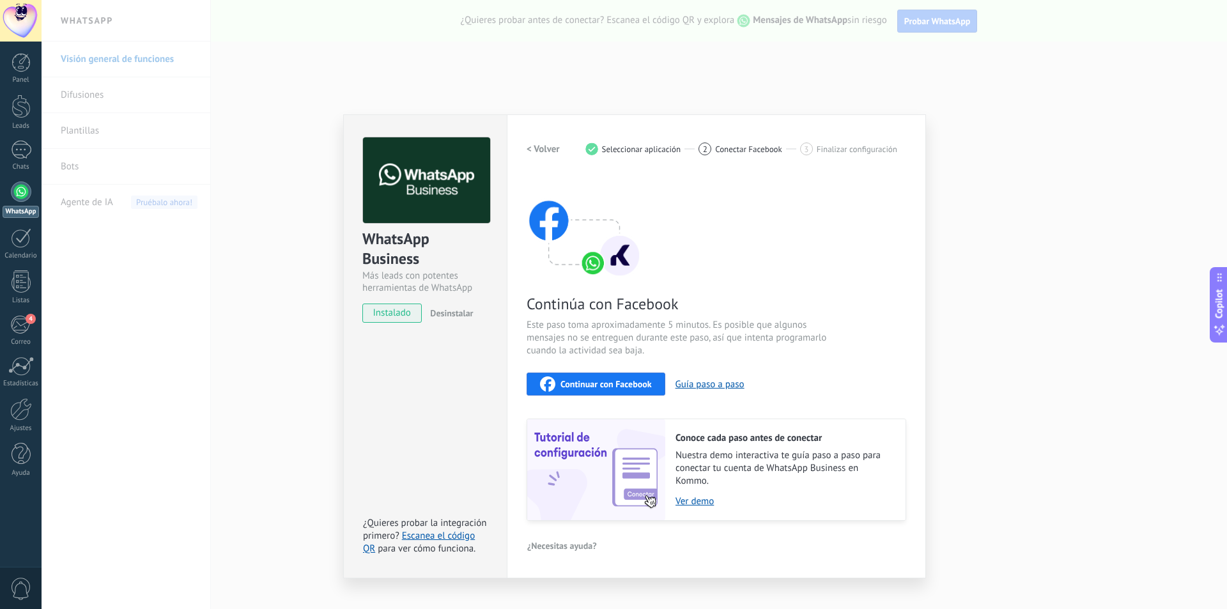
click at [599, 383] on span "Continuar con Facebook" at bounding box center [605, 384] width 91 height 9
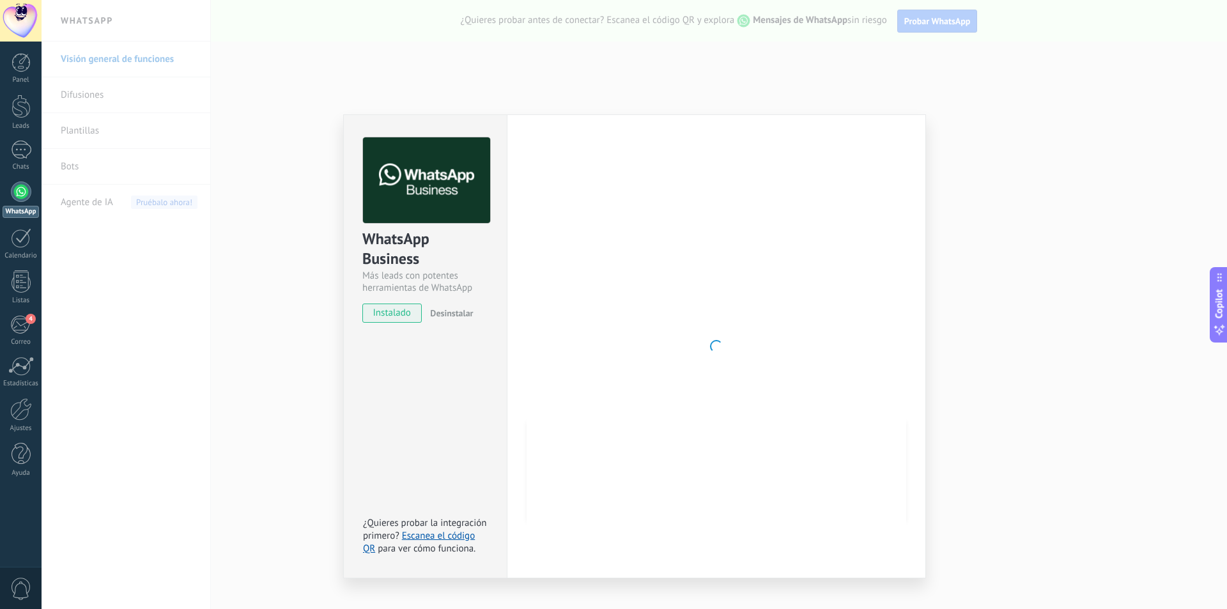
click at [347, 116] on div "WhatsApp Business Más leads con potentes herramientas de WhatsApp instalado Des…" at bounding box center [425, 224] width 163 height 218
click at [359, 75] on div "WhatsApp Business Más leads con potentes herramientas de WhatsApp instalado Des…" at bounding box center [634, 304] width 1185 height 609
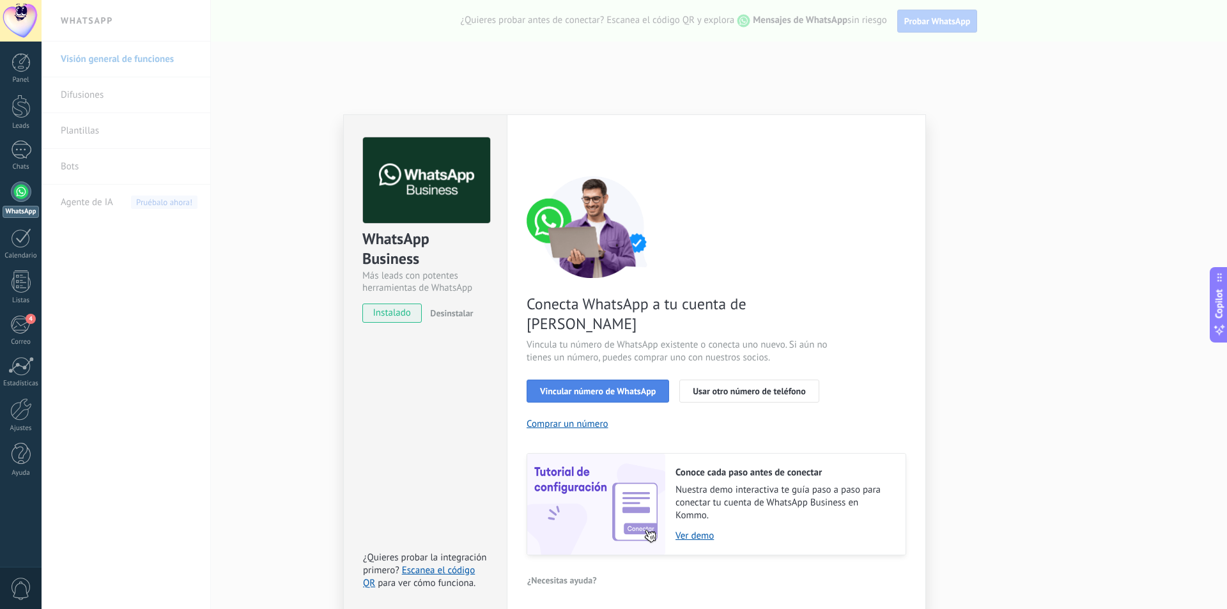
click at [587, 380] on button "Vincular número de WhatsApp" at bounding box center [597, 391] width 142 height 23
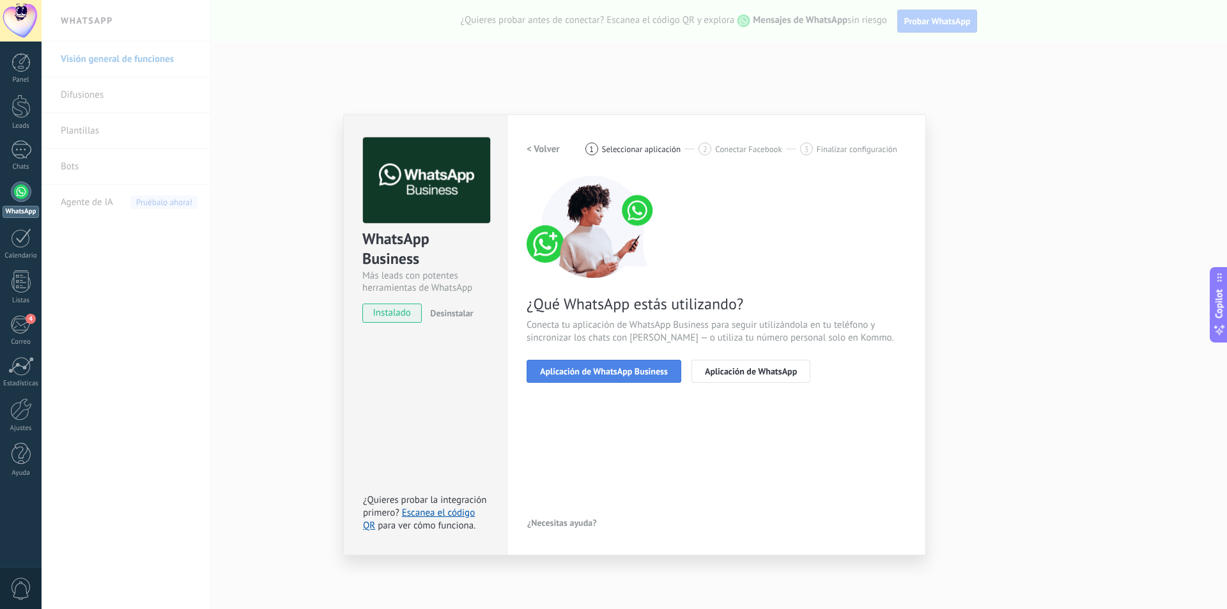
click at [590, 368] on span "Aplicación de WhatsApp Business" at bounding box center [604, 371] width 128 height 9
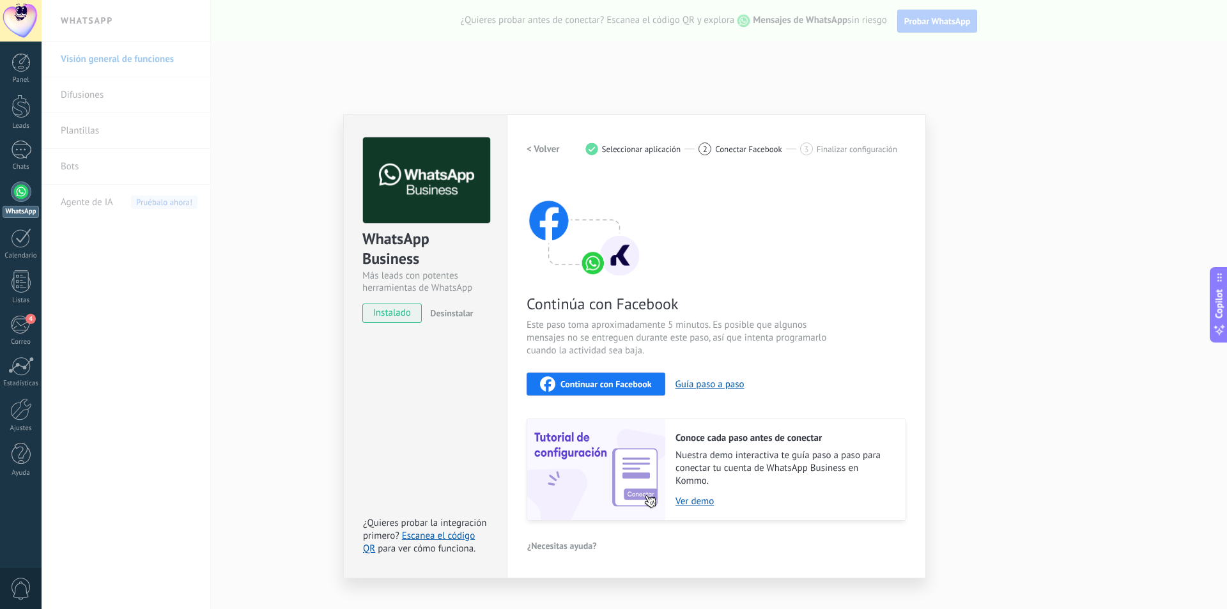
click at [593, 380] on span "Continuar con Facebook" at bounding box center [605, 384] width 91 height 9
click at [604, 383] on span "Continuar con Facebook" at bounding box center [605, 384] width 91 height 9
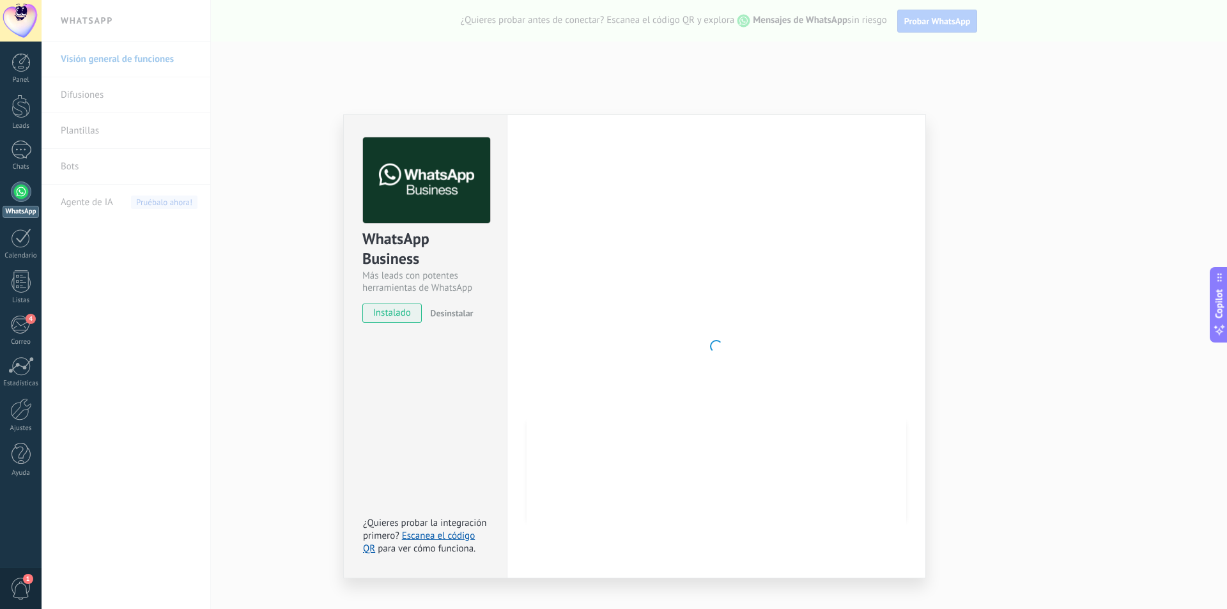
click at [268, 169] on div "WhatsApp Business Más leads con potentes herramientas de WhatsApp instalado Des…" at bounding box center [634, 304] width 1185 height 609
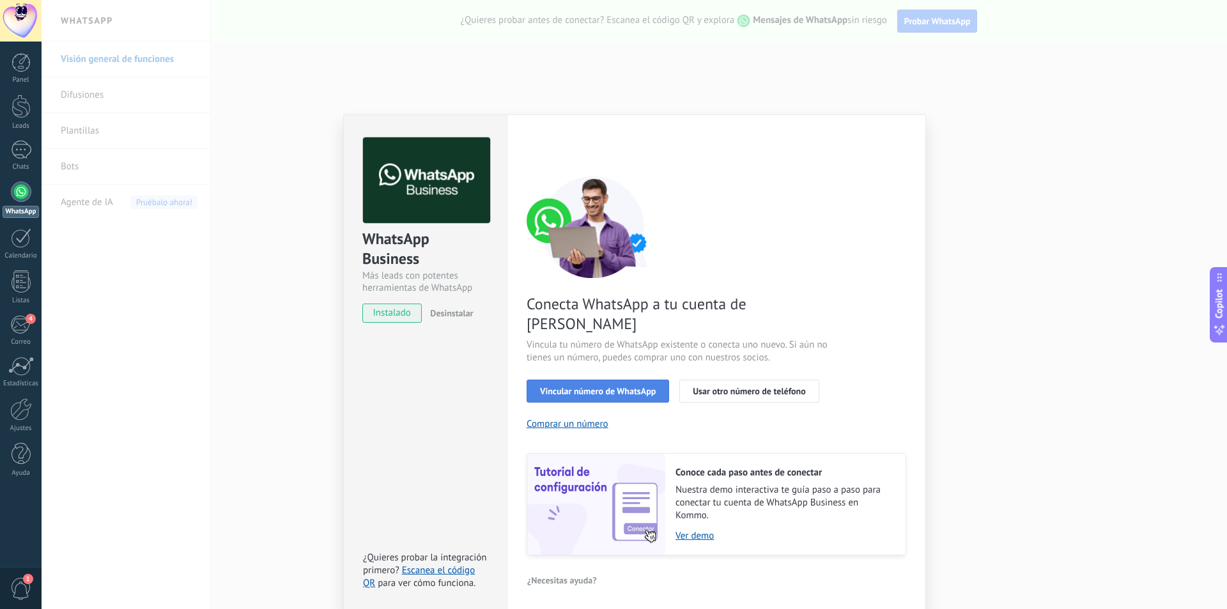
click at [571, 387] on span "Vincular número de WhatsApp" at bounding box center [598, 391] width 116 height 9
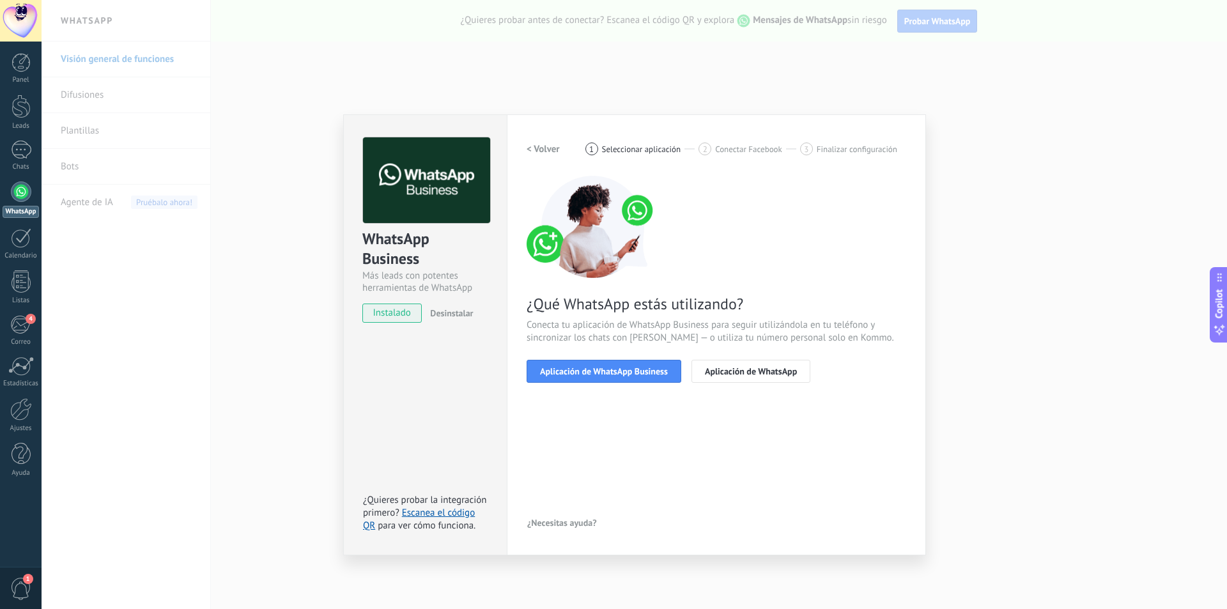
click at [571, 369] on span "Aplicación de WhatsApp Business" at bounding box center [604, 371] width 128 height 9
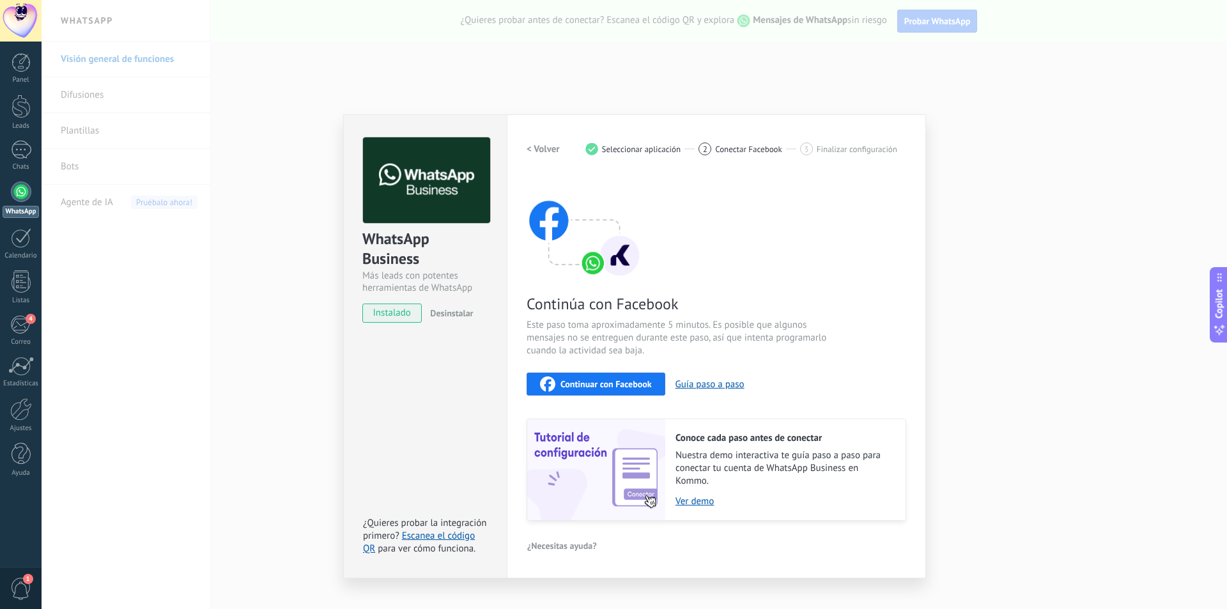
click at [578, 382] on span "Continuar con Facebook" at bounding box center [605, 384] width 91 height 9
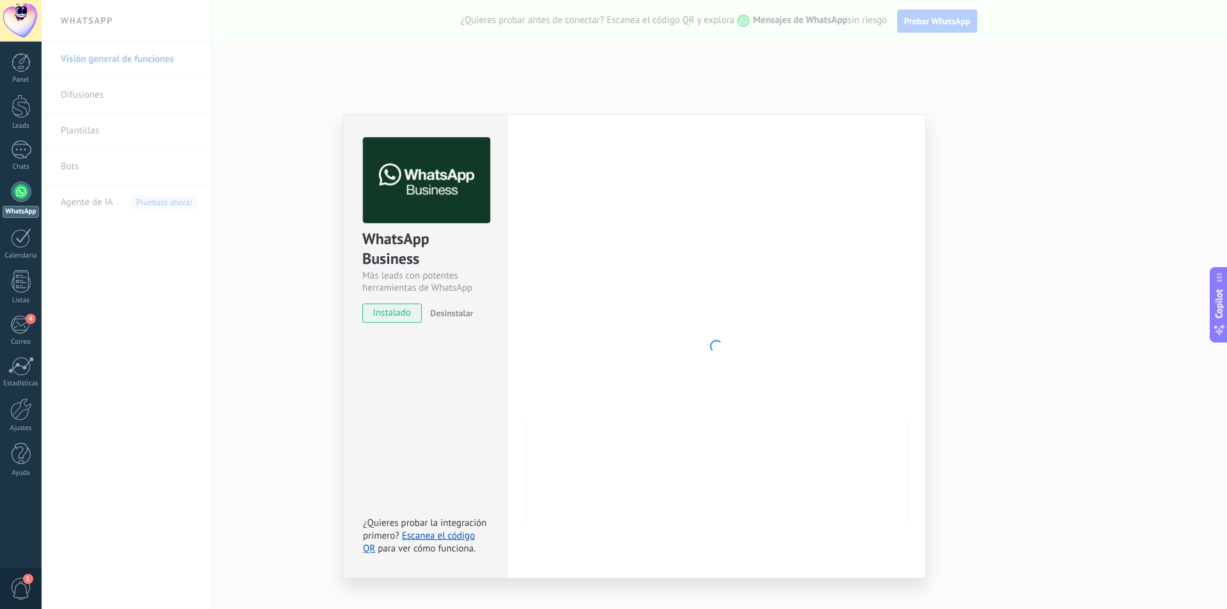
drag, startPoint x: 24, startPoint y: 211, endPoint x: 12, endPoint y: 202, distance: 16.0
click at [12, 202] on link "WhatsApp" at bounding box center [21, 199] width 42 height 36
click at [618, 56] on div "WhatsApp Business Más leads con potentes herramientas de WhatsApp instalado Des…" at bounding box center [634, 304] width 1185 height 609
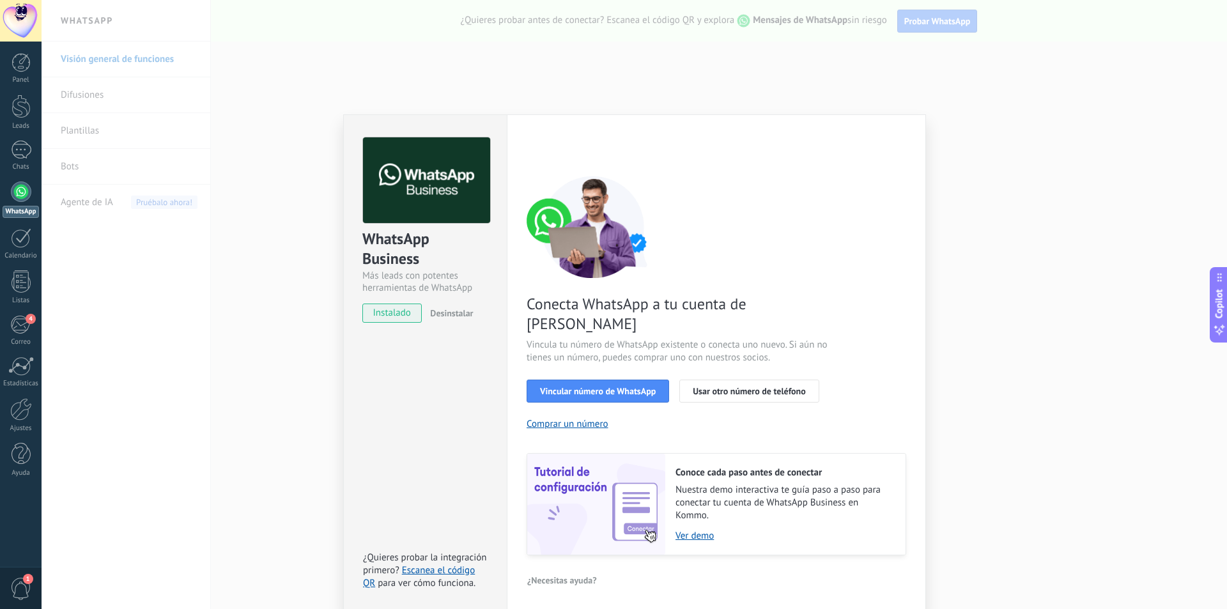
drag, startPoint x: 33, startPoint y: 203, endPoint x: 7, endPoint y: 203, distance: 26.2
click at [7, 203] on link "WhatsApp" at bounding box center [21, 199] width 42 height 36
click at [950, 96] on div "WhatsApp Business Más leads con potentes herramientas de WhatsApp instalado Des…" at bounding box center [634, 304] width 1185 height 609
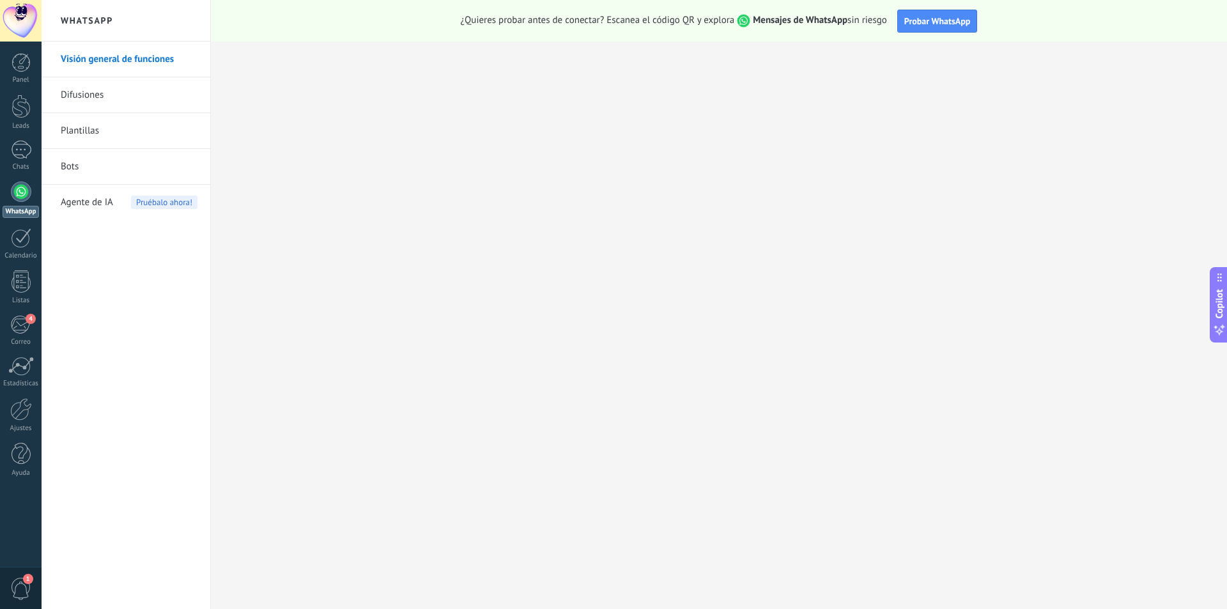
click at [142, 58] on link "Visión general de funciones" at bounding box center [129, 60] width 137 height 36
click at [128, 102] on link "Difusiones" at bounding box center [129, 95] width 137 height 36
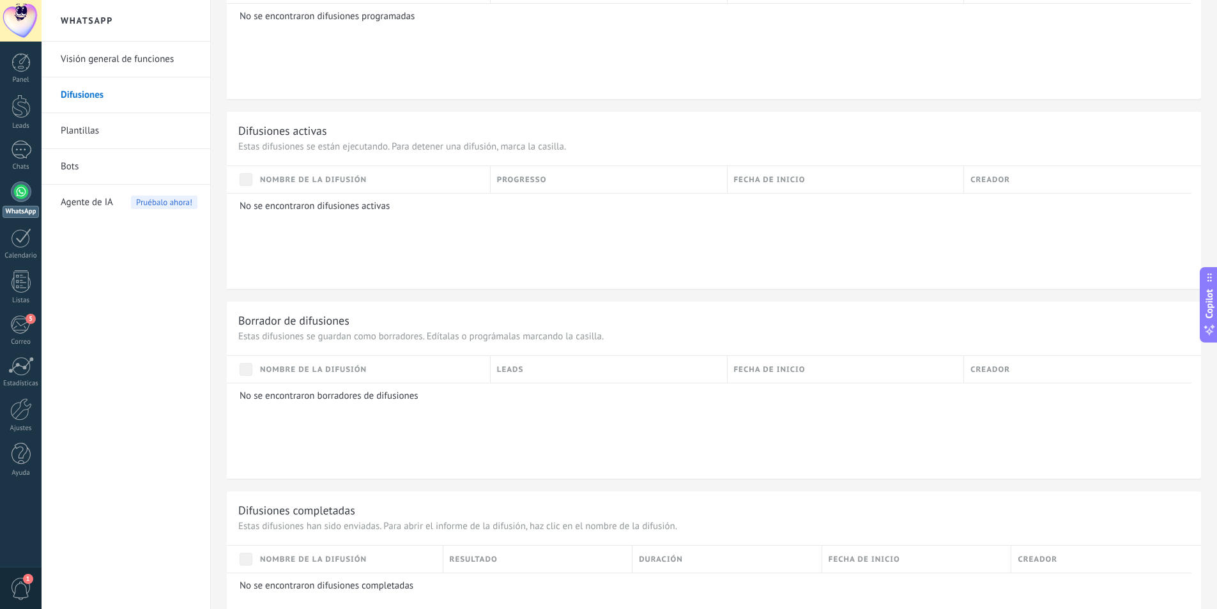
scroll to position [644, 0]
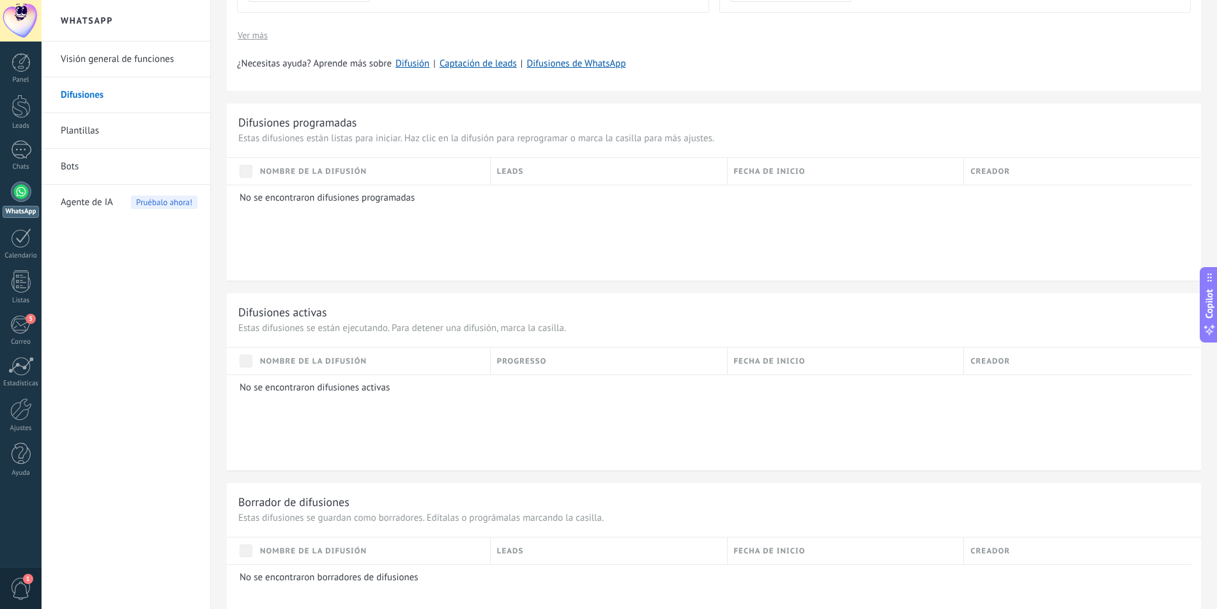
click at [17, 204] on link "WhatsApp" at bounding box center [21, 199] width 42 height 36
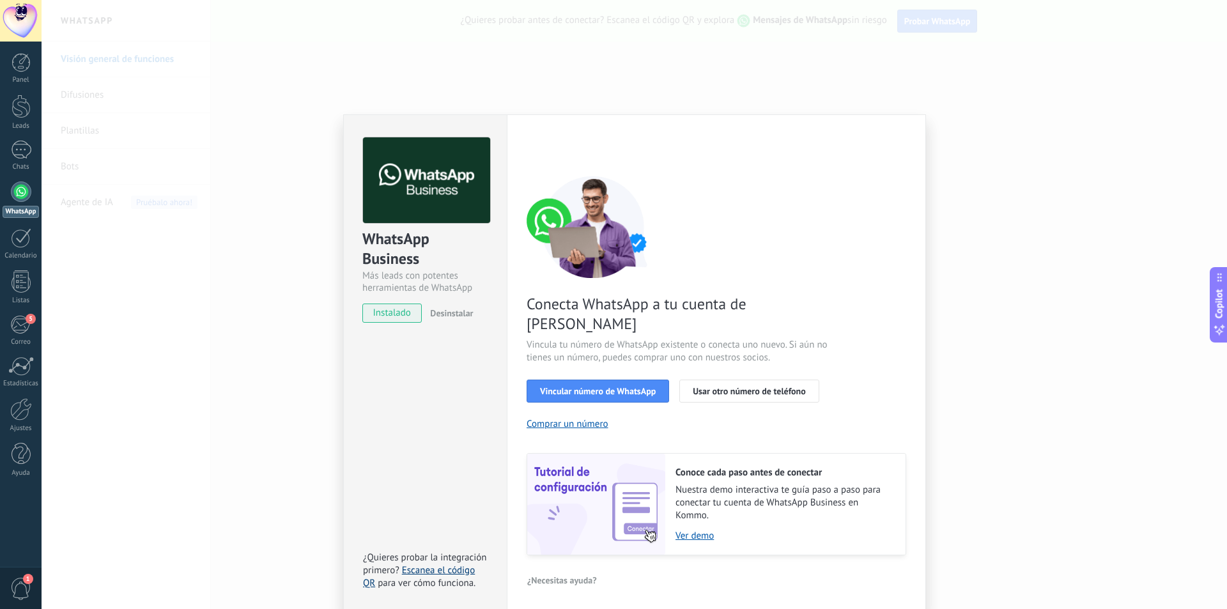
click at [439, 564] on link "Escanea el código QR" at bounding box center [419, 576] width 112 height 25
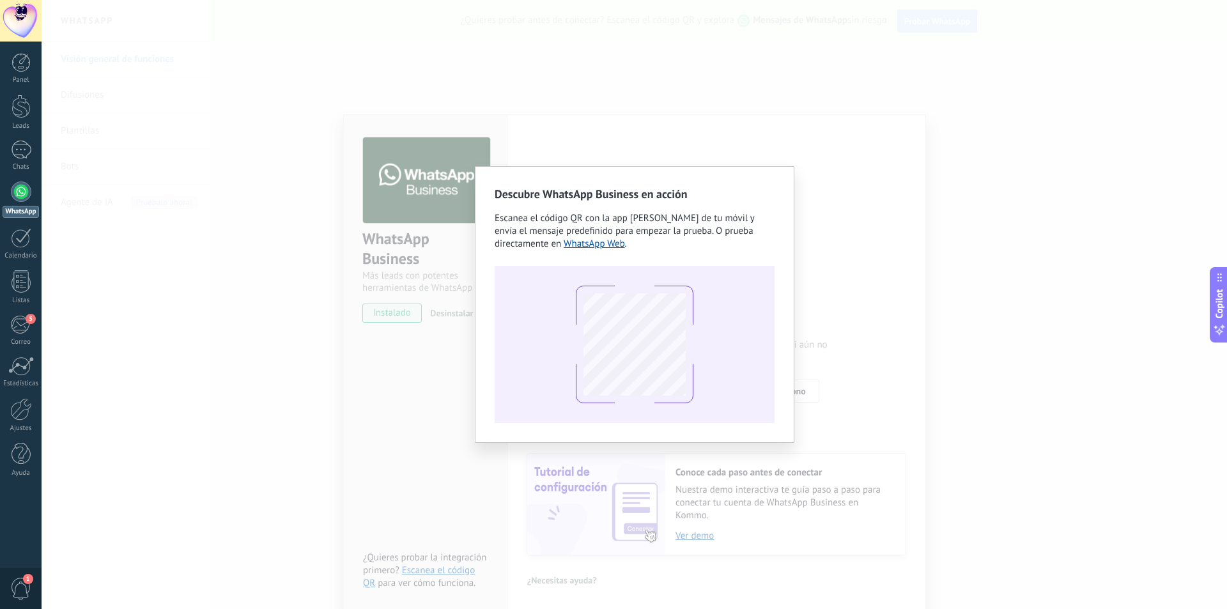
click at [935, 155] on div "Descubre WhatsApp Business en acción Escanea el código QR con la app [PERSON_NA…" at bounding box center [634, 304] width 1185 height 609
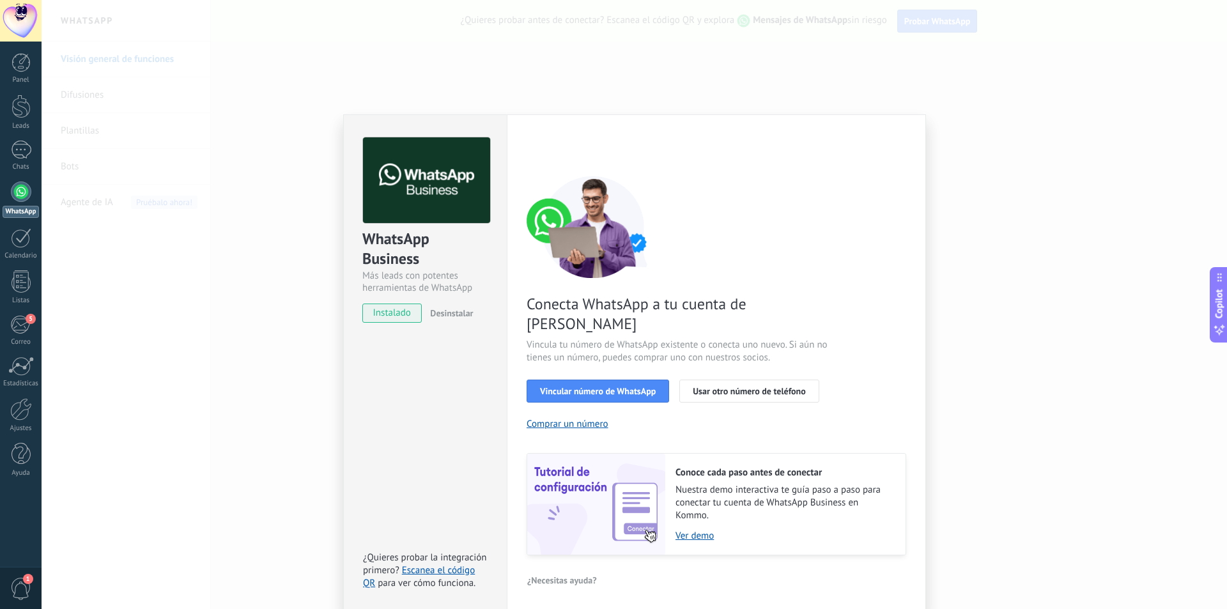
click at [457, 308] on span "Desinstalar" at bounding box center [451, 313] width 43 height 12
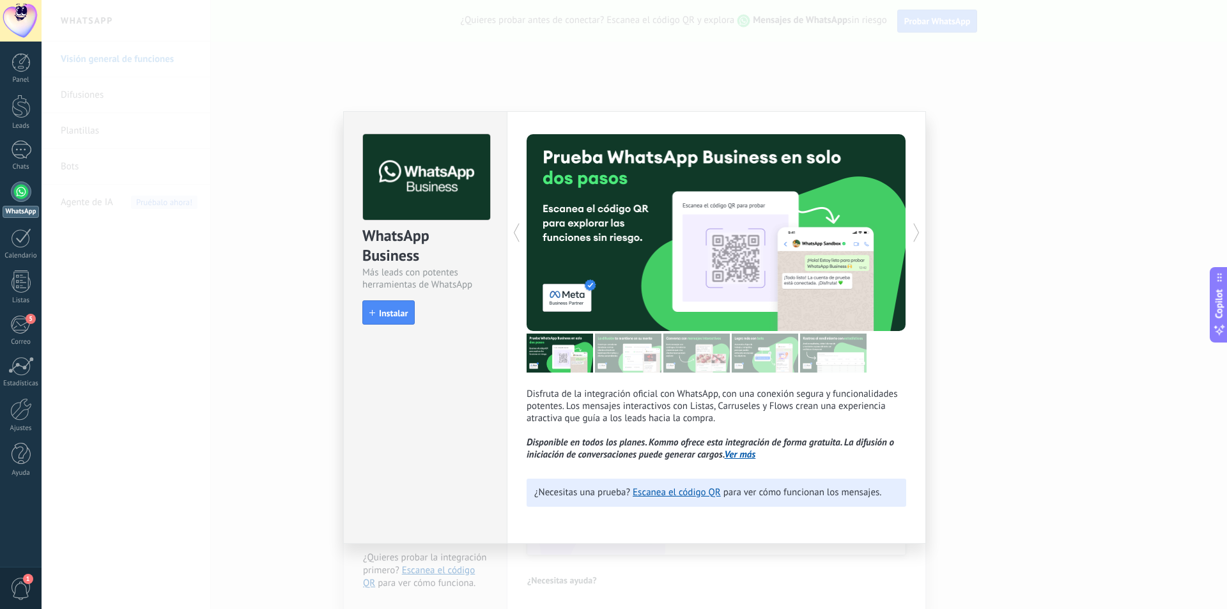
click at [740, 456] on link "Ver más" at bounding box center [740, 455] width 31 height 12
click at [710, 79] on div "WhatsApp Business Más leads con potentes herramientas de WhatsApp install Insta…" at bounding box center [634, 304] width 1185 height 609
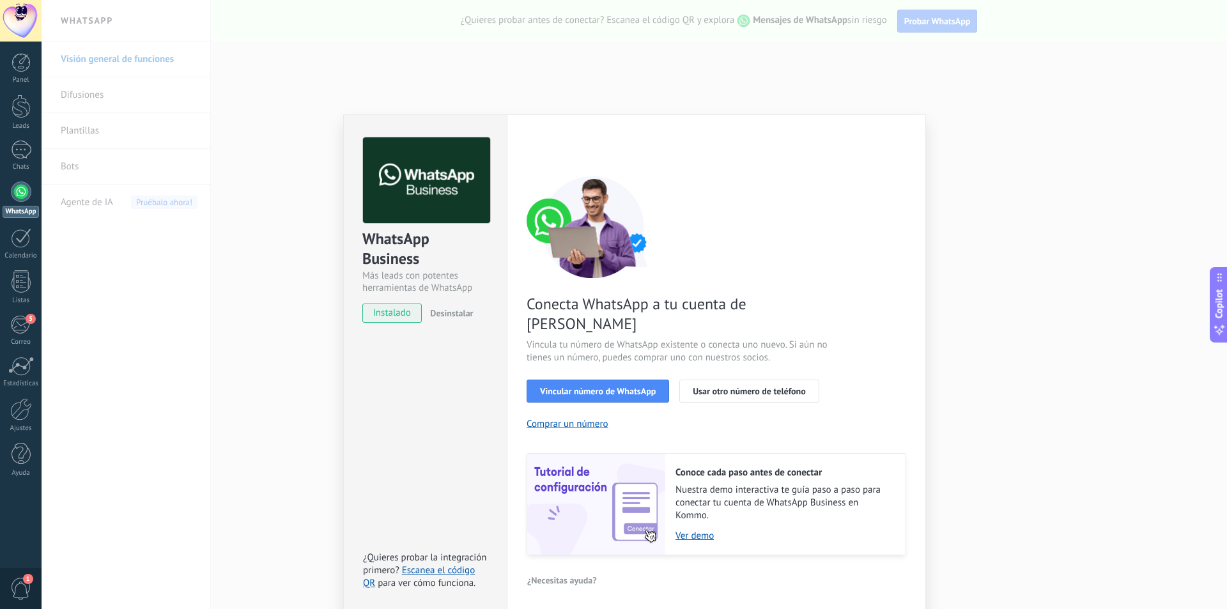
click at [934, 19] on div "WhatsApp Business Más leads con potentes herramientas de WhatsApp instalado Des…" at bounding box center [634, 304] width 1185 height 609
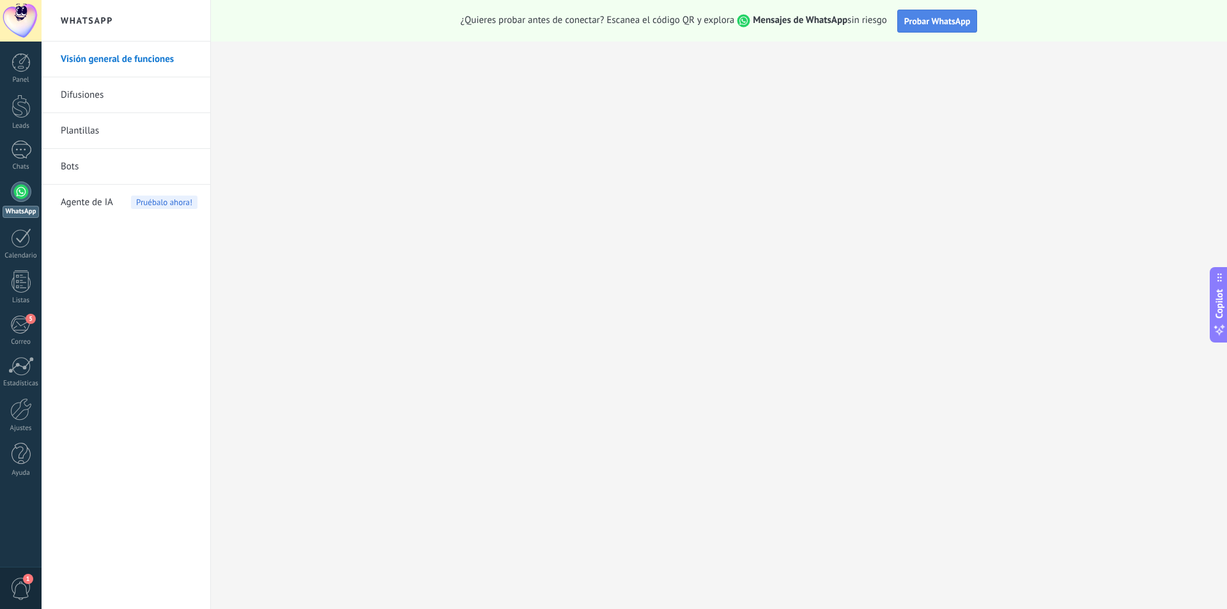
click at [929, 19] on span "Probar WhatsApp" at bounding box center [937, 21] width 66 height 12
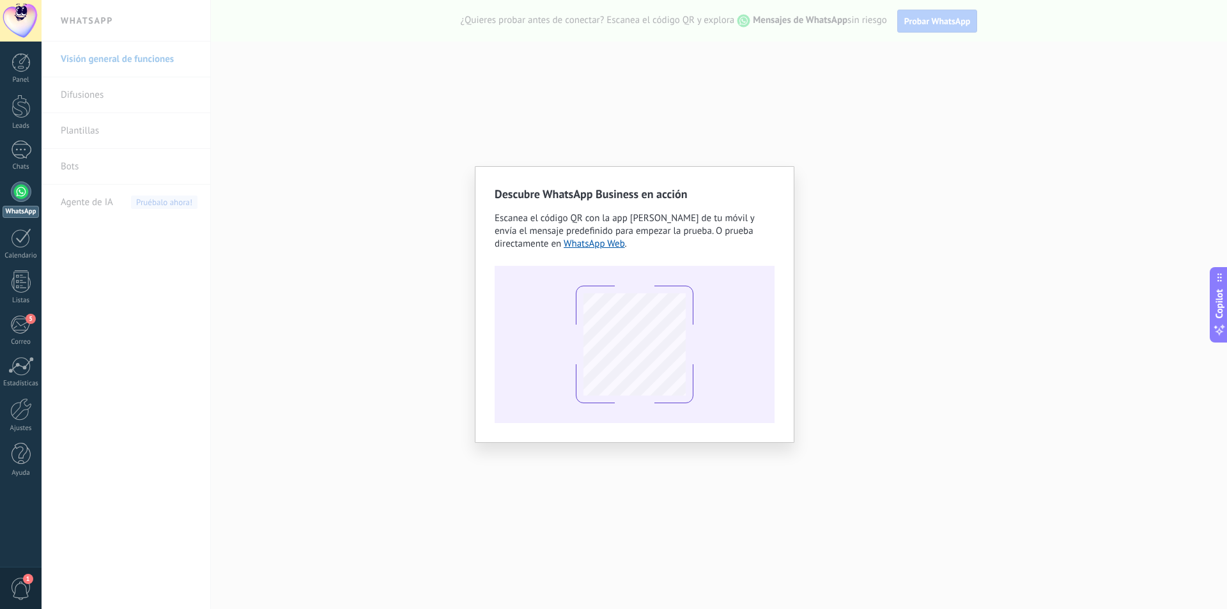
click at [804, 145] on div "Descubre WhatsApp Business en acción Escanea el código QR con la app [PERSON_NA…" at bounding box center [634, 304] width 1185 height 609
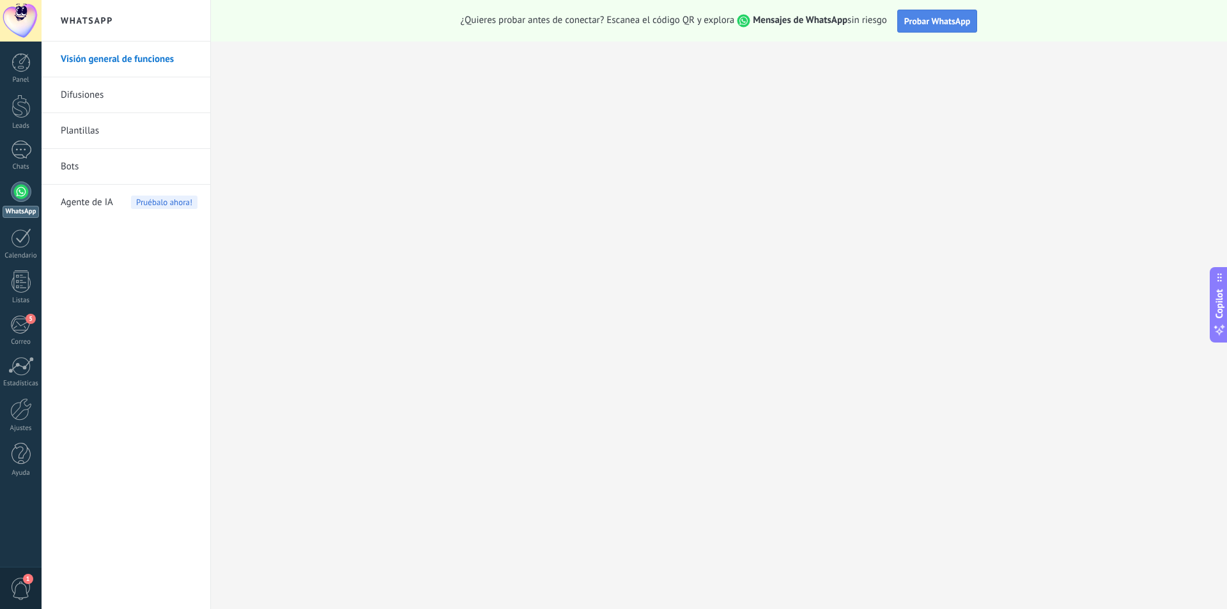
click at [927, 14] on button "Probar WhatsApp" at bounding box center [937, 21] width 81 height 23
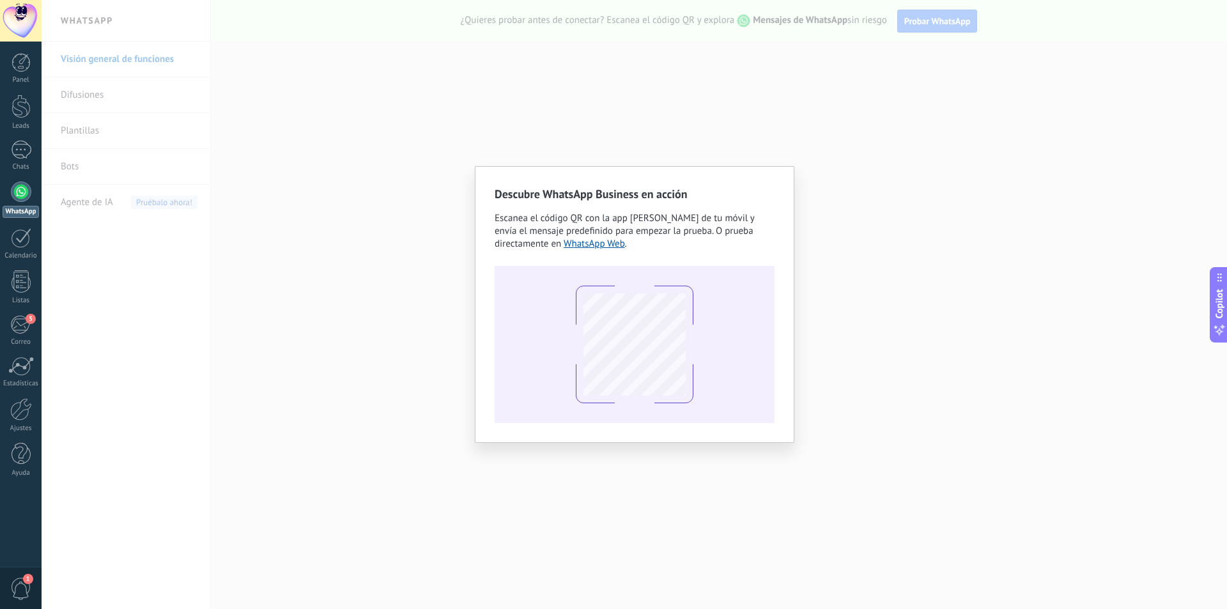
click at [328, 246] on div "Descubre WhatsApp Business en acción Escanea el código QR con la app [PERSON_NA…" at bounding box center [634, 304] width 1185 height 609
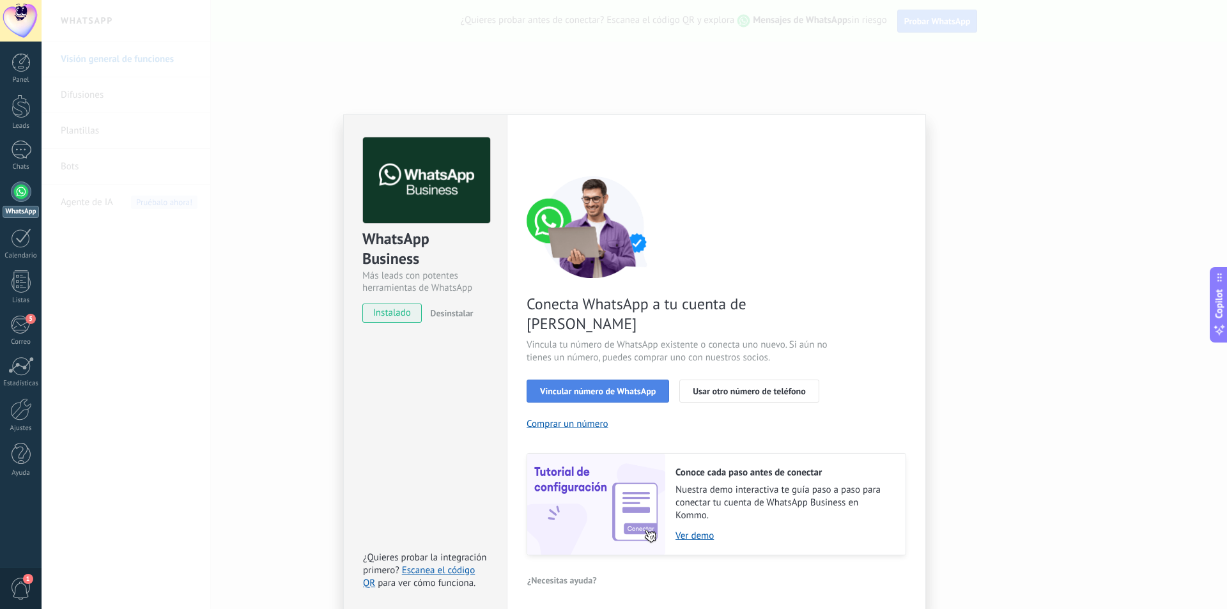
click at [625, 387] on span "Vincular número de WhatsApp" at bounding box center [598, 391] width 116 height 9
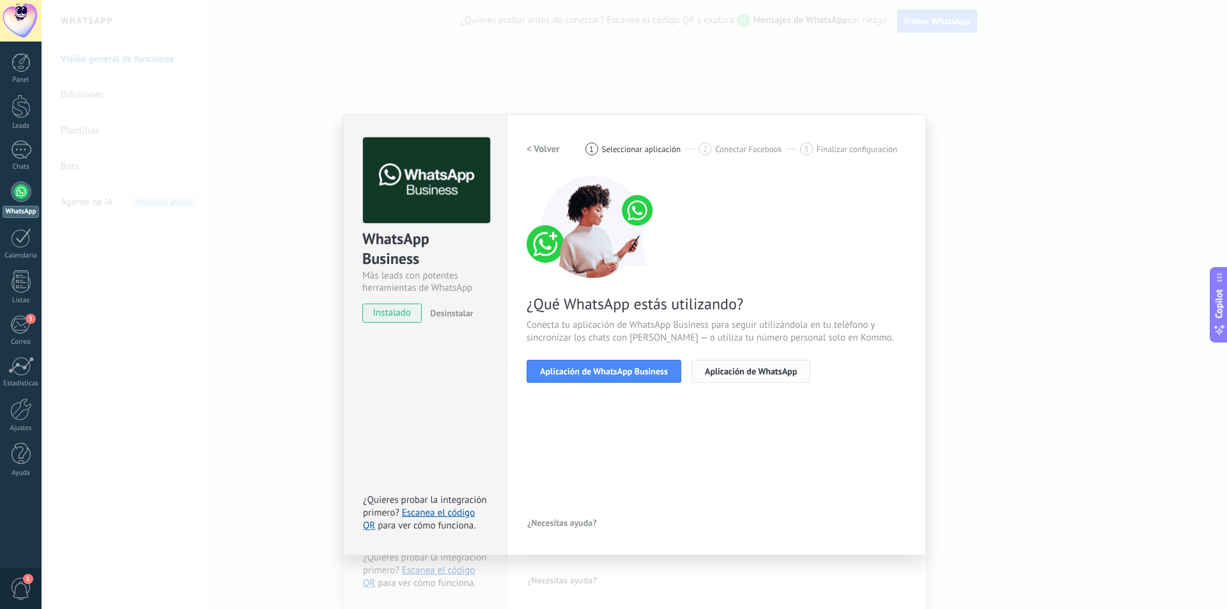
click at [742, 371] on span "Aplicación de WhatsApp" at bounding box center [751, 371] width 92 height 9
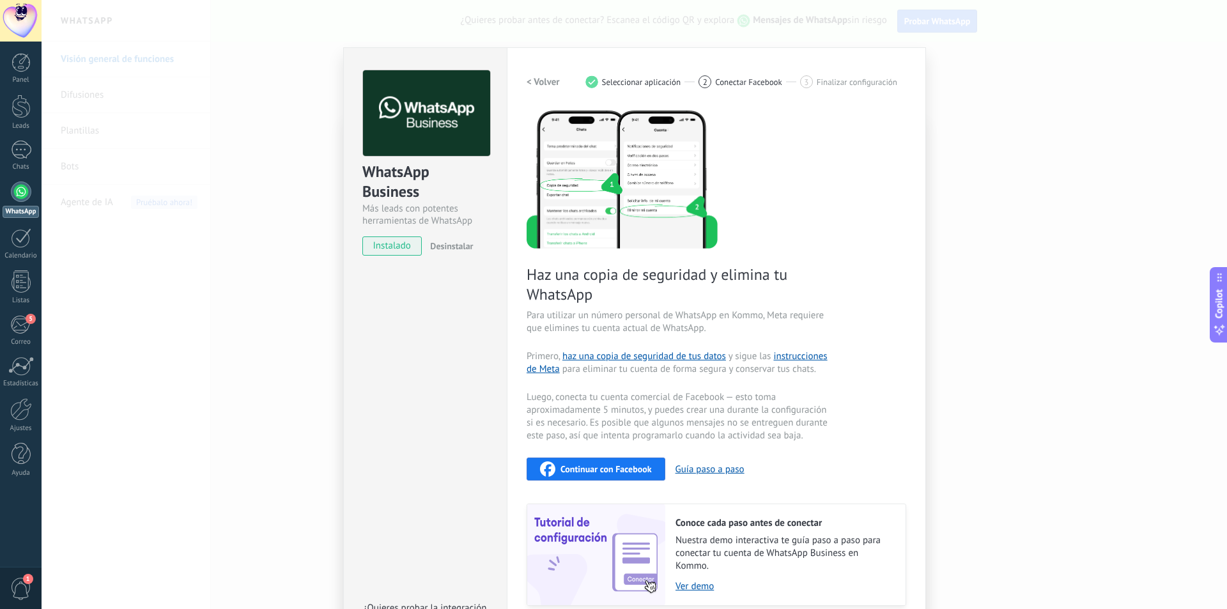
scroll to position [121, 0]
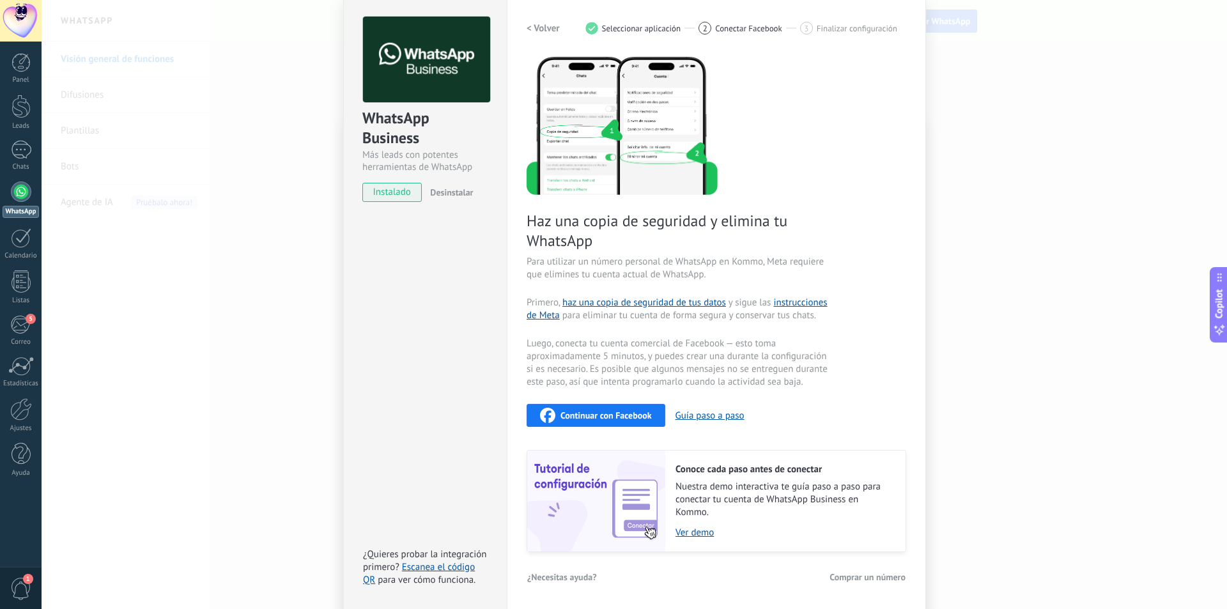
click at [602, 412] on span "Continuar con Facebook" at bounding box center [605, 415] width 91 height 9
click at [710, 416] on button "Guía paso a paso" at bounding box center [709, 416] width 69 height 12
click at [592, 418] on span "Continuar con Facebook" at bounding box center [605, 415] width 91 height 9
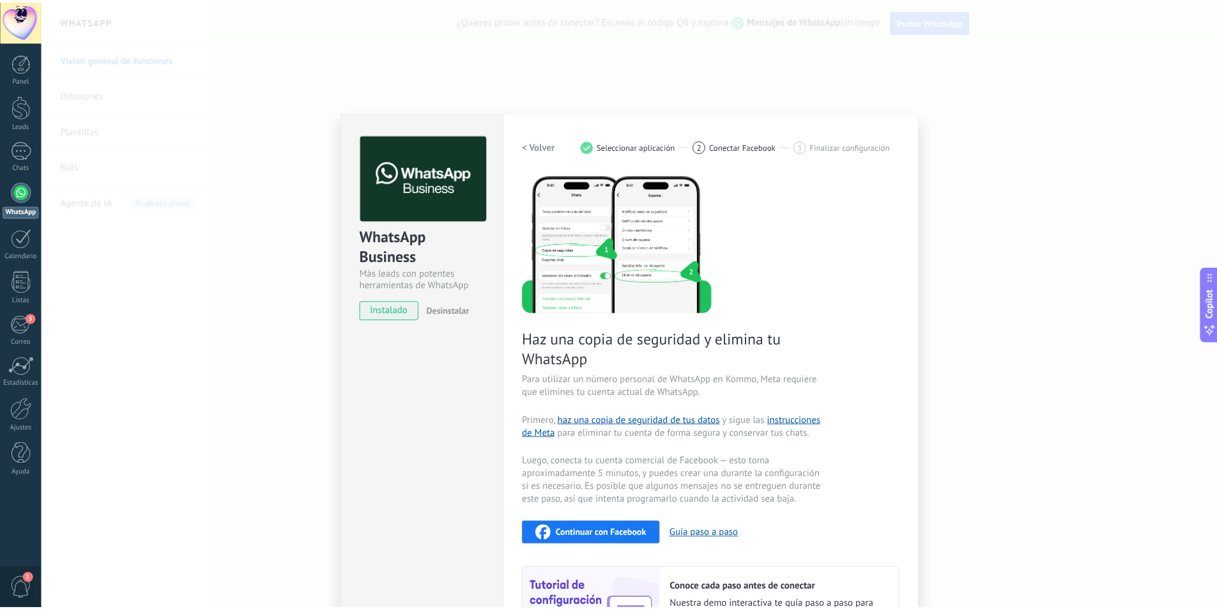
scroll to position [0, 0]
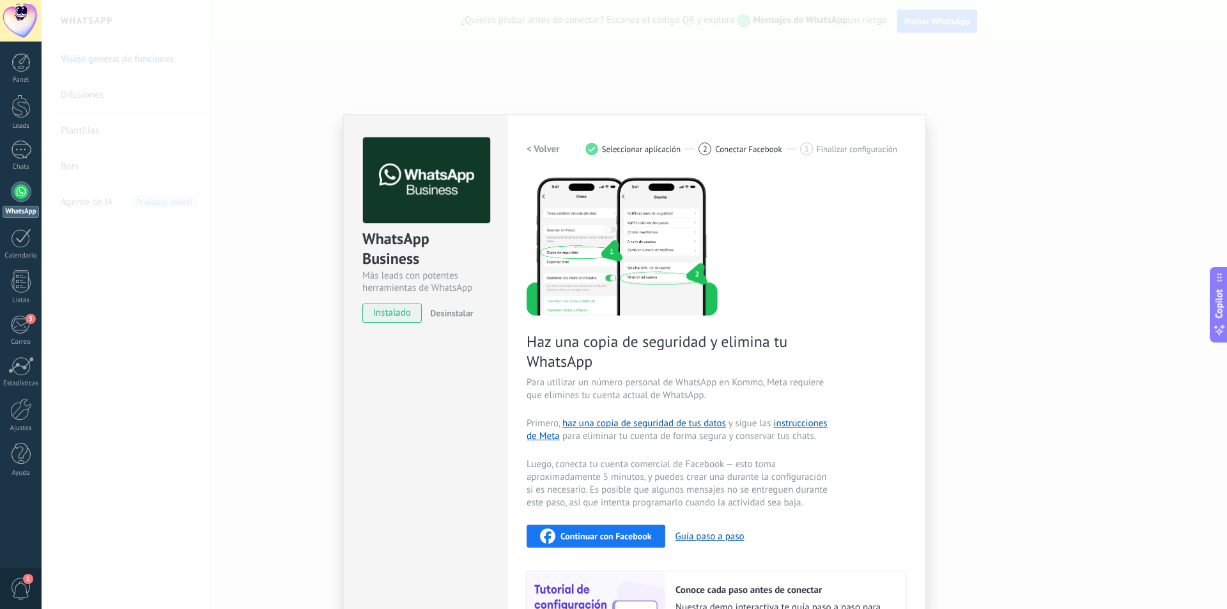
click at [370, 315] on span "instalado" at bounding box center [392, 312] width 58 height 19
click at [541, 145] on h2 "< Volver" at bounding box center [542, 149] width 33 height 12
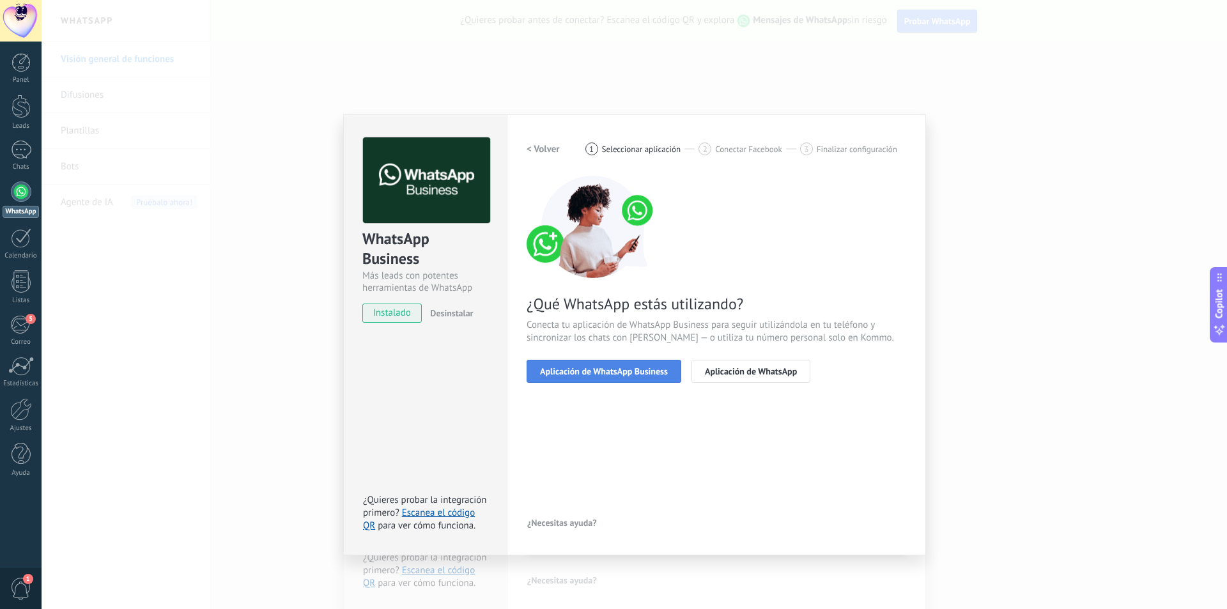
click at [600, 380] on button "Aplicación de WhatsApp Business" at bounding box center [603, 371] width 155 height 23
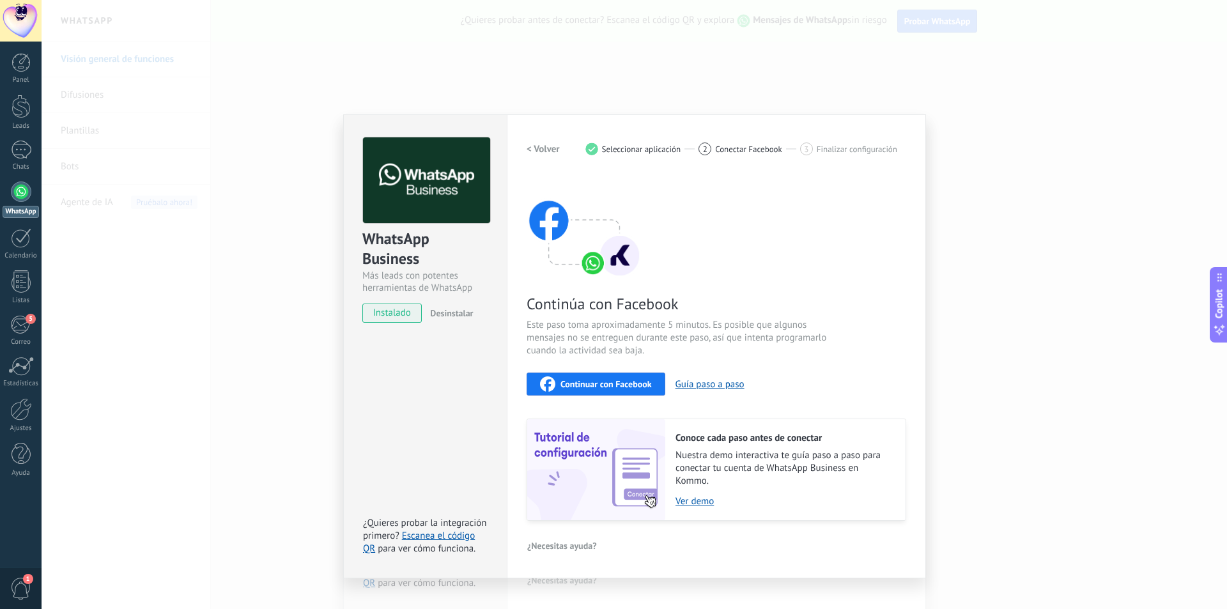
click at [624, 380] on span "Continuar con Facebook" at bounding box center [605, 384] width 91 height 9
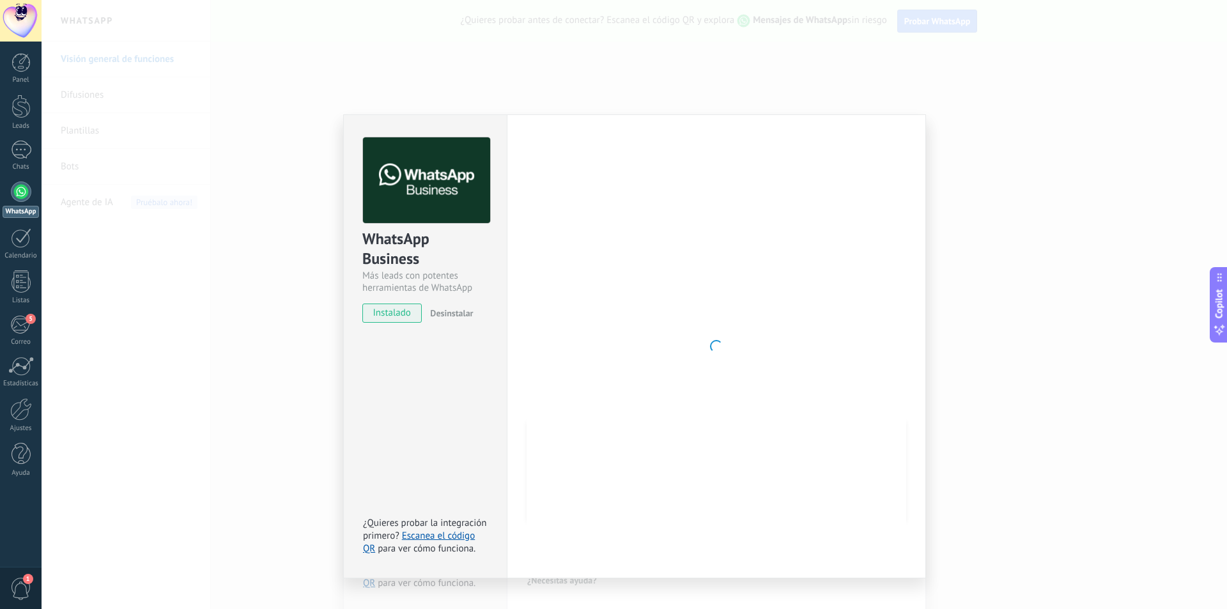
click at [798, 331] on div at bounding box center [716, 346] width 380 height 418
click at [1024, 255] on div "WhatsApp Business Más leads con potentes herramientas de WhatsApp instalado Des…" at bounding box center [634, 304] width 1185 height 609
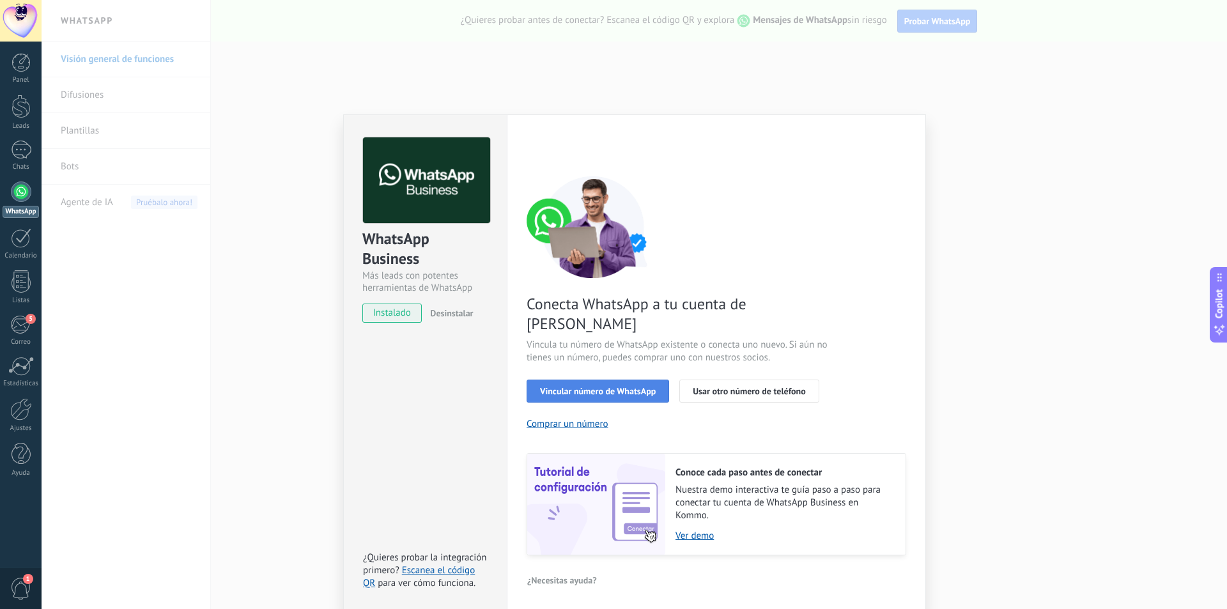
click at [582, 380] on button "Vincular número de WhatsApp" at bounding box center [597, 391] width 142 height 23
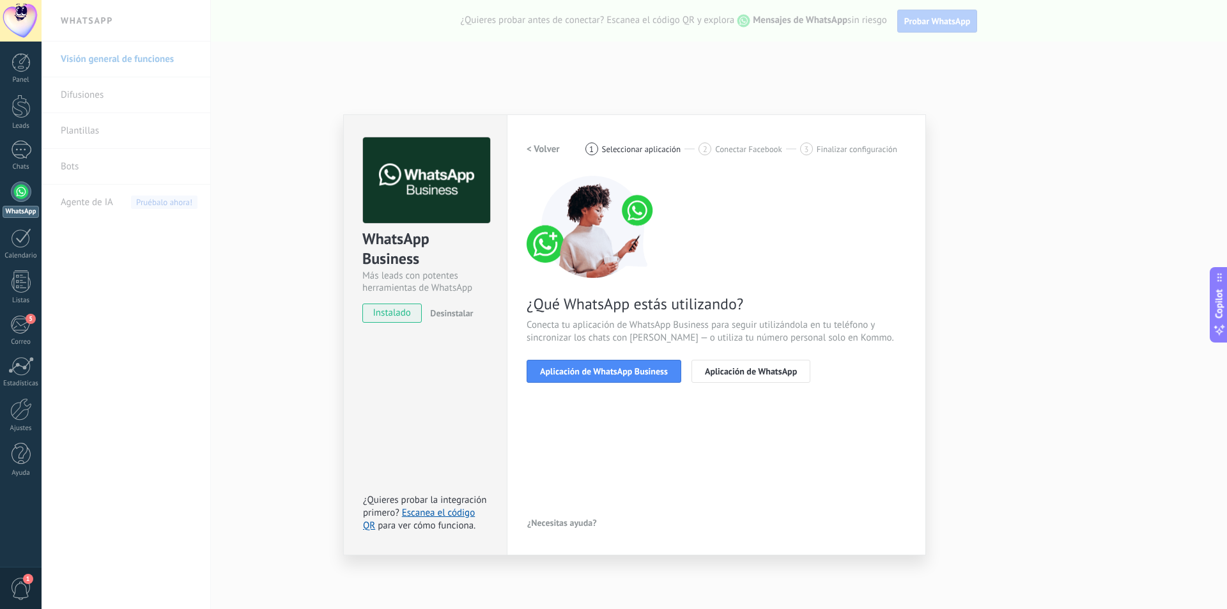
click at [582, 365] on button "Aplicación de WhatsApp Business" at bounding box center [603, 371] width 155 height 23
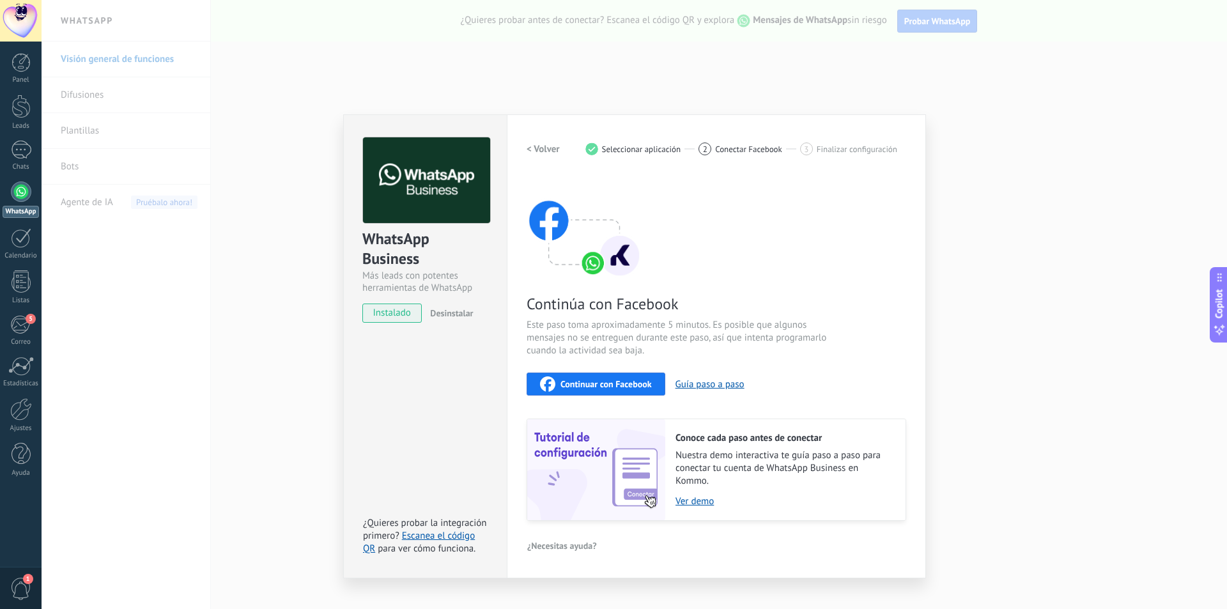
click at [584, 387] on span "Continuar con Facebook" at bounding box center [605, 384] width 91 height 9
click at [755, 537] on div "¿Necesitas ayuda?" at bounding box center [716, 545] width 380 height 19
click at [756, 532] on div "< Volver 1 Seleccionar aplicación 2 Conectar Facebook 3 Finalizar configuración…" at bounding box center [716, 346] width 380 height 418
click at [692, 502] on link "Ver demo" at bounding box center [783, 501] width 217 height 12
click at [911, 97] on div "WhatsApp Business Más leads con potentes herramientas de WhatsApp instalado Des…" at bounding box center [634, 304] width 1185 height 609
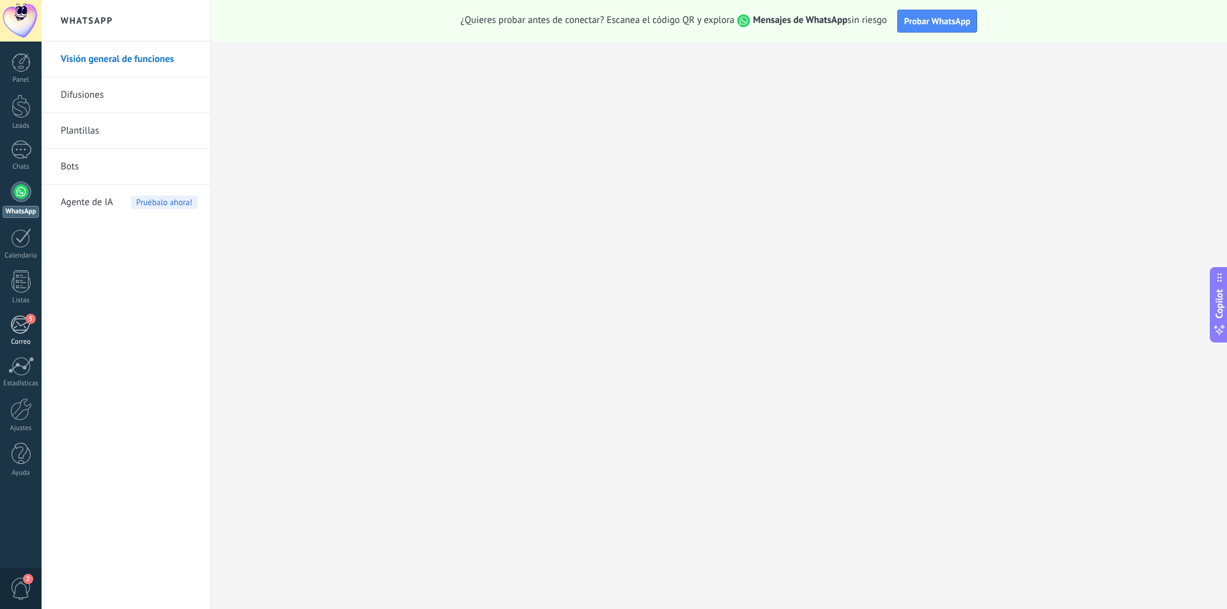
click at [20, 340] on div "Correo" at bounding box center [21, 342] width 37 height 8
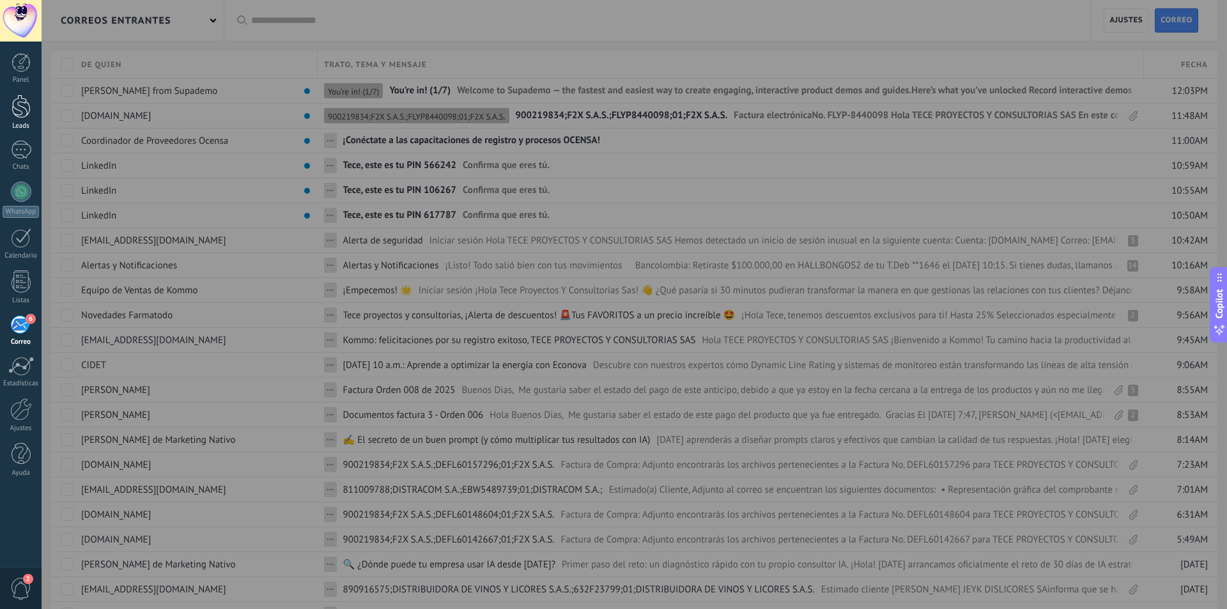
click at [21, 109] on div at bounding box center [21, 107] width 19 height 24
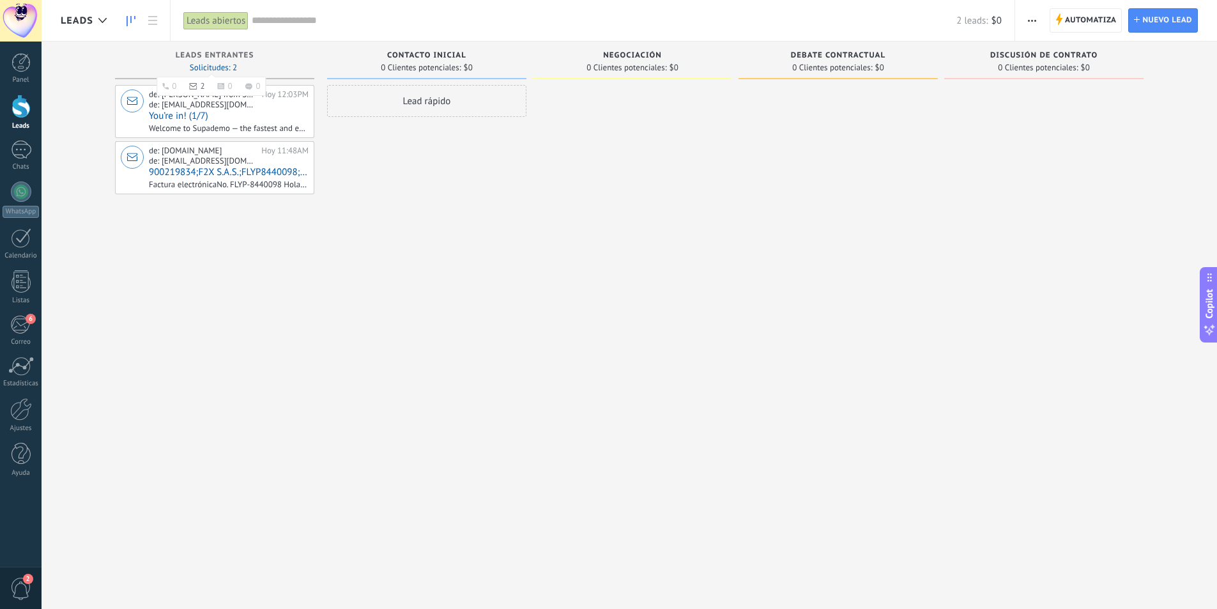
click at [213, 64] on span "Solicitudes: 2 0 2 0 0 0 2 0 0" at bounding box center [213, 68] width 47 height 8
click at [192, 84] on icon at bounding box center [193, 86] width 8 height 6
click at [422, 107] on div "Lead rápido" at bounding box center [426, 101] width 199 height 32
click at [417, 101] on input "text" at bounding box center [425, 102] width 187 height 18
click at [592, 210] on div at bounding box center [632, 306] width 199 height 442
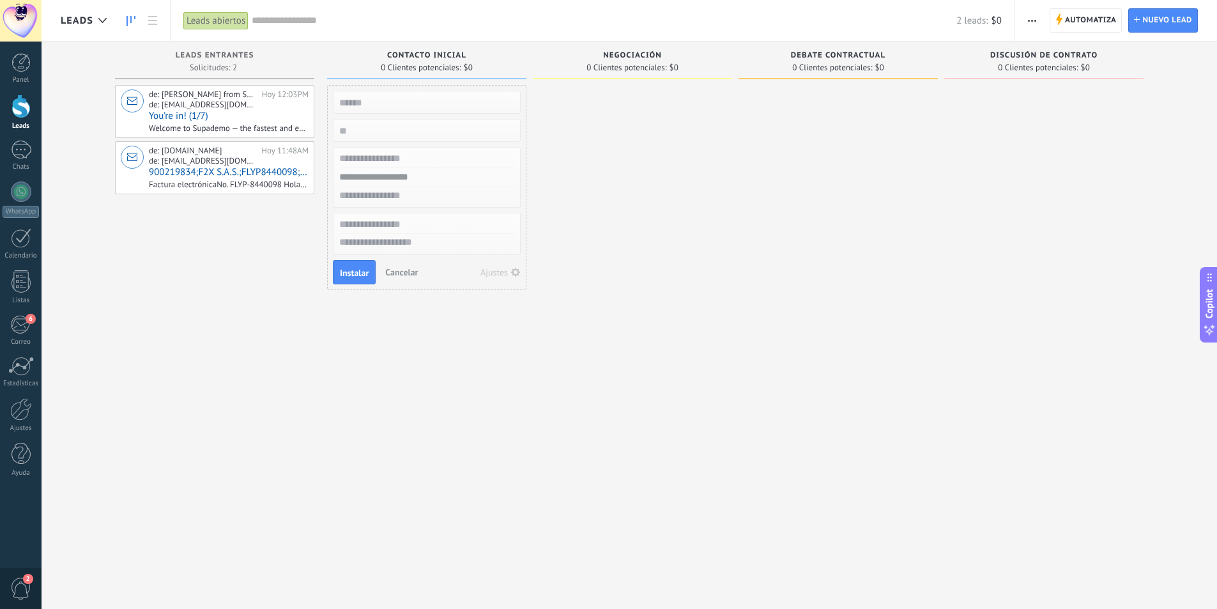
click at [509, 274] on button "Ajustes" at bounding box center [500, 272] width 49 height 18
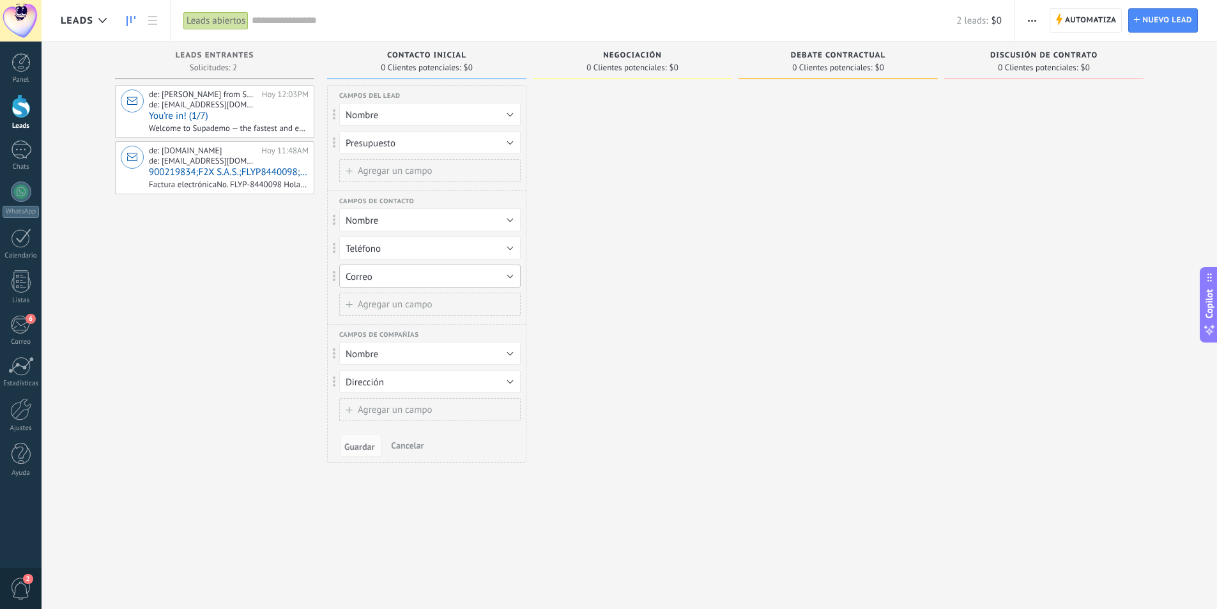
click at [516, 270] on button "Correo" at bounding box center [429, 276] width 181 height 23
click at [606, 227] on div at bounding box center [632, 306] width 199 height 442
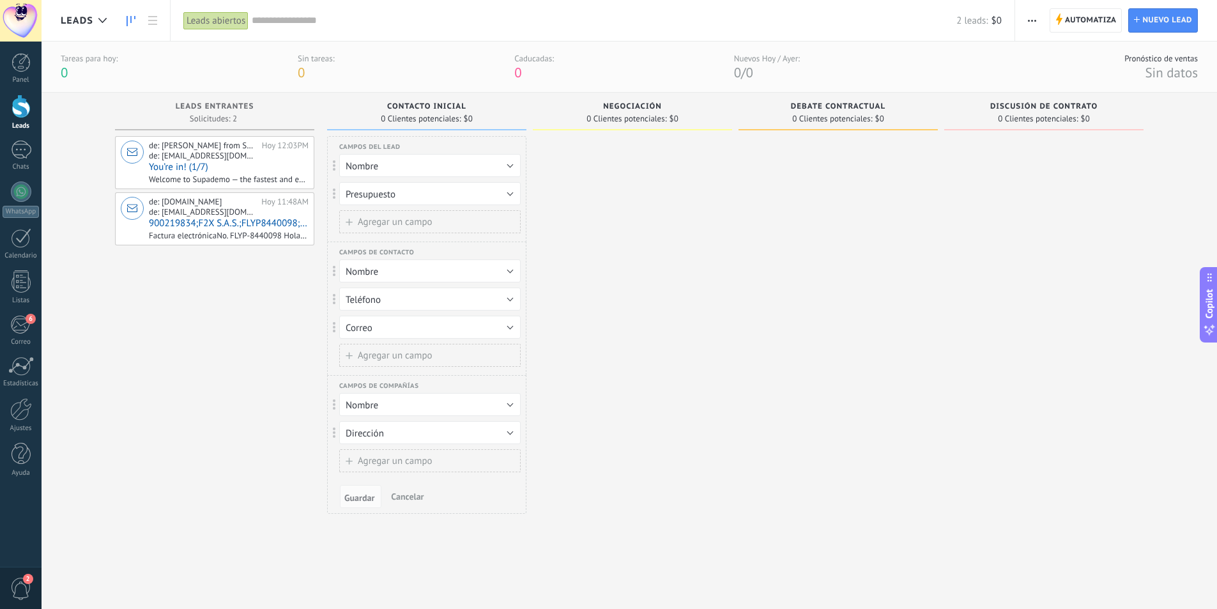
click at [599, 227] on div at bounding box center [632, 357] width 199 height 442
click at [1180, 24] on span "Nuevo lead" at bounding box center [1167, 20] width 50 height 23
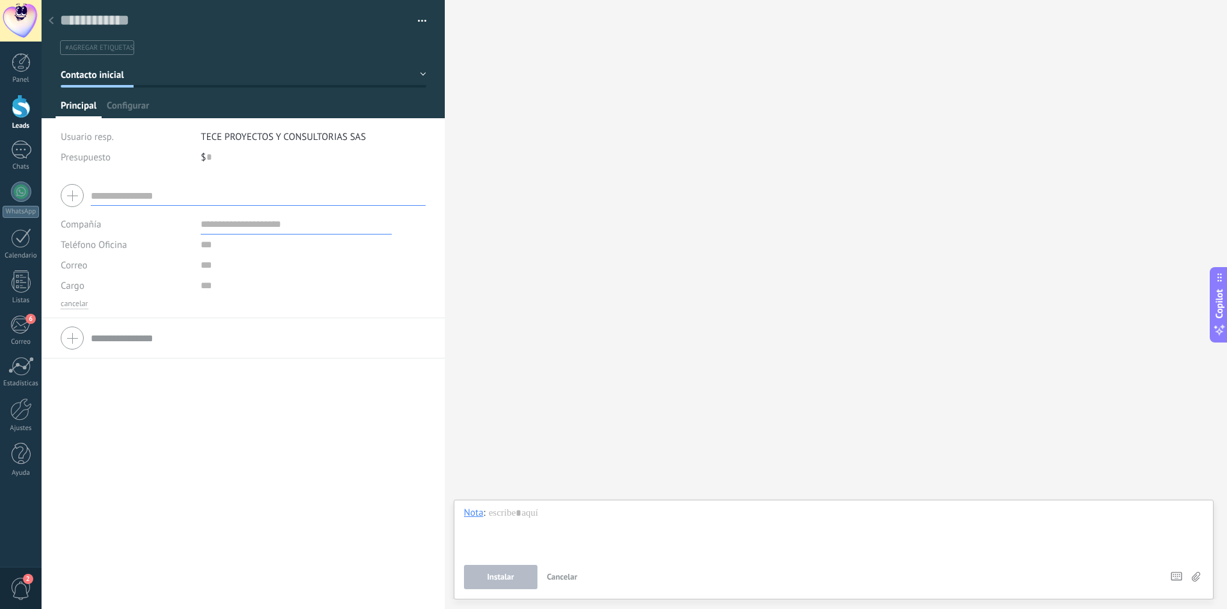
click at [52, 19] on use at bounding box center [51, 21] width 5 height 8
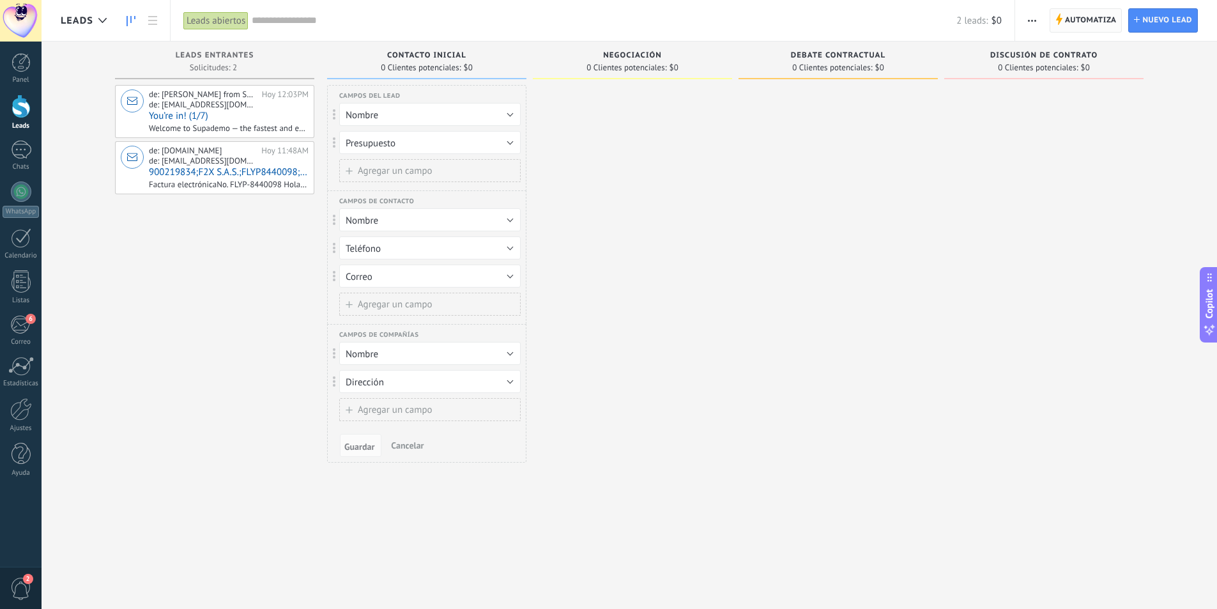
click at [1085, 20] on span "Automatiza" at bounding box center [1091, 20] width 52 height 23
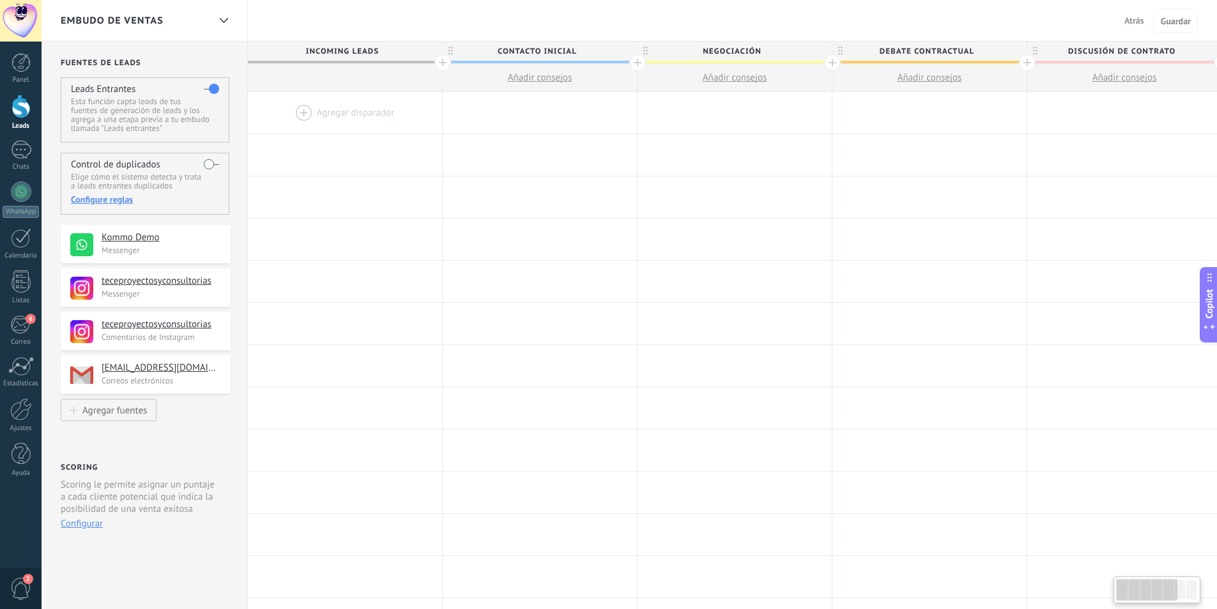
click at [549, 74] on span "Añadir consejos" at bounding box center [540, 78] width 65 height 12
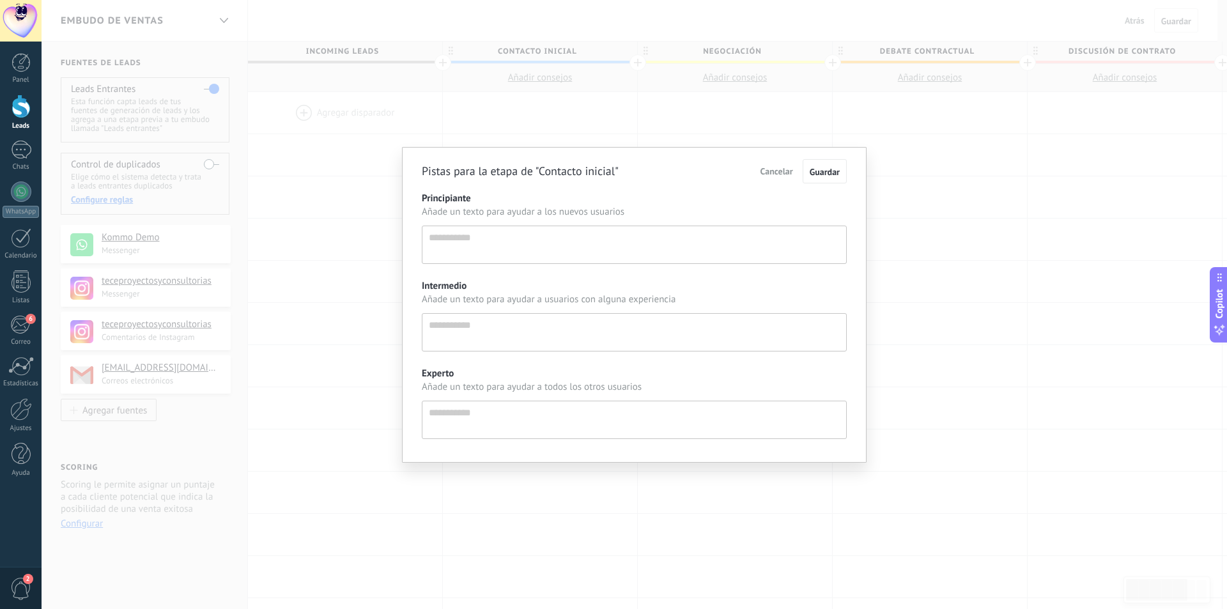
scroll to position [12, 0]
click at [776, 174] on span "Cancelar" at bounding box center [776, 171] width 33 height 12
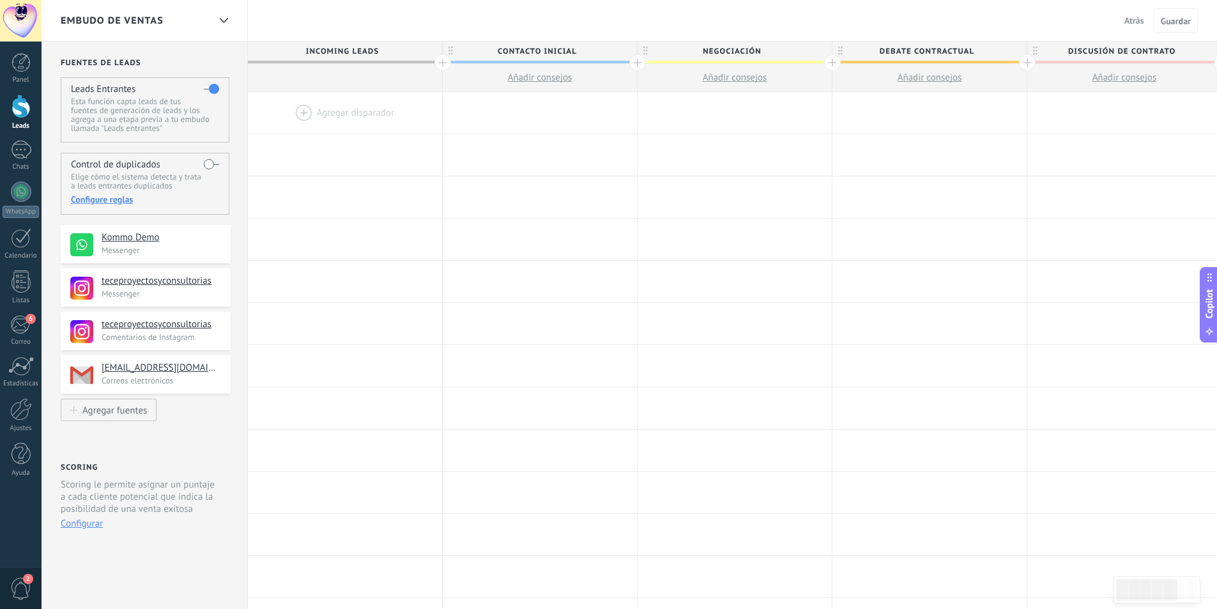
click at [339, 112] on div at bounding box center [345, 113] width 194 height 42
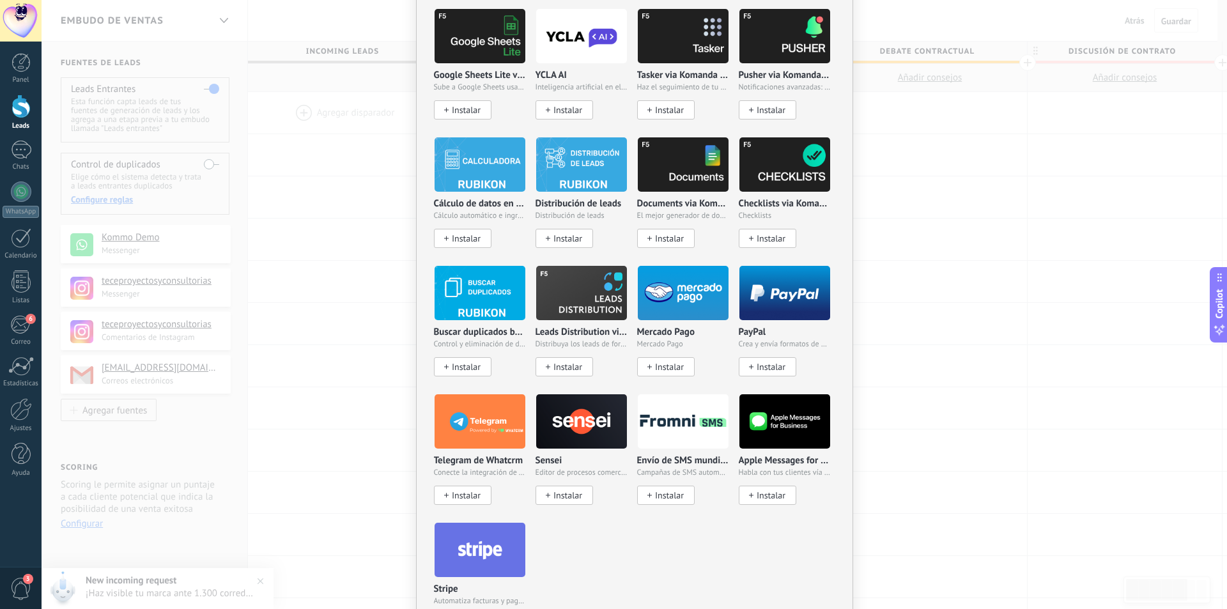
scroll to position [1947, 0]
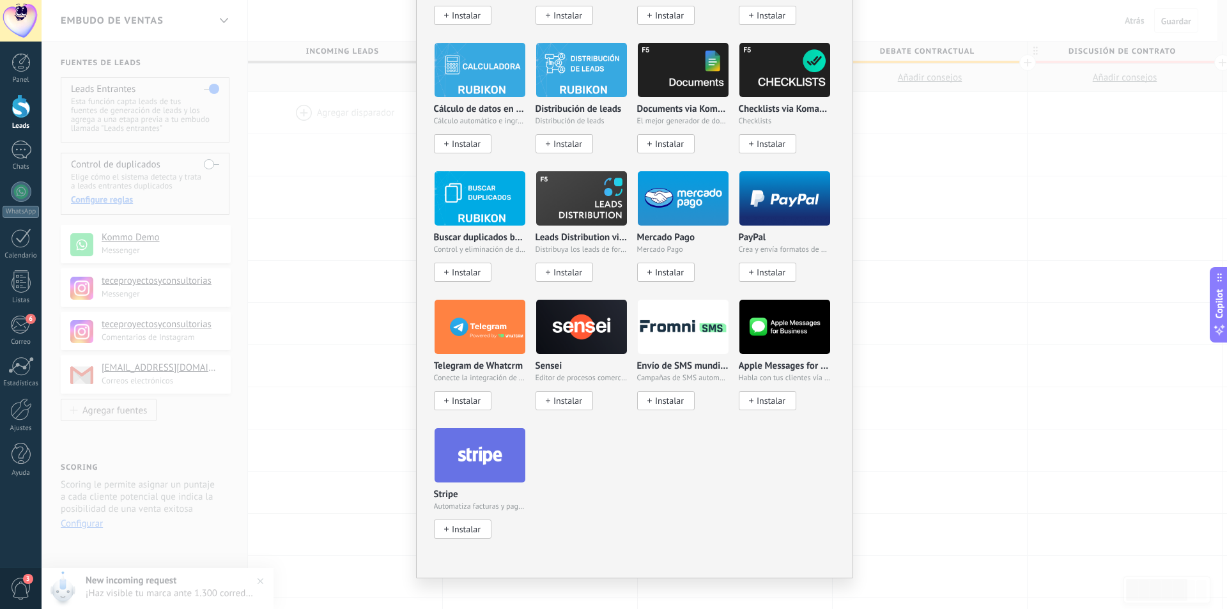
click at [297, 354] on div "No hay resultados Salesbot Agente de IA Agregar tarea Enviar un webhook Cambiar…" at bounding box center [634, 304] width 1185 height 609
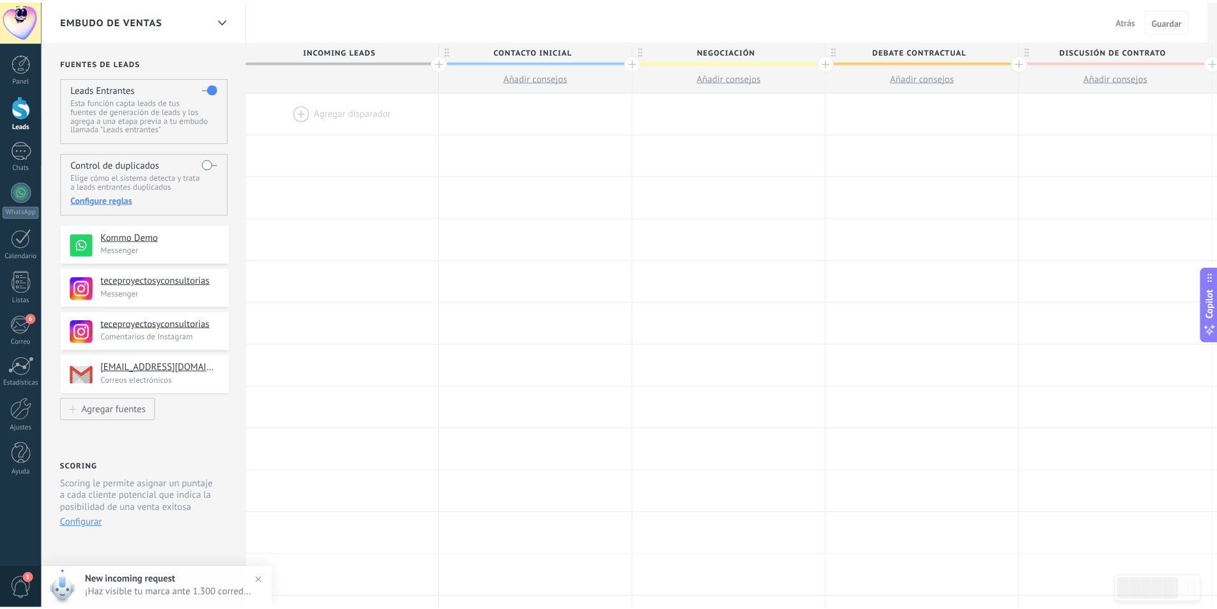
scroll to position [0, 0]
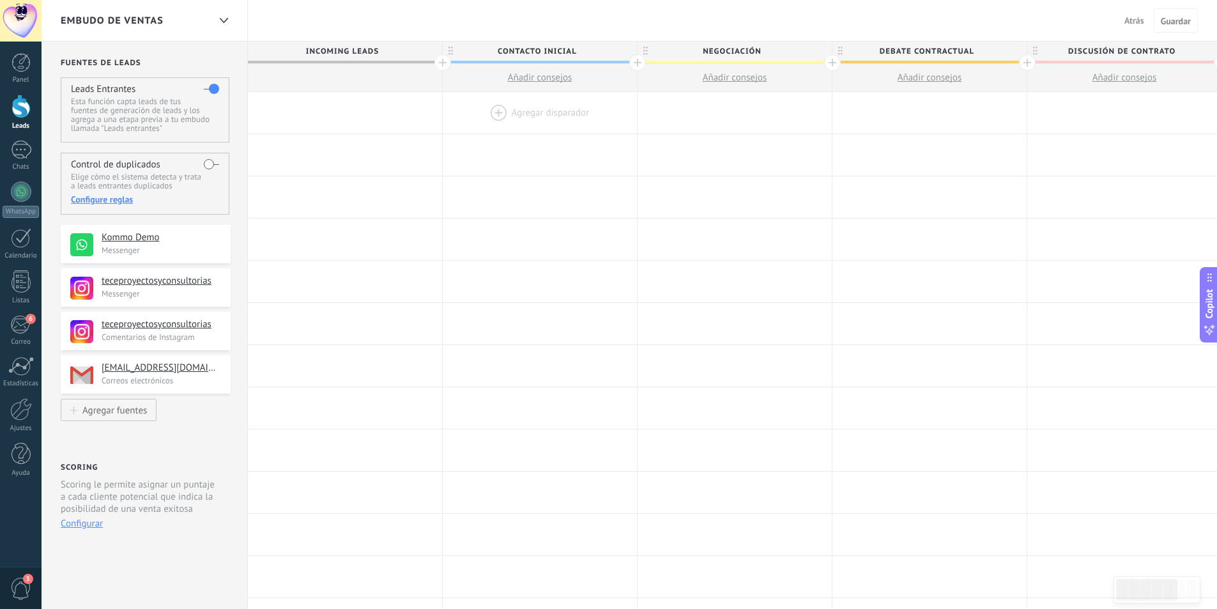
click at [526, 112] on div at bounding box center [540, 113] width 194 height 42
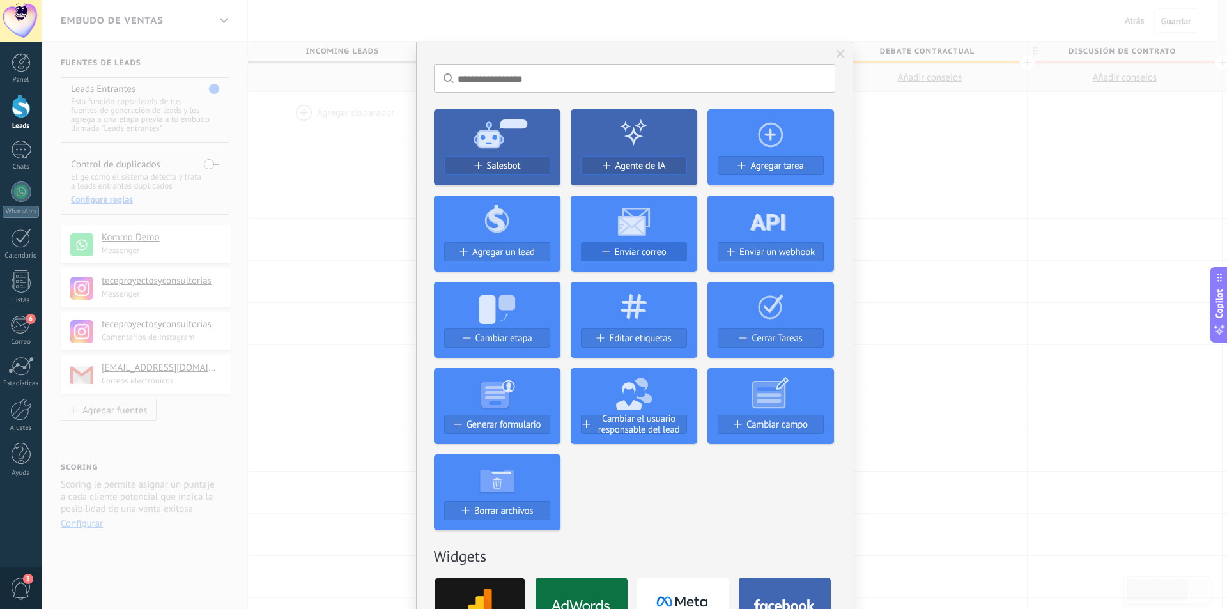
click at [615, 249] on span "Enviar correo" at bounding box center [641, 252] width 52 height 11
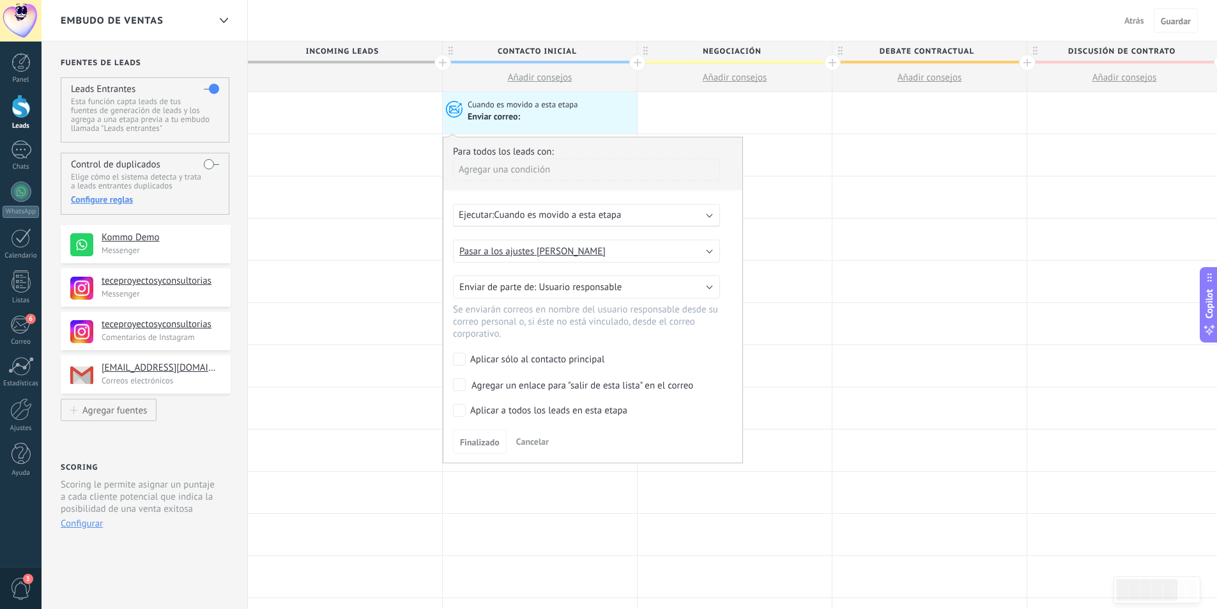
click at [549, 171] on div "Agregar una condición" at bounding box center [586, 169] width 267 height 22
click at [602, 165] on div at bounding box center [592, 299] width 299 height 325
click at [593, 219] on span "Cuando es movido a esta etapa" at bounding box center [557, 215] width 127 height 12
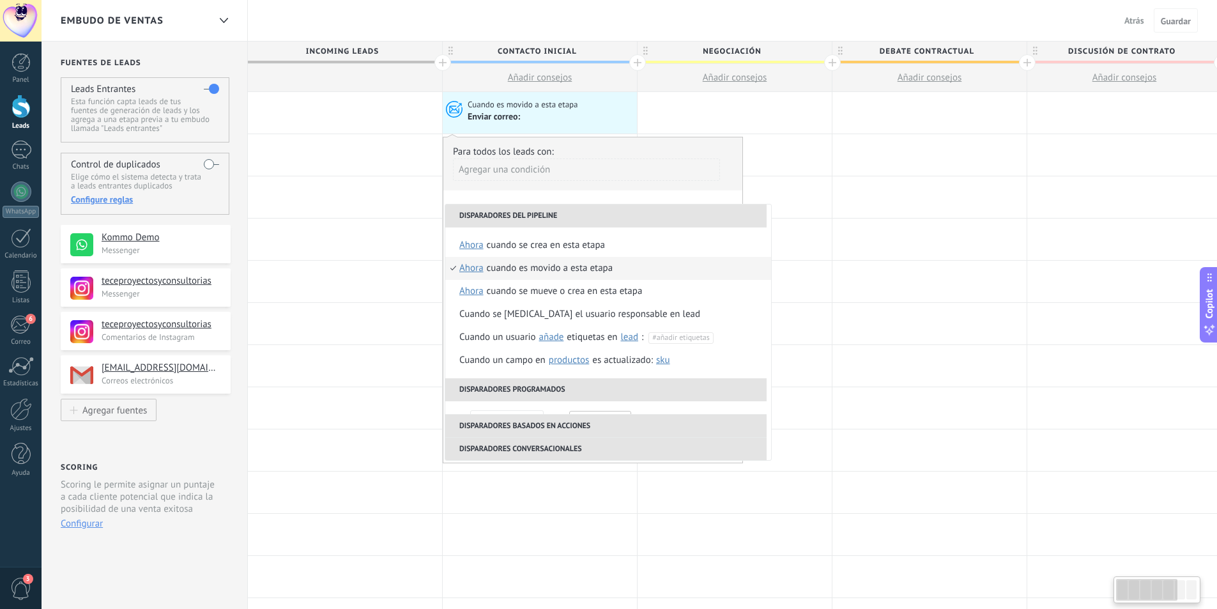
click at [595, 217] on li "Disparadores del pipeline" at bounding box center [605, 215] width 321 height 23
click at [637, 150] on div "Para todos los leads con:" at bounding box center [593, 152] width 280 height 12
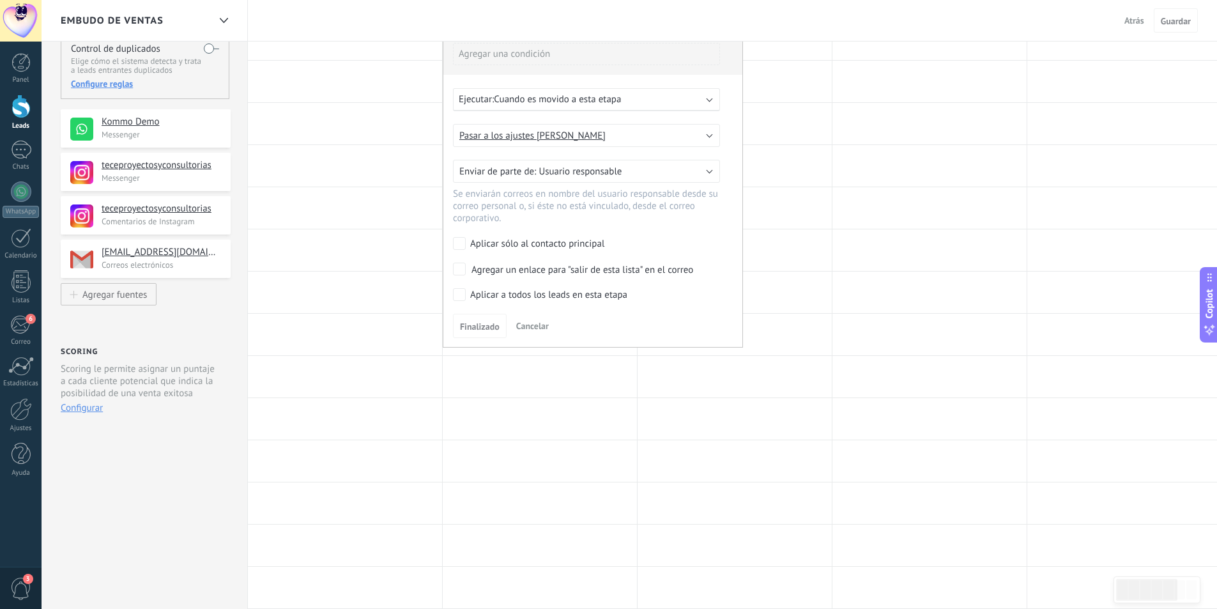
scroll to position [192, 0]
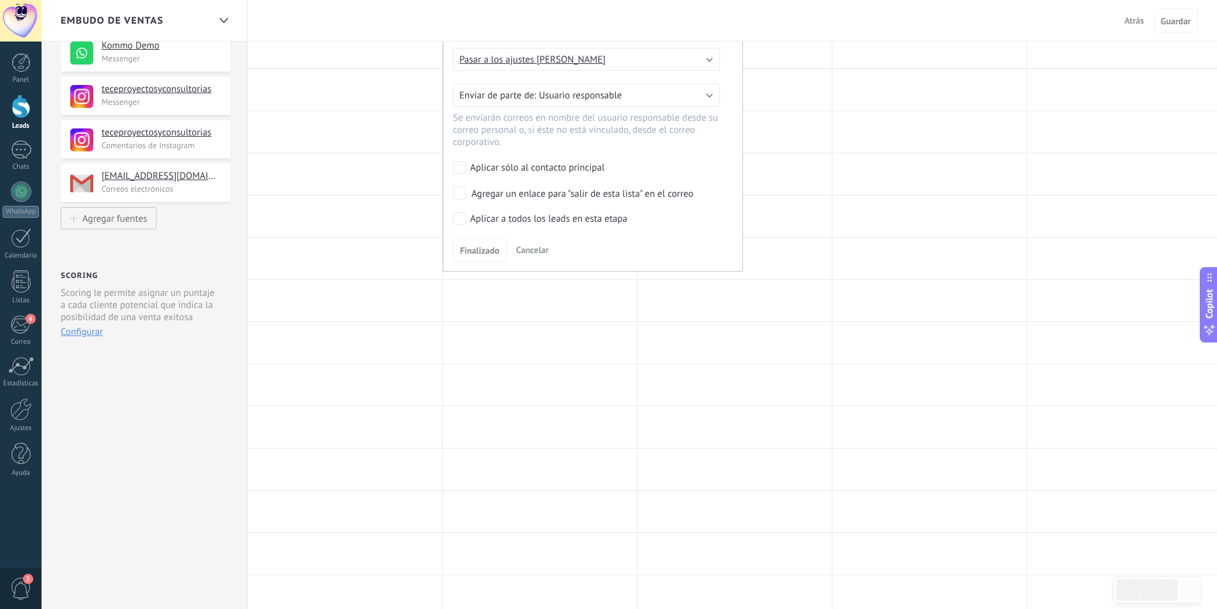
click at [470, 164] on div "Aplicar sólo al contacto principal" at bounding box center [537, 168] width 134 height 13
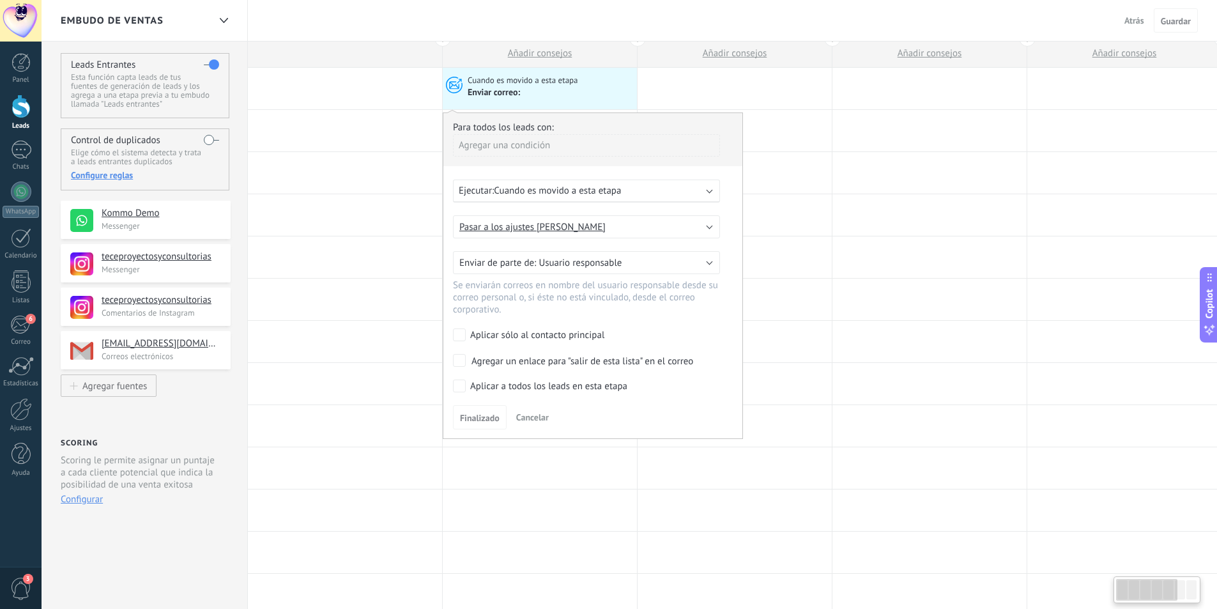
scroll to position [0, 0]
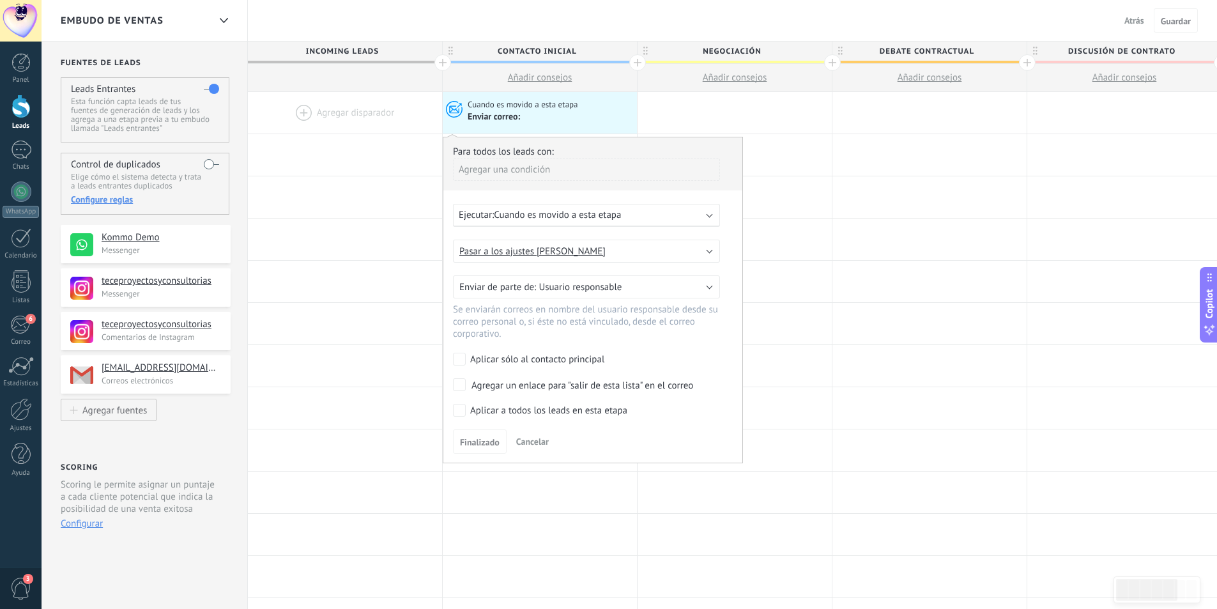
drag, startPoint x: 530, startPoint y: 119, endPoint x: 439, endPoint y: 64, distance: 106.6
click at [439, 64] on div at bounding box center [442, 62] width 17 height 17
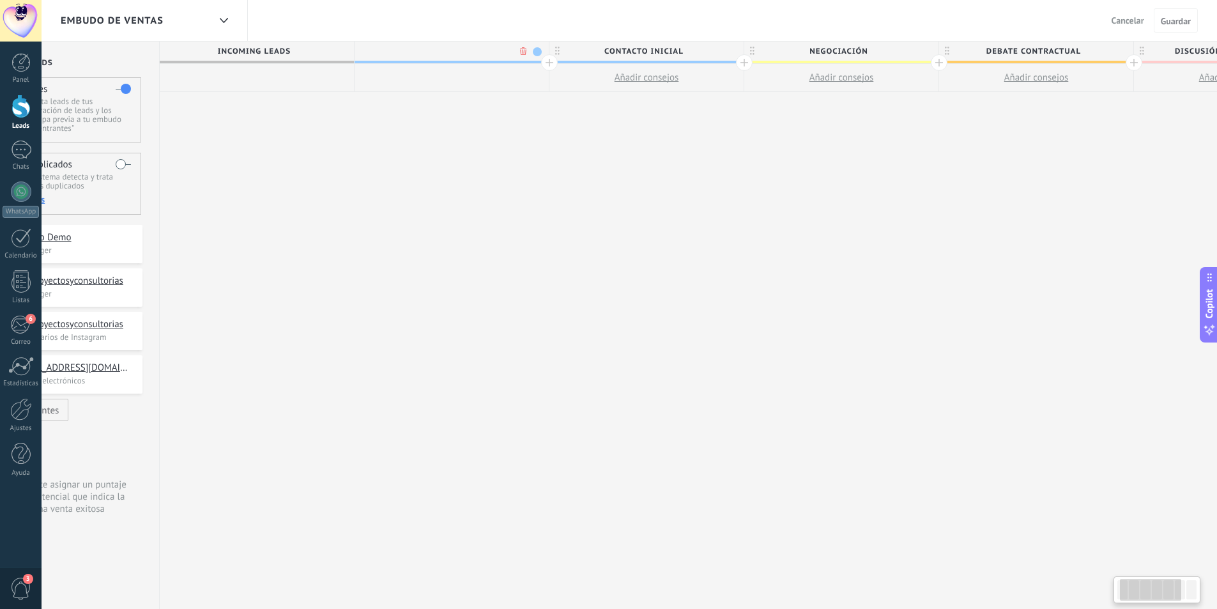
scroll to position [0, 95]
click at [514, 48] on body ".abecls-1,.abecls-2{fill-rule:evenodd}.abecls-2{fill:#fff} .abhcls-1{fill:none}…" at bounding box center [608, 304] width 1217 height 609
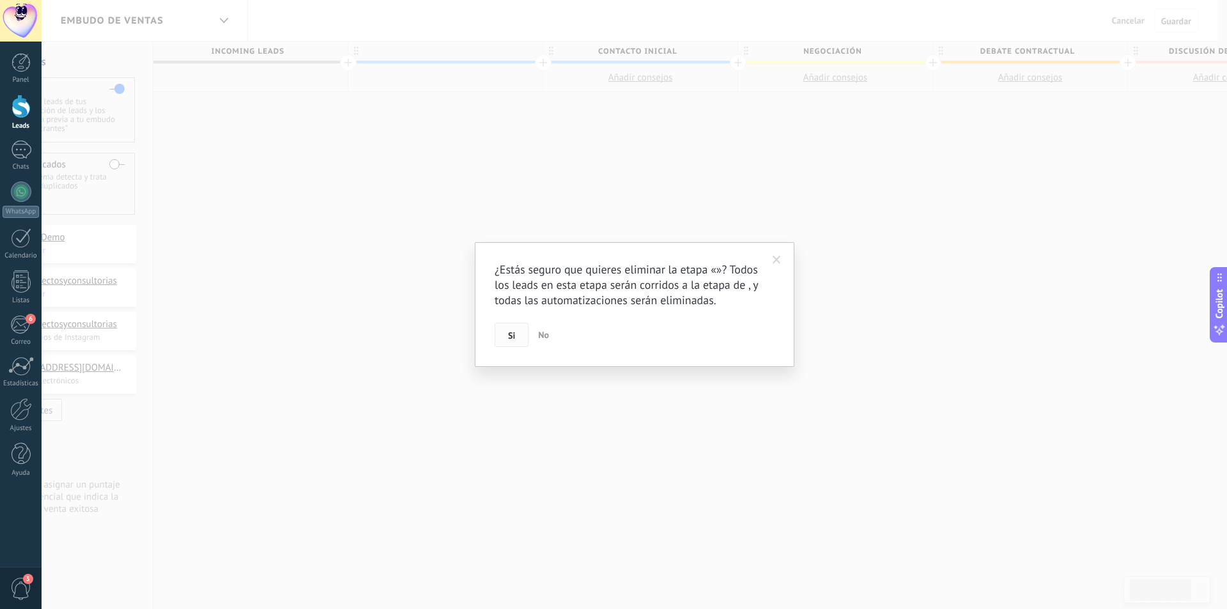
click at [513, 332] on span "Si" at bounding box center [511, 335] width 7 height 9
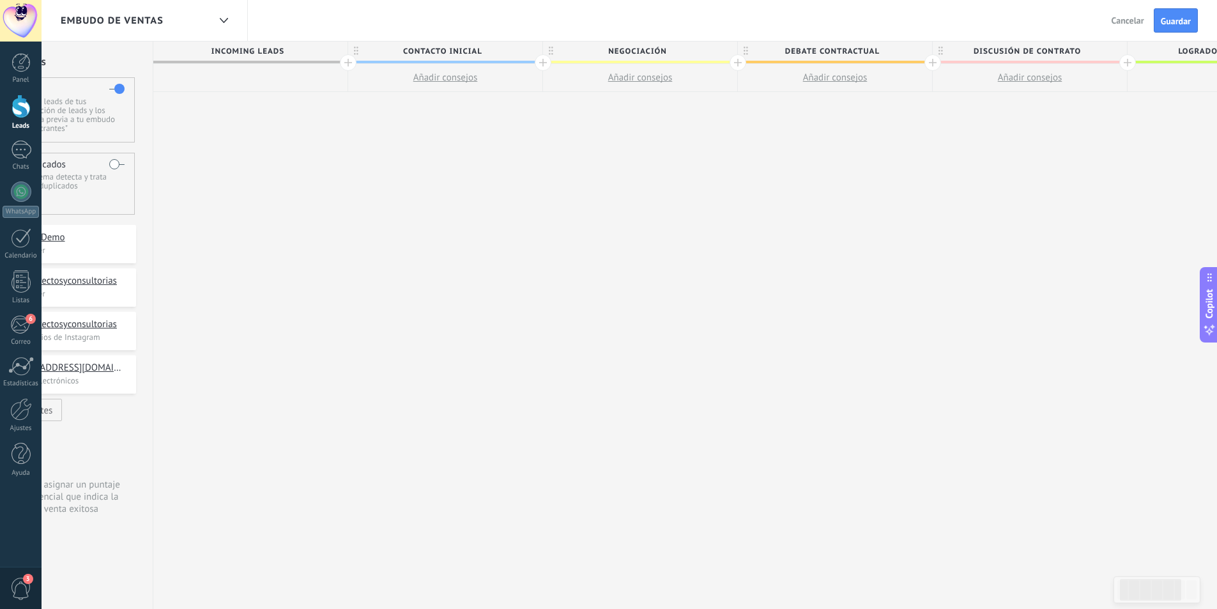
click at [327, 50] on span "Incoming leads" at bounding box center [247, 52] width 188 height 20
drag, startPoint x: 327, startPoint y: 50, endPoint x: 299, endPoint y: 50, distance: 28.1
click at [299, 50] on span "Incoming leads" at bounding box center [247, 52] width 188 height 20
click at [353, 51] on span "Contacto inicial" at bounding box center [442, 52] width 188 height 20
click at [394, 201] on div "**********" at bounding box center [835, 326] width 1364 height 568
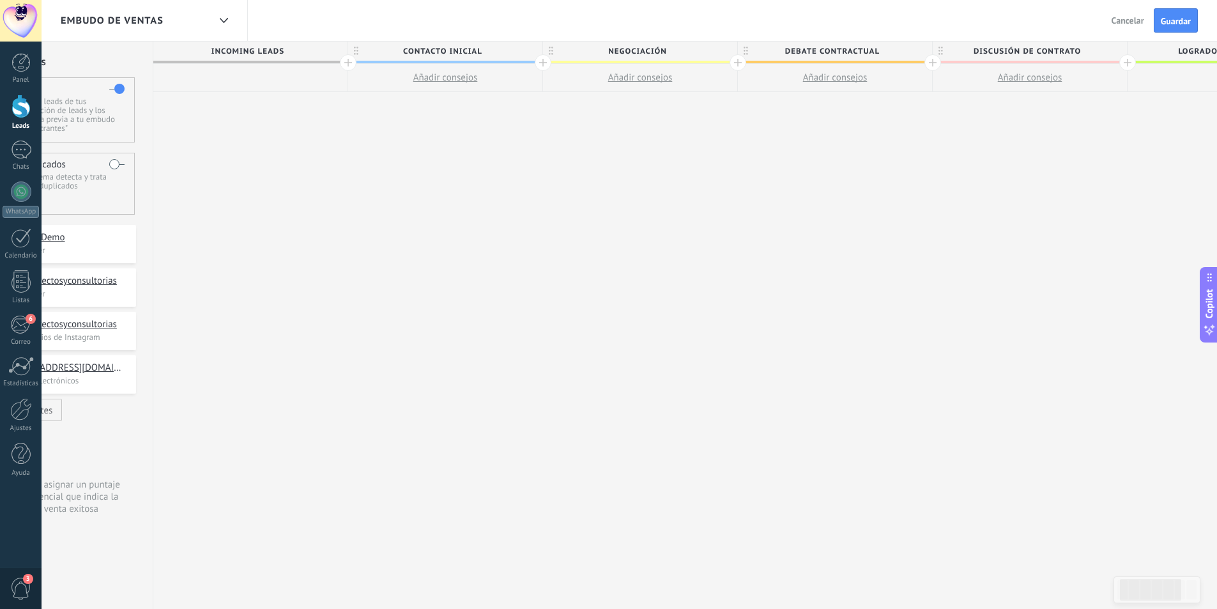
click at [288, 79] on div at bounding box center [250, 78] width 194 height 28
click at [440, 251] on div "Incoming leads Contacto inicial Añadir consejos Negociación Añadir consejos Deb…" at bounding box center [835, 326] width 1364 height 568
click at [666, 362] on div "Incoming leads Contacto inicial Añadir consejos Negociación Añadir consejos Deb…" at bounding box center [835, 326] width 1364 height 568
click at [1116, 17] on span "Cancelar" at bounding box center [1128, 21] width 33 height 12
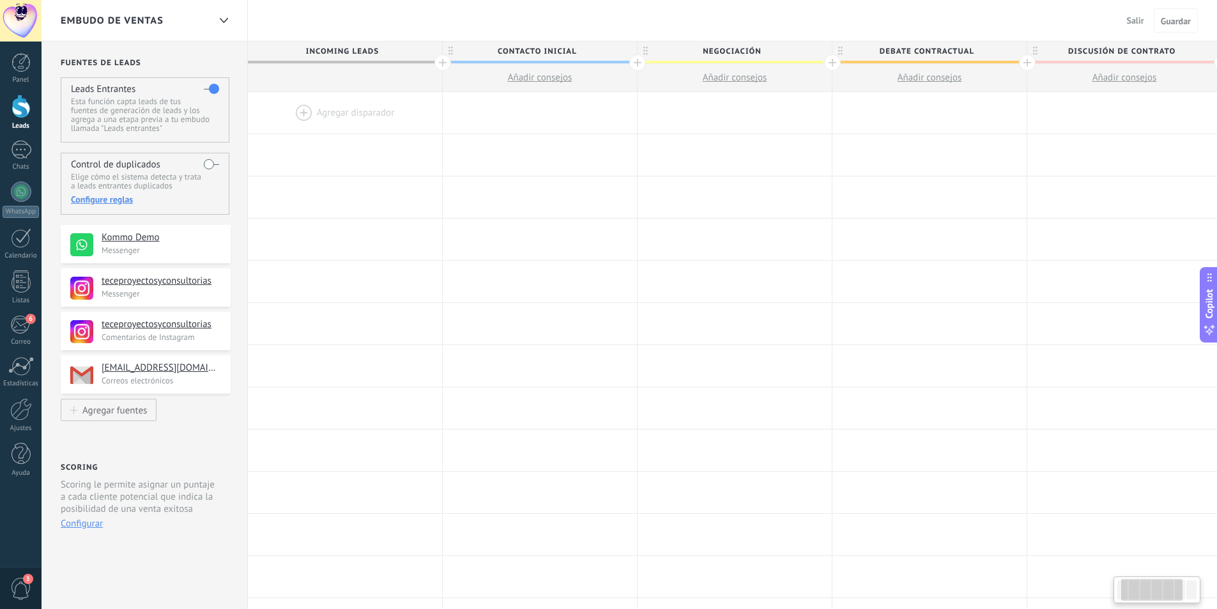
scroll to position [0, 95]
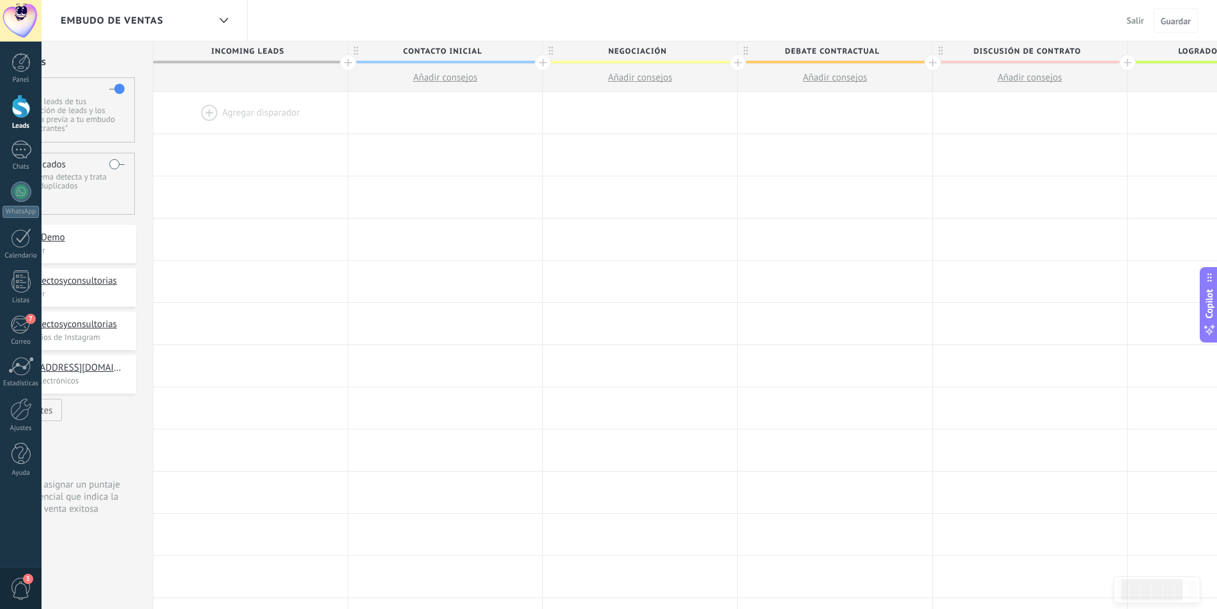
click at [258, 109] on div at bounding box center [250, 113] width 194 height 42
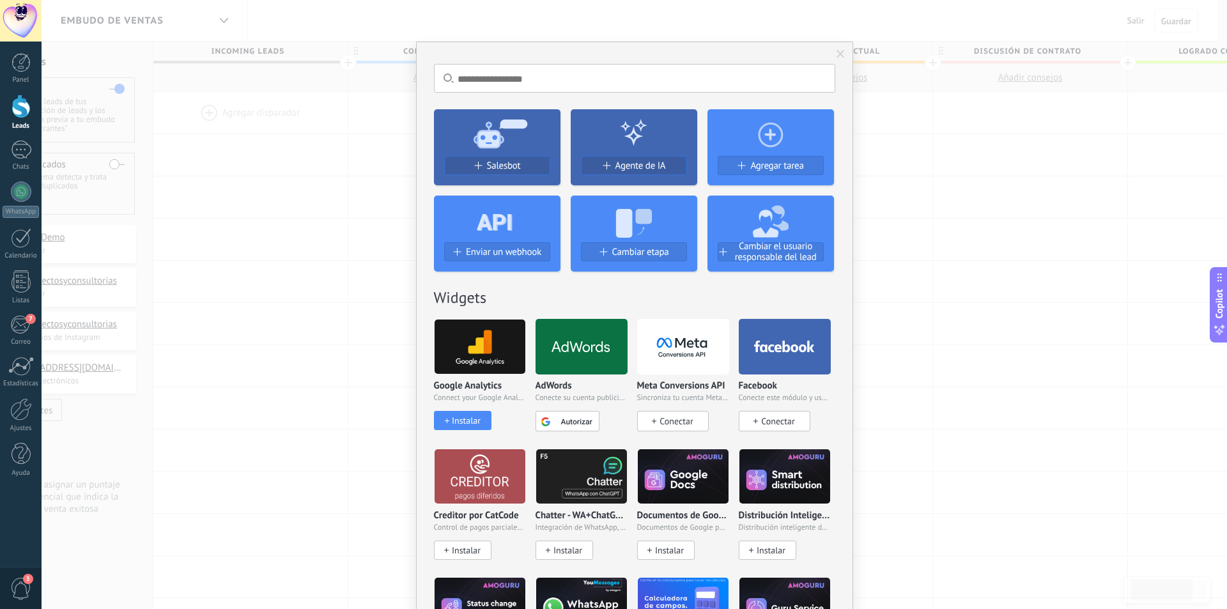
click at [16, 110] on div at bounding box center [21, 107] width 19 height 24
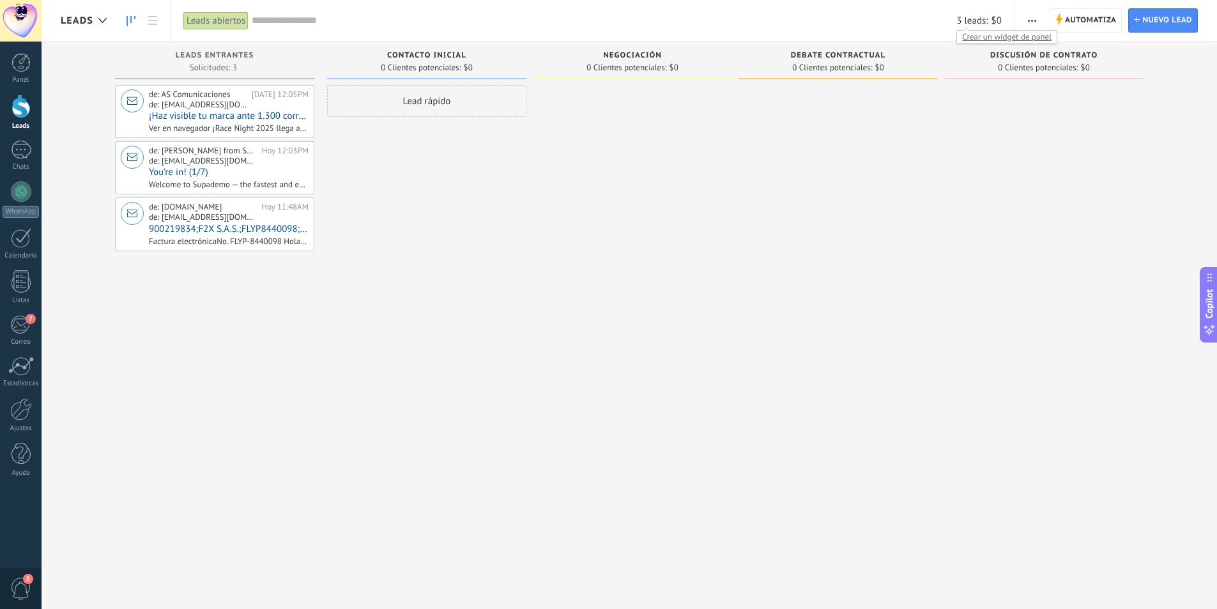
click at [1006, 38] on span "Crear un widget de panel" at bounding box center [1007, 36] width 100 height 13
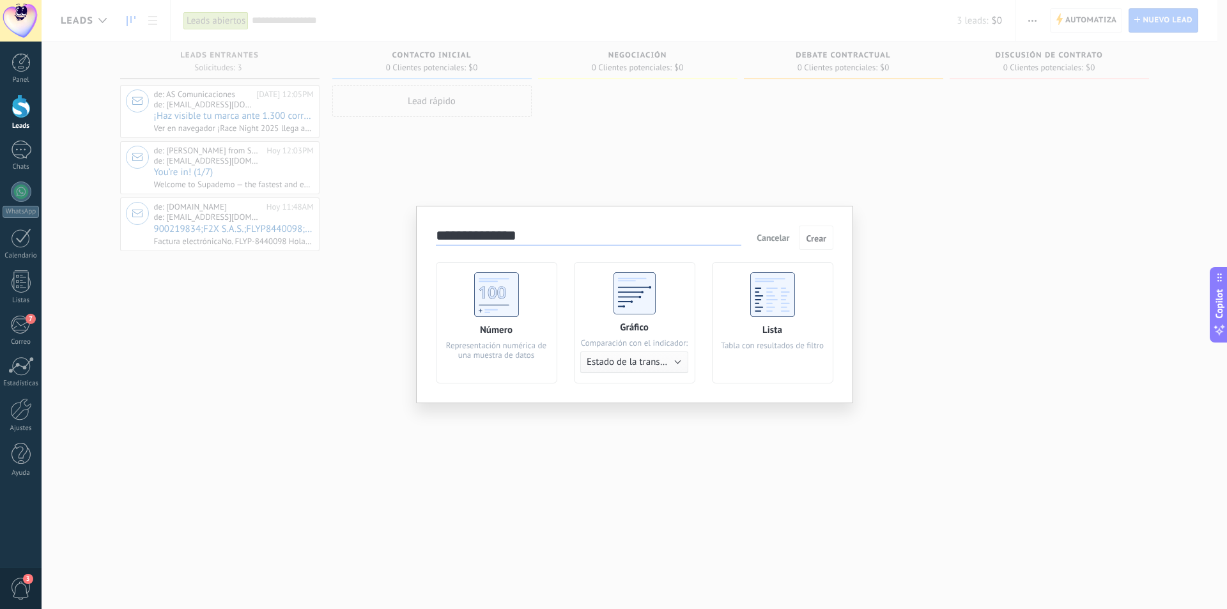
click at [1020, 100] on div "**********" at bounding box center [634, 304] width 1185 height 609
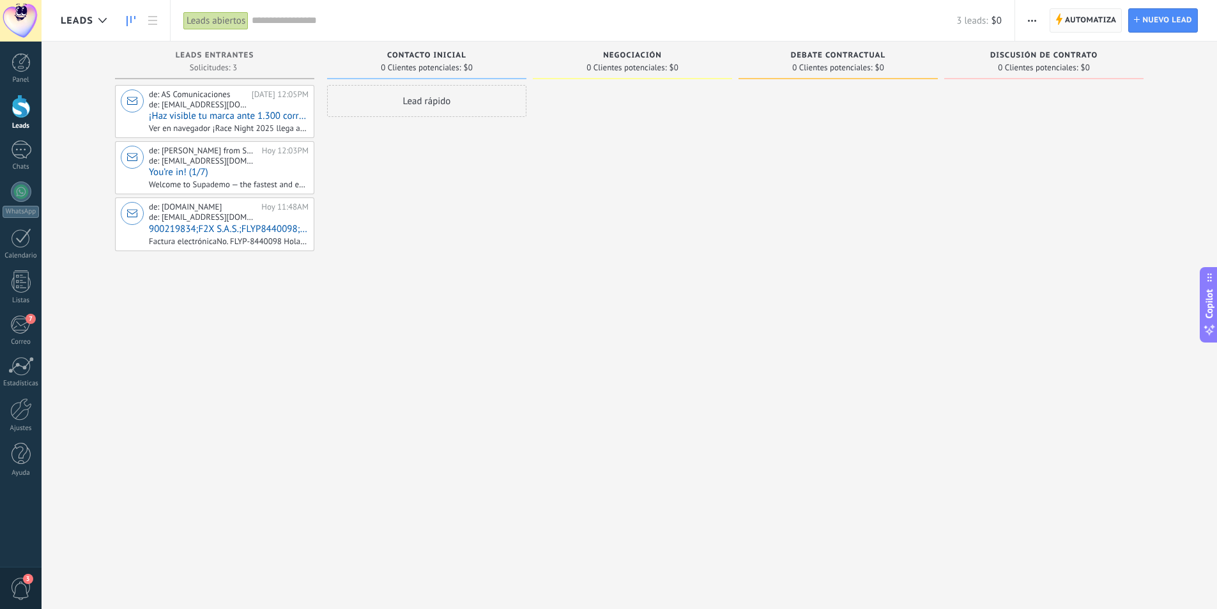
click at [1094, 15] on span "Automatiza" at bounding box center [1091, 20] width 52 height 23
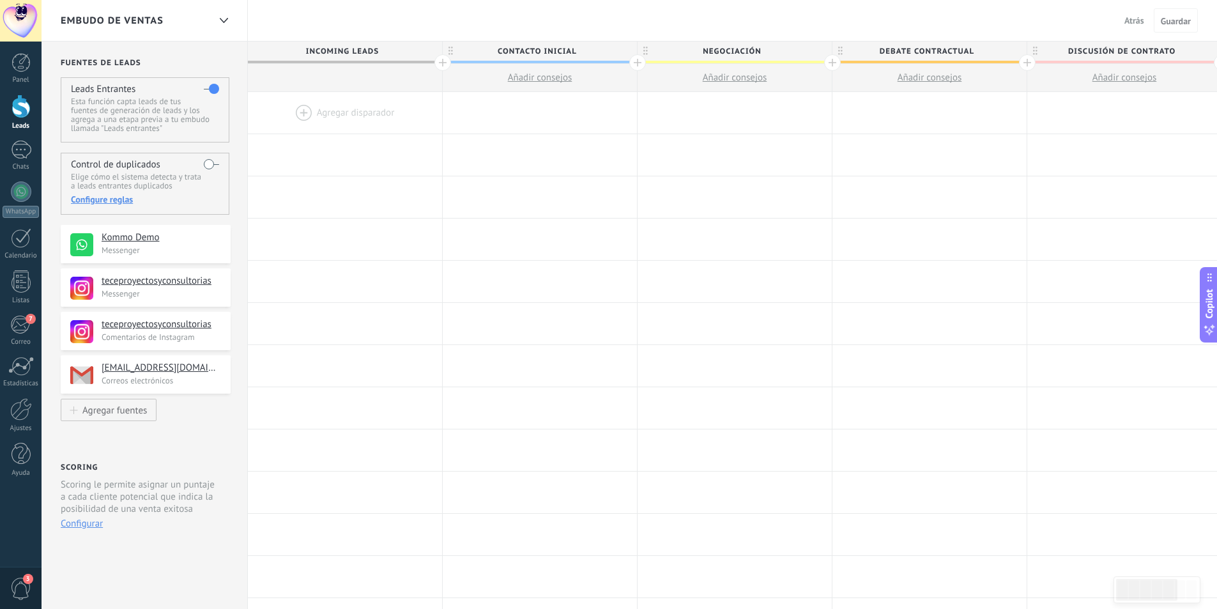
click at [1133, 22] on span "Atrás" at bounding box center [1134, 21] width 20 height 12
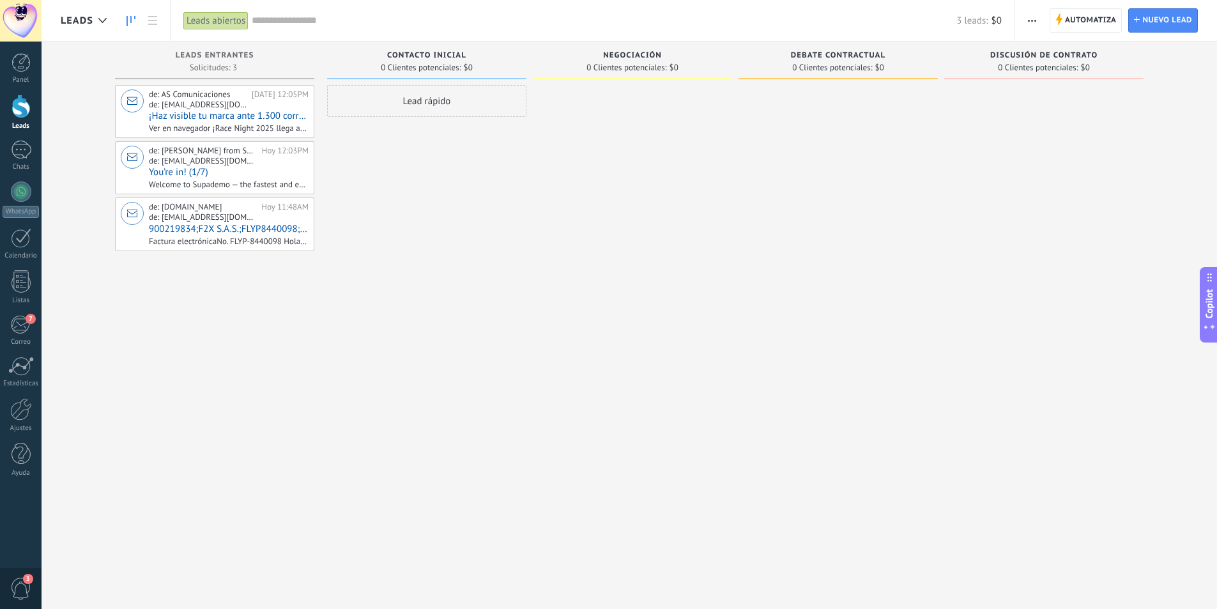
click at [1034, 21] on icon "button" at bounding box center [1032, 21] width 8 height 2
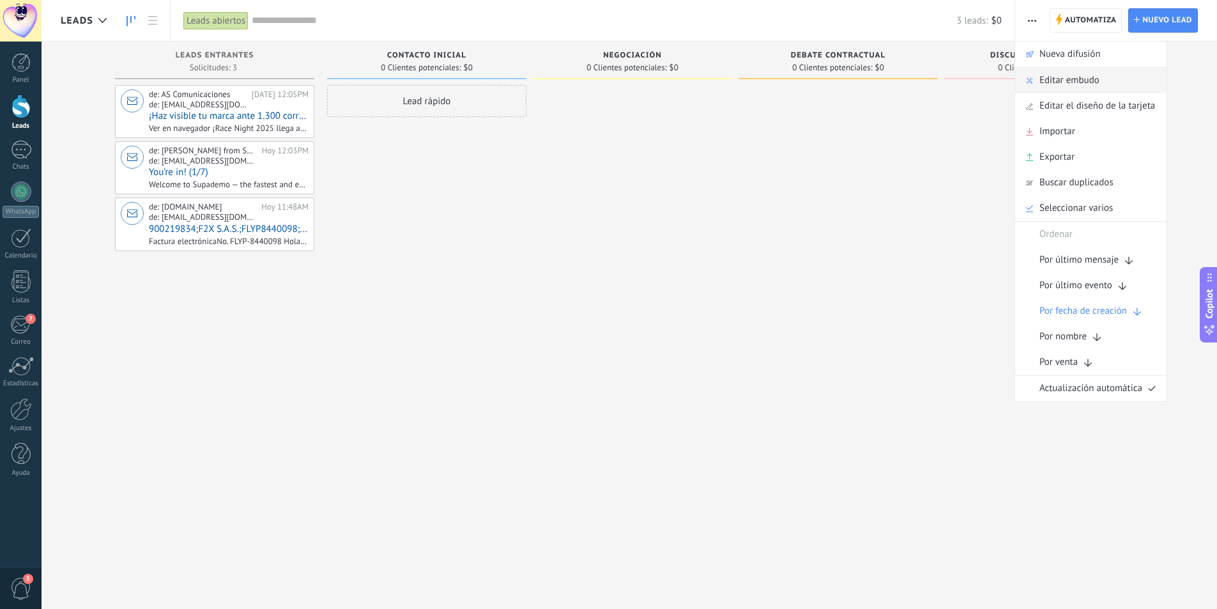
click at [1083, 81] on span "Editar embudo" at bounding box center [1069, 81] width 60 height 26
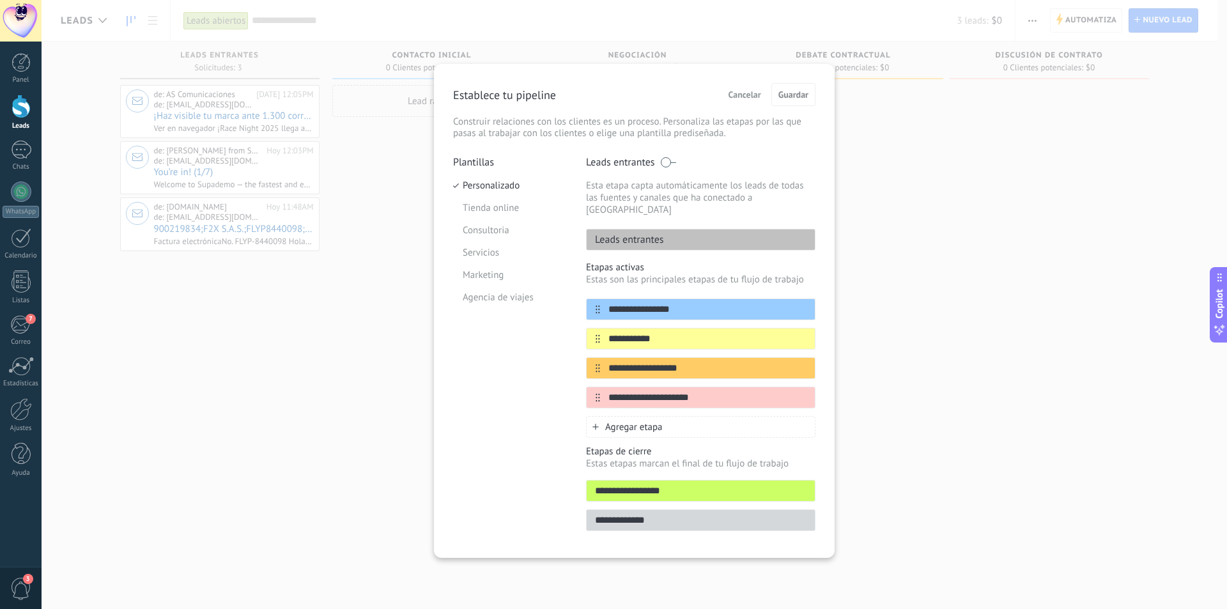
click at [648, 233] on p "Leads entrantes" at bounding box center [625, 239] width 77 height 13
click at [957, 259] on div "**********" at bounding box center [634, 304] width 1185 height 609
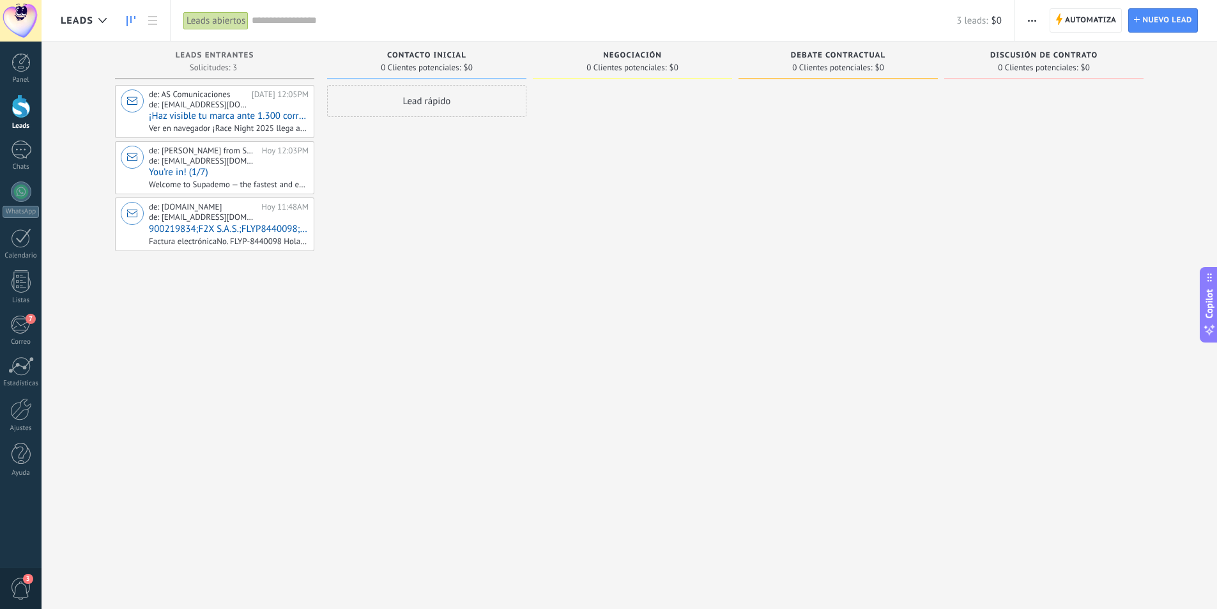
click at [446, 102] on div "Lead rápido" at bounding box center [426, 101] width 199 height 32
click at [647, 159] on div at bounding box center [632, 306] width 199 height 442
click at [403, 275] on span "Cancelar" at bounding box center [401, 272] width 33 height 12
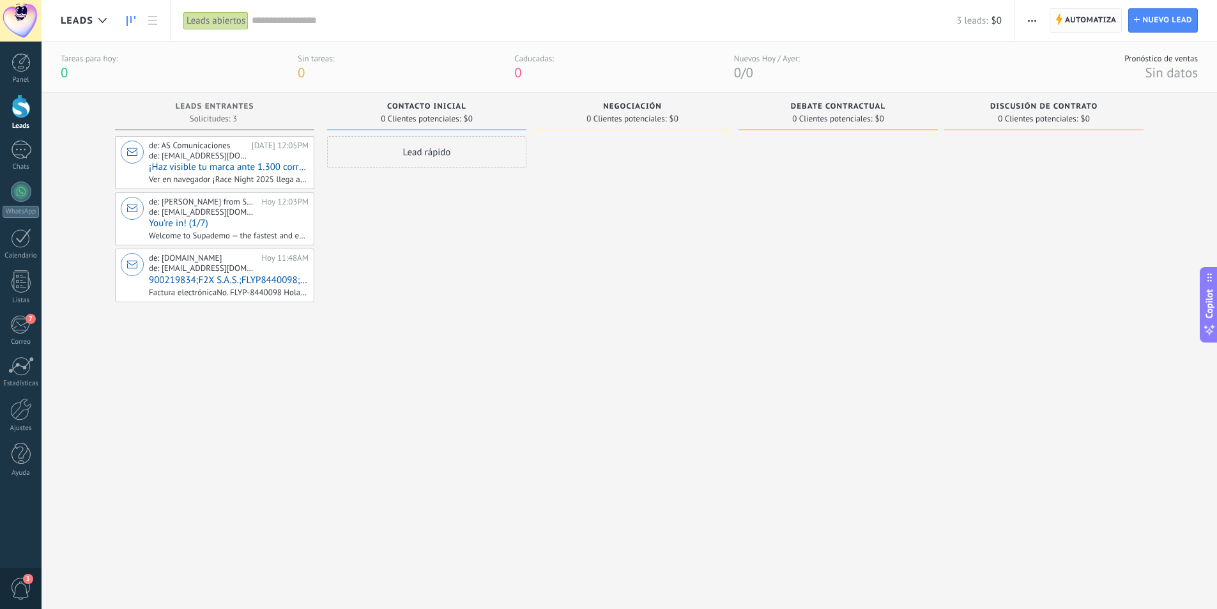
click at [1096, 15] on span "Automatiza" at bounding box center [1091, 20] width 52 height 23
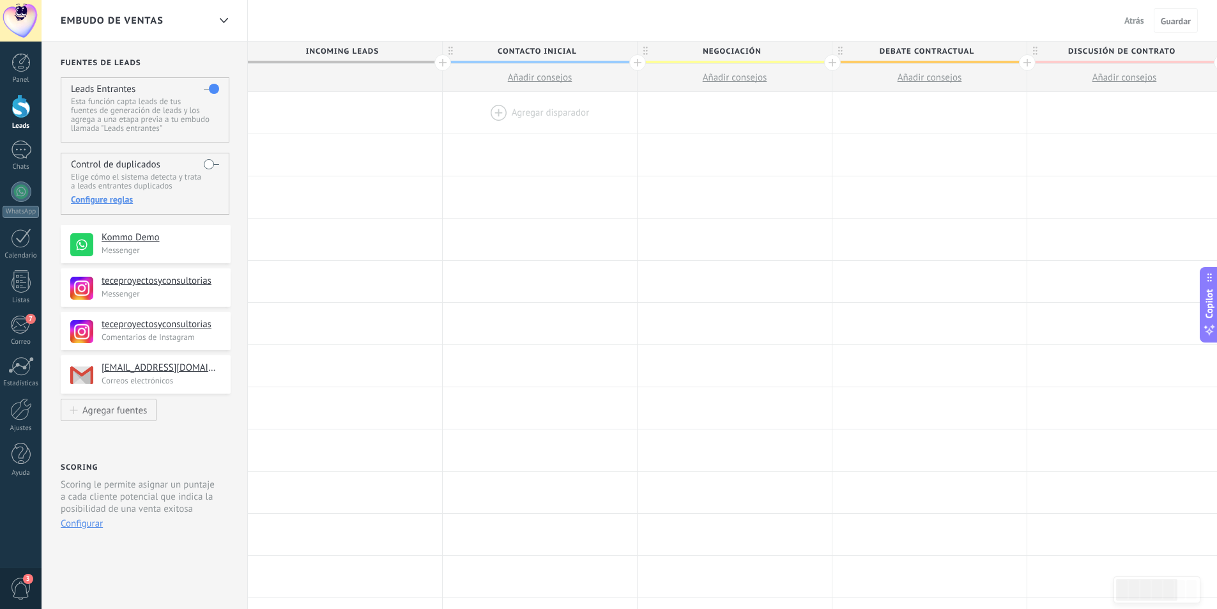
click at [517, 112] on div at bounding box center [540, 113] width 194 height 42
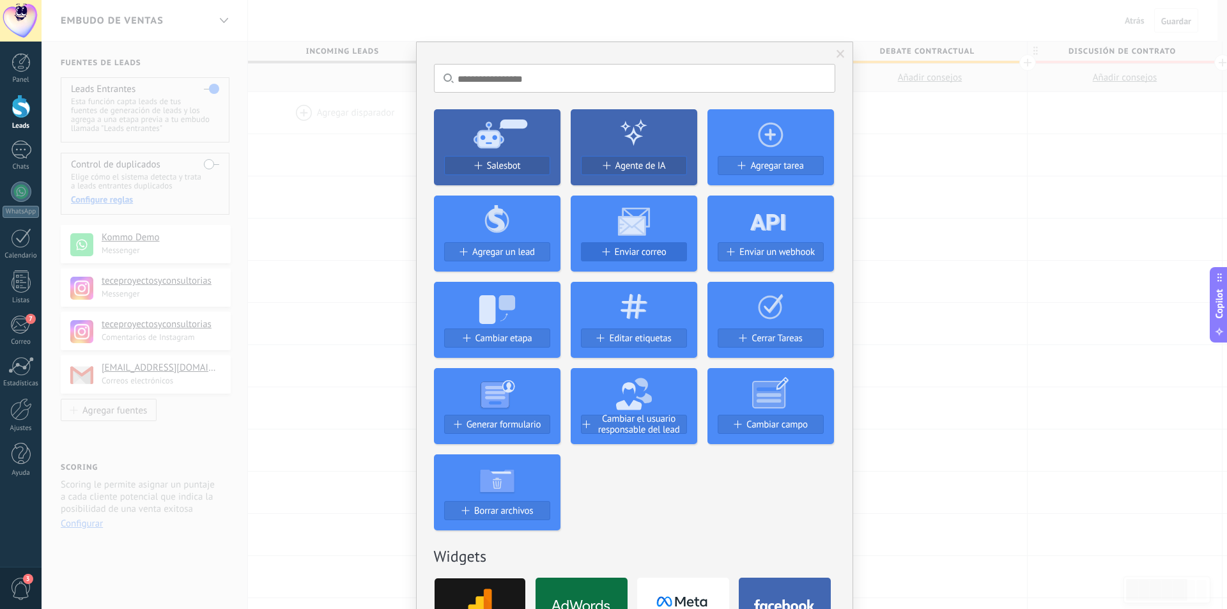
click at [624, 246] on button "Enviar correo" at bounding box center [634, 251] width 106 height 19
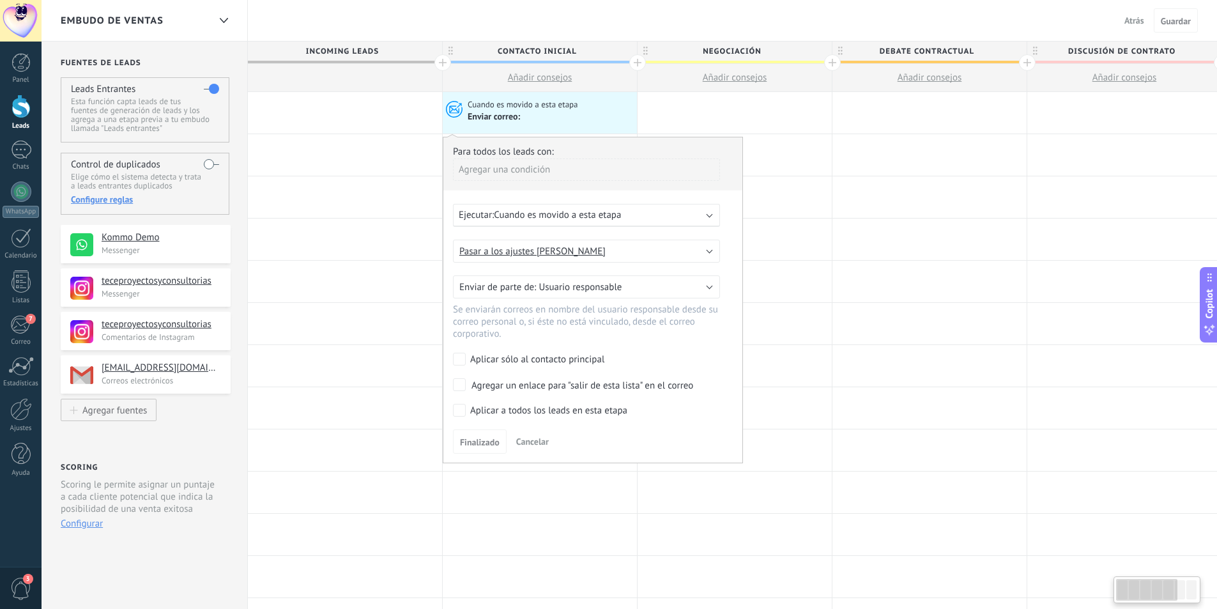
click at [571, 165] on div "Agregar una condición" at bounding box center [586, 169] width 267 height 22
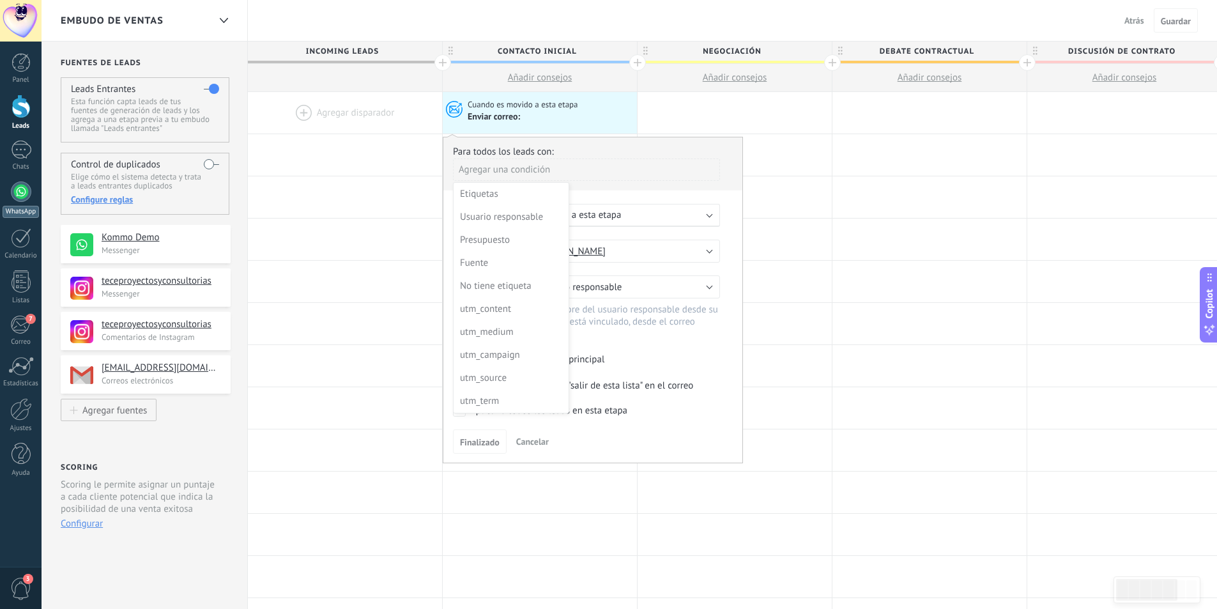
click at [20, 193] on div at bounding box center [21, 191] width 20 height 20
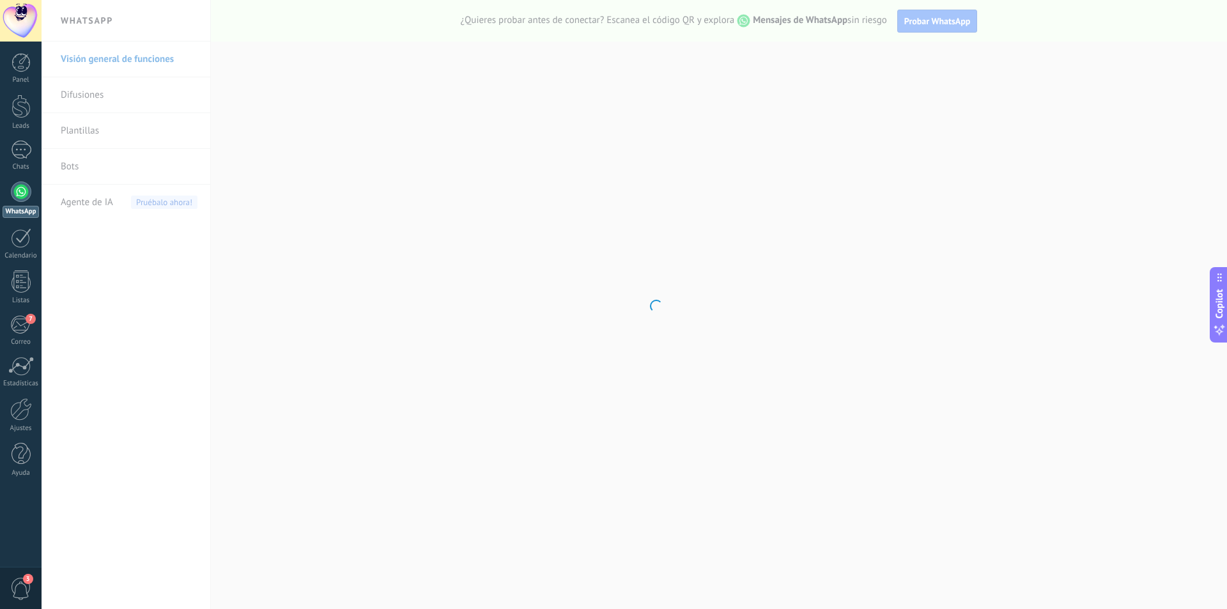
click at [13, 211] on div "WhatsApp" at bounding box center [21, 212] width 36 height 12
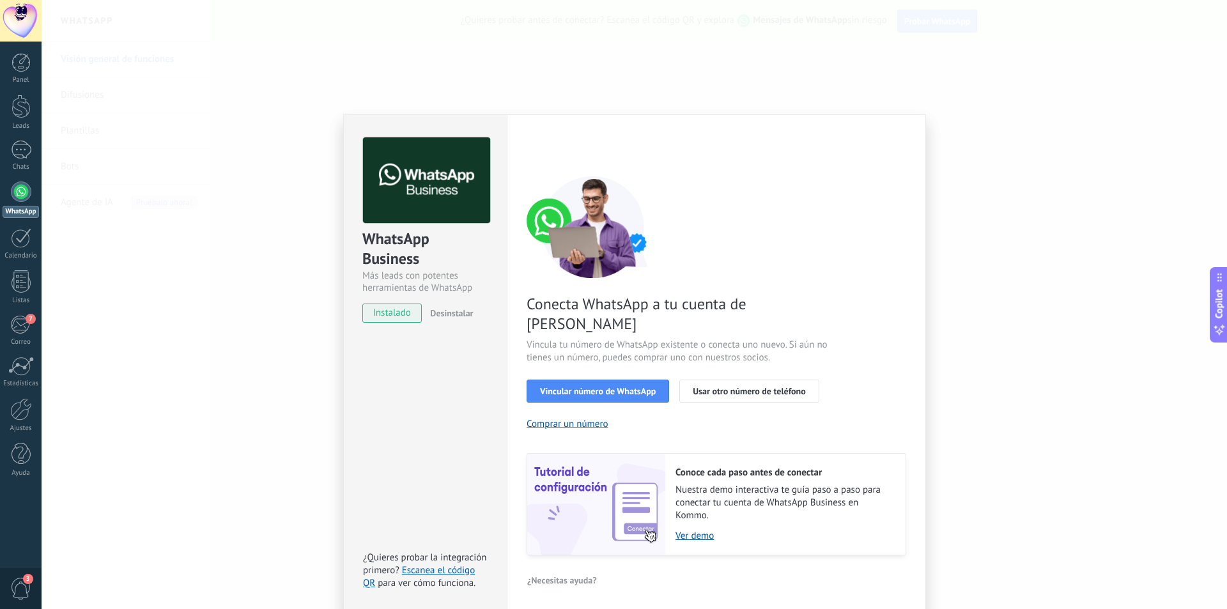
click at [1017, 147] on div "WhatsApp Business Más leads con potentes herramientas de WhatsApp instalado Des…" at bounding box center [634, 304] width 1185 height 609
click at [144, 365] on div "WhatsApp Business Más leads con potentes herramientas de WhatsApp instalado Des…" at bounding box center [634, 304] width 1185 height 609
click at [26, 586] on span "3" at bounding box center [21, 589] width 22 height 22
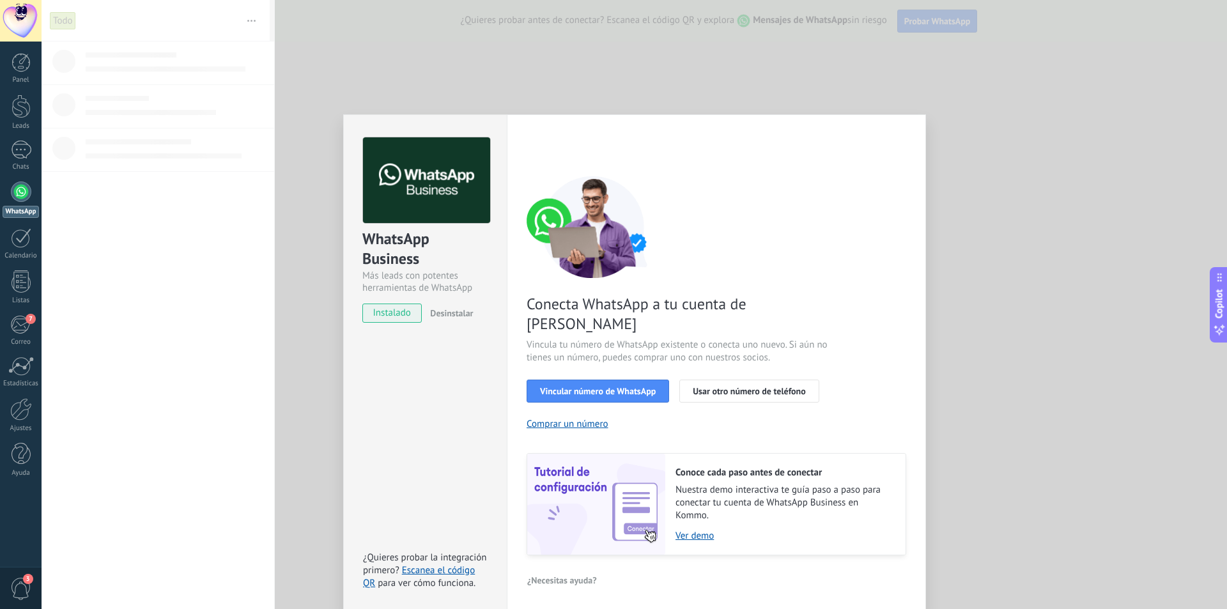
click at [315, 252] on div "WhatsApp Business Más leads con potentes herramientas de WhatsApp instalado Des…" at bounding box center [634, 304] width 1185 height 609
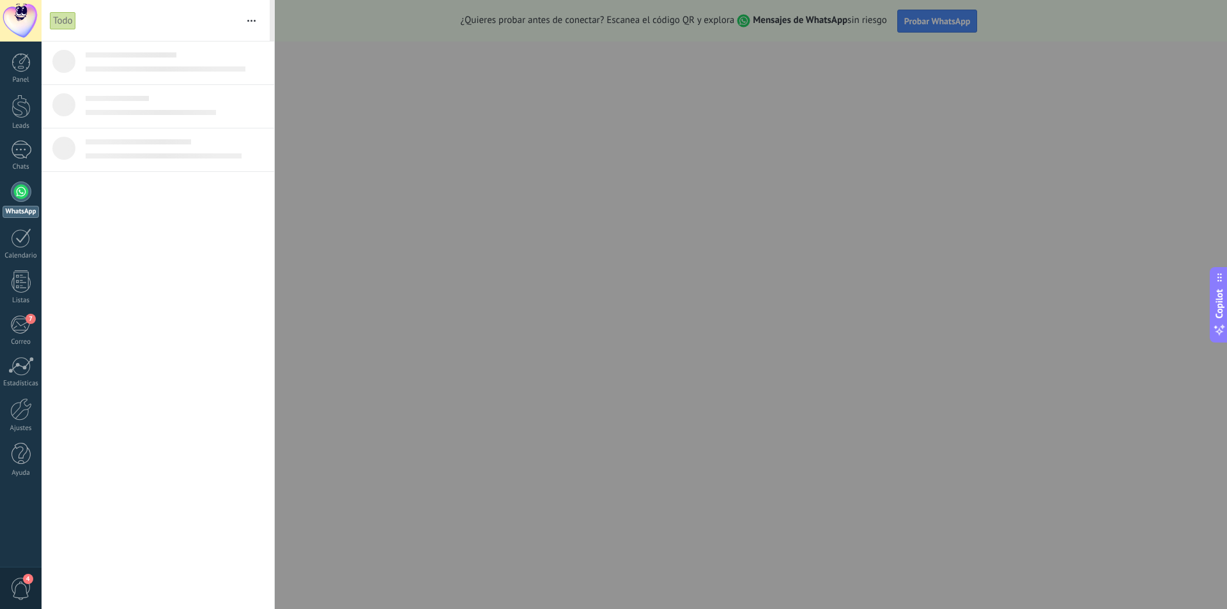
click at [629, 194] on div at bounding box center [613, 304] width 1227 height 609
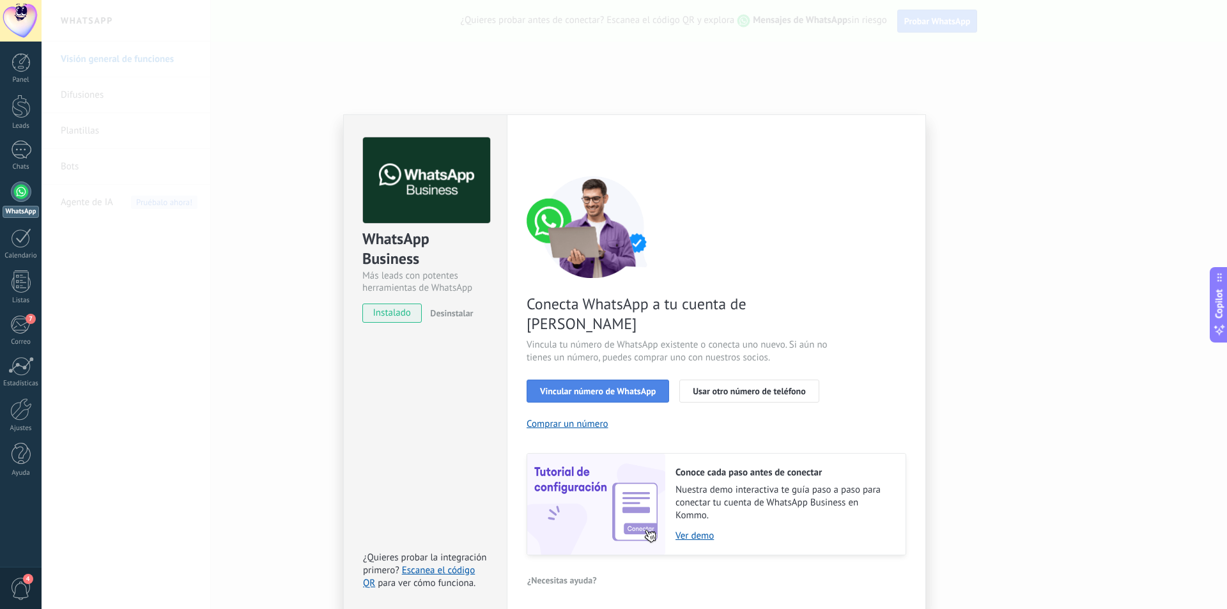
click at [578, 387] on span "Vincular número de WhatsApp" at bounding box center [598, 391] width 116 height 9
click at [572, 387] on span "Vincular número de WhatsApp" at bounding box center [598, 391] width 116 height 9
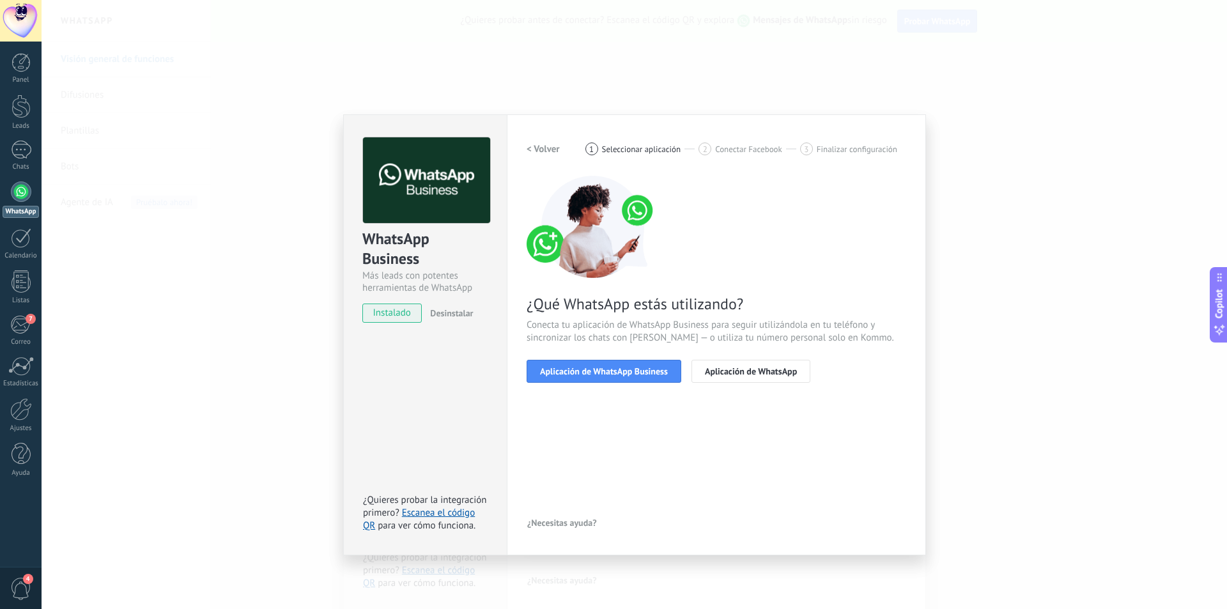
click at [572, 371] on span "Aplicación de WhatsApp Business" at bounding box center [604, 371] width 128 height 9
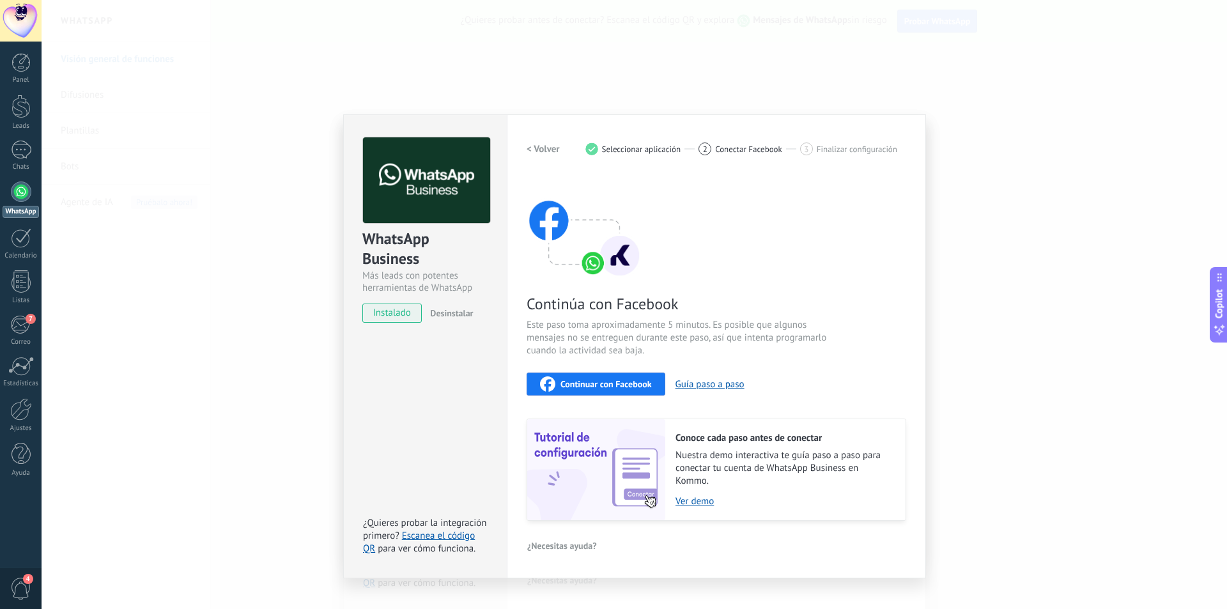
click at [577, 380] on span "Continuar con Facebook" at bounding box center [605, 384] width 91 height 9
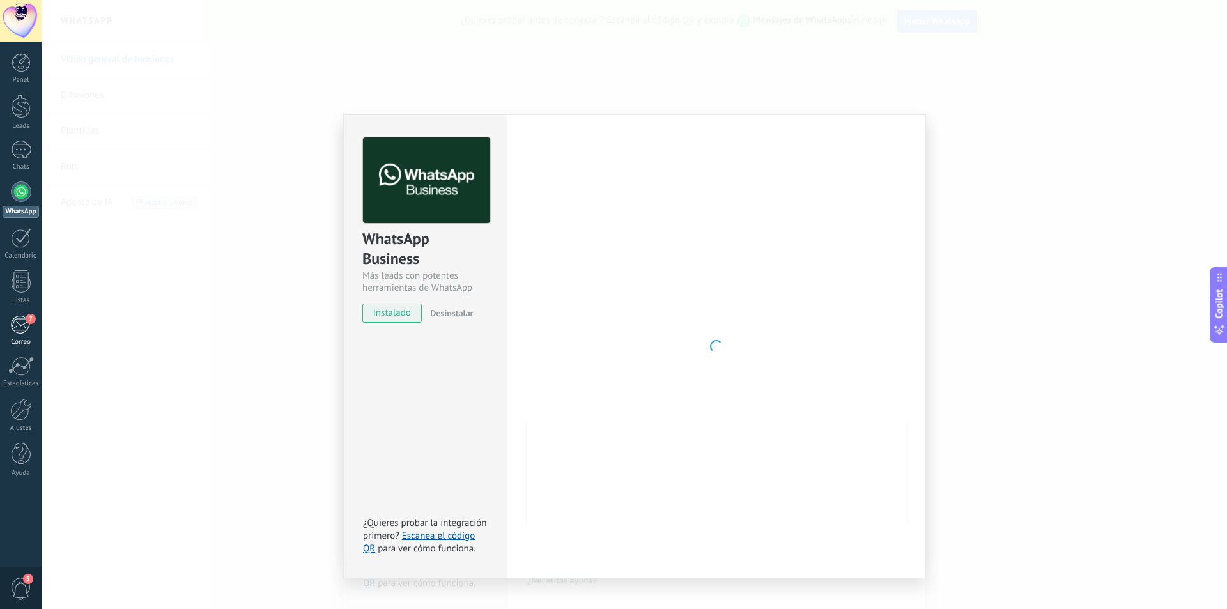
click at [27, 334] on link "7 [GEOGRAPHIC_DATA]" at bounding box center [21, 330] width 42 height 31
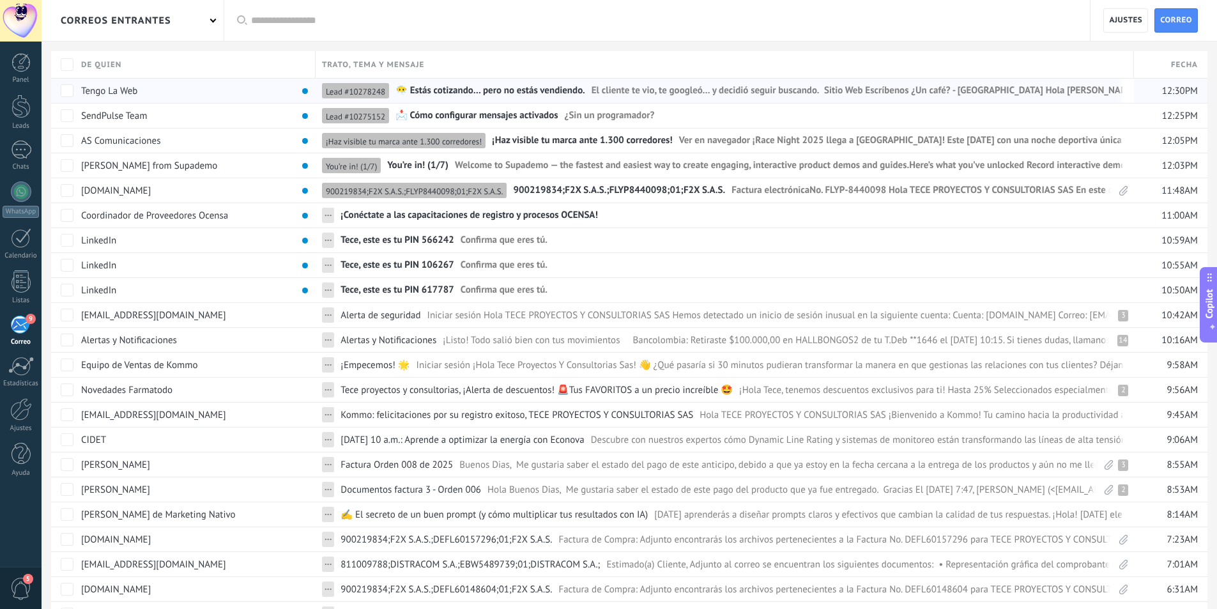
click at [562, 91] on span "😶‍🌫️ Estás cotizando… pero no estás vendiendo." at bounding box center [490, 93] width 190 height 19
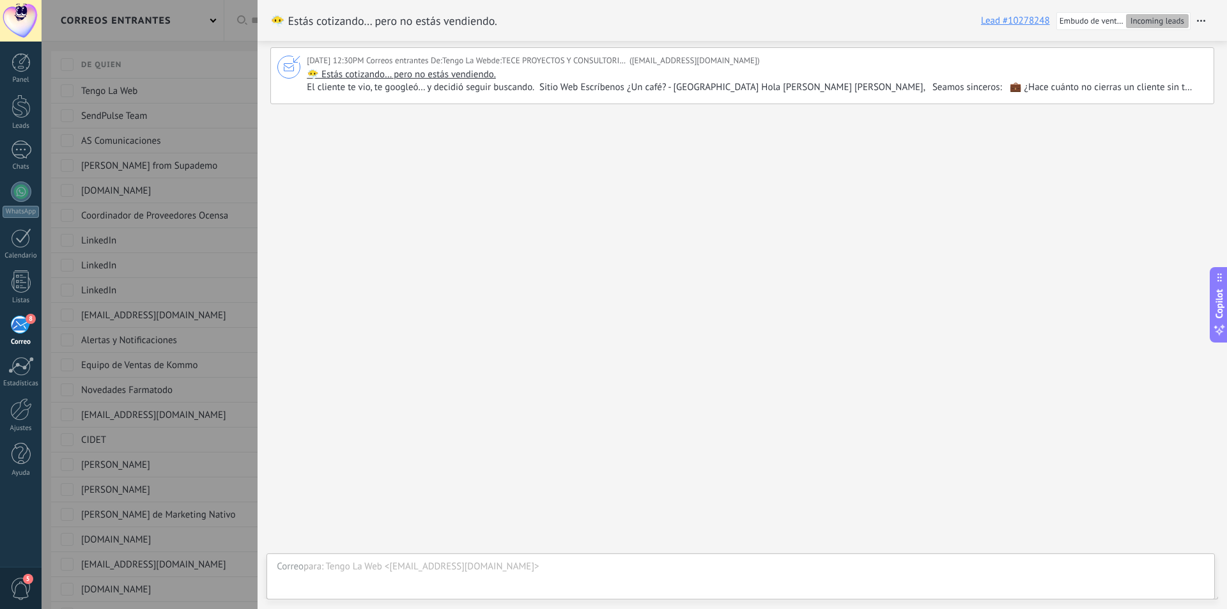
click at [352, 220] on div at bounding box center [742, 186] width 944 height 151
click at [201, 64] on div at bounding box center [613, 304] width 1227 height 609
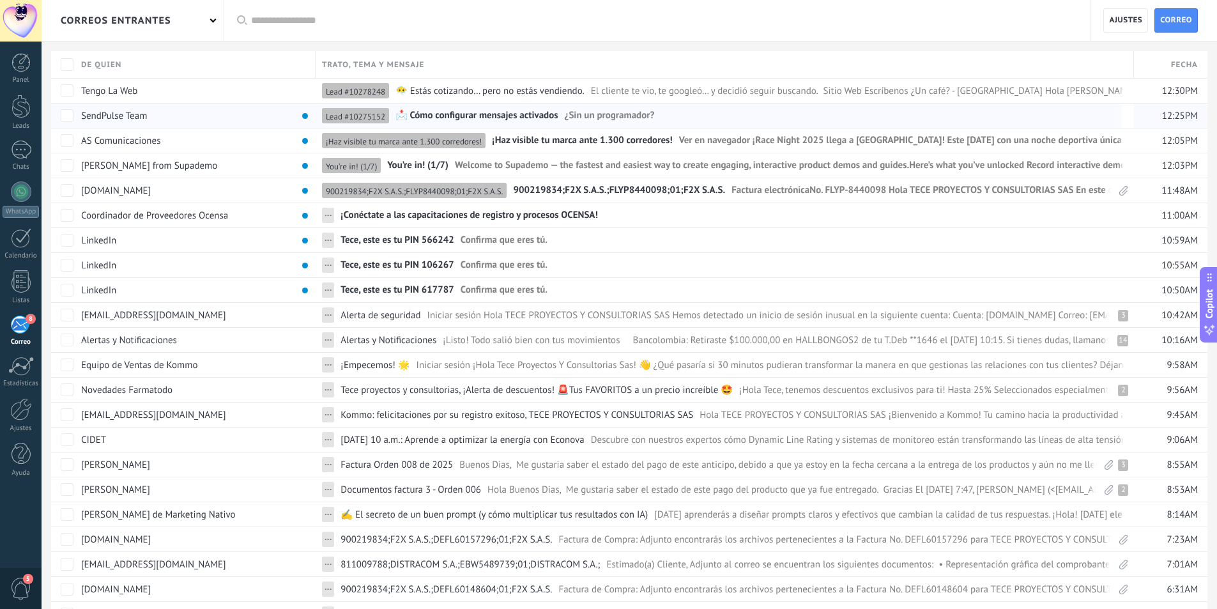
click at [457, 116] on span "📩 Cómo configurar mensajes activados" at bounding box center [476, 118] width 162 height 19
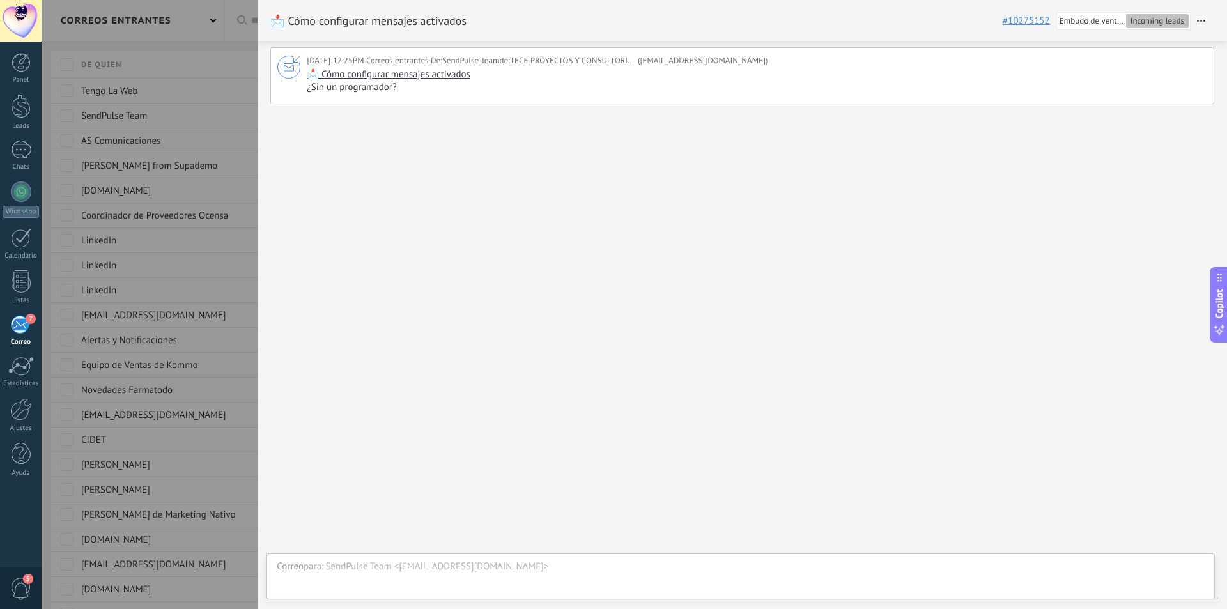
click at [168, 59] on div at bounding box center [613, 304] width 1227 height 609
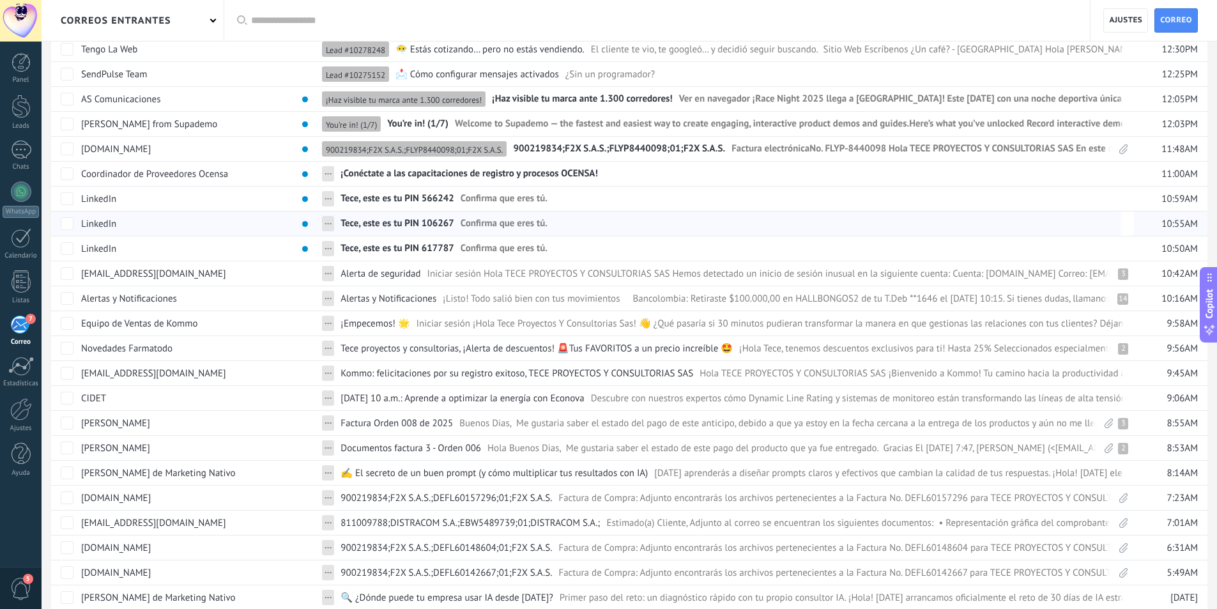
scroll to position [64, 0]
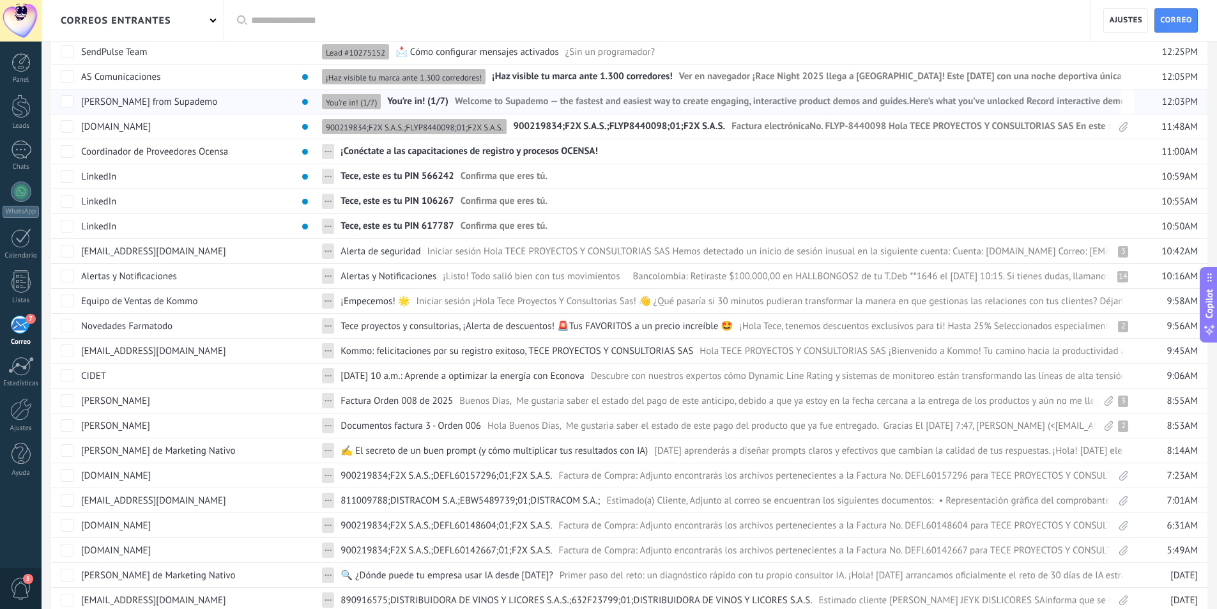
click at [411, 102] on span "You’re in! (1/7)" at bounding box center [417, 104] width 61 height 19
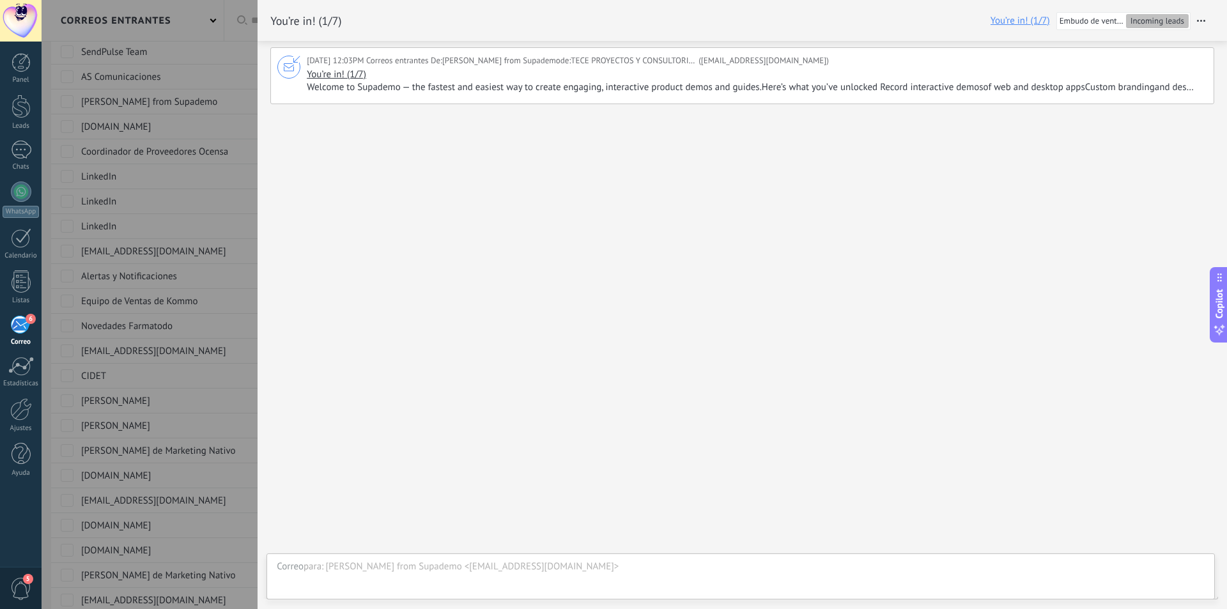
click at [410, 231] on div at bounding box center [742, 186] width 944 height 151
click at [503, 303] on div "[DATE] 12:03PM Correos entrantes De: [PERSON_NAME] from Supademo de: TECE PROYE…" at bounding box center [741, 325] width 969 height 568
click at [156, 22] on div at bounding box center [613, 304] width 1227 height 609
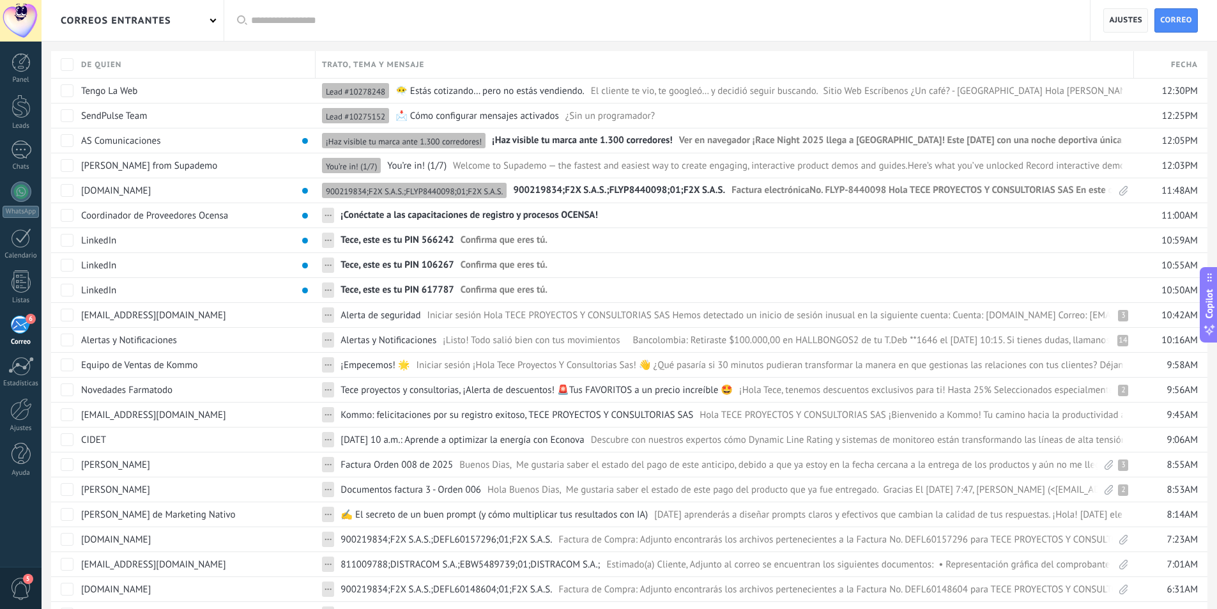
click at [1132, 13] on span "Ajustes" at bounding box center [1125, 20] width 33 height 23
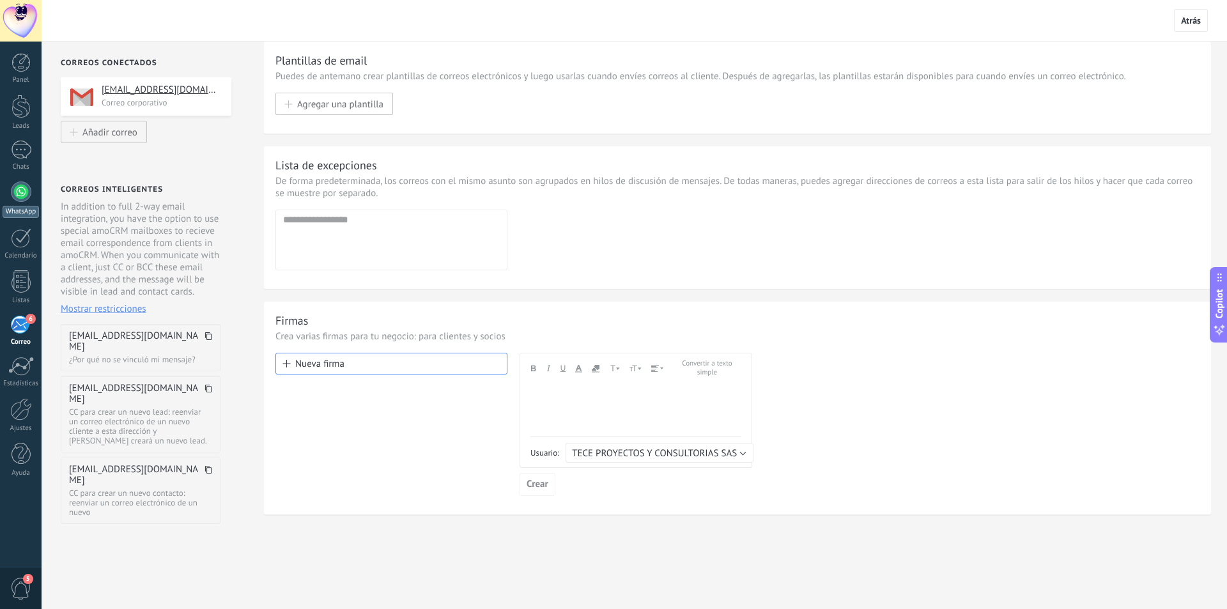
click at [17, 205] on link "WhatsApp" at bounding box center [21, 199] width 42 height 36
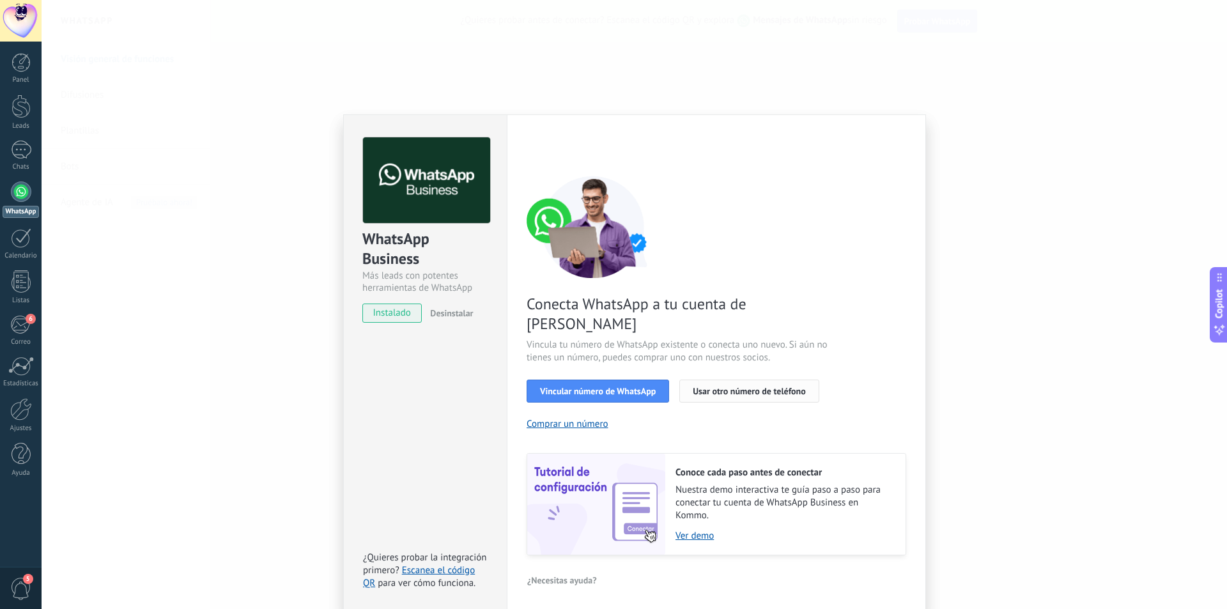
click at [728, 387] on span "Usar otro número de teléfono" at bounding box center [749, 391] width 112 height 9
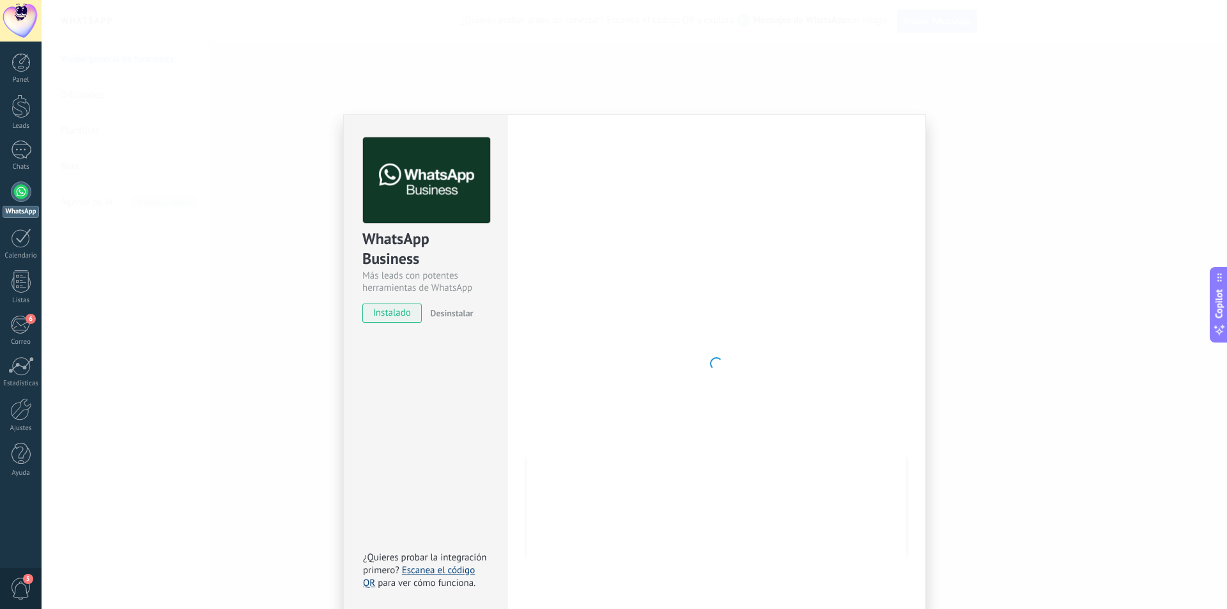
click at [439, 564] on link "Escanea el código QR" at bounding box center [419, 576] width 112 height 25
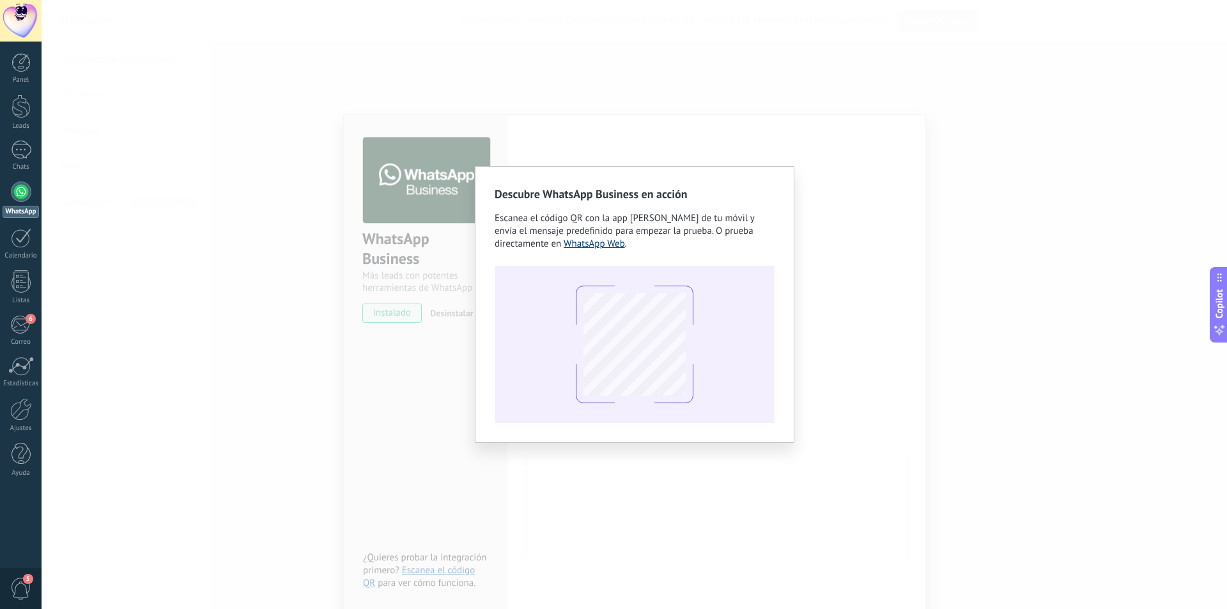
click at [579, 249] on link "WhatsApp Web" at bounding box center [594, 244] width 61 height 12
click at [586, 106] on div "Descubre WhatsApp Business en acción Escanea el código QR con la app [PERSON_NA…" at bounding box center [634, 304] width 1185 height 609
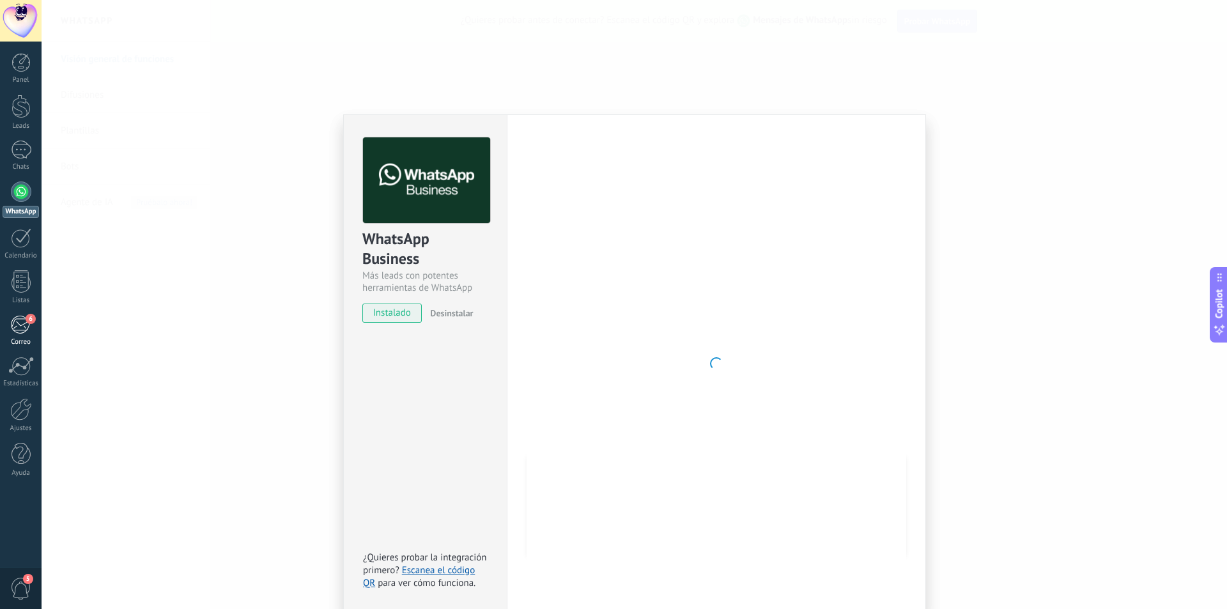
click at [12, 336] on link "6 [GEOGRAPHIC_DATA]" at bounding box center [21, 330] width 42 height 31
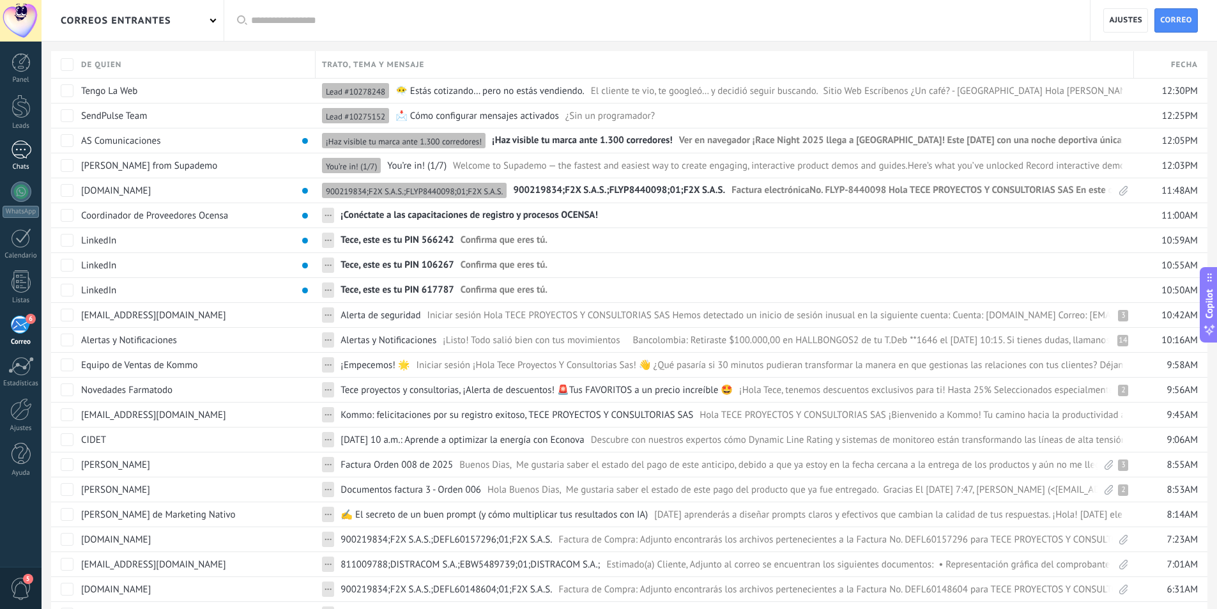
click at [18, 145] on div at bounding box center [21, 150] width 20 height 19
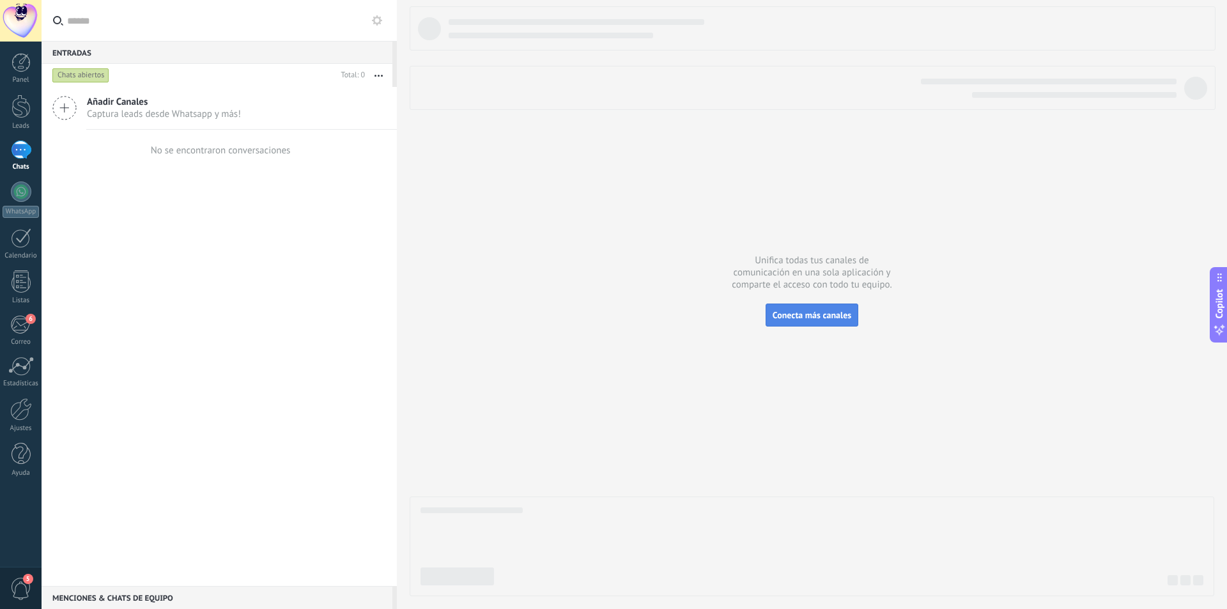
click at [810, 315] on span "Conecta más canales" at bounding box center [811, 315] width 79 height 12
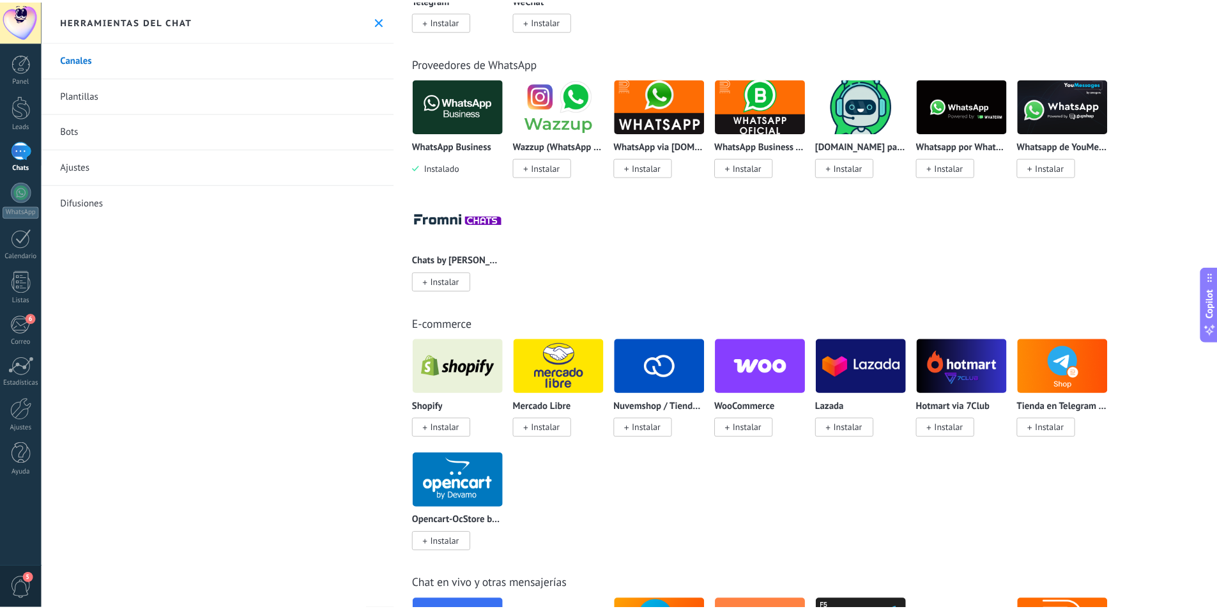
scroll to position [447, 0]
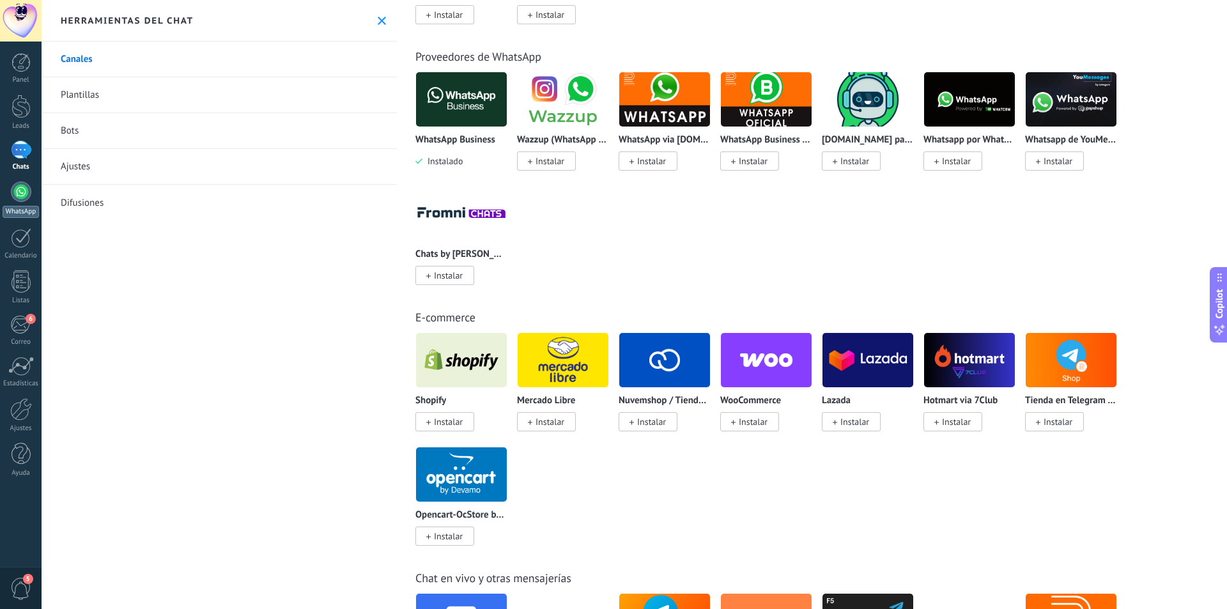
click at [24, 212] on div "WhatsApp" at bounding box center [21, 212] width 36 height 12
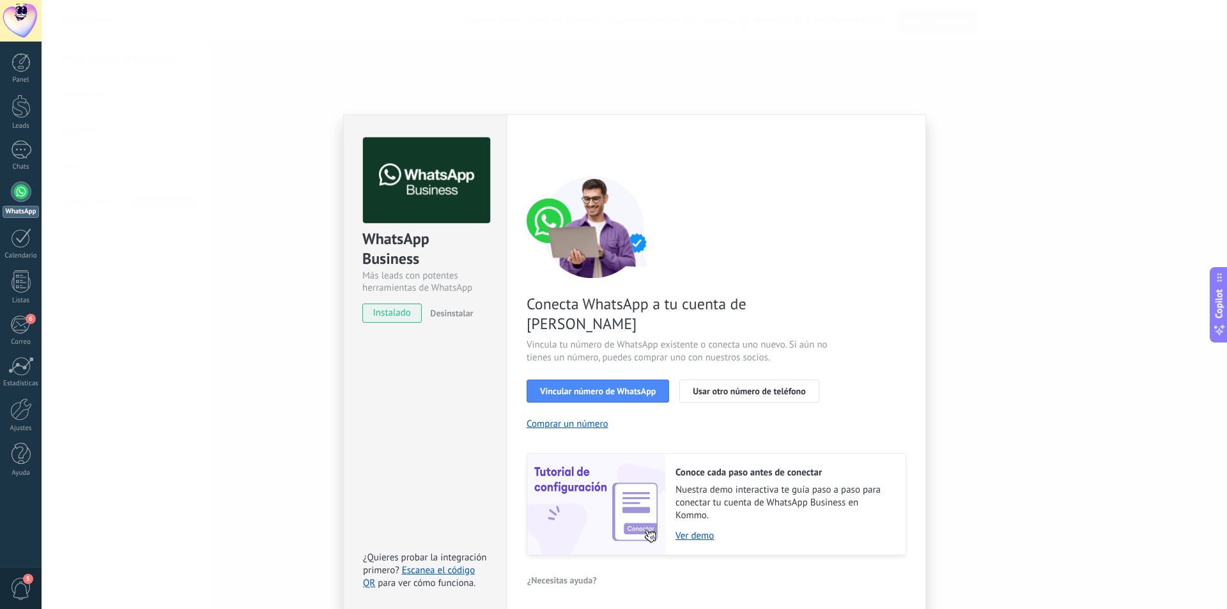
click at [441, 314] on span "Desinstalar" at bounding box center [451, 313] width 43 height 12
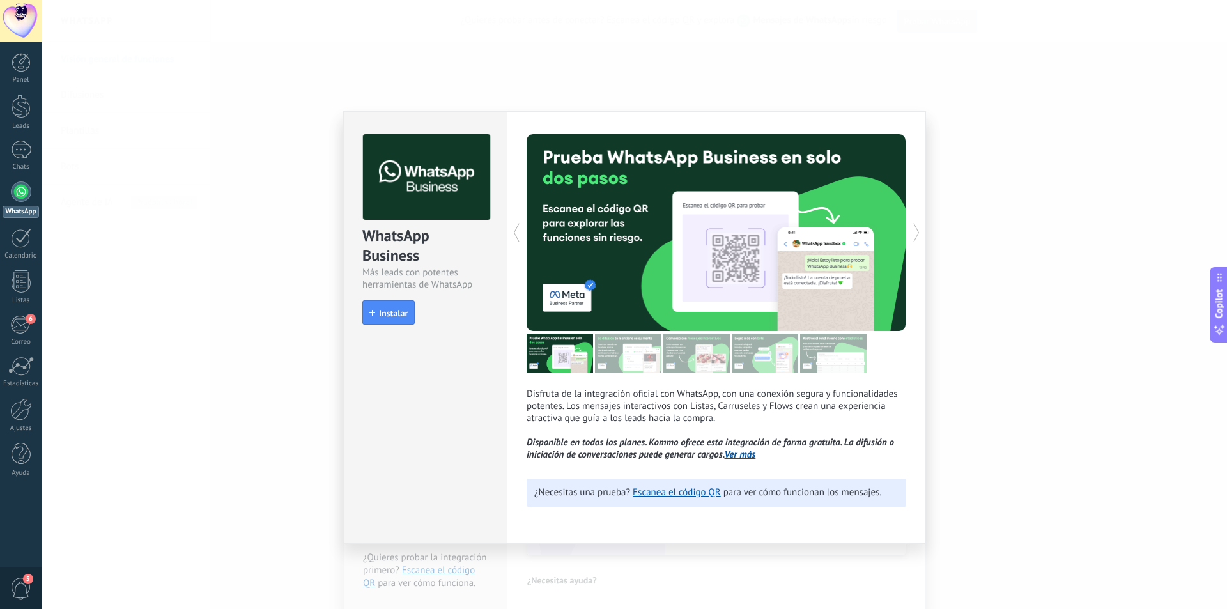
click at [692, 280] on div at bounding box center [621, 232] width 190 height 197
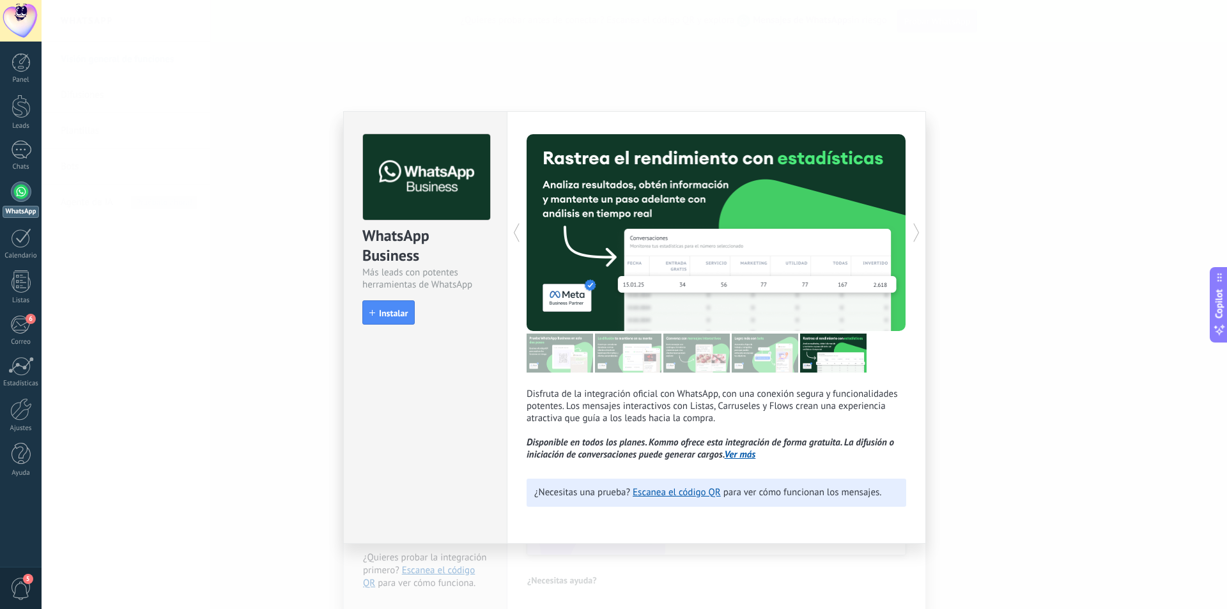
click at [574, 350] on img at bounding box center [559, 353] width 66 height 39
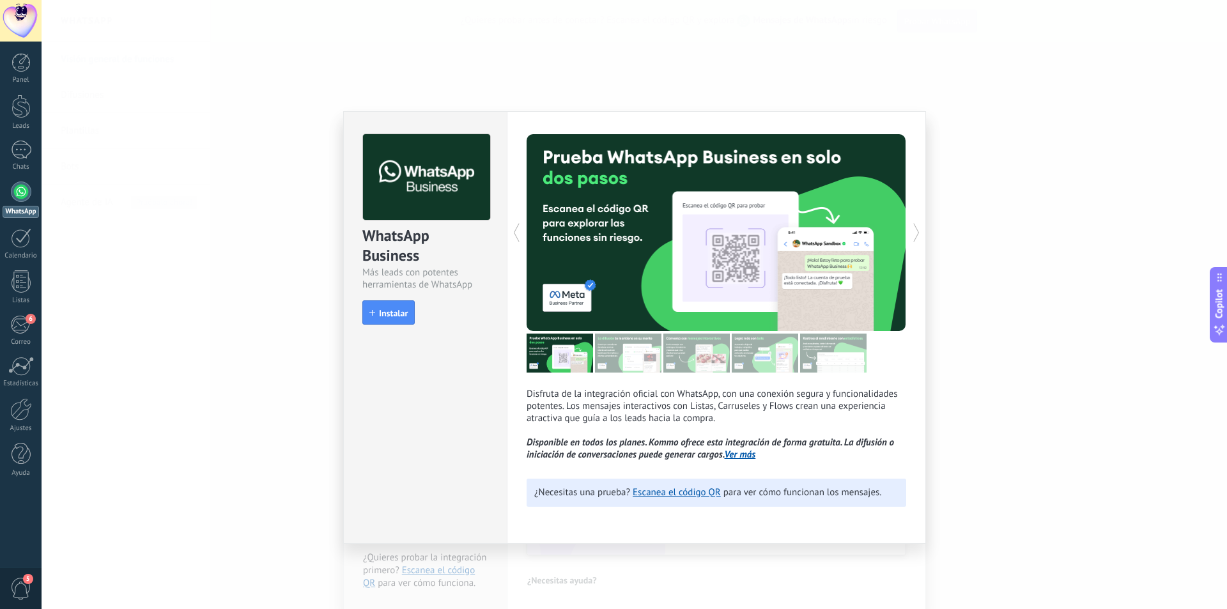
click at [266, 391] on div "WhatsApp Business Más leads con potentes herramientas de WhatsApp install Insta…" at bounding box center [634, 304] width 1185 height 609
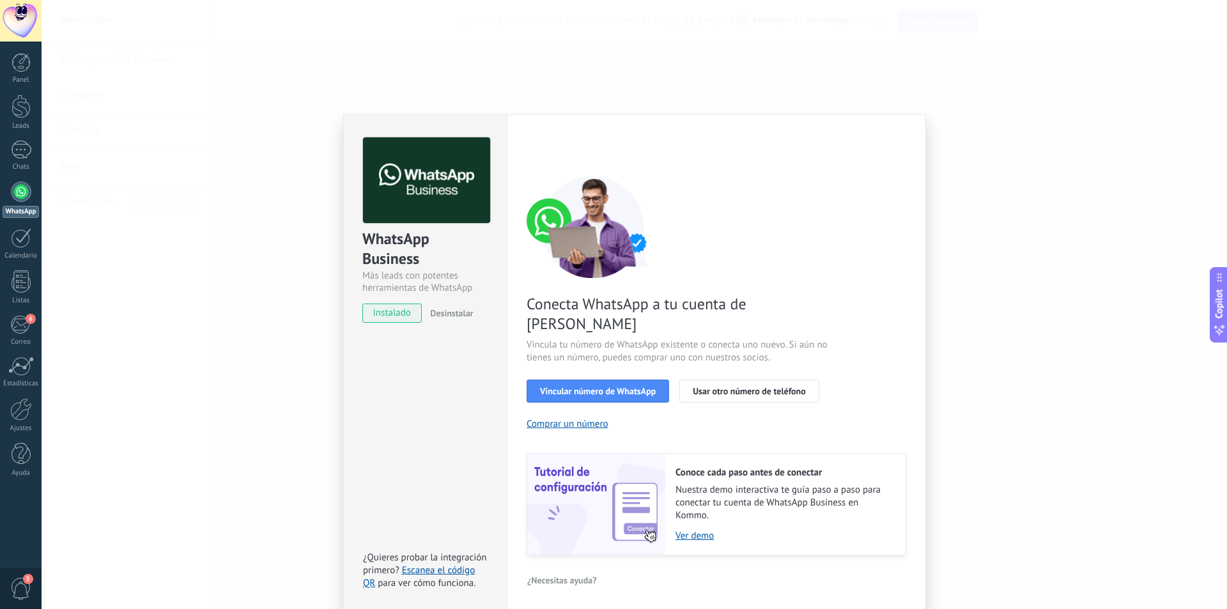
click at [266, 391] on div "WhatsApp Business Más leads con potentes herramientas de WhatsApp instalado Des…" at bounding box center [634, 304] width 1185 height 609
drag, startPoint x: 394, startPoint y: 308, endPoint x: 462, endPoint y: 297, distance: 68.6
click at [462, 297] on div "WhatsApp Business Más leads con potentes herramientas de WhatsApp instalado Des…" at bounding box center [425, 224] width 163 height 218
click at [454, 310] on span "Desinstalar" at bounding box center [451, 313] width 43 height 12
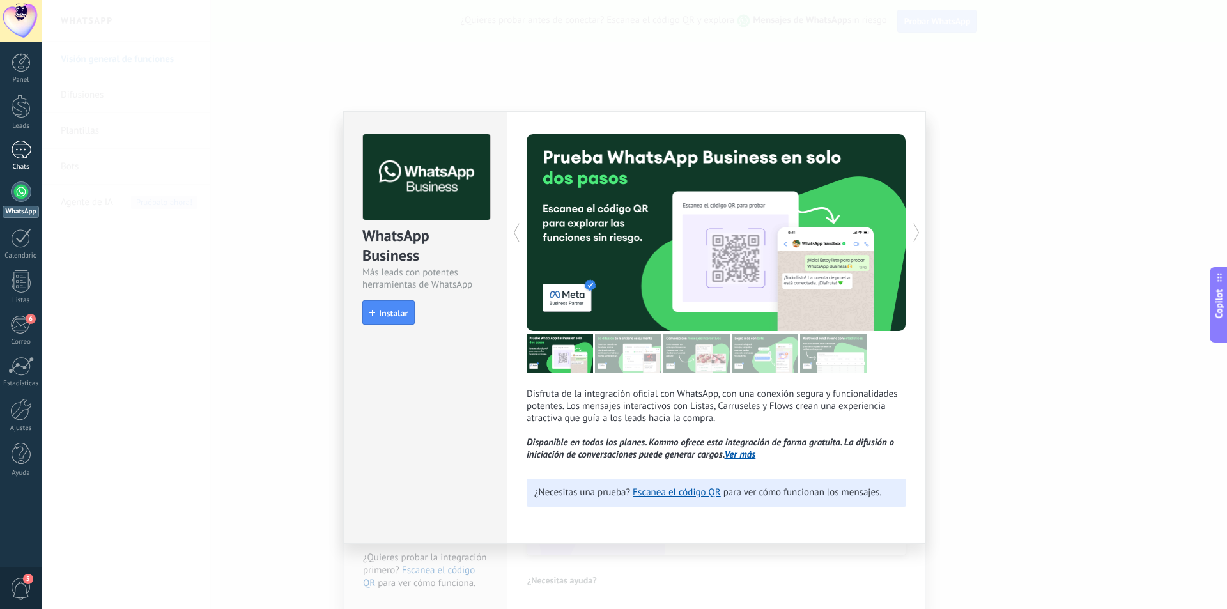
click at [16, 146] on div at bounding box center [21, 150] width 20 height 19
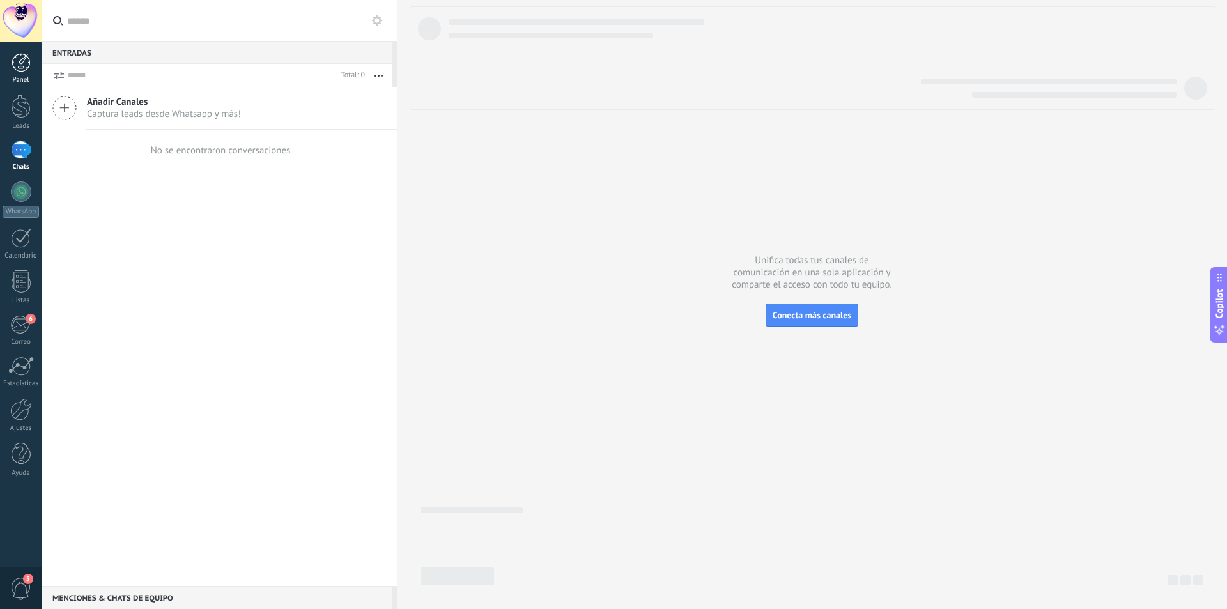
click at [13, 58] on div at bounding box center [21, 62] width 19 height 19
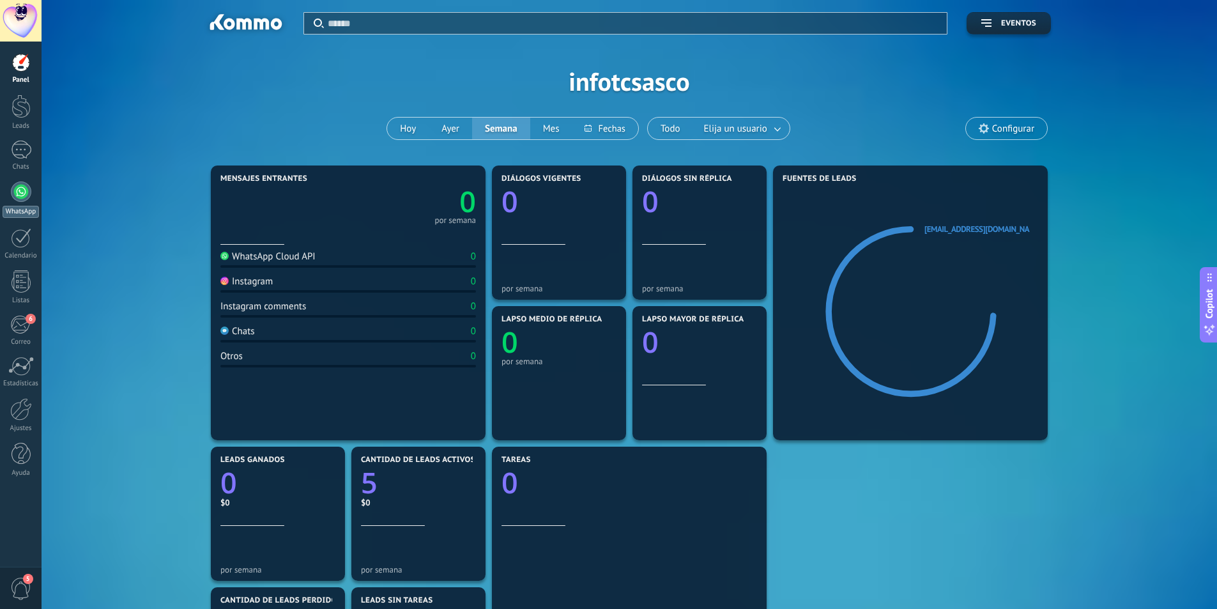
click at [32, 207] on div "WhatsApp" at bounding box center [21, 212] width 36 height 12
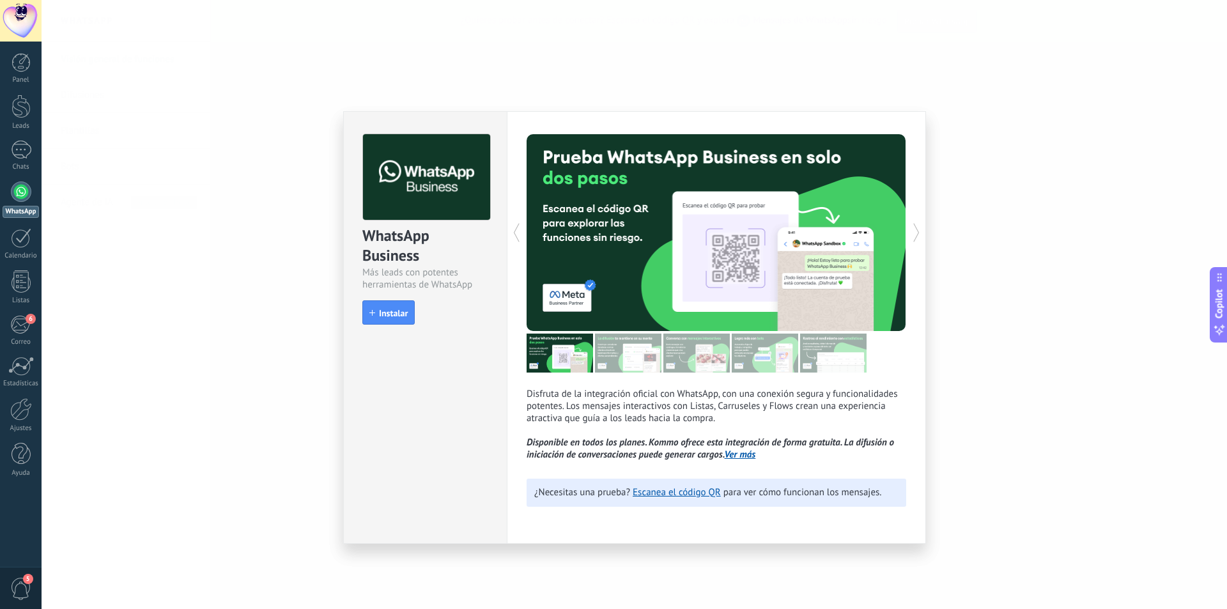
click at [17, 587] on span "5" at bounding box center [21, 589] width 22 height 22
click at [22, 587] on span "5" at bounding box center [21, 589] width 22 height 22
click at [12, 589] on span "5" at bounding box center [21, 589] width 22 height 22
click at [19, 589] on span "5" at bounding box center [21, 589] width 22 height 22
click at [15, 325] on div "6" at bounding box center [20, 324] width 21 height 19
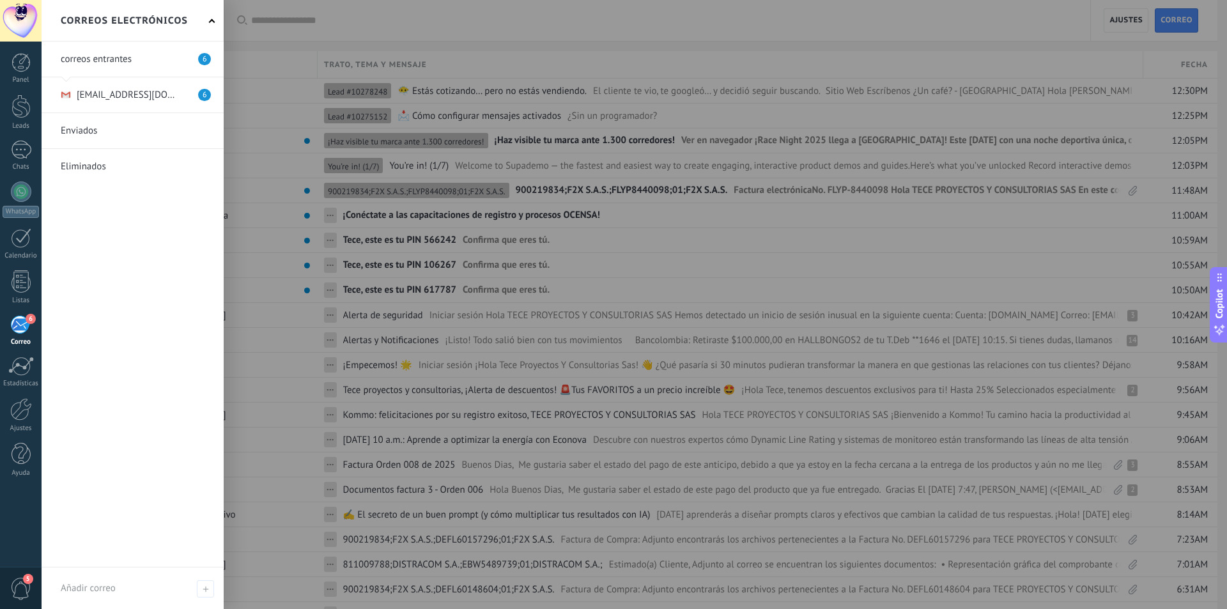
click at [143, 57] on link at bounding box center [133, 59] width 182 height 35
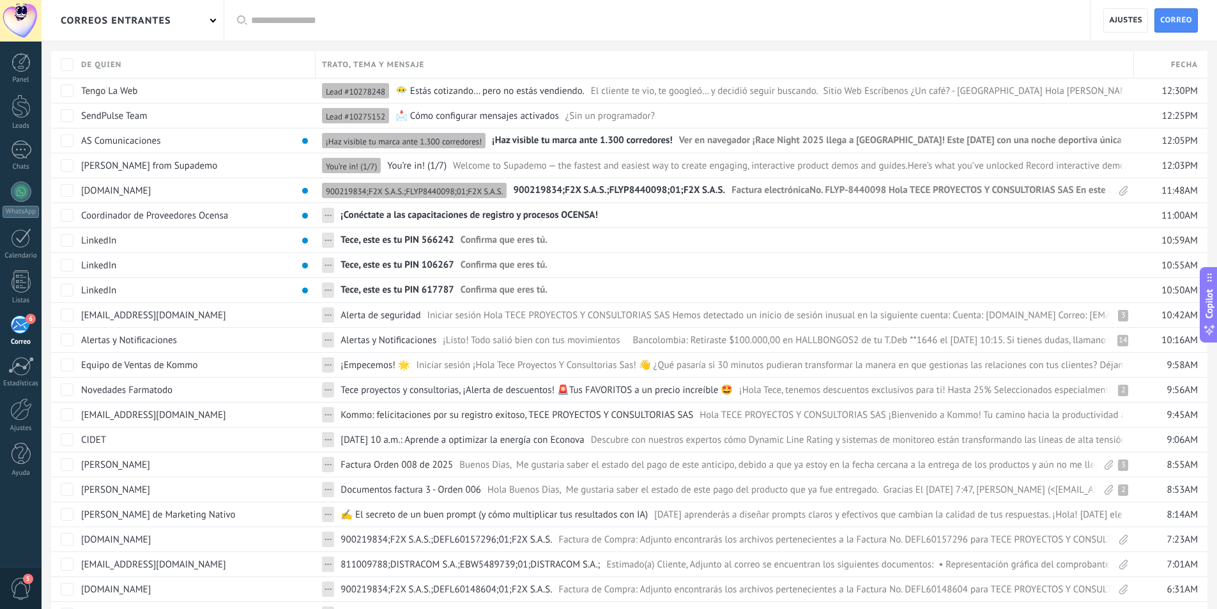
click at [14, 13] on div at bounding box center [21, 21] width 42 height 42
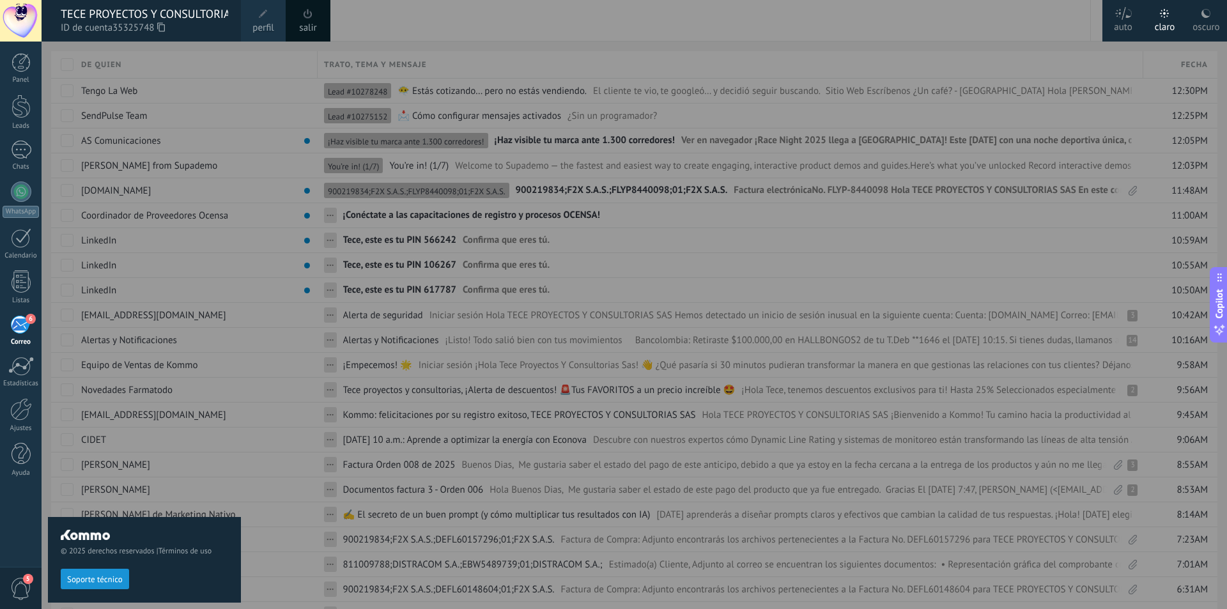
click at [466, 22] on div at bounding box center [655, 304] width 1227 height 609
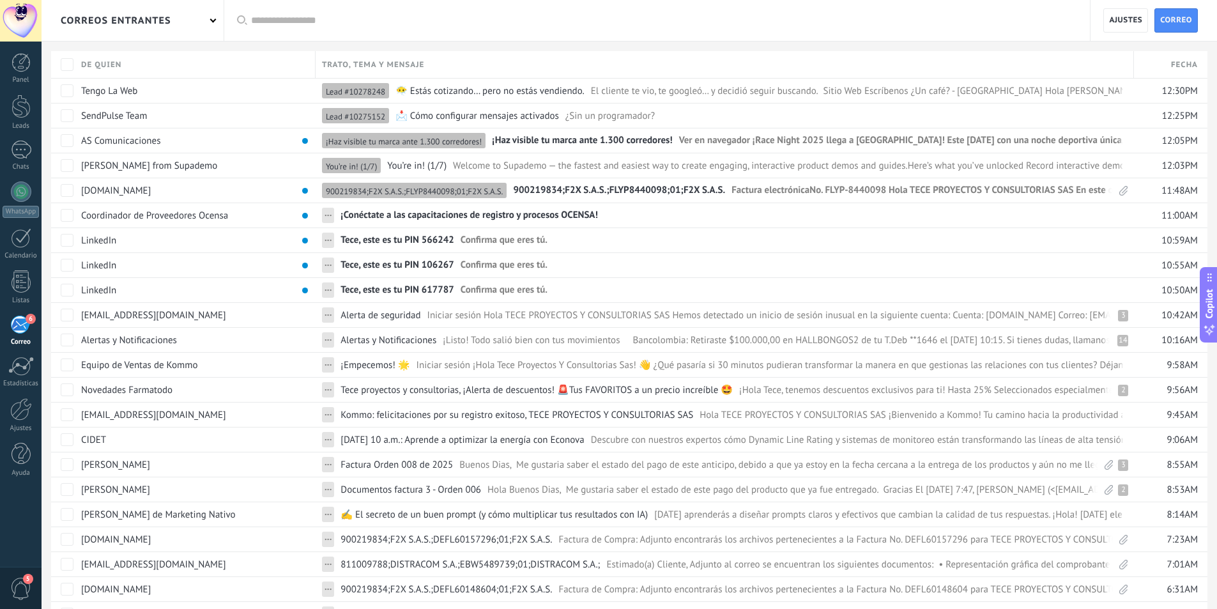
click at [224, 15] on div "Aplicar Todas correos No leído Leído Correos con automatización Vinculado al cl…" at bounding box center [657, 20] width 867 height 41
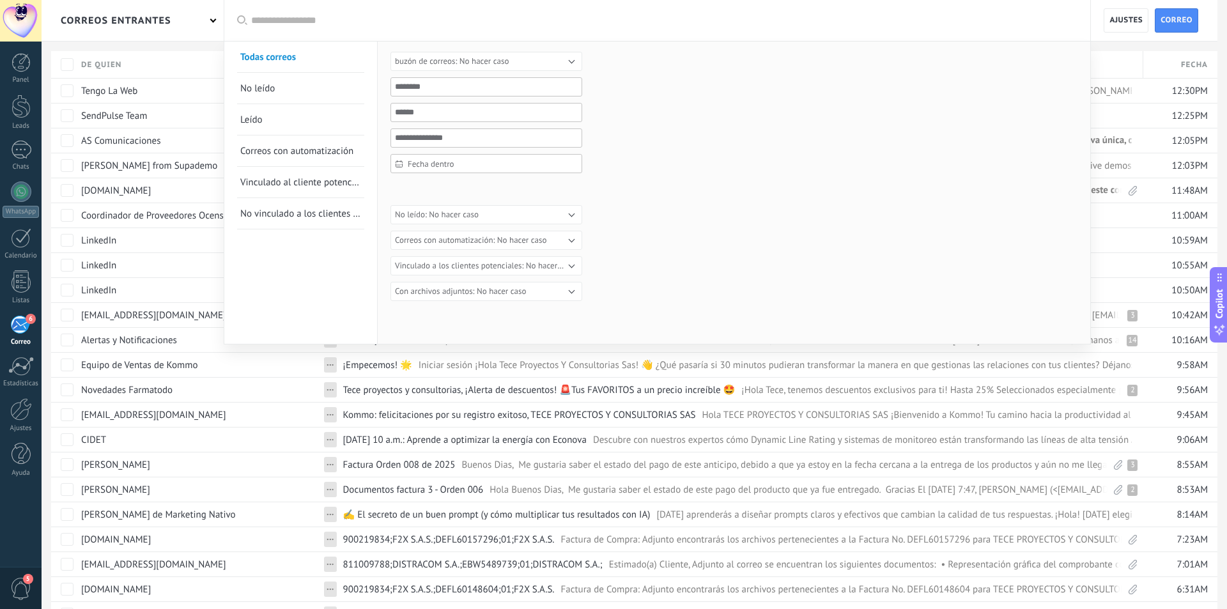
click at [209, 15] on div at bounding box center [613, 304] width 1227 height 609
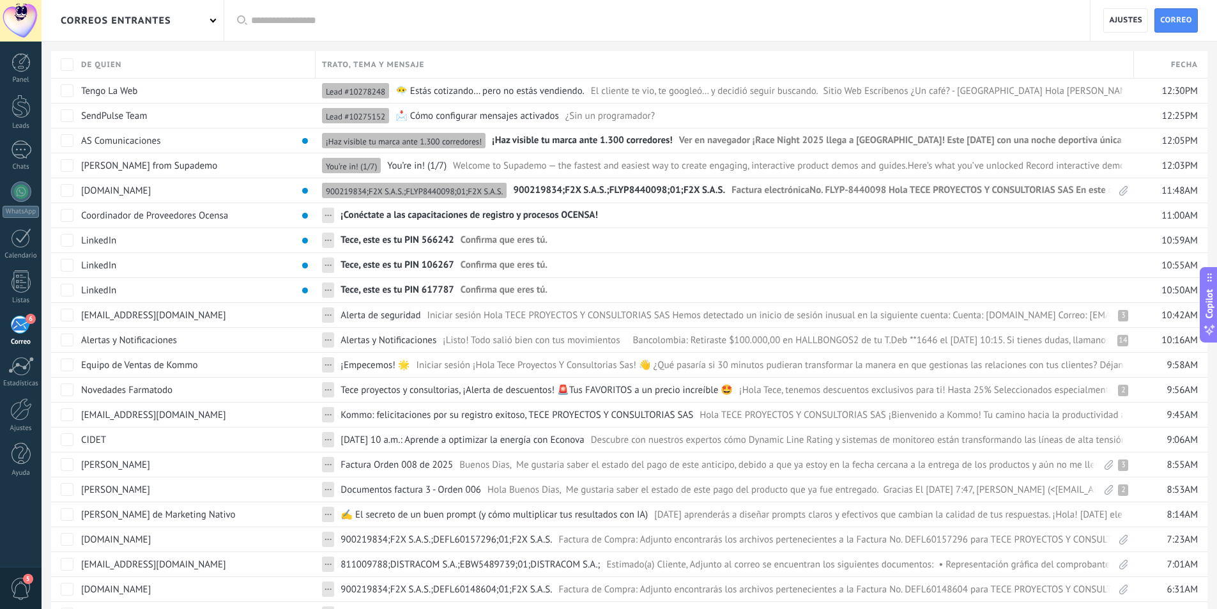
click at [209, 16] on div "correos entrantes" at bounding box center [133, 20] width 182 height 41
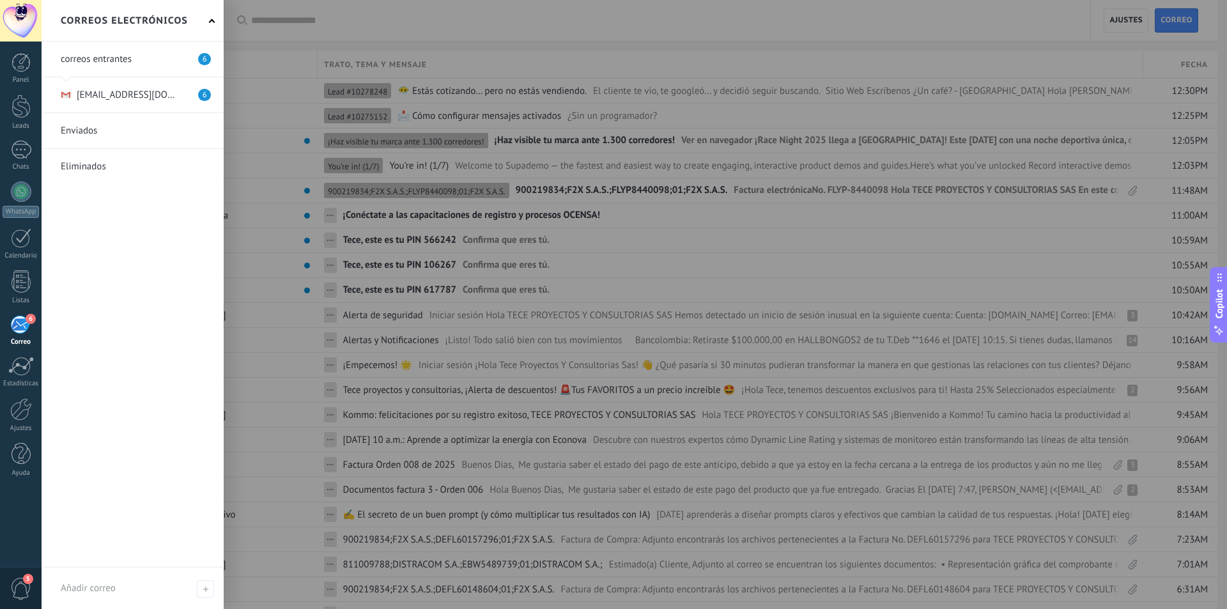
click at [209, 16] on div "Correos electrónicos" at bounding box center [133, 21] width 182 height 42
drag, startPoint x: 210, startPoint y: 20, endPoint x: 245, endPoint y: 22, distance: 35.2
click at [212, 20] on span at bounding box center [212, 22] width 6 height 6
click at [383, 28] on div at bounding box center [655, 304] width 1227 height 609
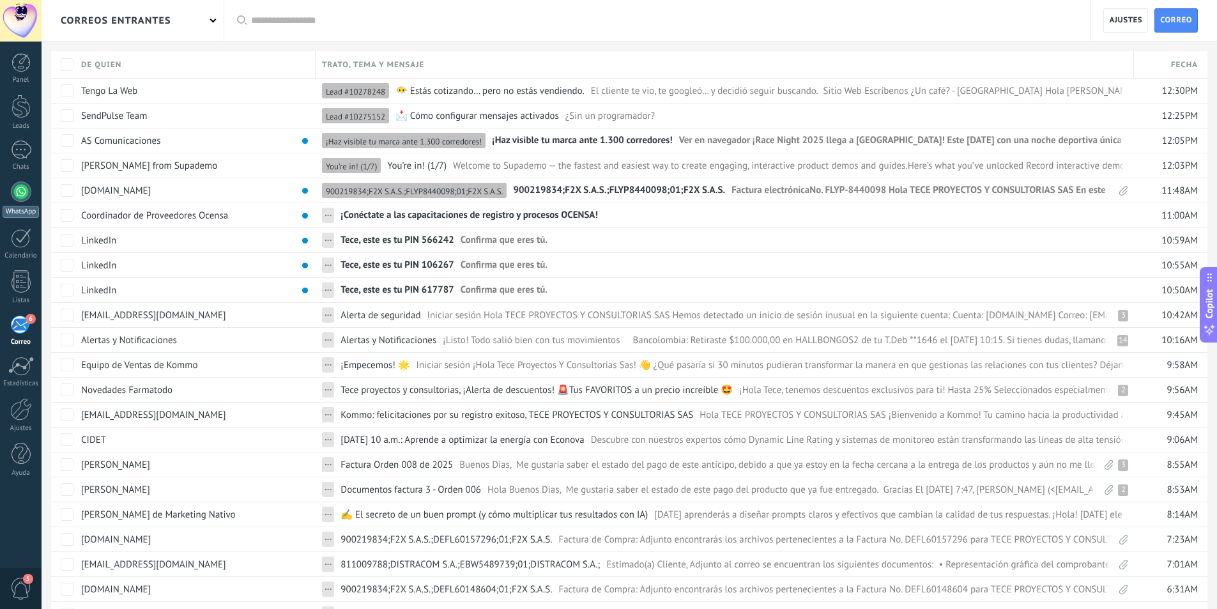
click at [22, 208] on div "WhatsApp" at bounding box center [21, 212] width 36 height 12
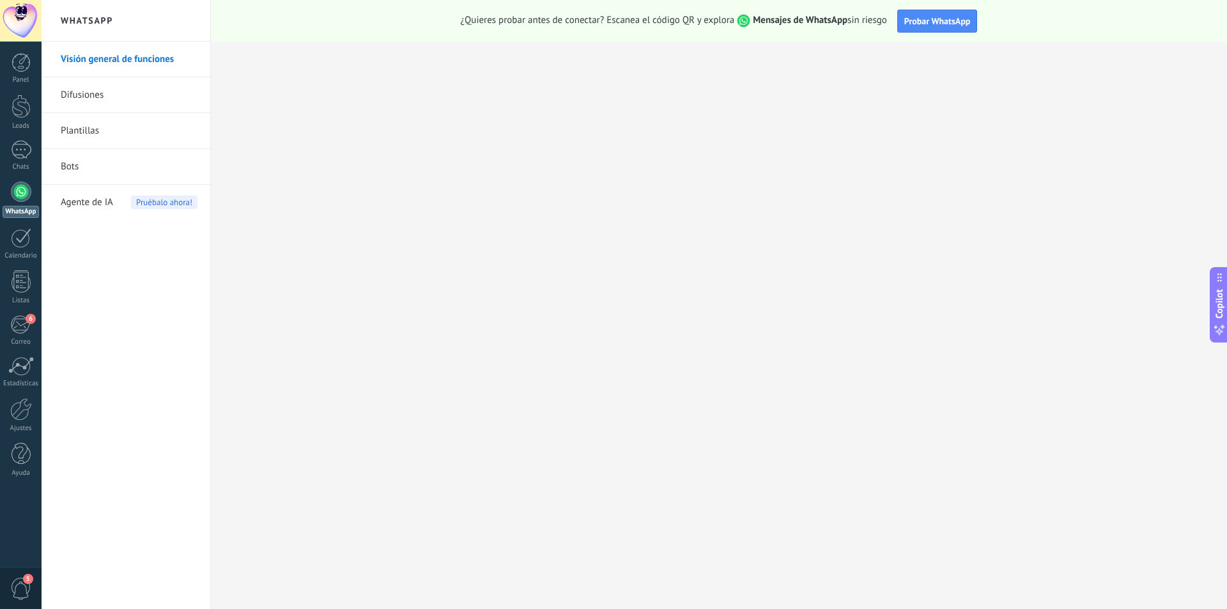
click at [111, 61] on link "Visión general de funciones" at bounding box center [129, 60] width 137 height 36
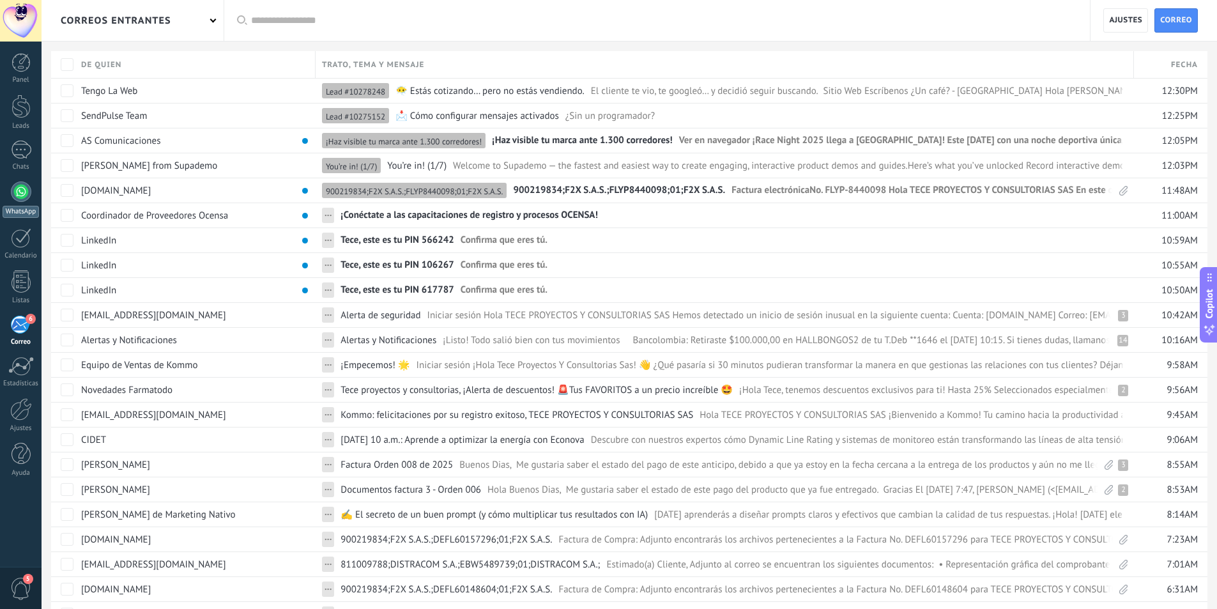
click at [14, 209] on div "WhatsApp" at bounding box center [21, 212] width 36 height 12
